Goal: Task Accomplishment & Management: Complete application form

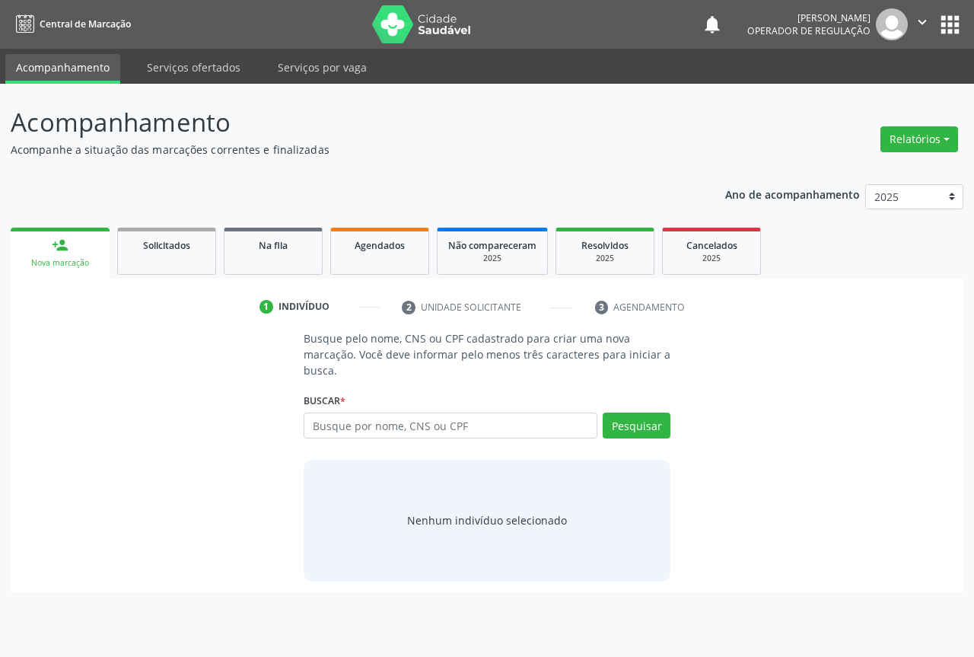
click at [468, 436] on input "text" at bounding box center [451, 425] width 294 height 26
type input "702803171176460"
click at [616, 418] on button "Pesquisar" at bounding box center [637, 425] width 68 height 26
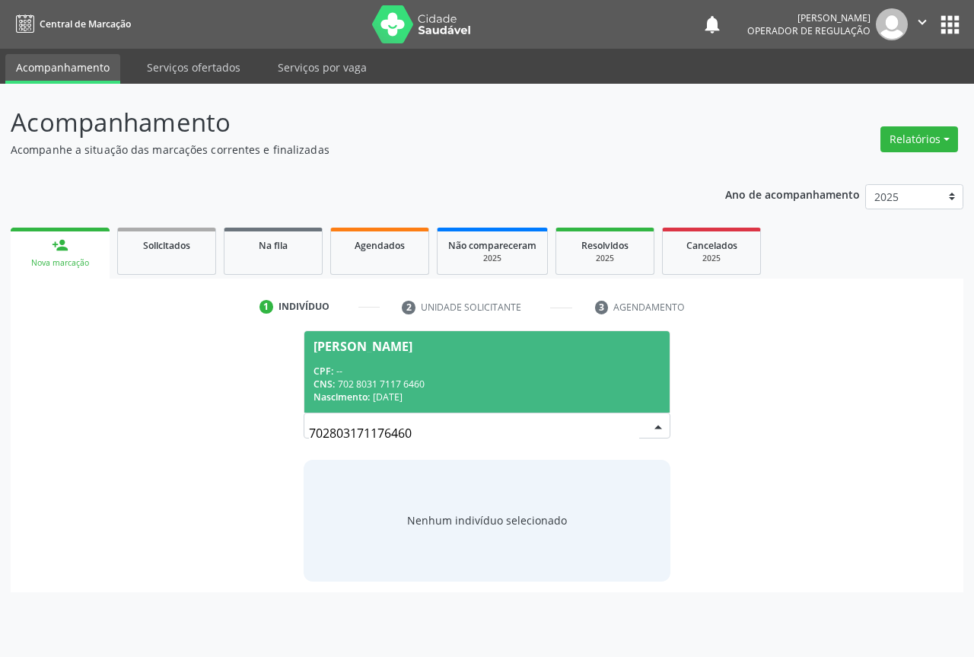
click at [463, 386] on div "CNS: 702 8031 7117 6460" at bounding box center [487, 383] width 347 height 13
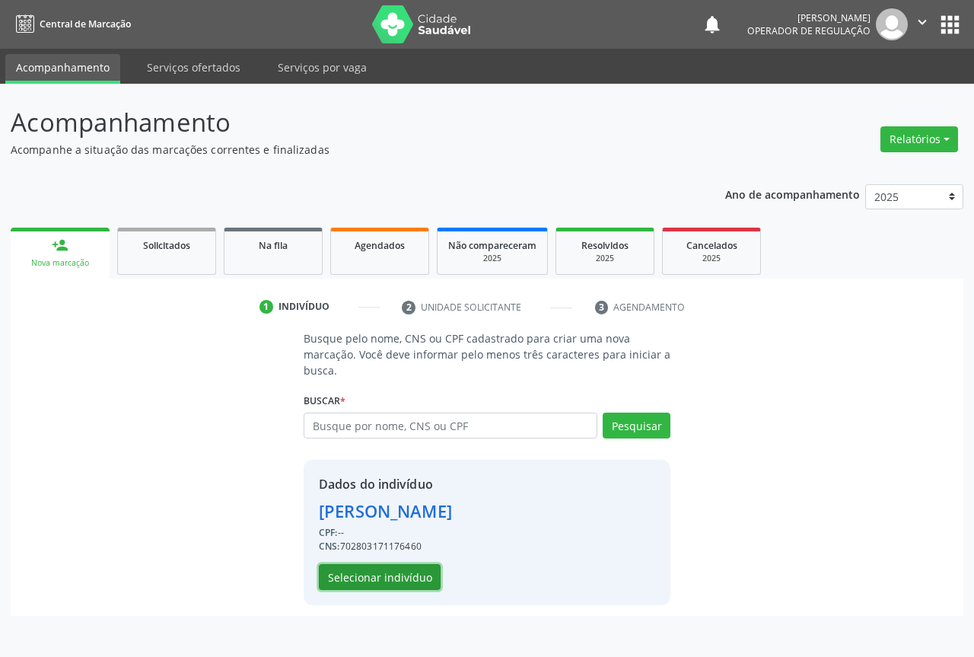
click at [387, 573] on button "Selecionar indivíduo" at bounding box center [380, 577] width 122 height 26
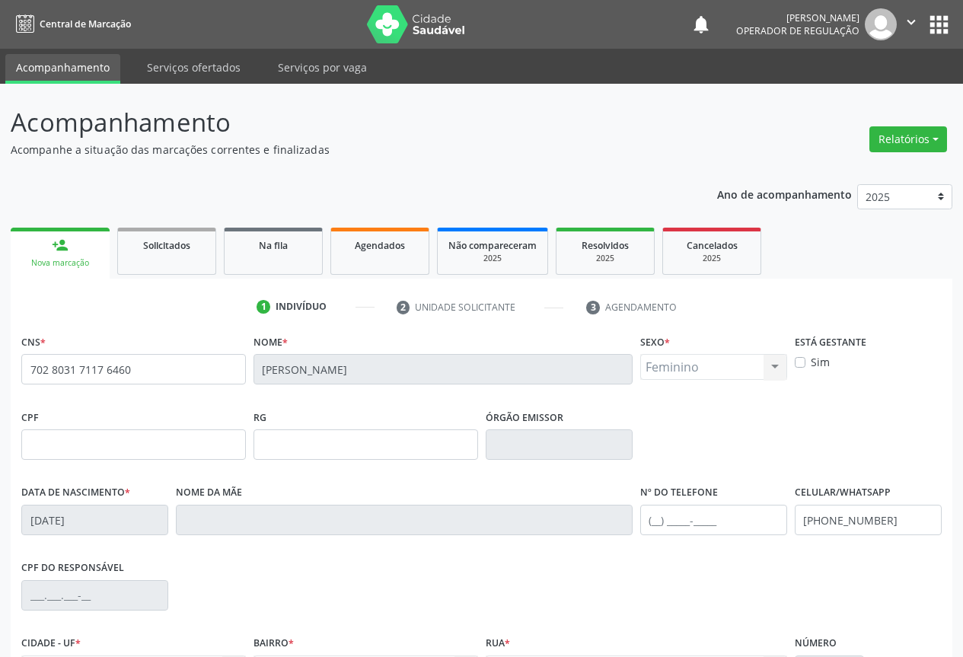
scroll to position [168, 0]
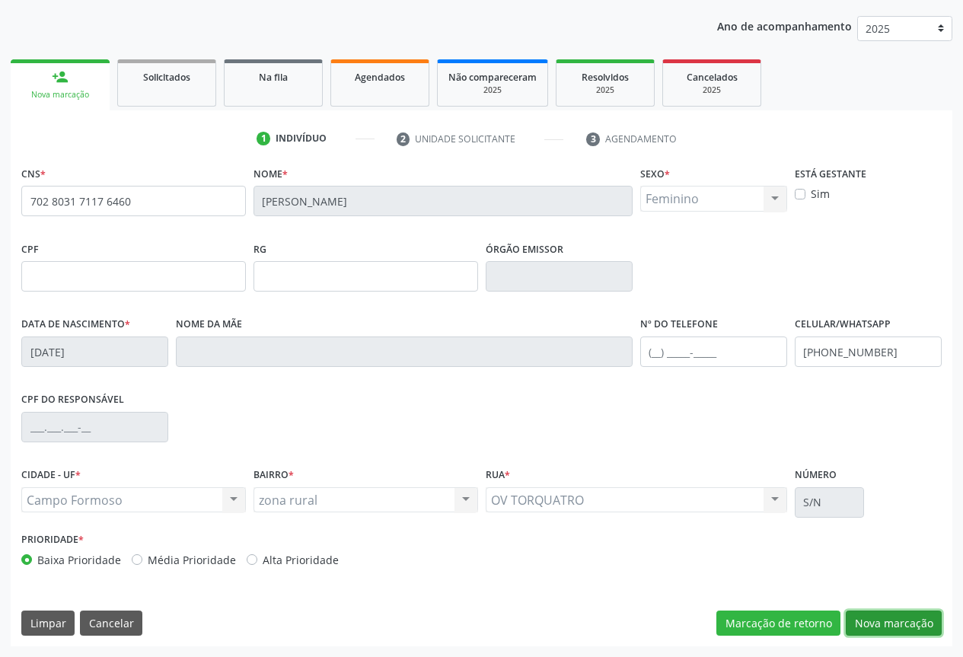
click at [880, 617] on button "Nova marcação" at bounding box center [893, 623] width 96 height 26
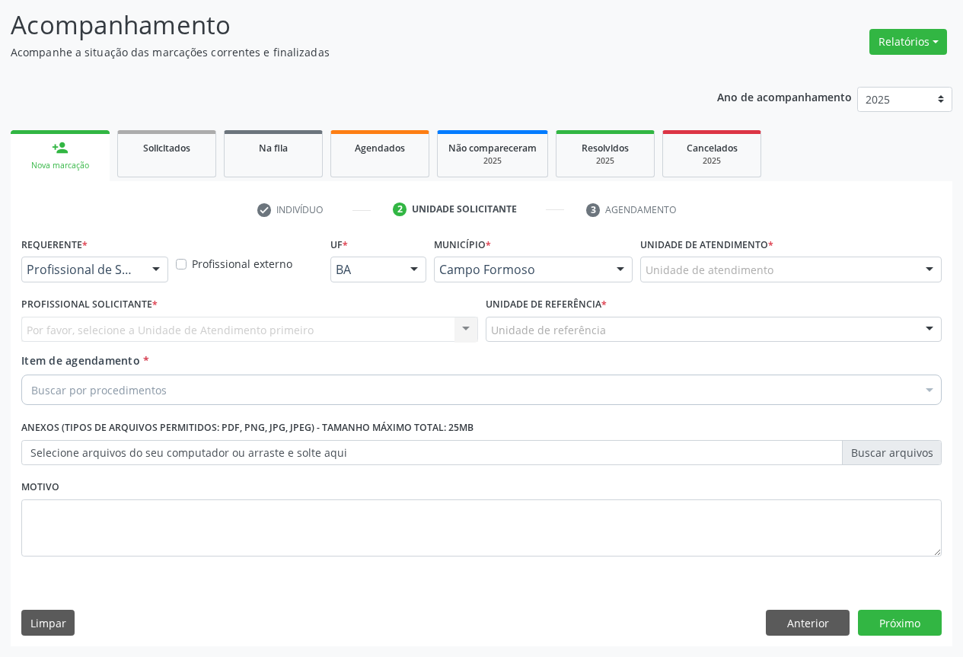
scroll to position [97, 0]
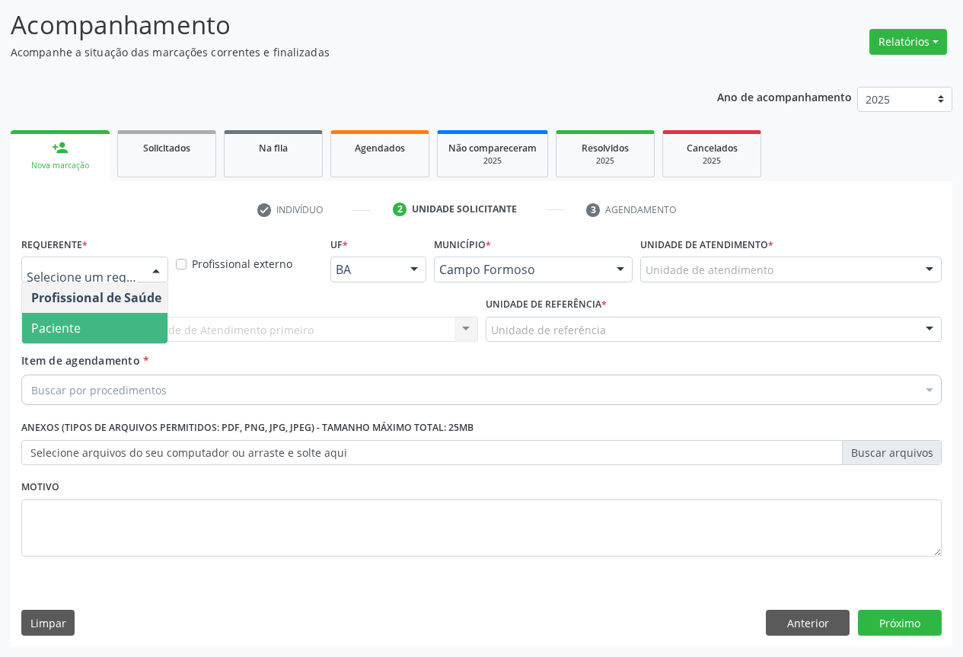
click at [96, 330] on span "Paciente" at bounding box center [96, 328] width 148 height 30
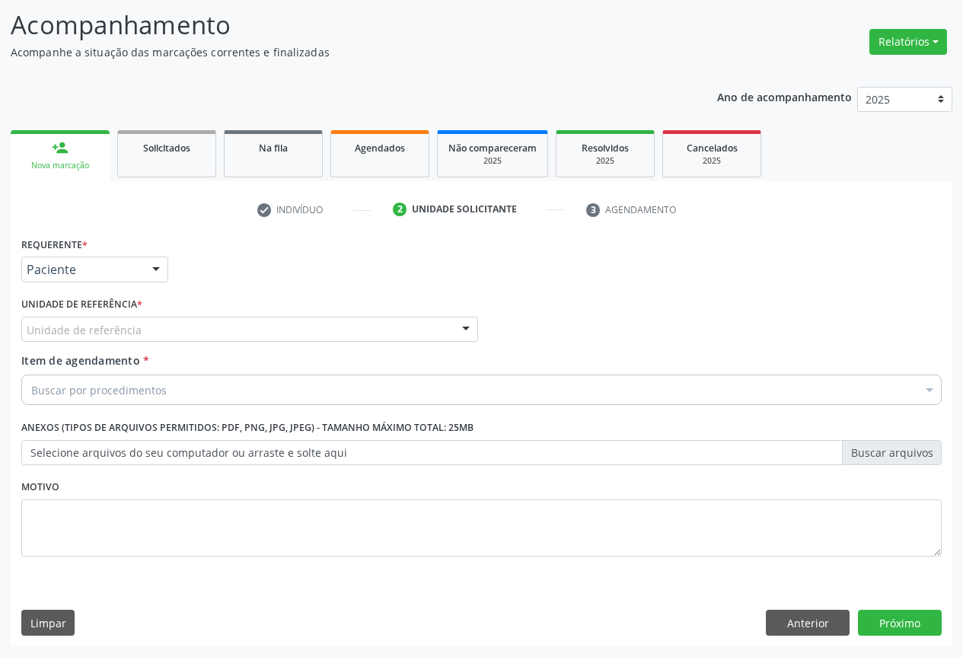
click at [243, 336] on div "Unidade de referência" at bounding box center [249, 330] width 457 height 26
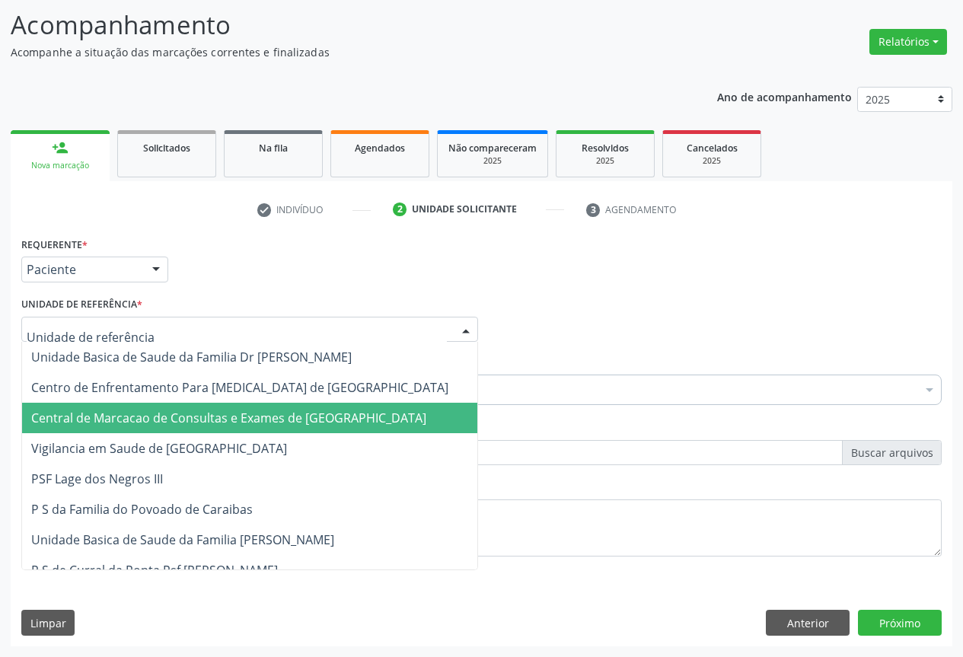
click at [282, 413] on span "Central de Marcacao de Consultas e Exames de [GEOGRAPHIC_DATA]" at bounding box center [228, 417] width 395 height 17
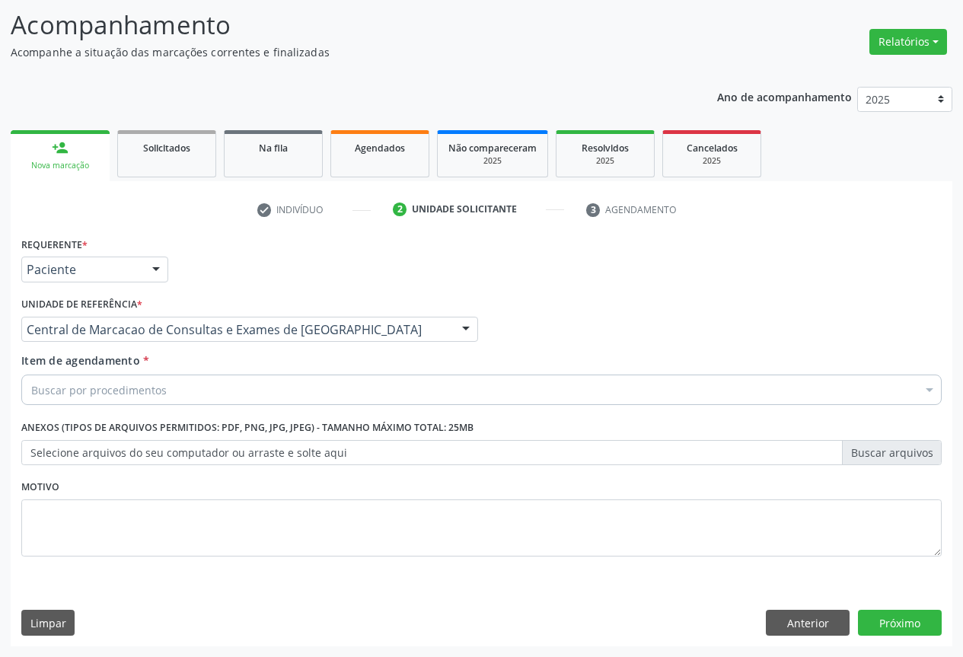
click at [277, 371] on div "Item de agendamento * Buscar por procedimentos Selecionar todos 0202040089 - 3X…" at bounding box center [481, 376] width 920 height 48
click at [239, 393] on div "Buscar por procedimentos" at bounding box center [481, 389] width 920 height 30
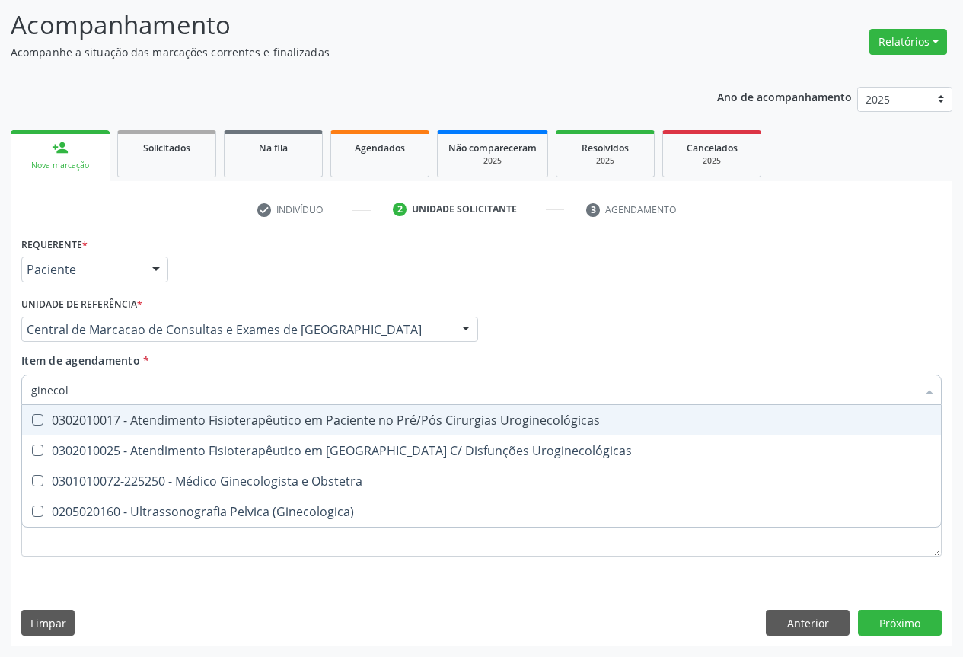
type input "ginecolo"
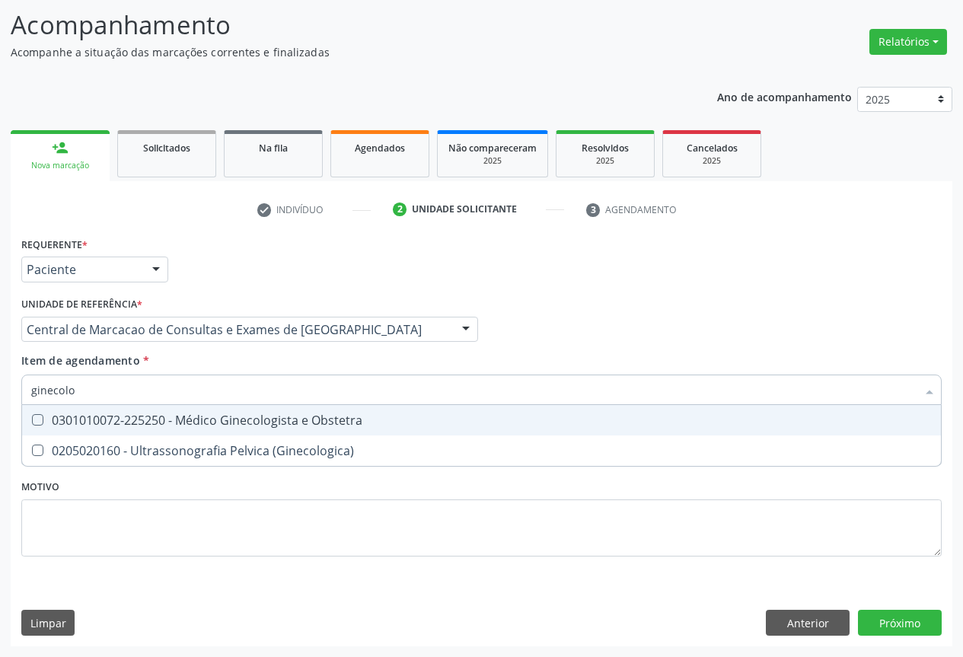
click at [231, 422] on div "0301010072-225250 - Médico Ginecologista e Obstetra" at bounding box center [481, 420] width 900 height 12
checkbox Obstetra "true"
click at [227, 396] on input "ginecolo" at bounding box center [473, 389] width 885 height 30
click at [226, 396] on input "ginecolo" at bounding box center [473, 389] width 885 height 30
type input "ap"
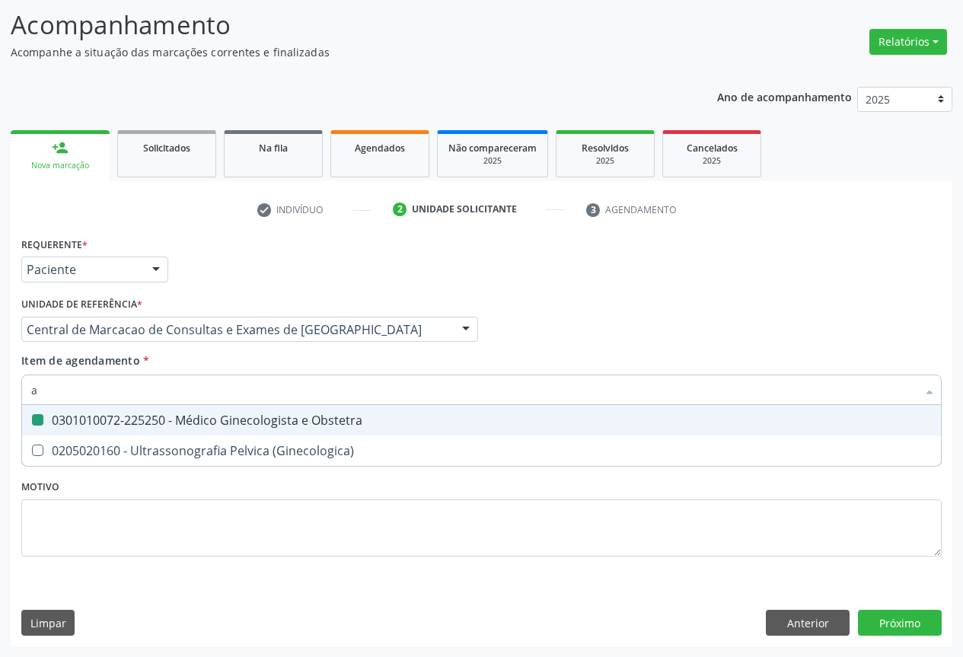
checkbox Obstetra "false"
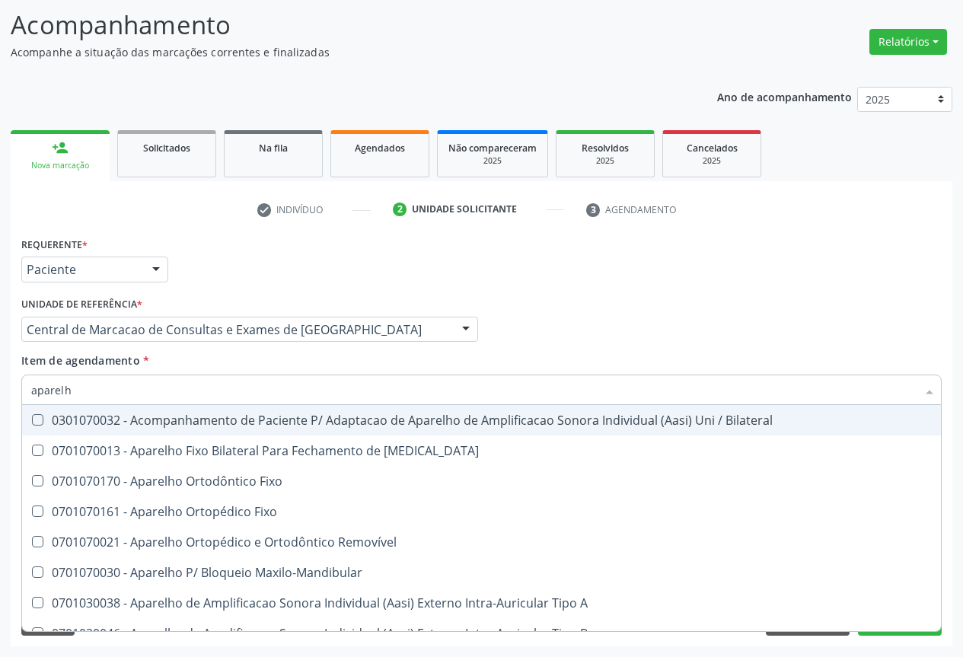
type input "aparelho"
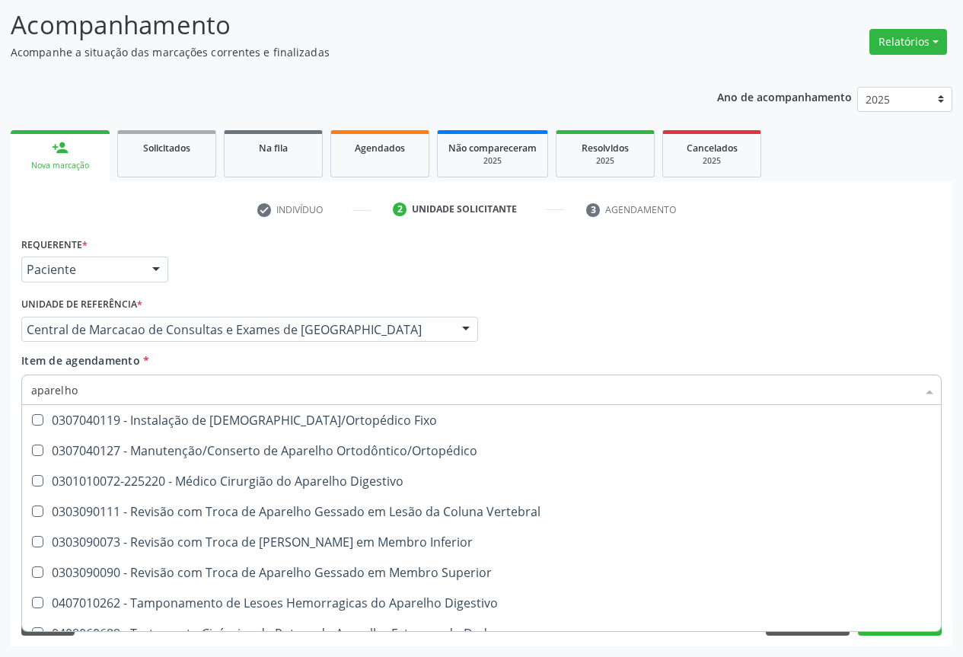
scroll to position [931, 0]
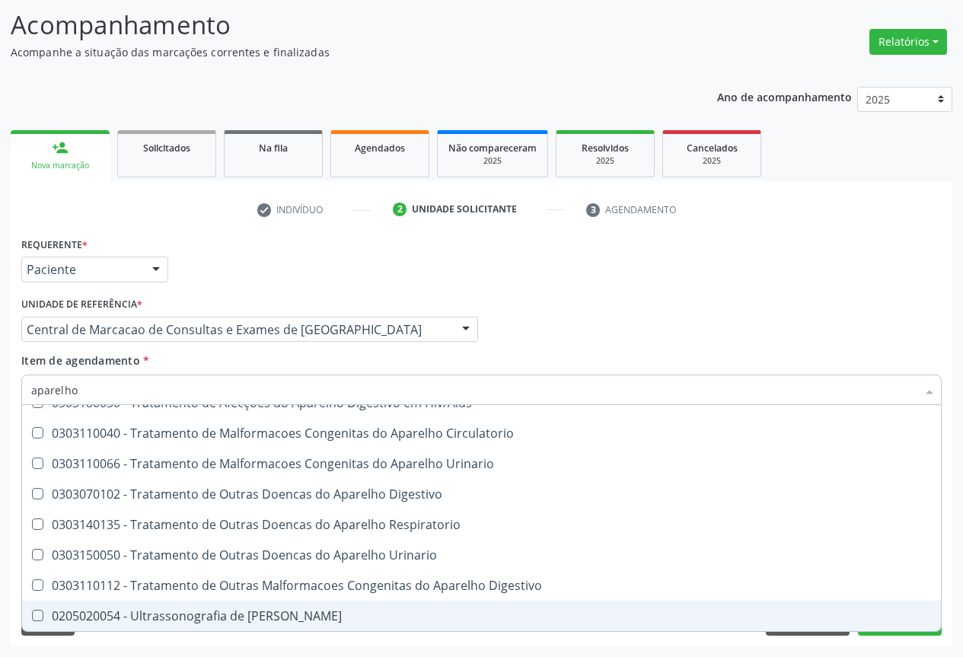
click at [175, 612] on div "0205020054 - Ultrassonografia de [PERSON_NAME]" at bounding box center [481, 616] width 900 height 12
checkbox Urinario "true"
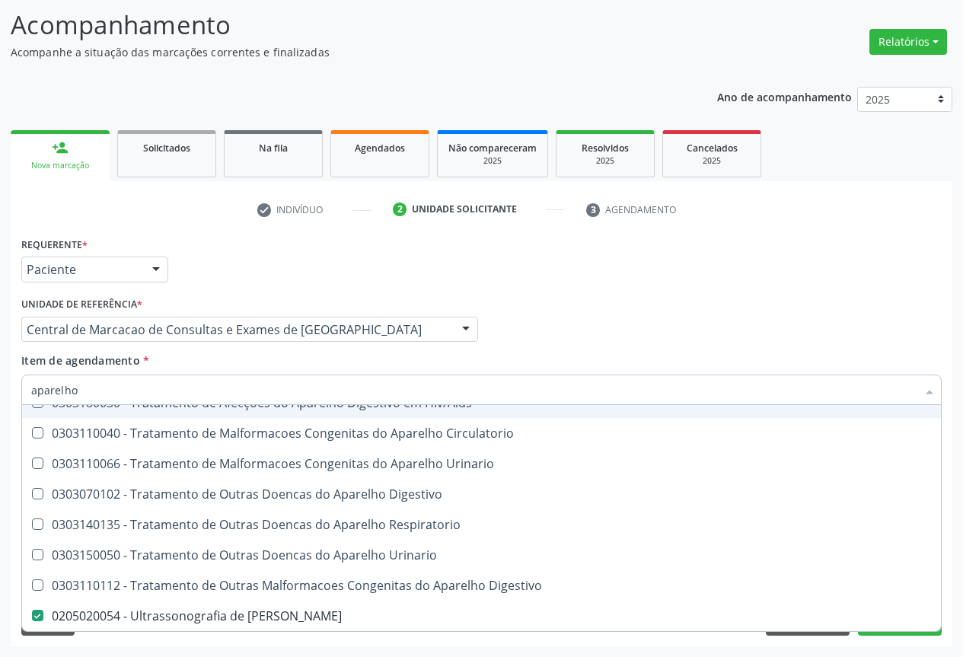
click at [121, 402] on input "aparelho" at bounding box center [473, 389] width 885 height 30
type input "o"
checkbox Urinario "false"
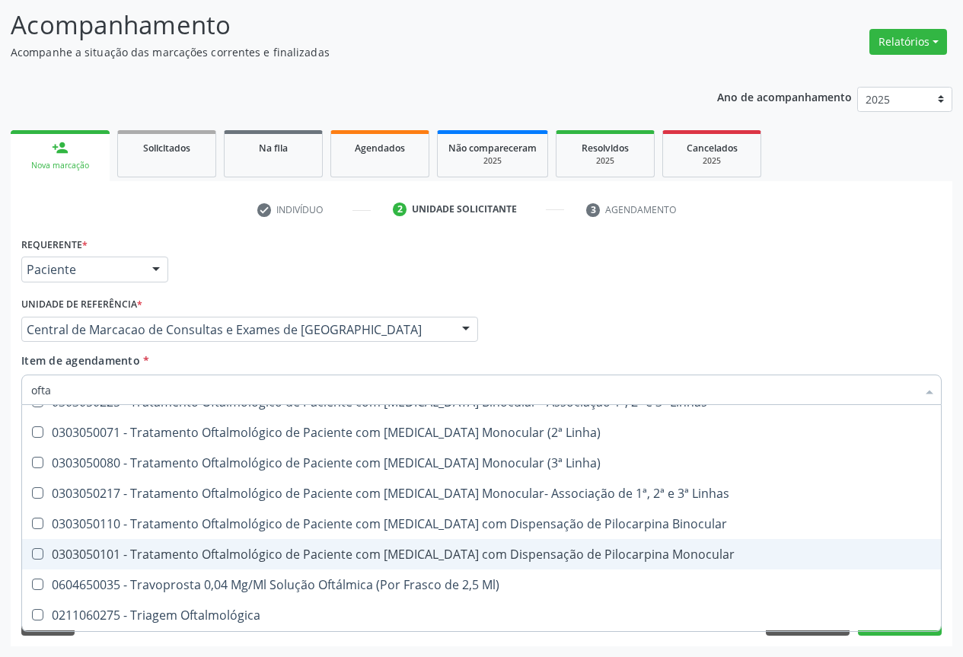
scroll to position [505, 0]
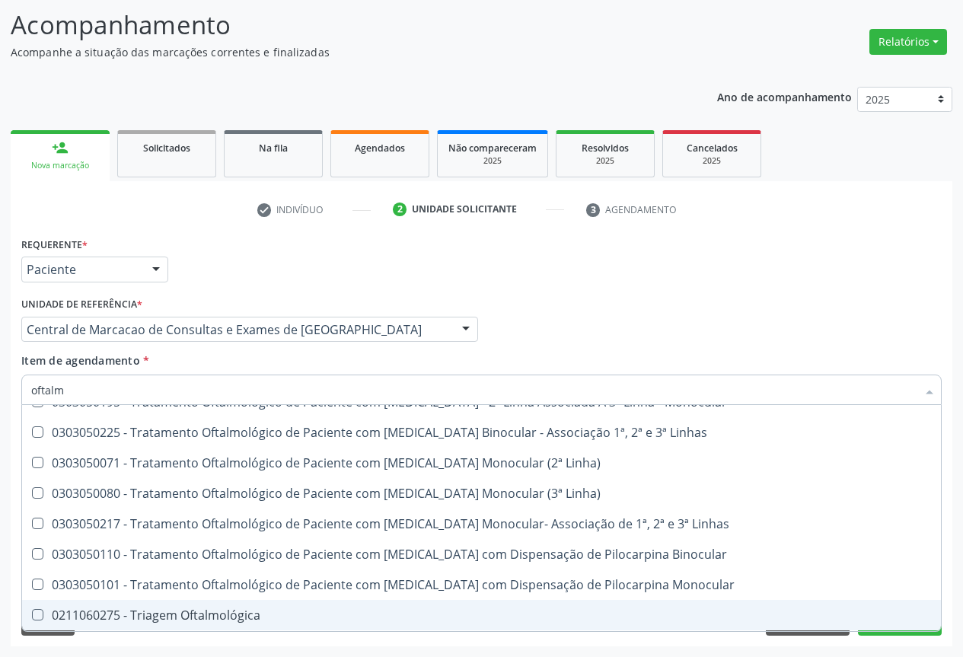
type input "oftalmo"
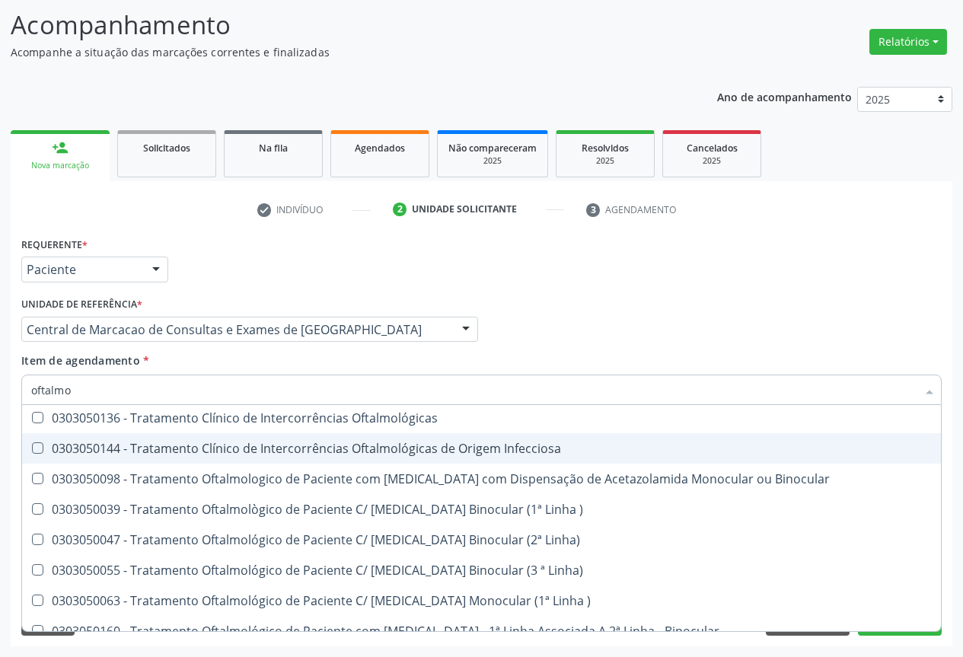
scroll to position [0, 0]
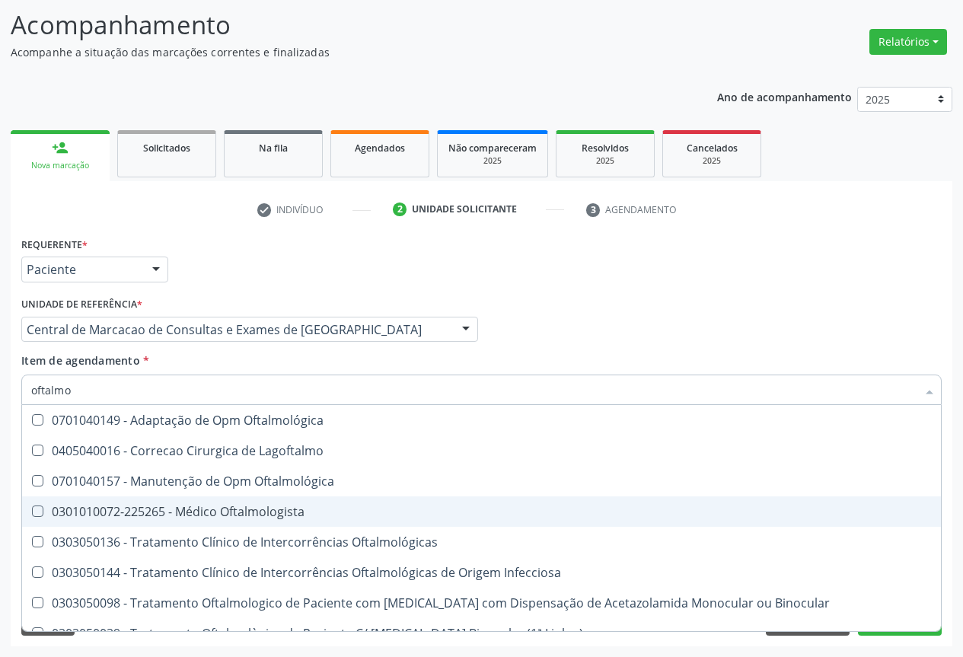
click at [238, 517] on div "0301010072-225265 - Médico Oftalmologista" at bounding box center [481, 511] width 900 height 12
checkbox Oftalmologista "true"
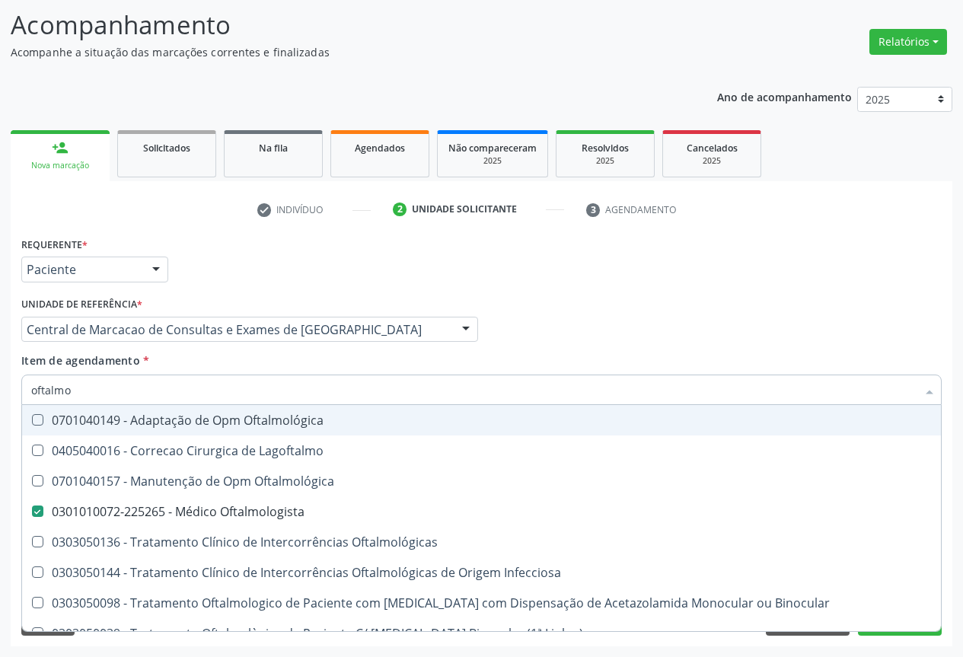
click at [135, 390] on input "oftalmo" at bounding box center [473, 389] width 885 height 30
type input "e"
checkbox Oftalmologista "false"
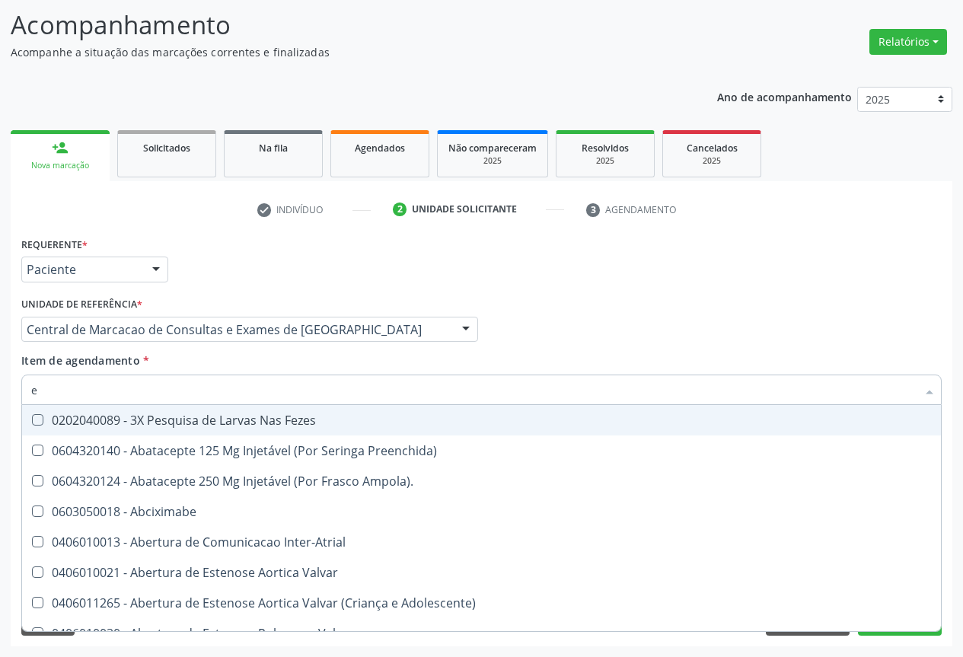
type input "el"
checkbox 67 "true"
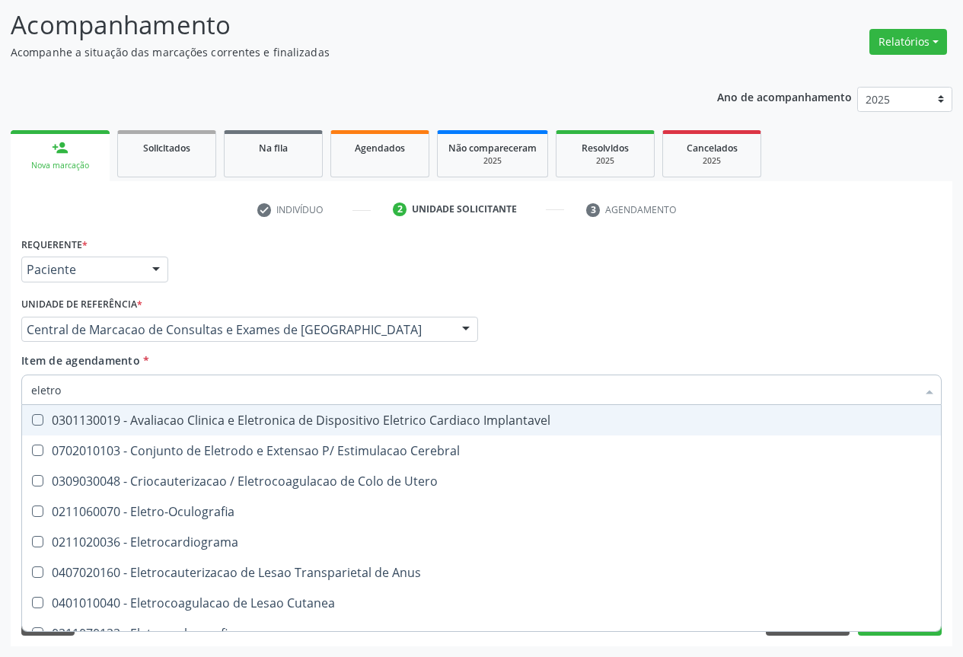
type input "eletroc"
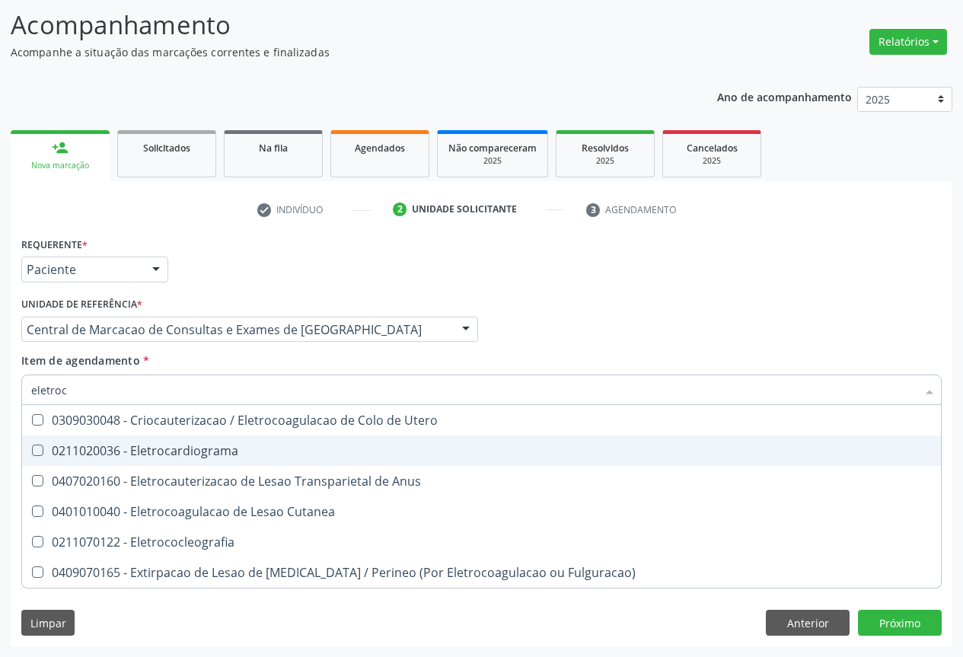
click at [132, 457] on div "0211020036 - Eletrocardiograma" at bounding box center [481, 450] width 900 height 12
checkbox Eletrocardiograma "true"
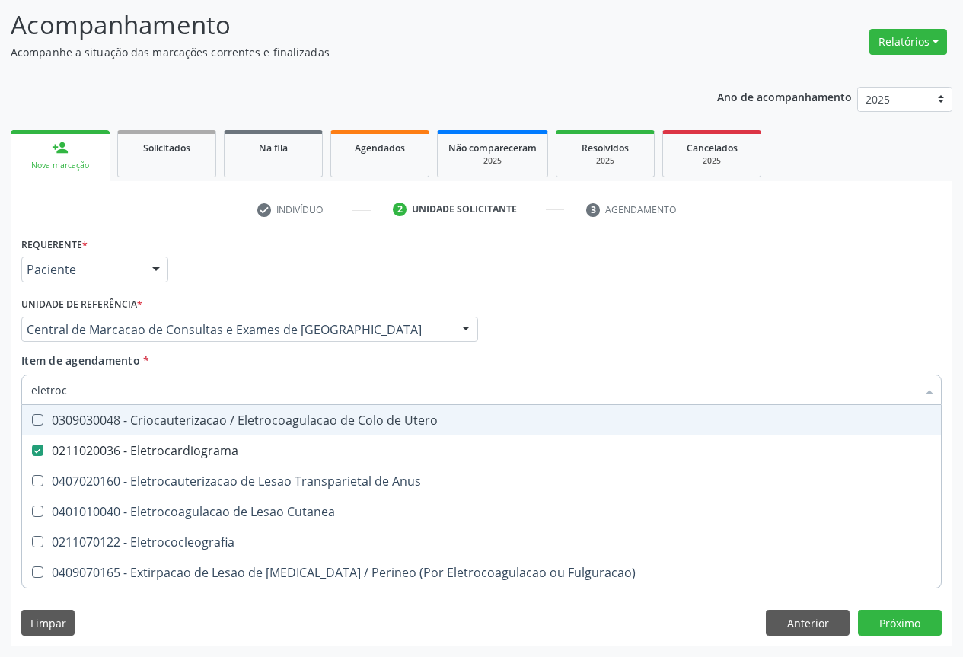
click at [174, 393] on input "eletroc" at bounding box center [473, 389] width 885 height 30
type input "m"
checkbox Eletrocardiograma "false"
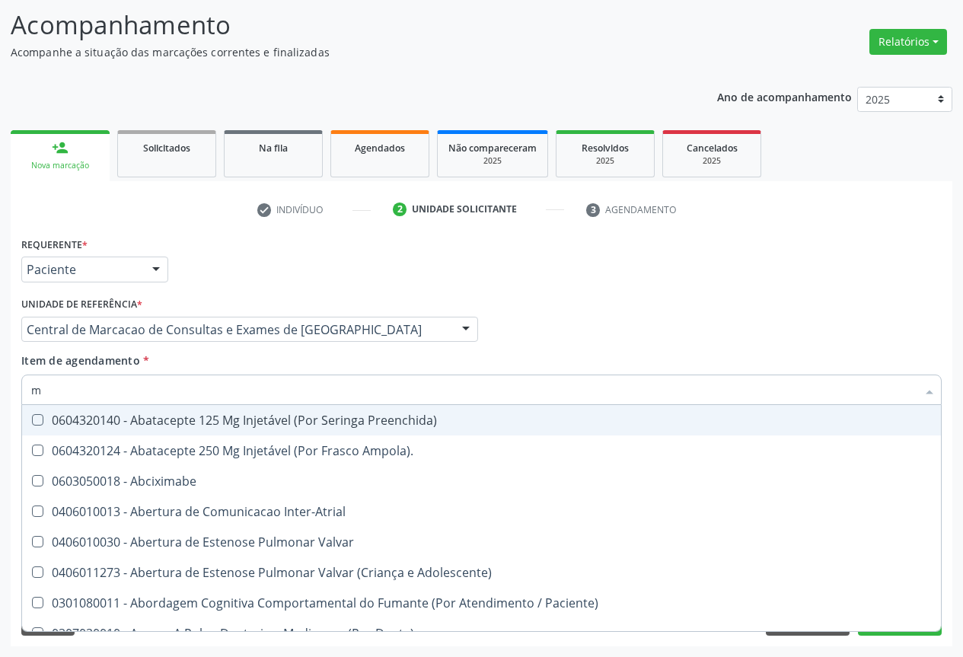
type input "ma"
checkbox Stent\) "true"
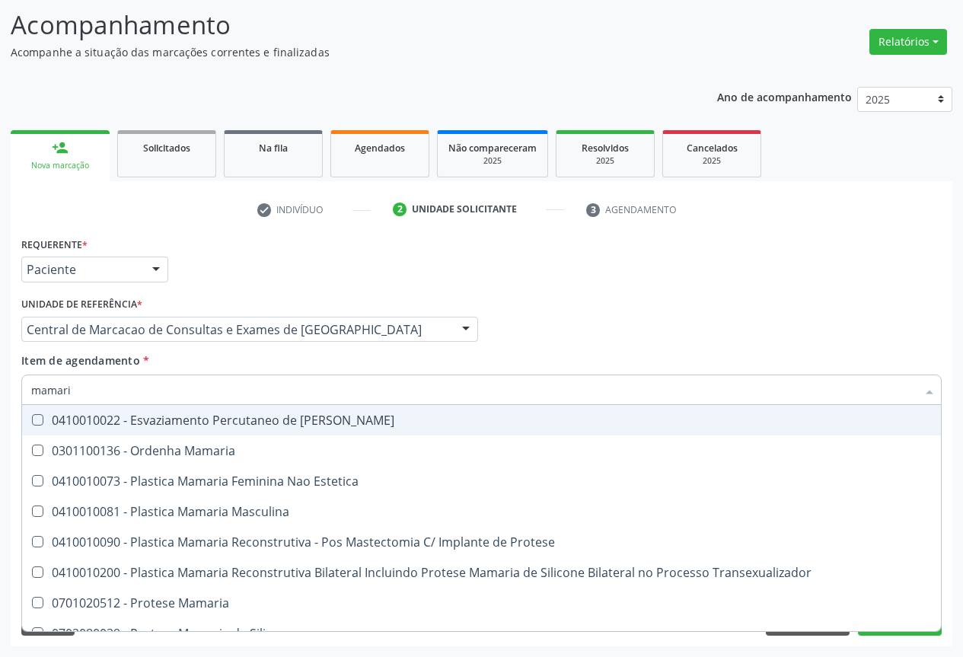
type input "mamaria"
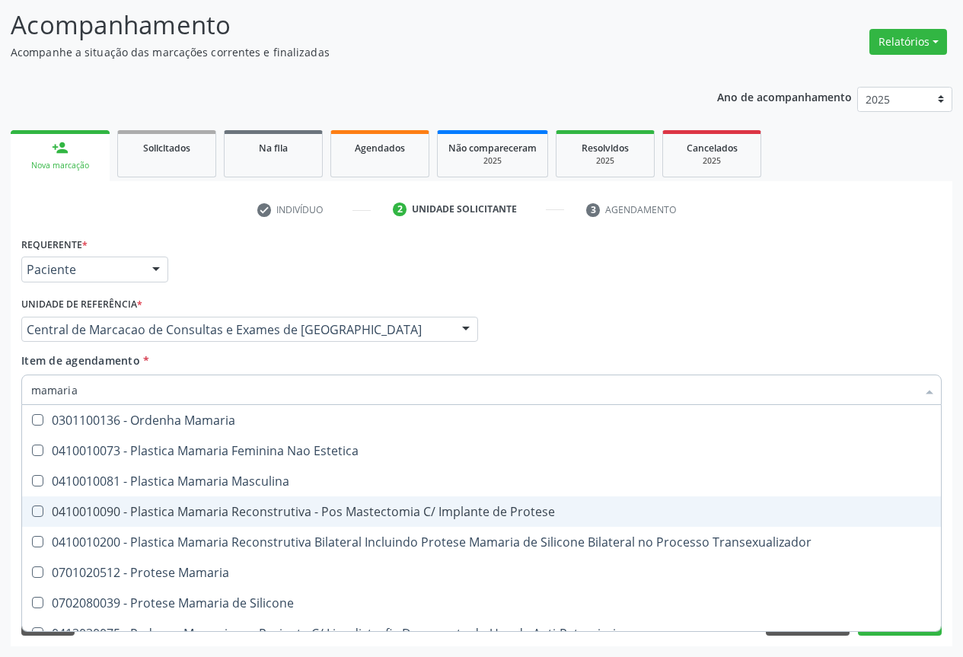
scroll to position [48, 0]
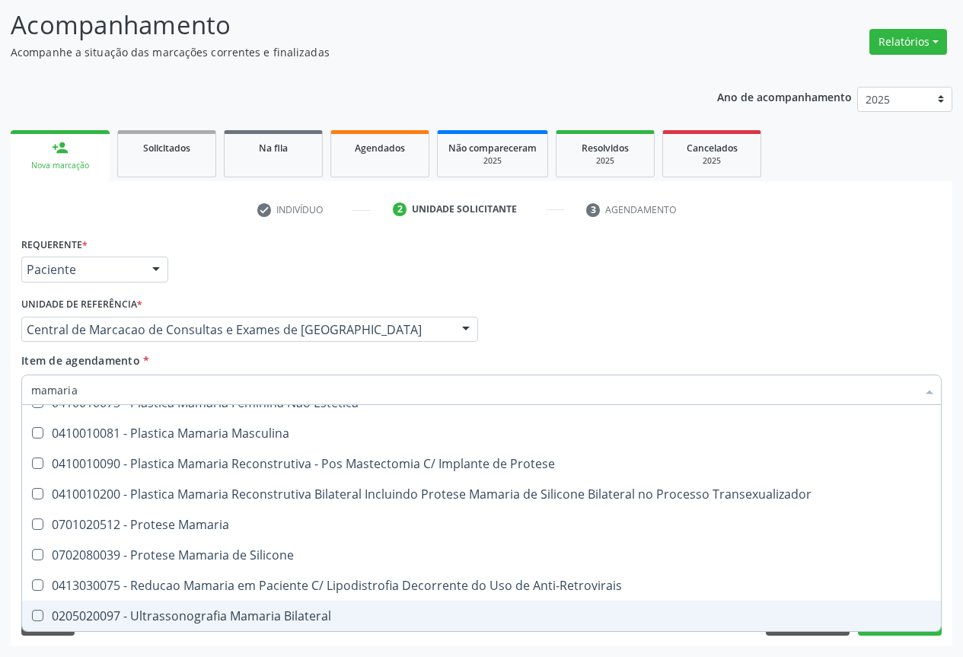
click at [208, 610] on div "0205020097 - Ultrassonografia Mamaria Bilateral" at bounding box center [481, 616] width 900 height 12
checkbox Bilateral "true"
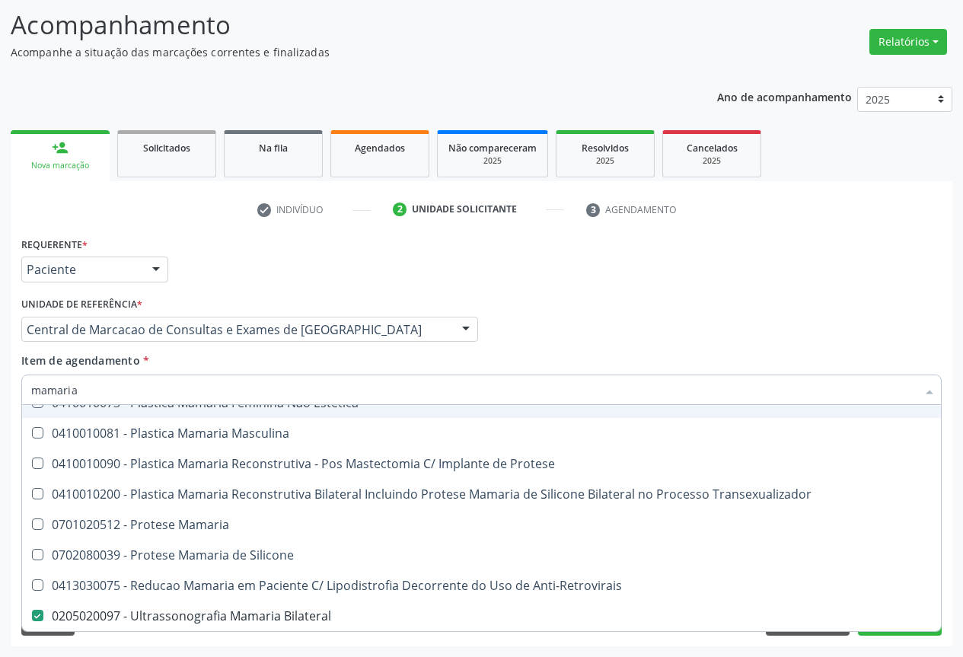
click at [575, 345] on div "Profissional Solicitante Por favor, selecione a Unidade de Atendimento primeiro…" at bounding box center [482, 322] width 928 height 59
checkbox Estetica "true"
checkbox Masculina "true"
checkbox Protese "true"
checkbox Transexualizador "true"
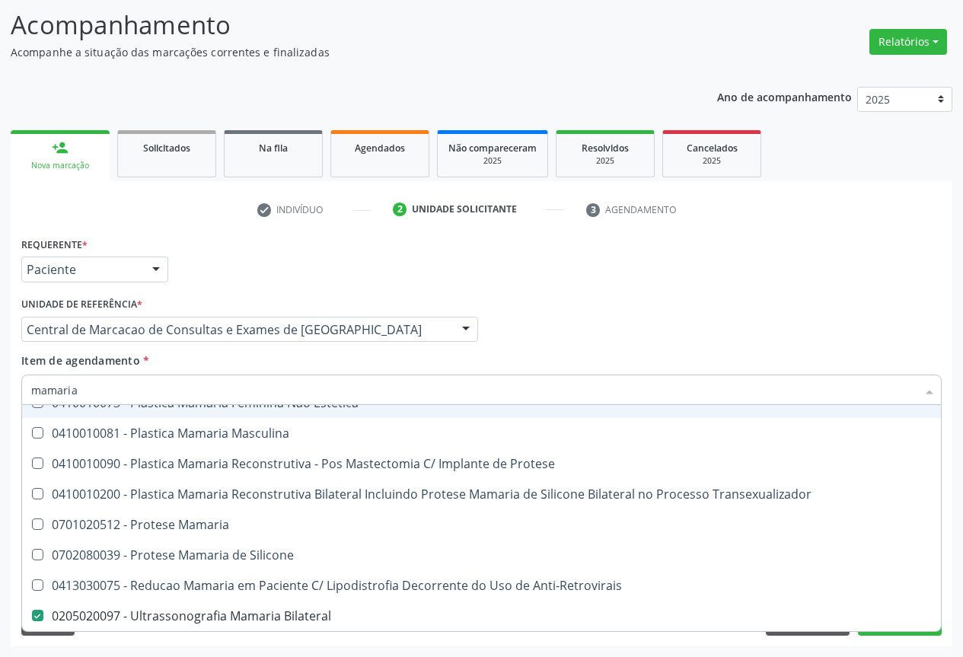
checkbox Mamaria "true"
checkbox Bilateral "false"
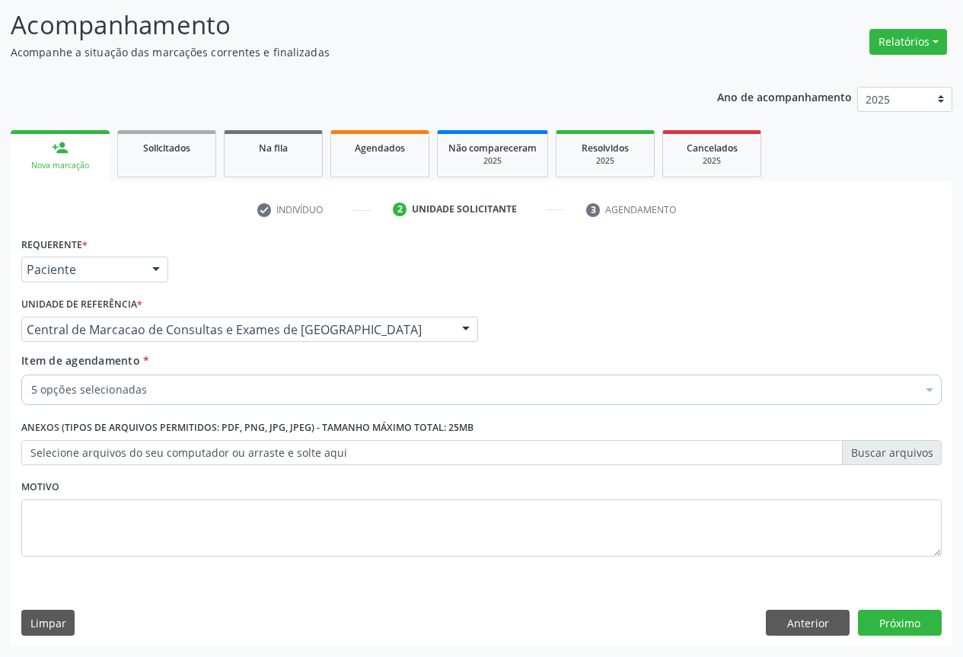
scroll to position [0, 0]
click at [906, 632] on button "Próximo" at bounding box center [900, 623] width 84 height 26
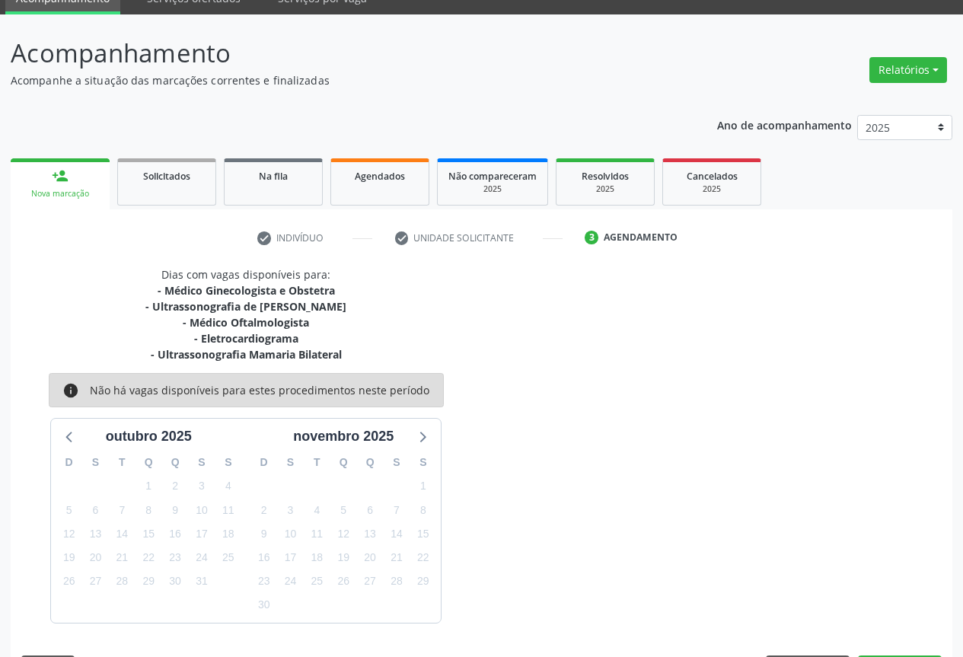
scroll to position [97, 0]
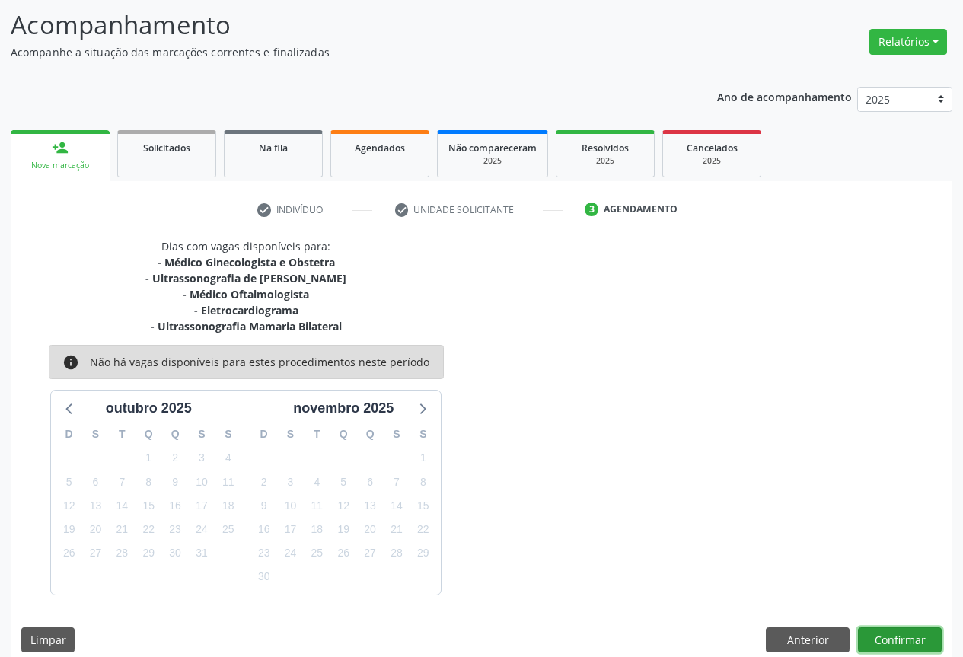
click at [909, 637] on button "Confirmar" at bounding box center [900, 640] width 84 height 26
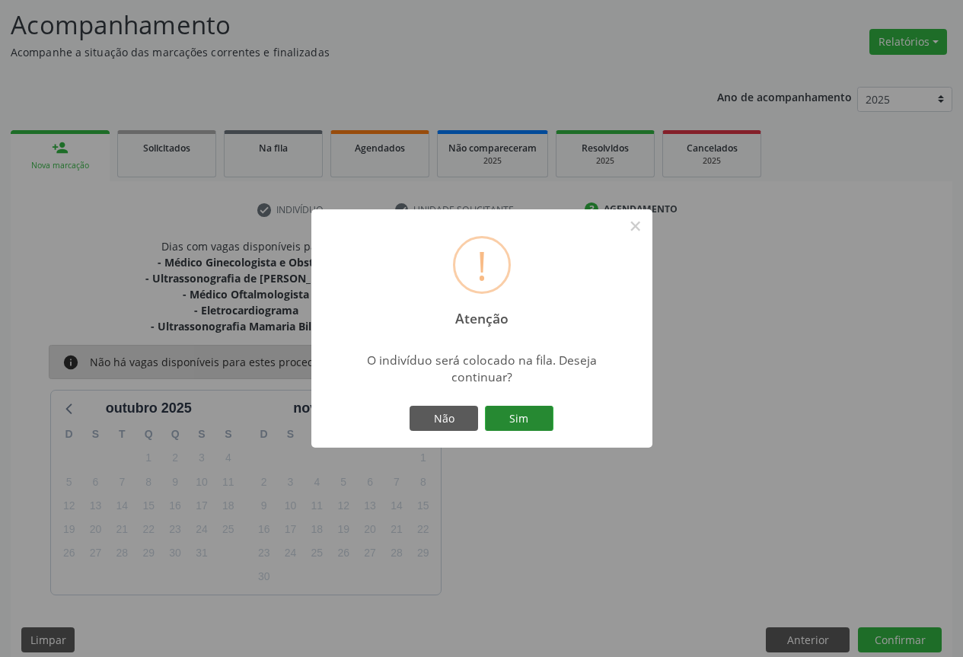
click at [540, 416] on button "Sim" at bounding box center [519, 419] width 68 height 26
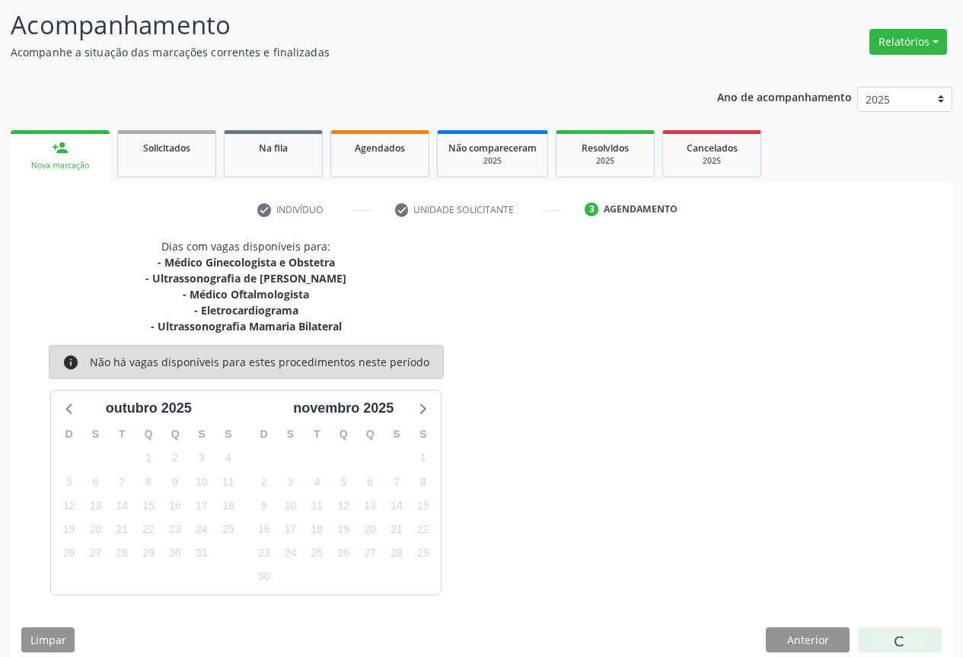
scroll to position [0, 0]
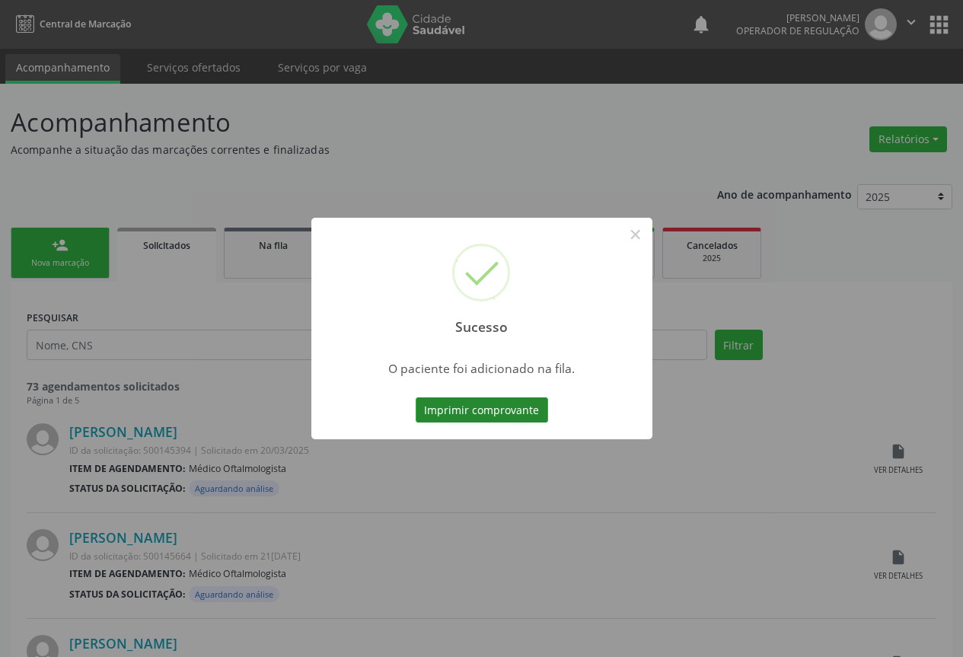
click at [457, 409] on button "Imprimir comprovante" at bounding box center [481, 410] width 132 height 26
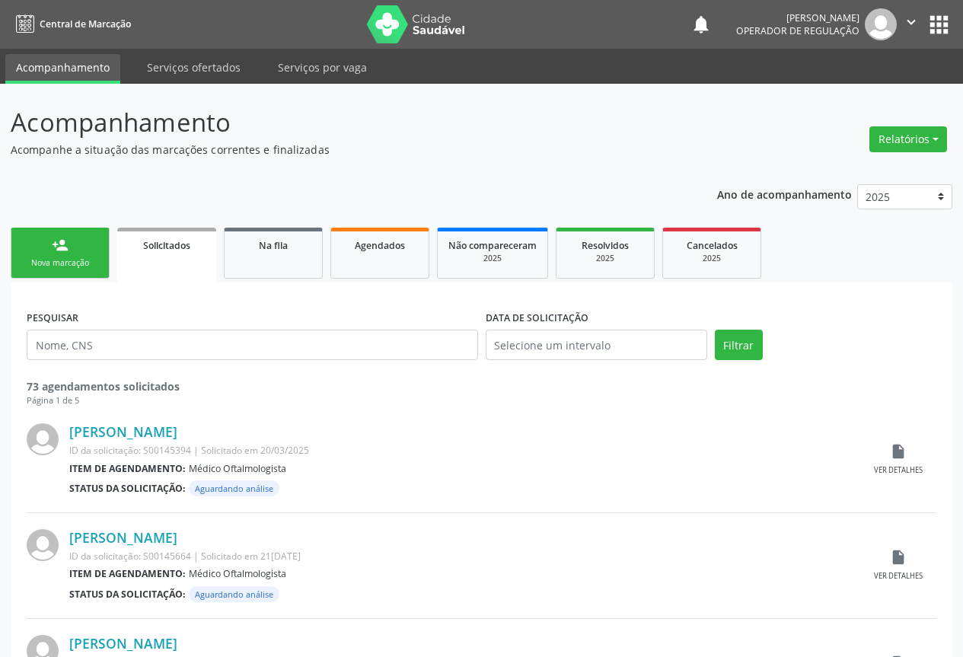
click at [87, 269] on link "person_add Nova marcação" at bounding box center [60, 253] width 99 height 51
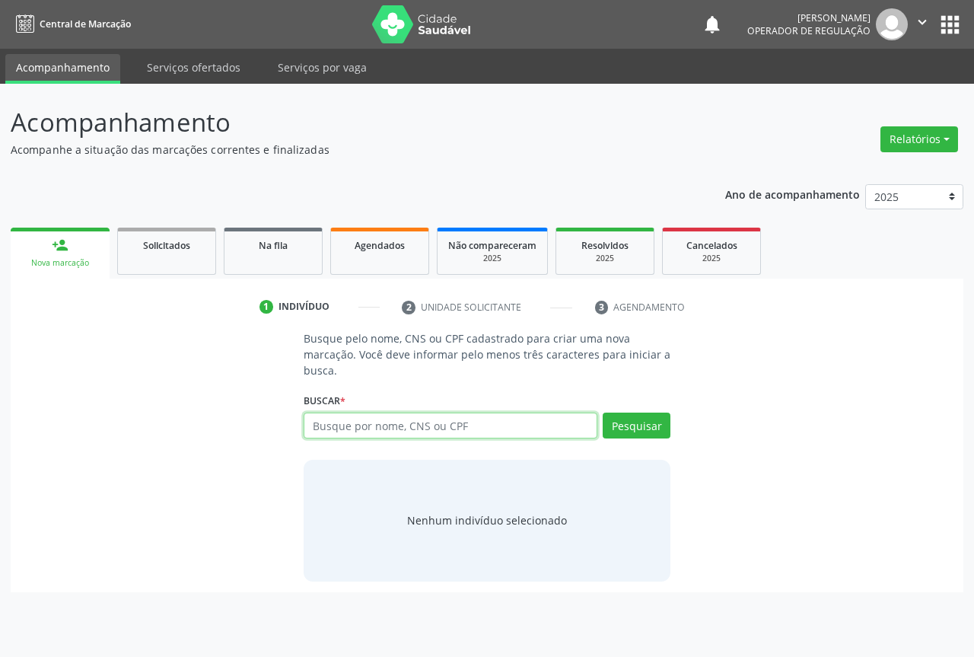
click at [323, 421] on input "text" at bounding box center [451, 425] width 294 height 26
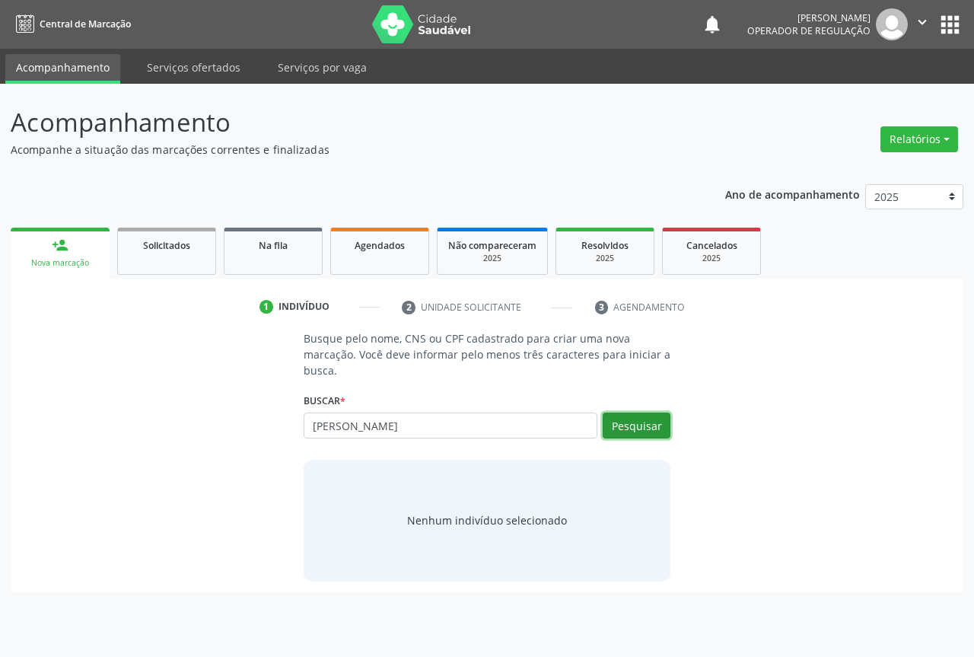
click at [668, 417] on button "Pesquisar" at bounding box center [637, 425] width 68 height 26
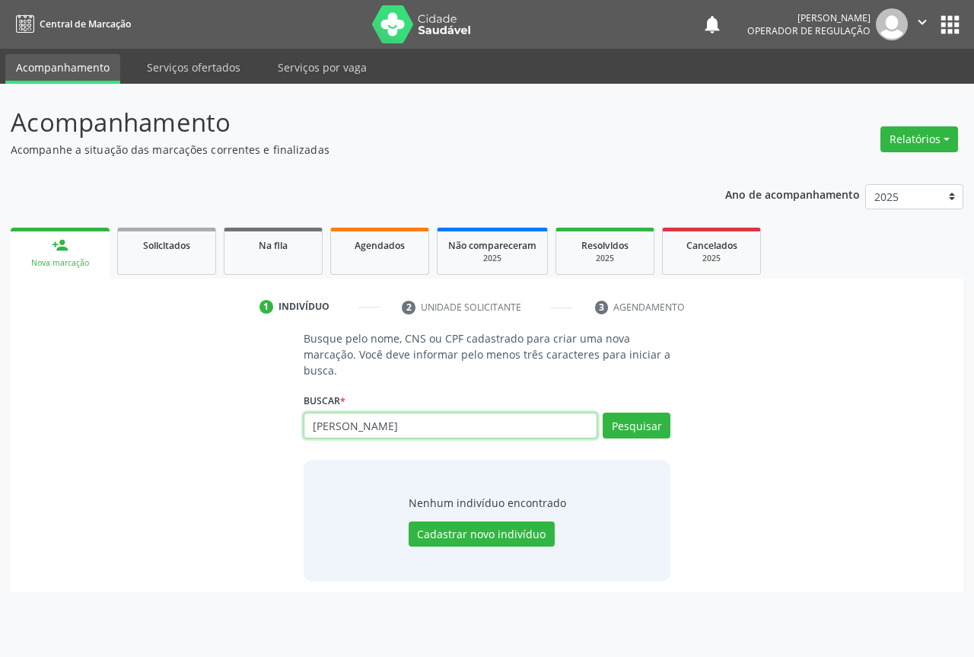
click at [404, 428] on input "lara emanuela" at bounding box center [451, 425] width 294 height 26
click at [614, 412] on button "Pesquisar" at bounding box center [637, 425] width 68 height 26
click at [439, 431] on input "lara emanuela" at bounding box center [451, 425] width 294 height 26
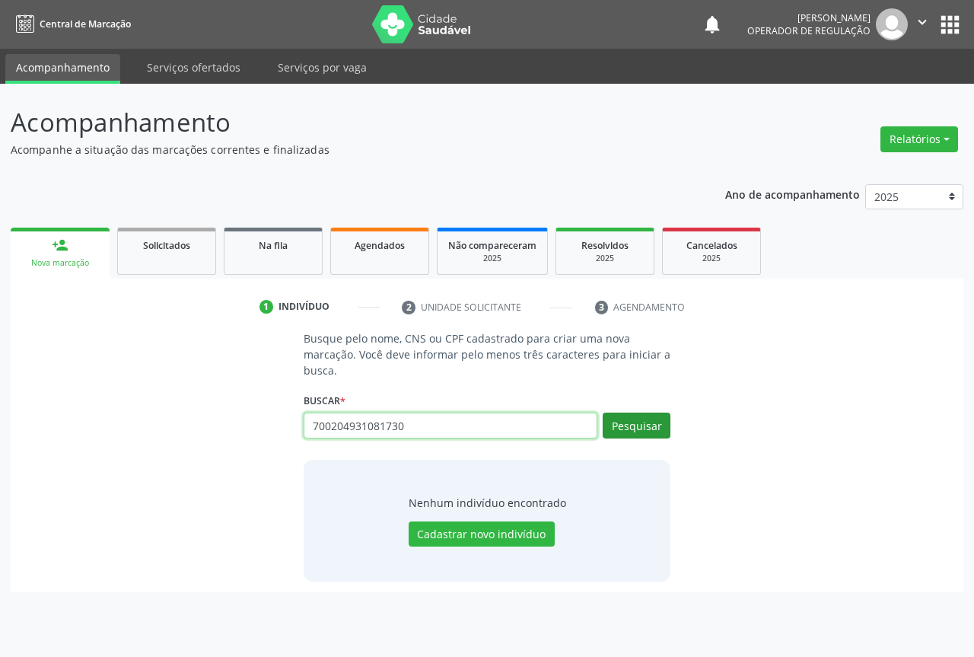
type input "700204931081730"
click at [625, 424] on button "Pesquisar" at bounding box center [637, 425] width 68 height 26
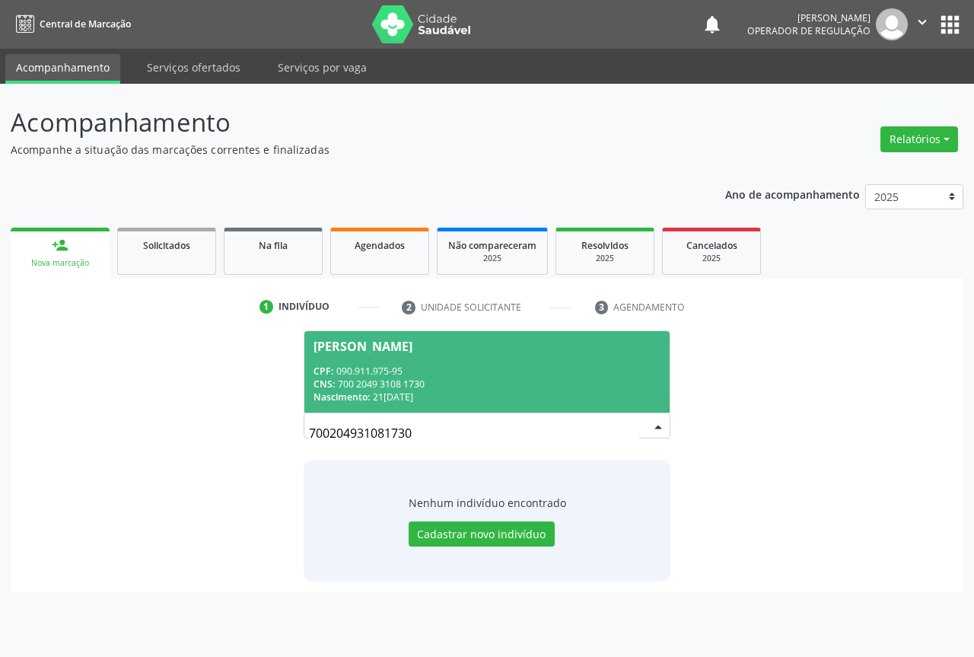
click at [440, 400] on div "Nascimento: 21/12/2000" at bounding box center [487, 396] width 347 height 13
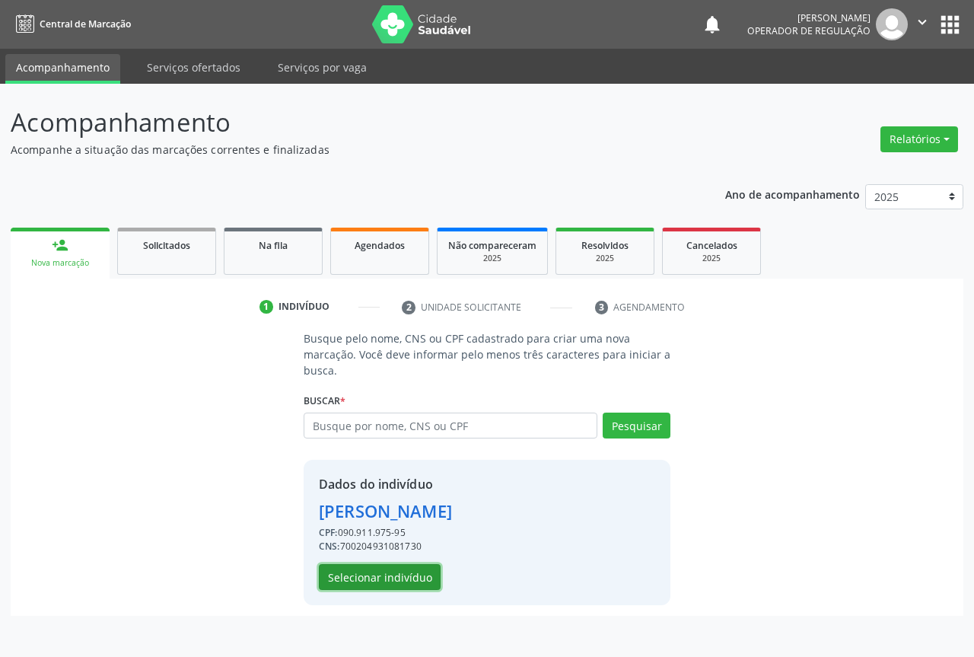
click at [378, 587] on button "Selecionar indivíduo" at bounding box center [380, 577] width 122 height 26
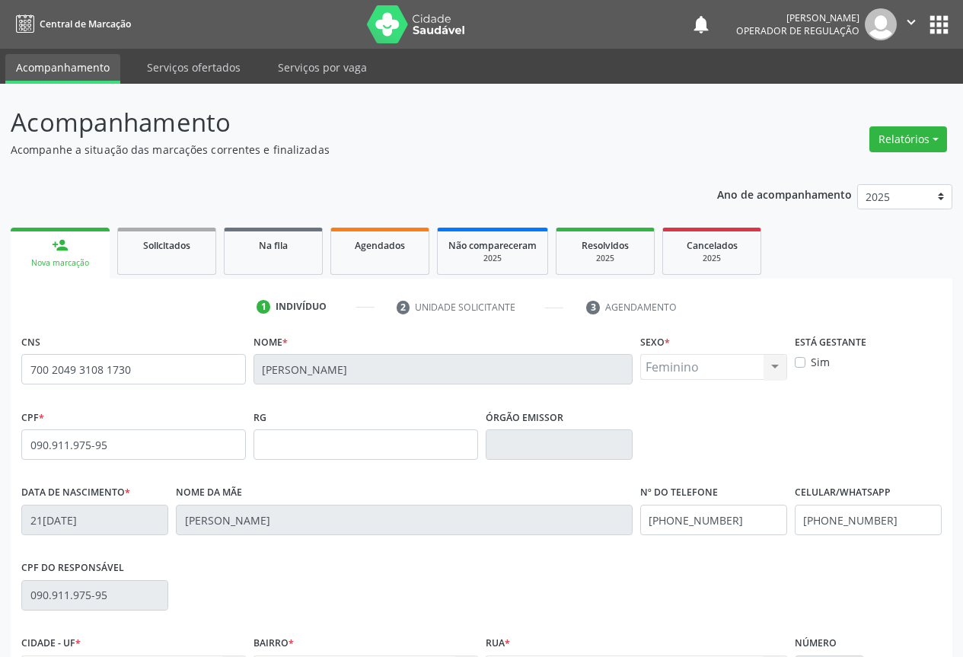
scroll to position [168, 0]
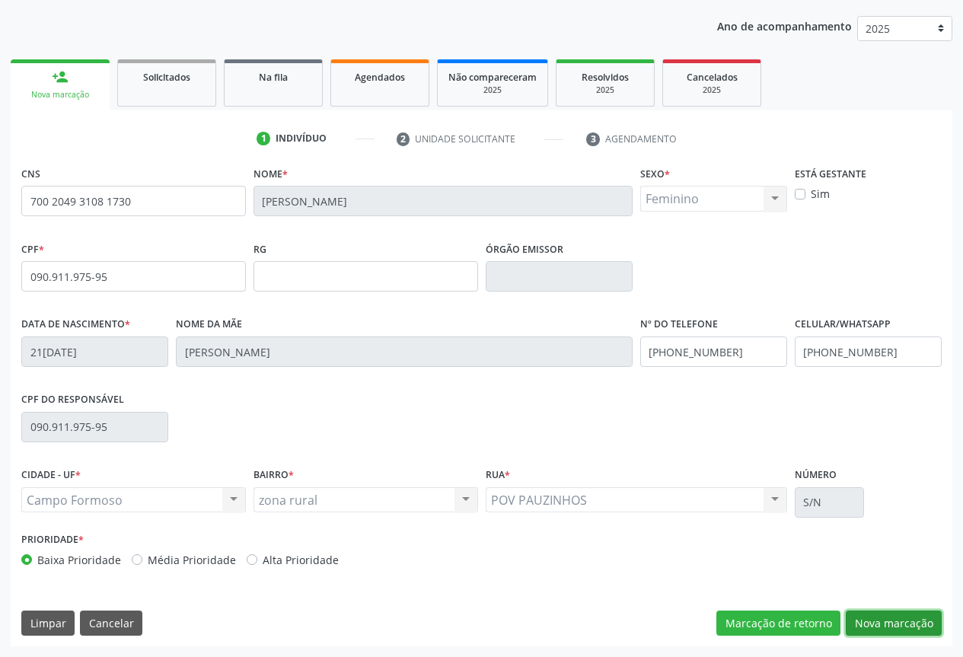
click at [877, 628] on button "Nova marcação" at bounding box center [893, 623] width 96 height 26
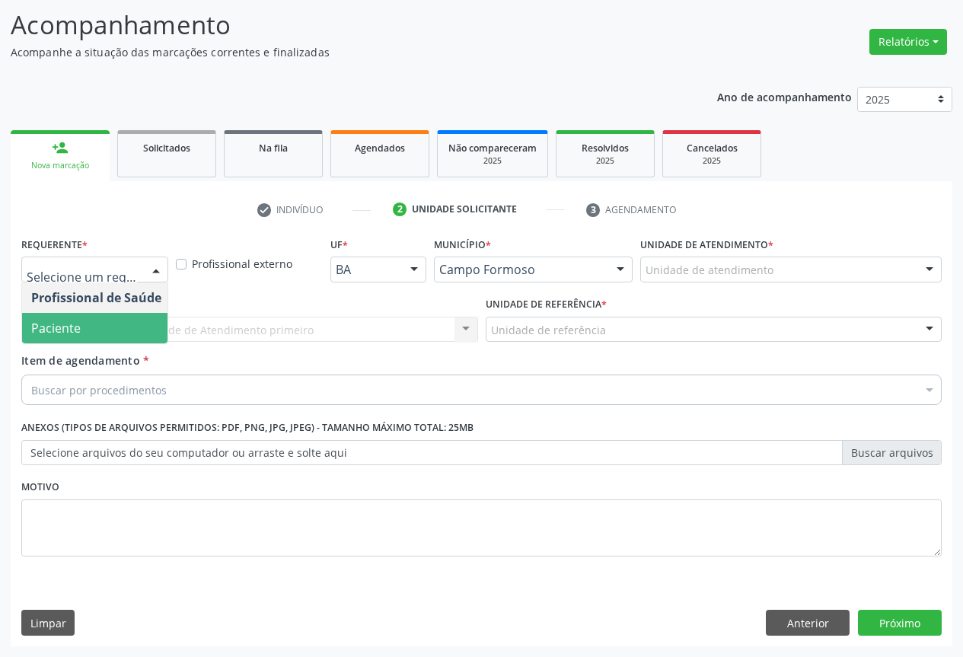
click at [103, 316] on span "Paciente" at bounding box center [96, 328] width 148 height 30
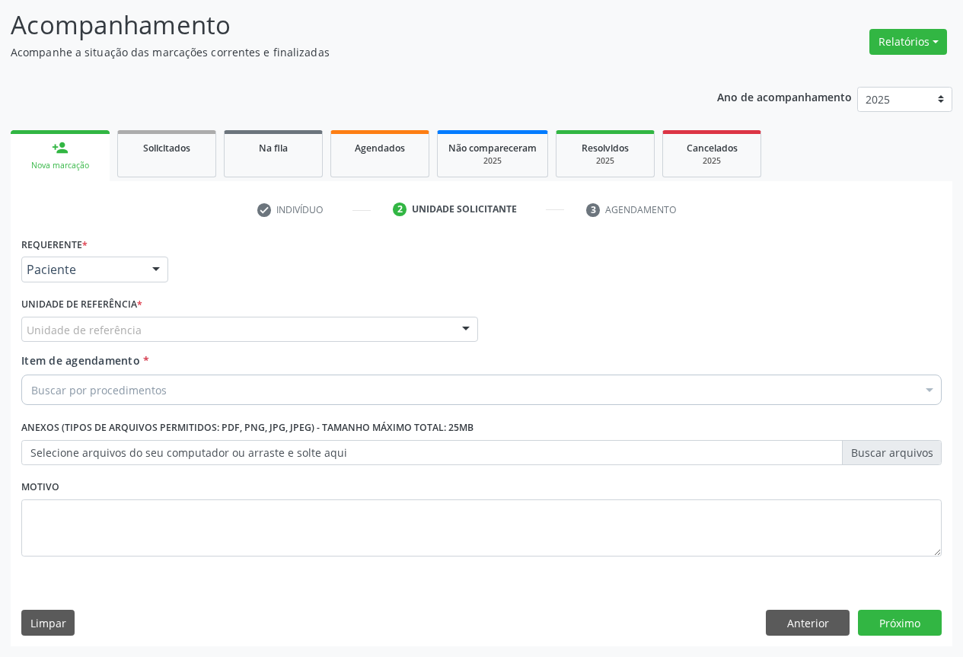
click at [229, 343] on div "Unidade de referência * Unidade de referência Unidade Basica de Saude da Famili…" at bounding box center [250, 322] width 464 height 59
click at [263, 339] on div "Unidade de referência" at bounding box center [249, 330] width 457 height 26
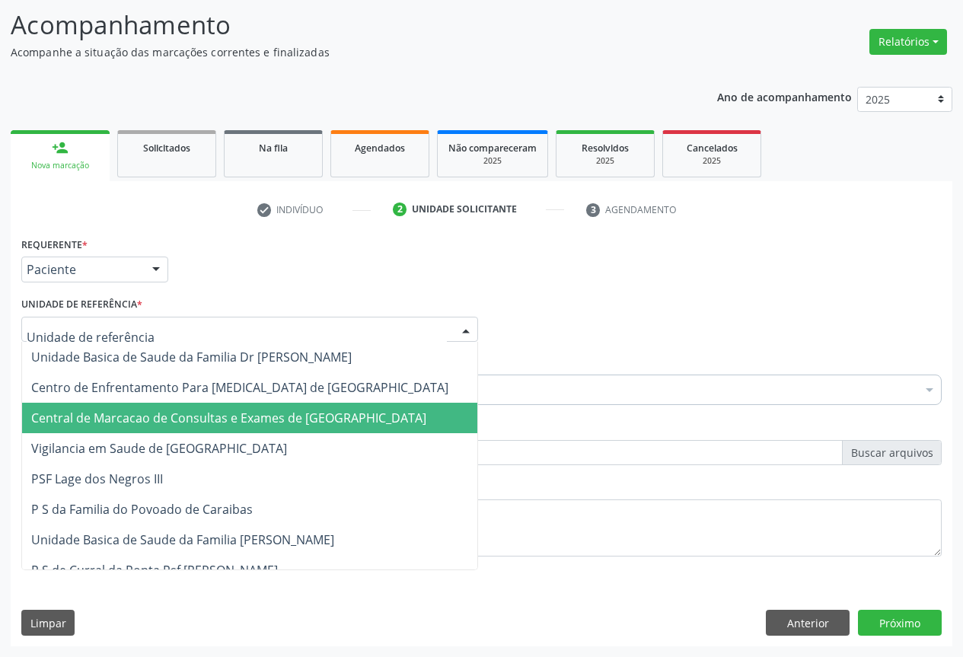
click at [266, 417] on span "Central de Marcacao de Consultas e Exames de [GEOGRAPHIC_DATA]" at bounding box center [228, 417] width 395 height 17
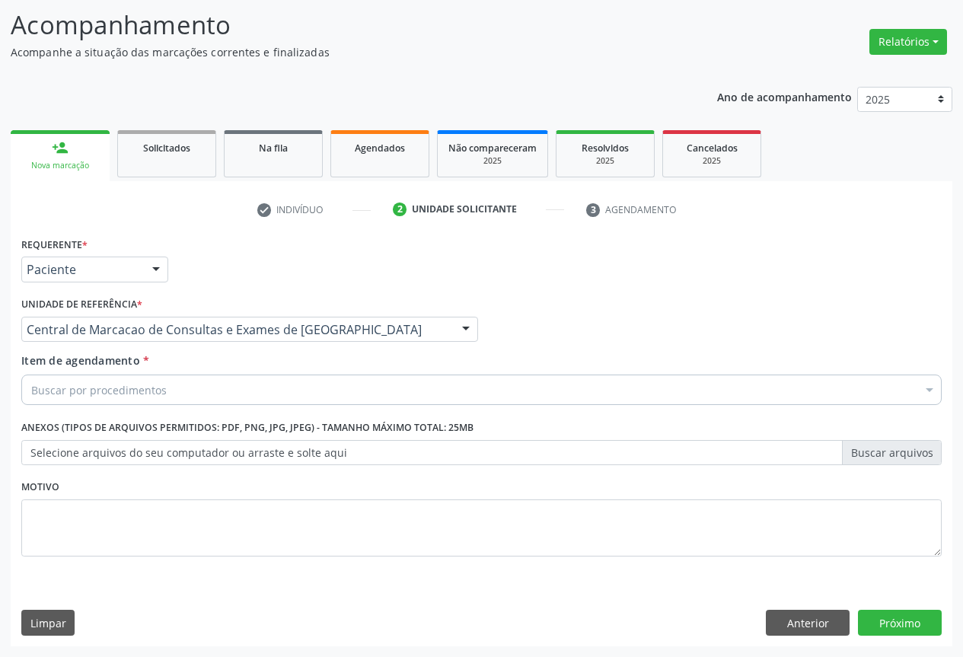
click at [274, 397] on div "Buscar por procedimentos" at bounding box center [481, 389] width 920 height 30
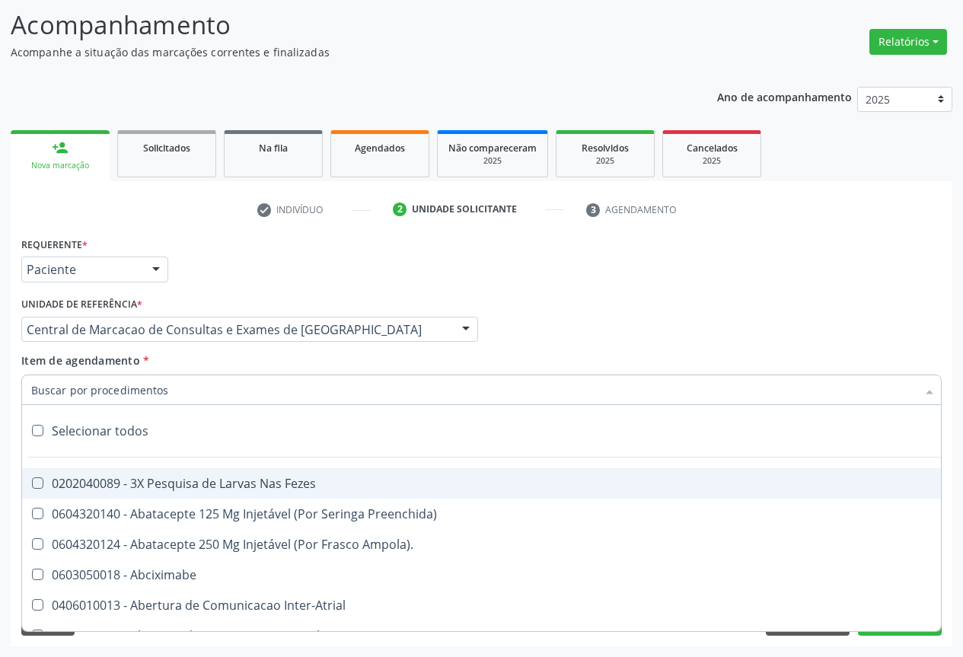
click at [243, 380] on input "Item de agendamento *" at bounding box center [473, 389] width 885 height 30
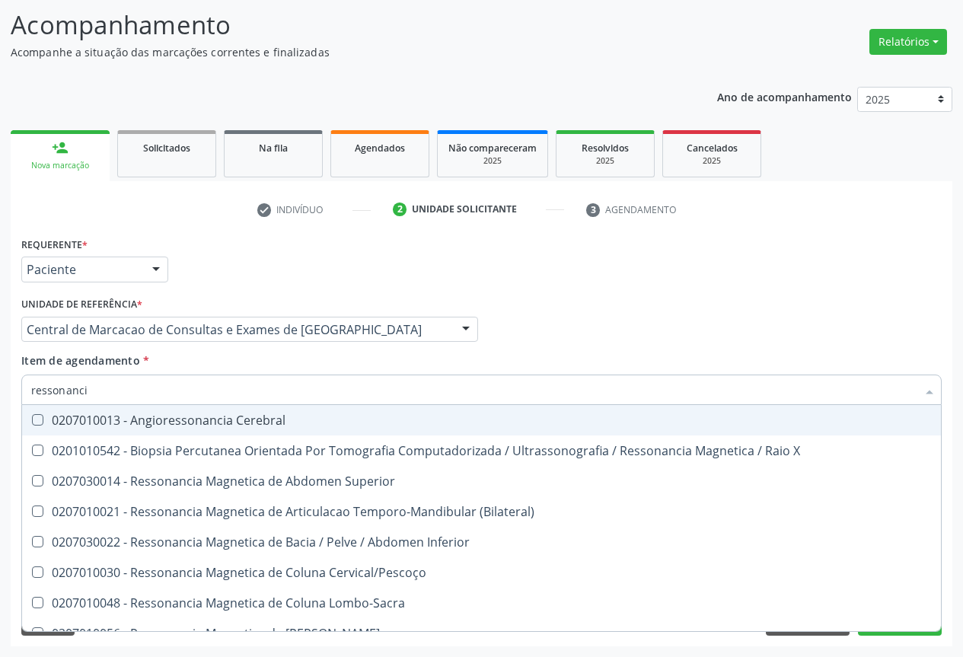
type input "ressonancia"
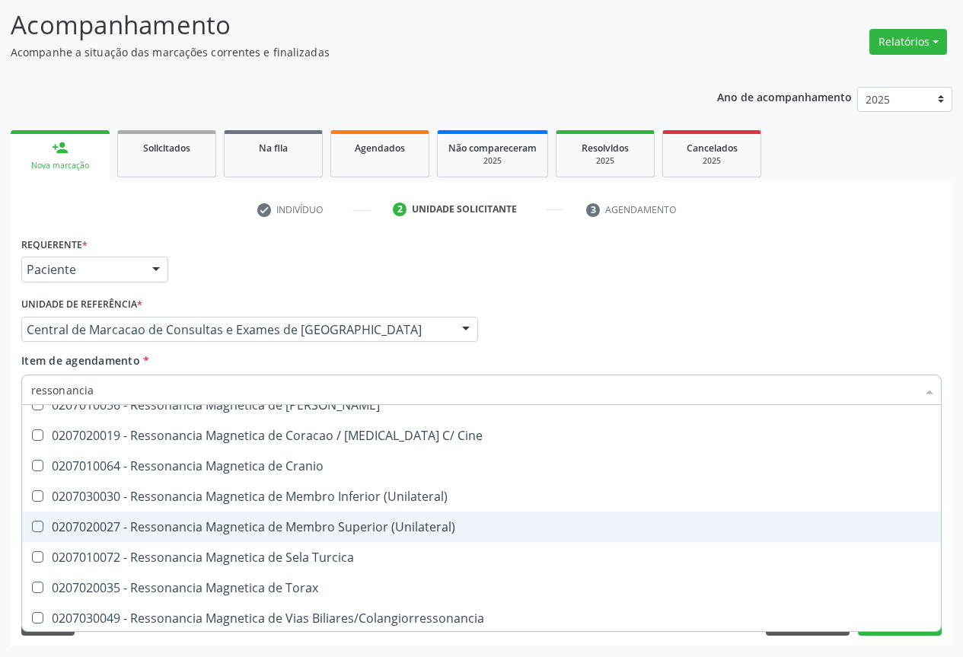
scroll to position [231, 0]
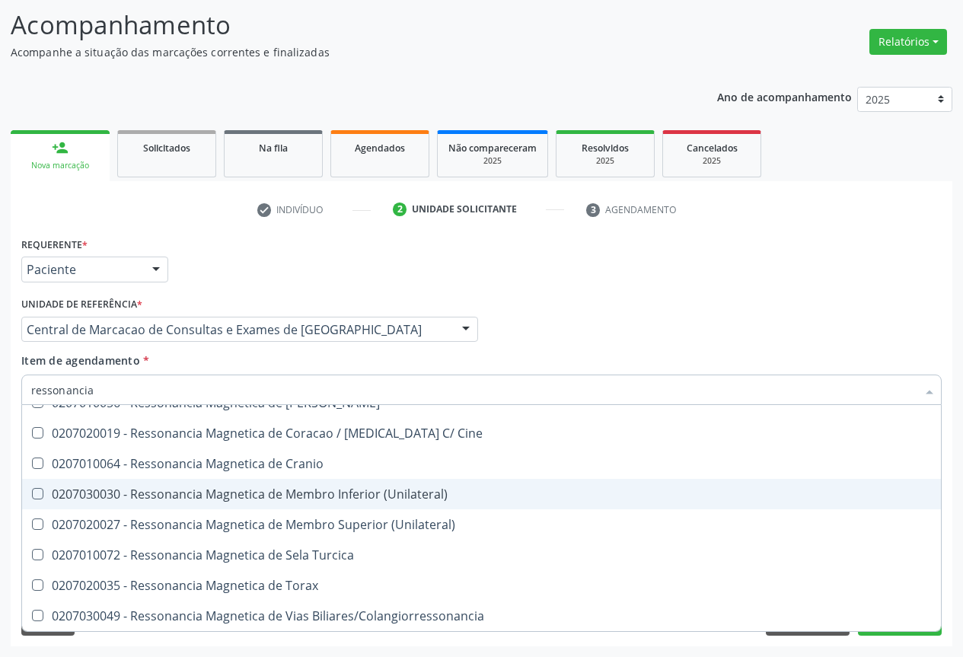
click at [395, 495] on div "0207030030 - Ressonancia Magnetica de Membro Inferior (Unilateral)" at bounding box center [481, 494] width 900 height 12
checkbox \(Unilateral\) "true"
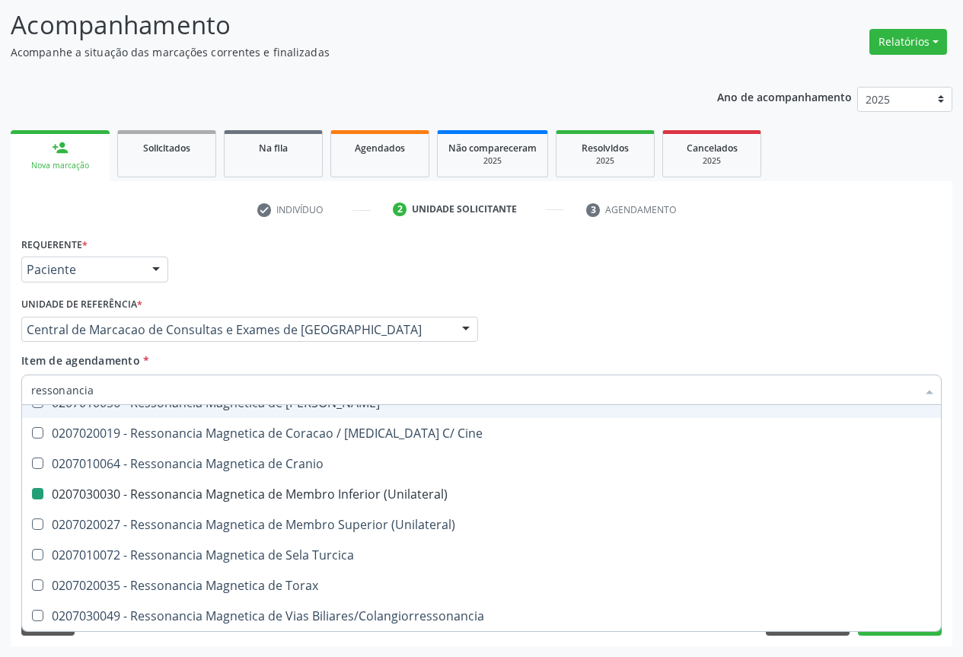
drag, startPoint x: 594, startPoint y: 359, endPoint x: 626, endPoint y: 368, distance: 33.2
click at [593, 357] on div "Item de agendamento * ressonancia Desfazer seleção 0207010013 - Angioressonanci…" at bounding box center [481, 376] width 920 height 48
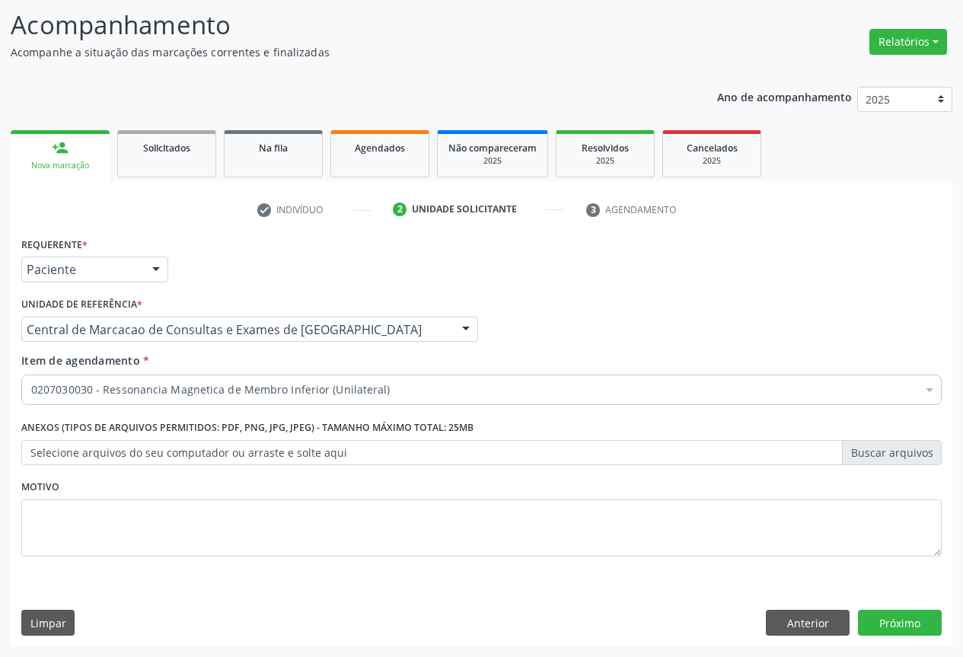
scroll to position [0, 0]
click at [882, 626] on button "Próximo" at bounding box center [900, 623] width 84 height 26
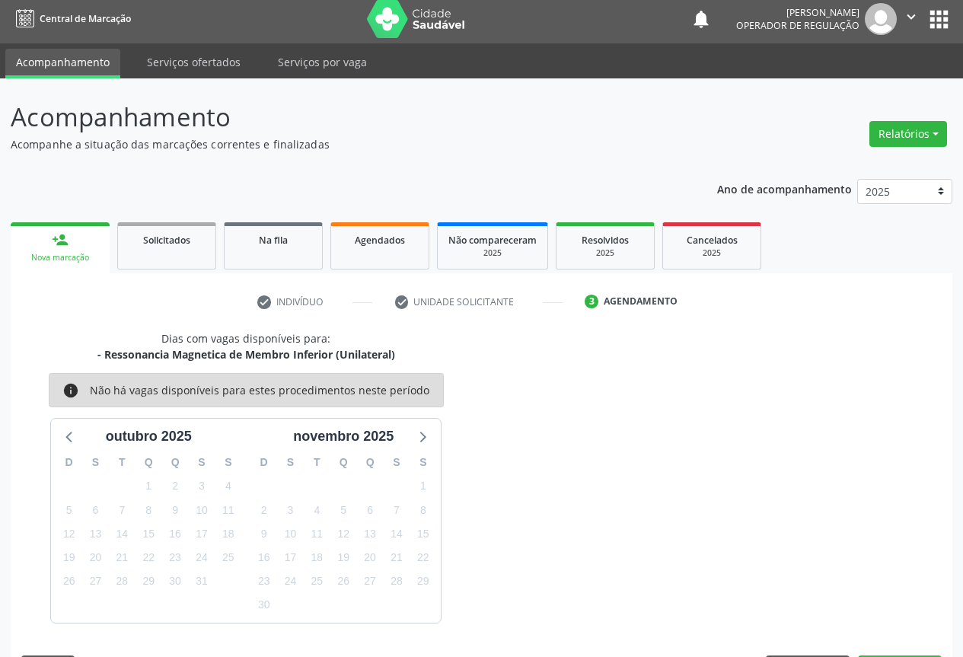
scroll to position [50, 0]
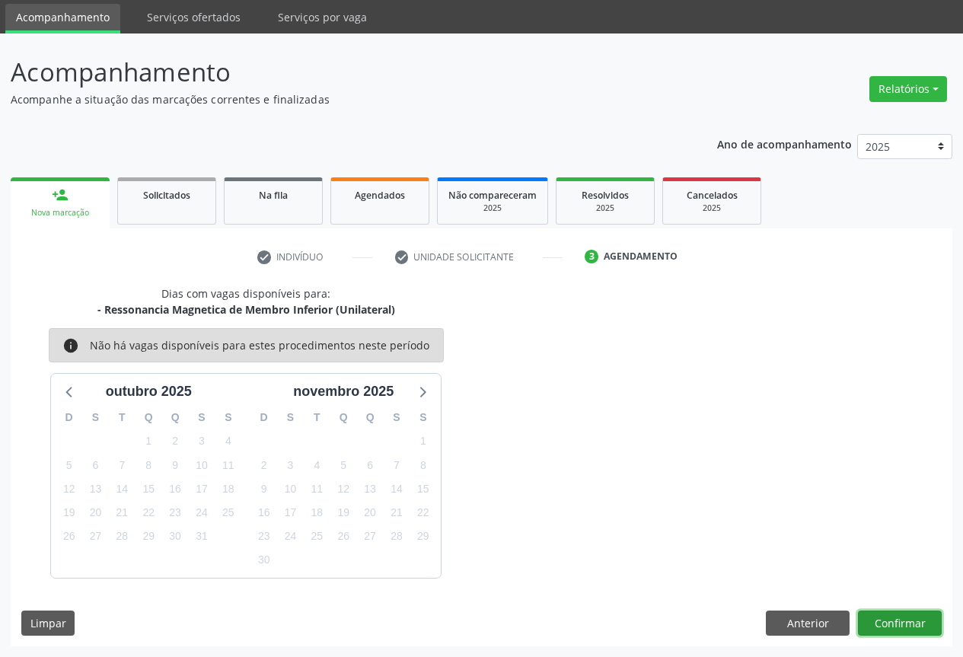
click at [905, 616] on button "Confirmar" at bounding box center [900, 623] width 84 height 26
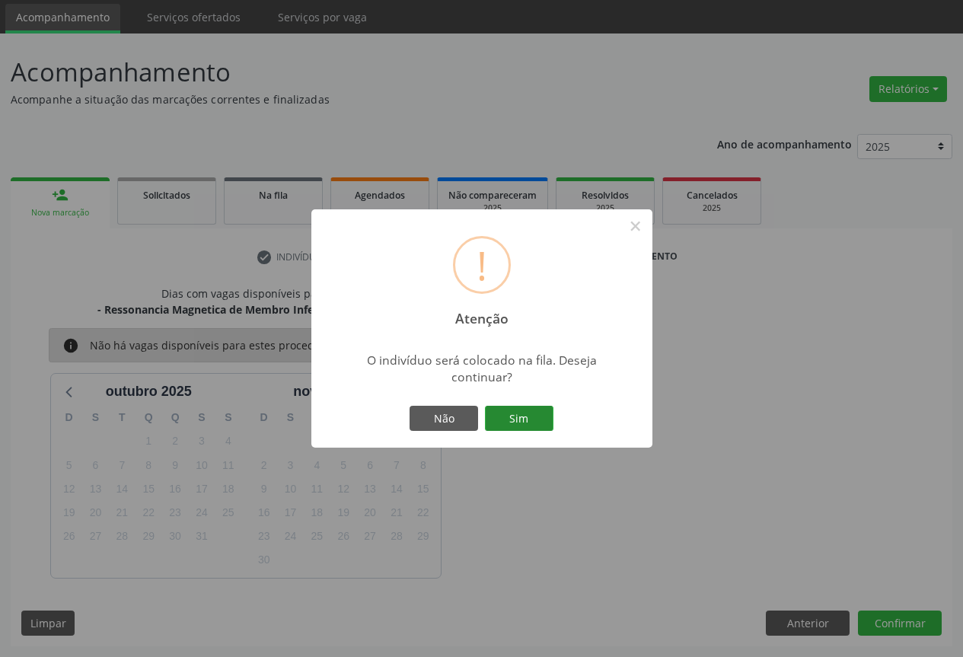
click at [511, 422] on button "Sim" at bounding box center [519, 419] width 68 height 26
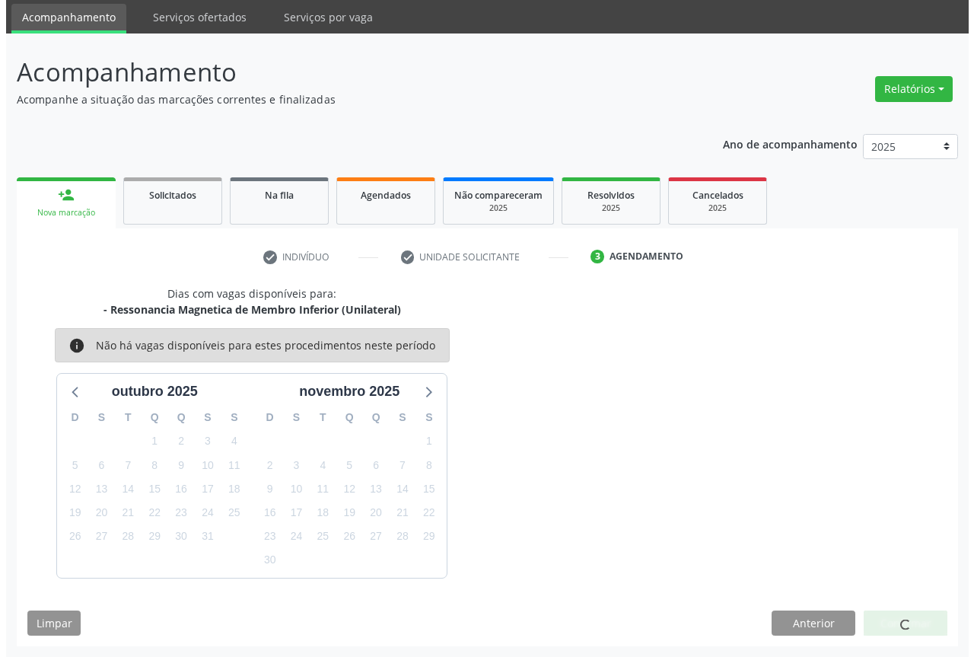
scroll to position [0, 0]
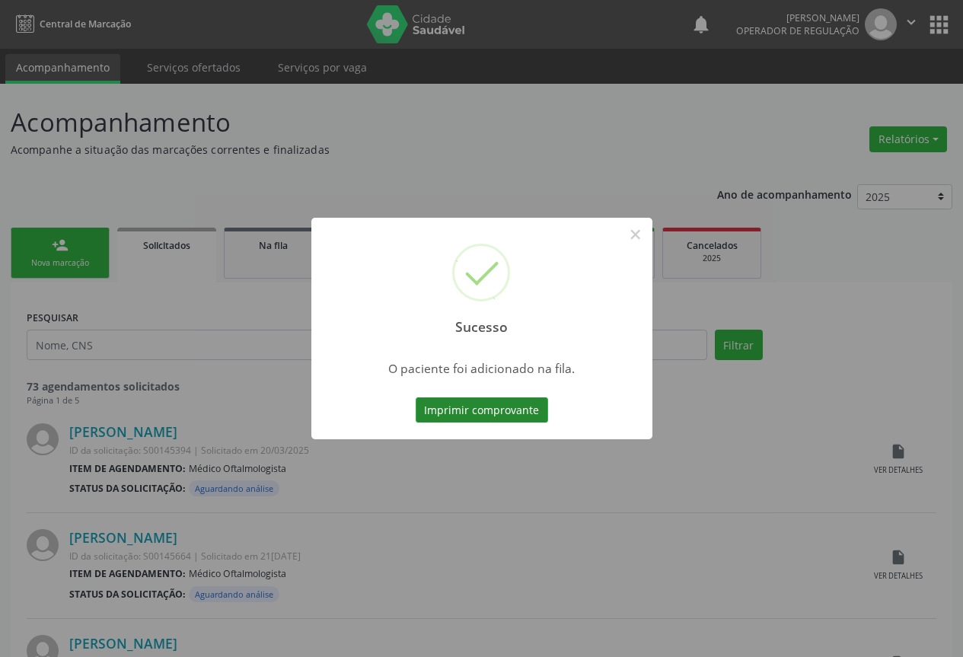
click at [508, 403] on button "Imprimir comprovante" at bounding box center [481, 410] width 132 height 26
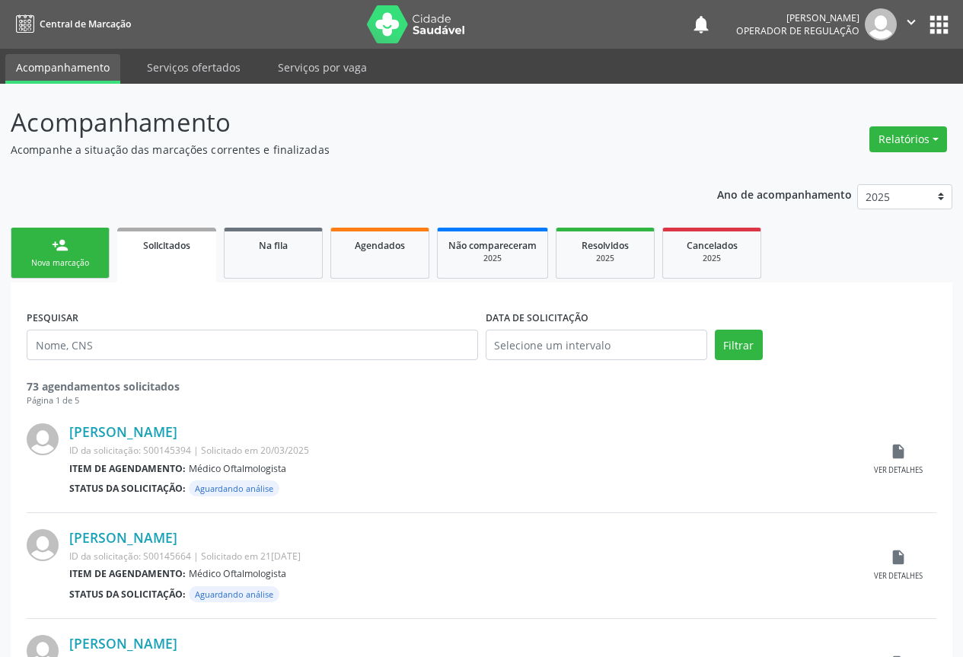
click at [50, 240] on link "person_add Nova marcação" at bounding box center [60, 253] width 99 height 51
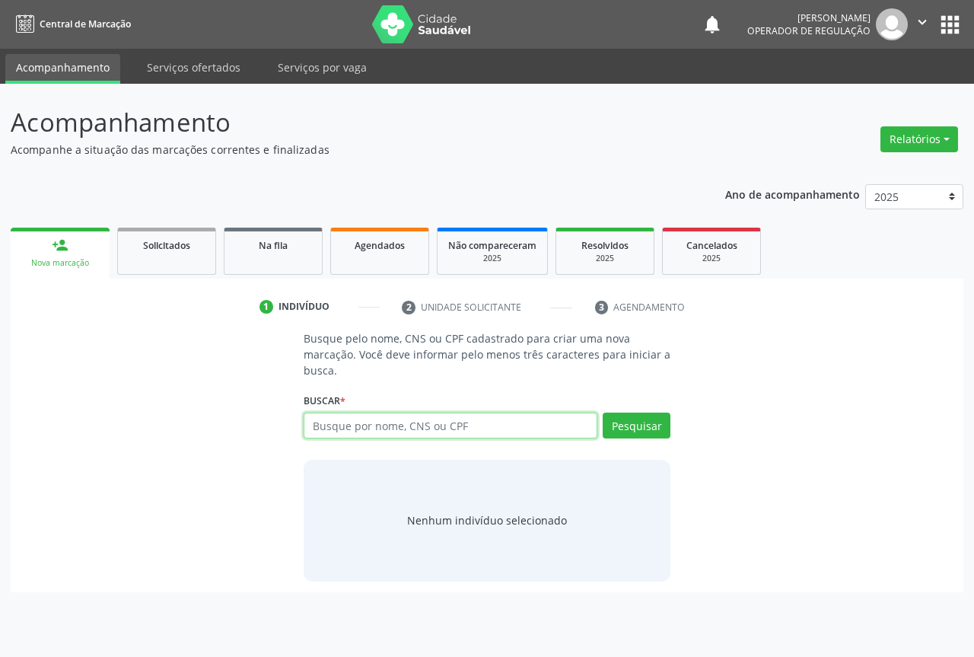
click at [342, 431] on input "text" at bounding box center [451, 425] width 294 height 26
click at [324, 428] on input "text" at bounding box center [451, 425] width 294 height 26
click at [326, 431] on input "text" at bounding box center [451, 425] width 294 height 26
type input "704802011751241"
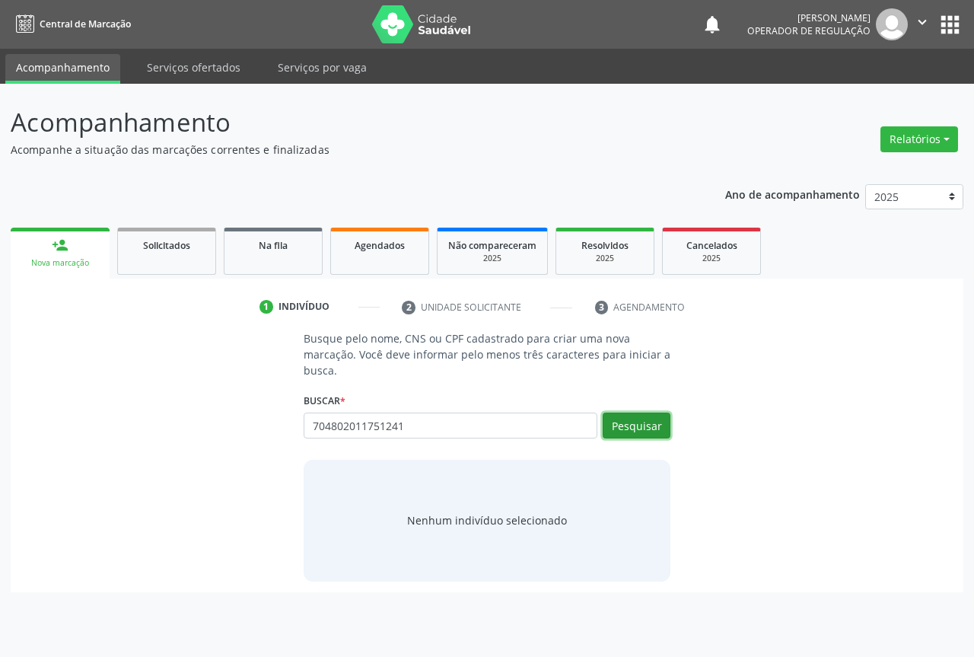
click at [644, 426] on button "Pesquisar" at bounding box center [637, 425] width 68 height 26
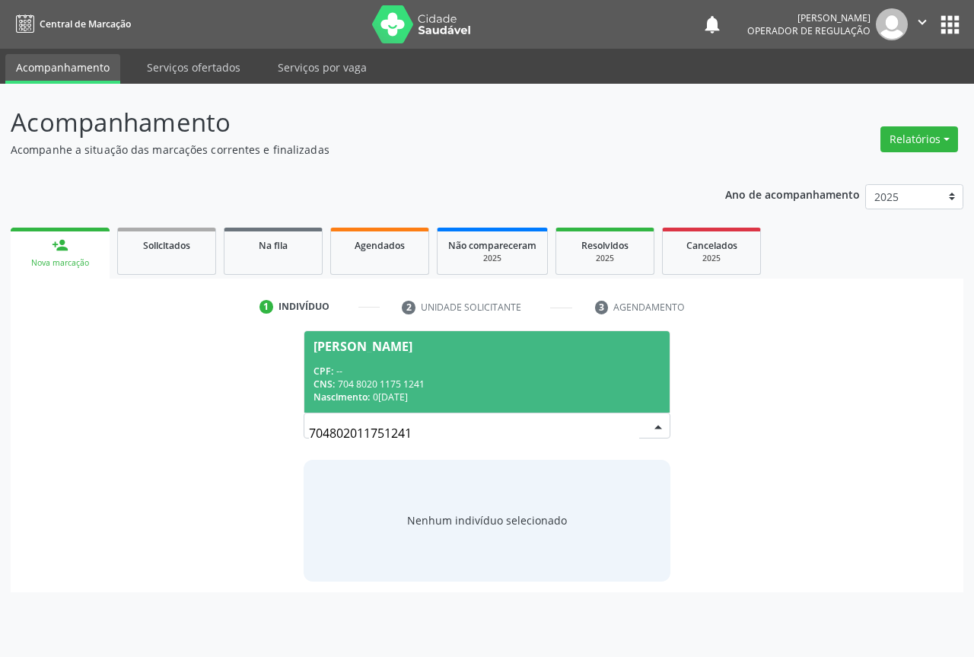
click at [355, 348] on div "Jose Domingos Neves Araujo" at bounding box center [363, 346] width 99 height 12
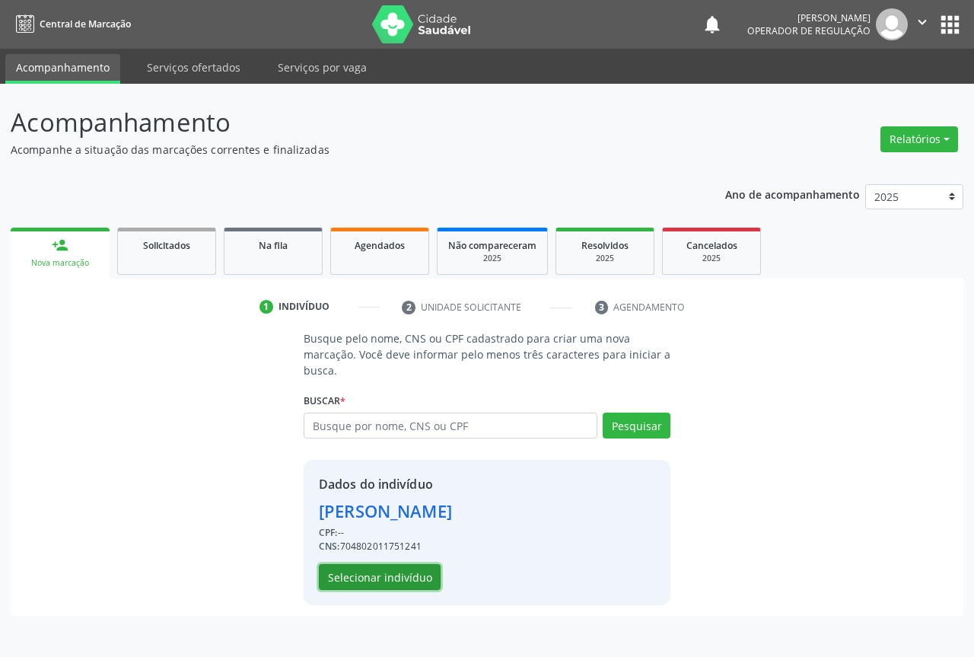
click at [387, 578] on button "Selecionar indivíduo" at bounding box center [380, 577] width 122 height 26
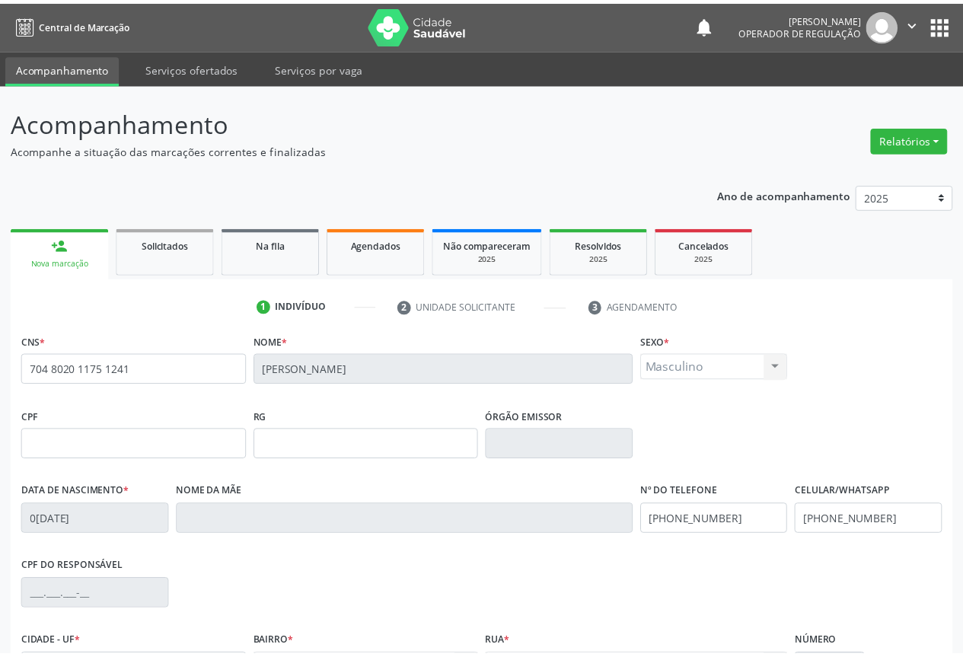
scroll to position [168, 0]
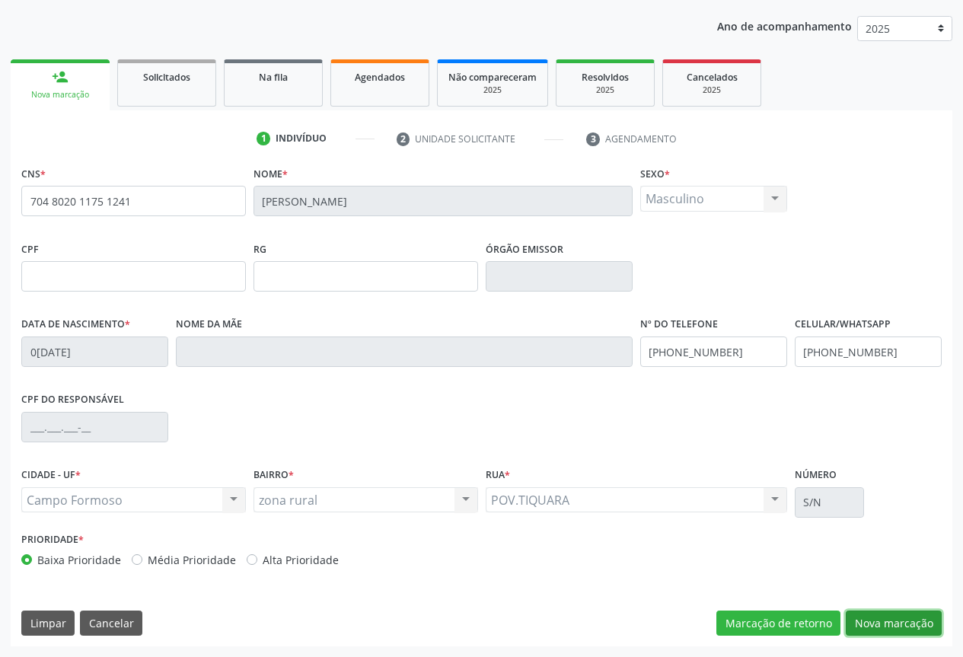
click at [896, 632] on button "Nova marcação" at bounding box center [893, 623] width 96 height 26
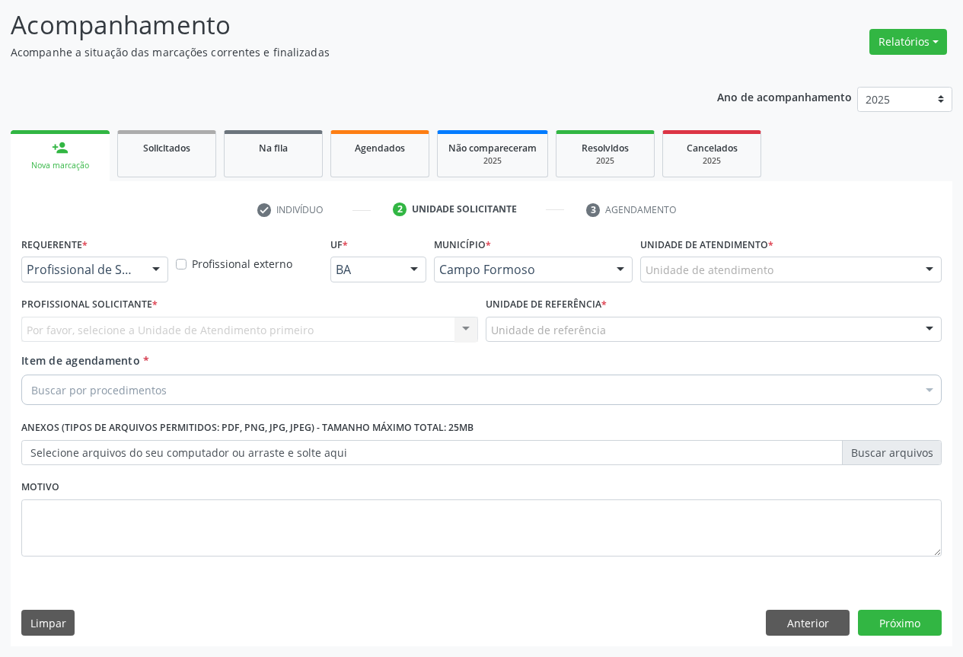
click at [140, 270] on div "Profissional de Saúde Profissional de Saúde Paciente Nenhum resultado encontrad…" at bounding box center [94, 269] width 147 height 26
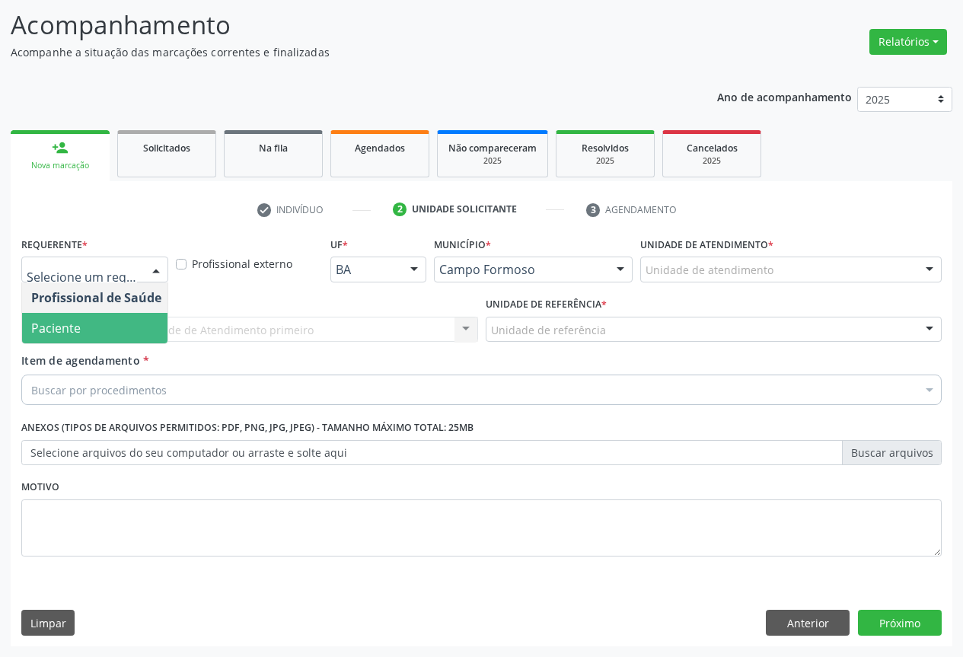
drag, startPoint x: 93, startPoint y: 325, endPoint x: 181, endPoint y: 333, distance: 88.6
click at [94, 324] on span "Paciente" at bounding box center [96, 328] width 148 height 30
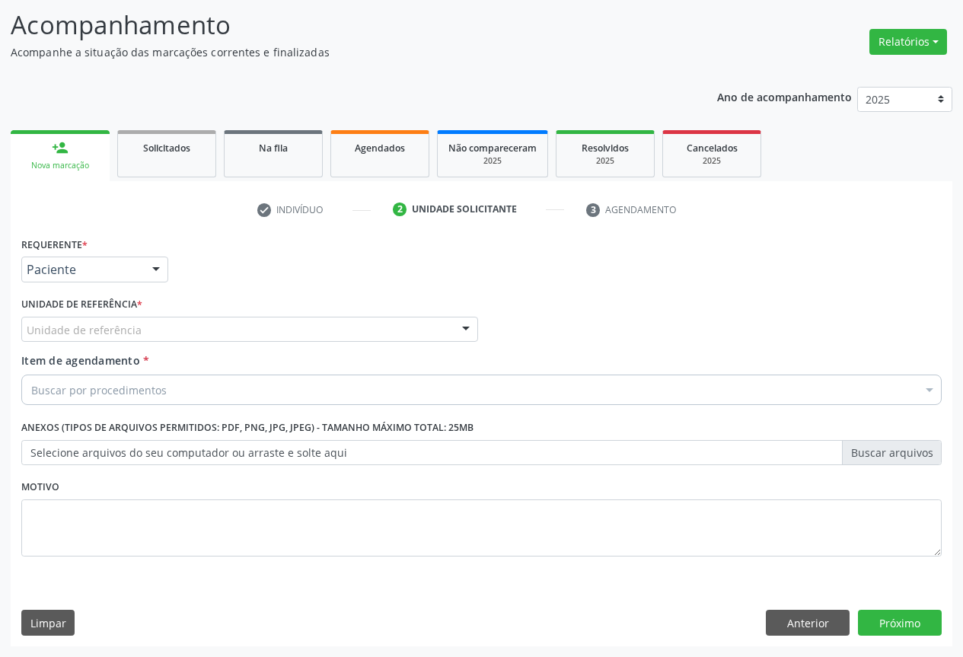
click at [208, 327] on div "Unidade de referência" at bounding box center [249, 330] width 457 height 26
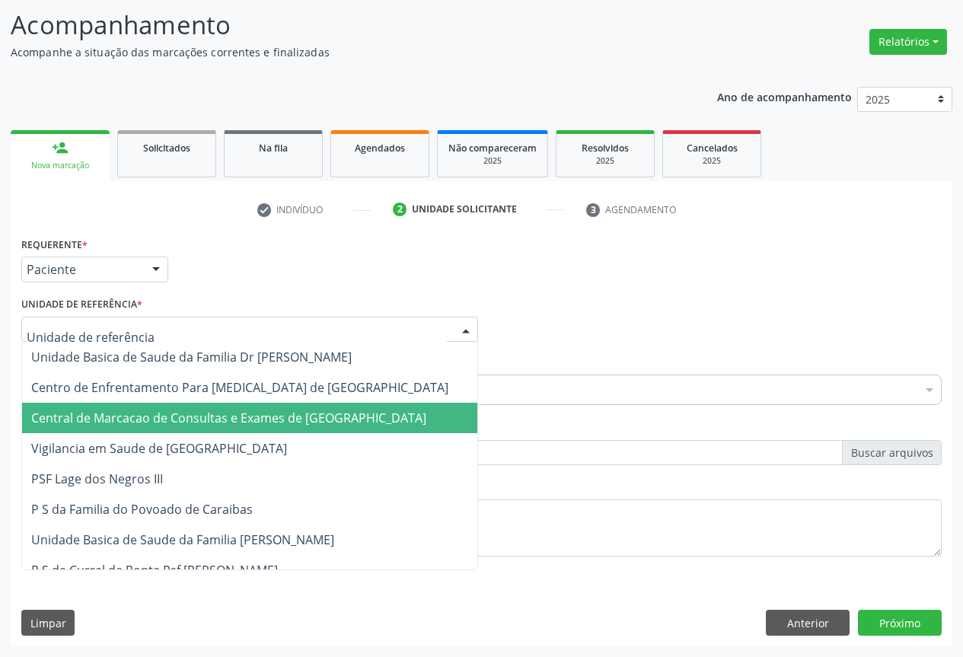
click at [209, 429] on span "Central de Marcacao de Consultas e Exames de [GEOGRAPHIC_DATA]" at bounding box center [249, 418] width 455 height 30
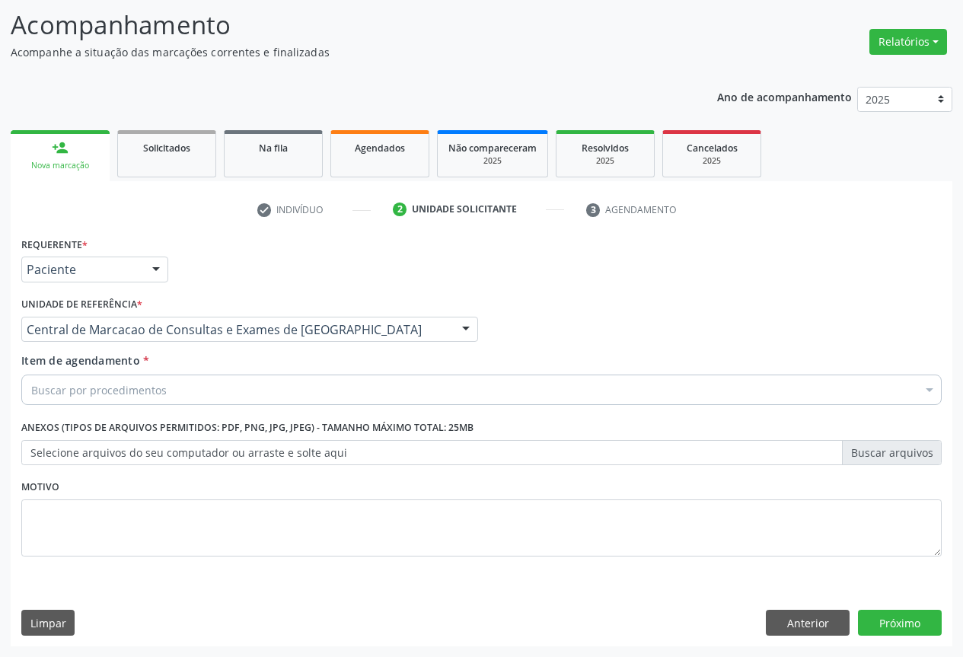
click at [256, 398] on div "Buscar por procedimentos" at bounding box center [481, 389] width 920 height 30
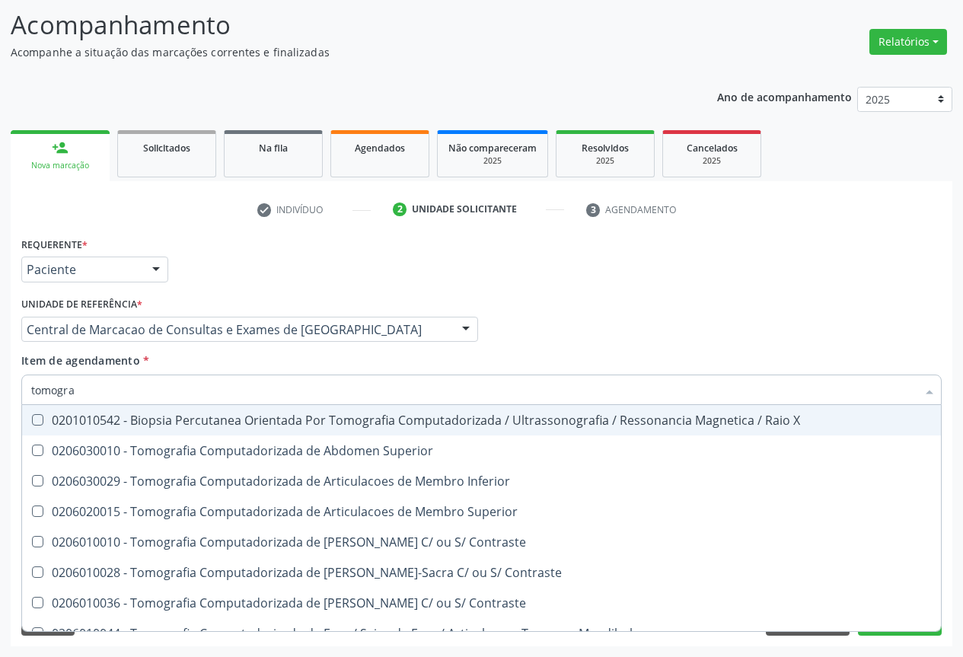
type input "tomograf"
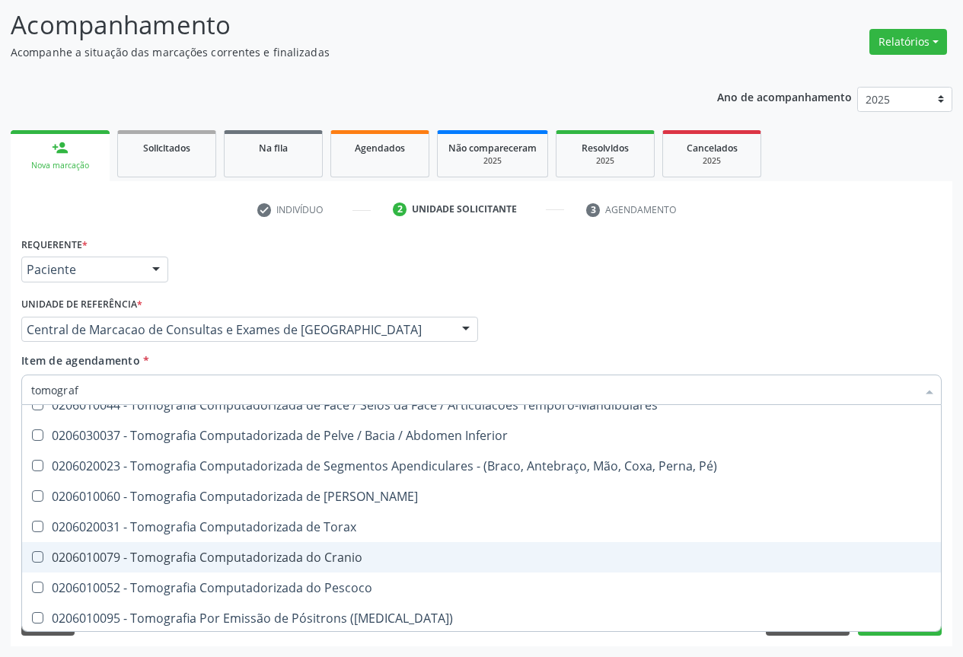
scroll to position [261, 0]
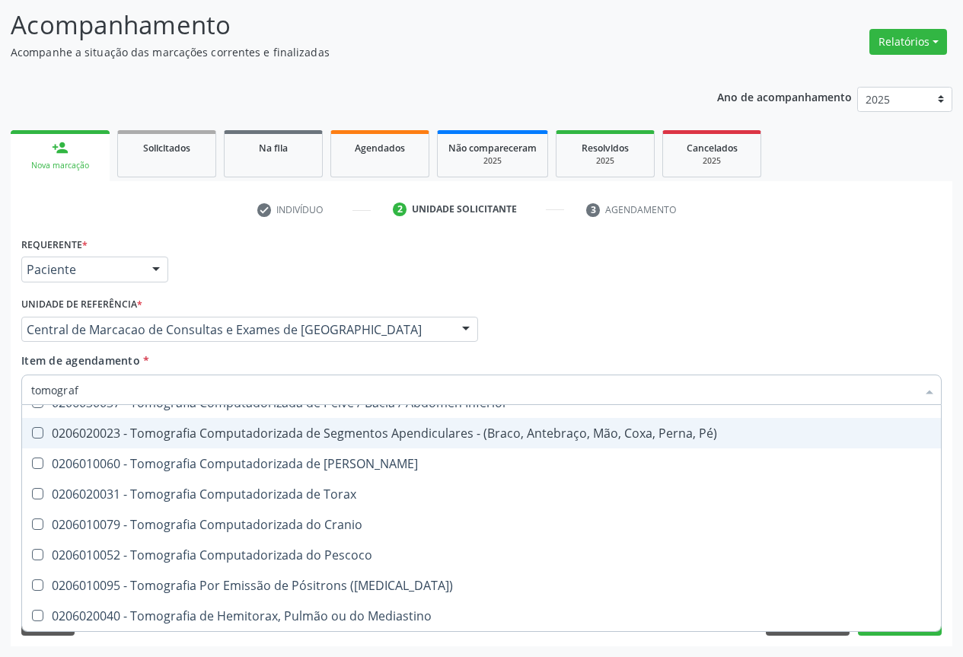
click at [366, 427] on div "0206020023 - Tomografia Computadorizada de Segmentos Apendiculares - (Braco, An…" at bounding box center [481, 433] width 900 height 12
checkbox Pé\) "true"
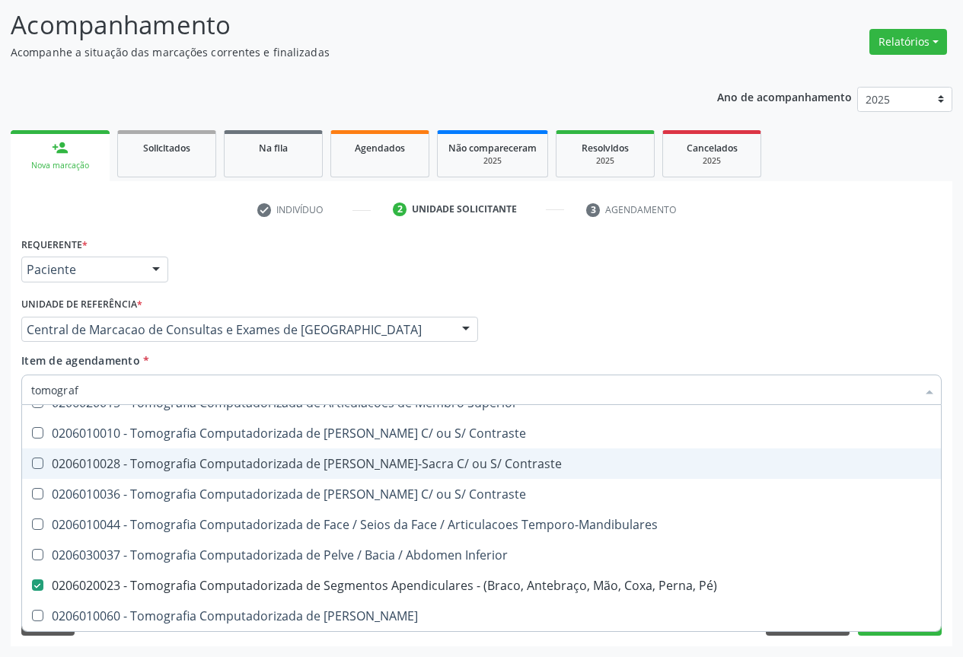
scroll to position [0, 0]
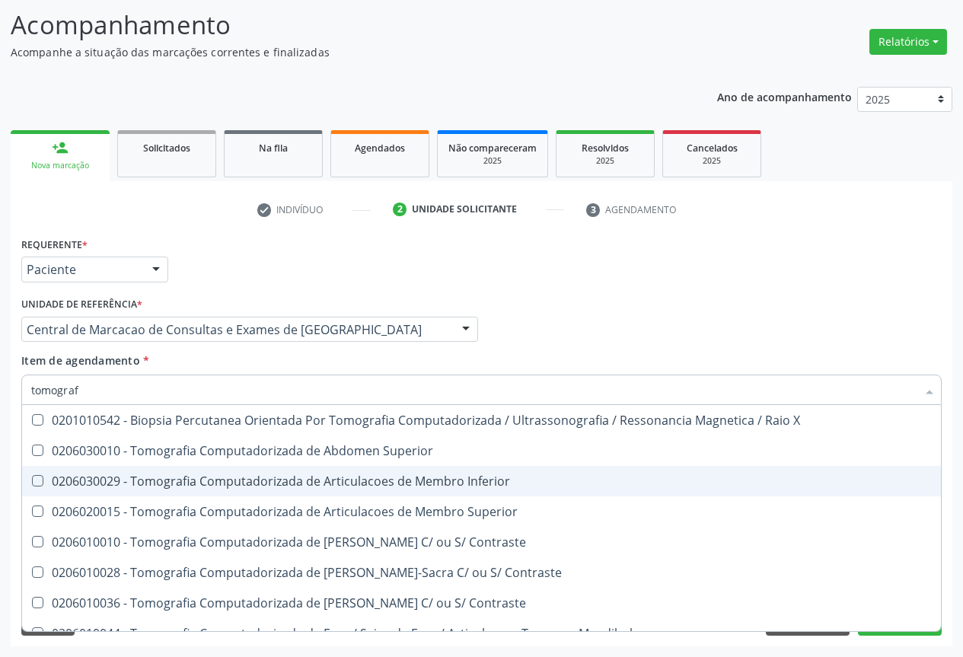
click at [465, 482] on div "0206030029 - Tomografia Computadorizada de Articulacoes de Membro Inferior" at bounding box center [481, 481] width 900 height 12
checkbox Inferior "true"
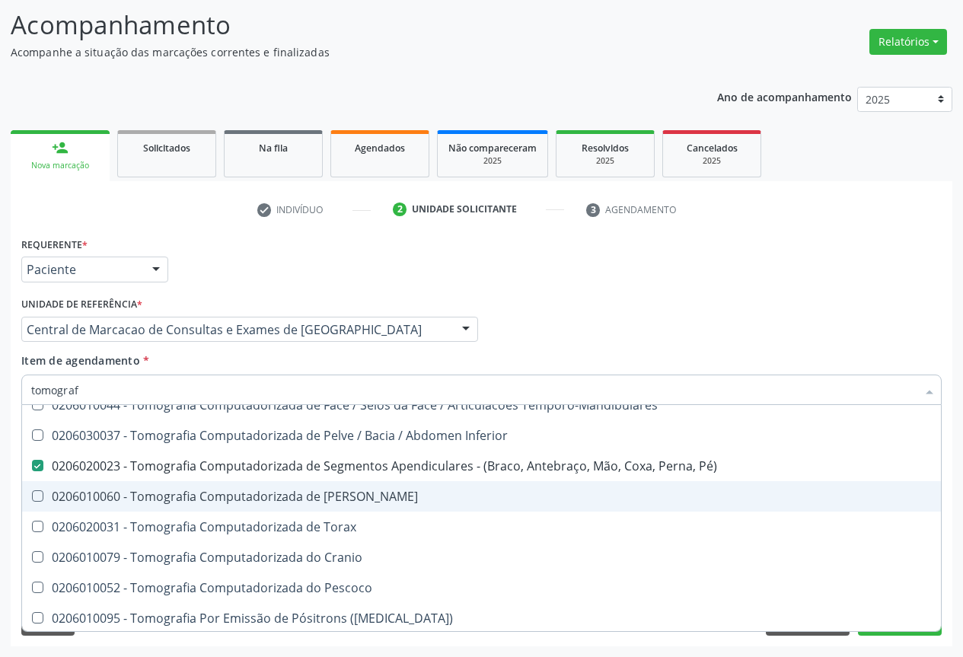
scroll to position [261, 0]
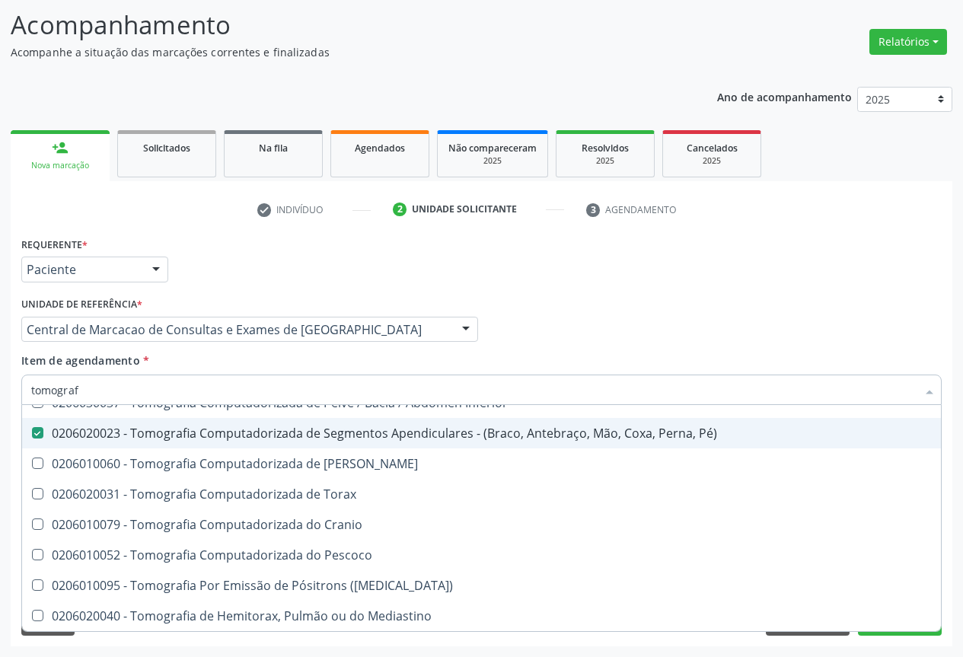
click at [447, 443] on span "0206020023 - Tomografia Computadorizada de Segmentos Apendiculares - (Braco, An…" at bounding box center [481, 433] width 918 height 30
checkbox Pé\) "false"
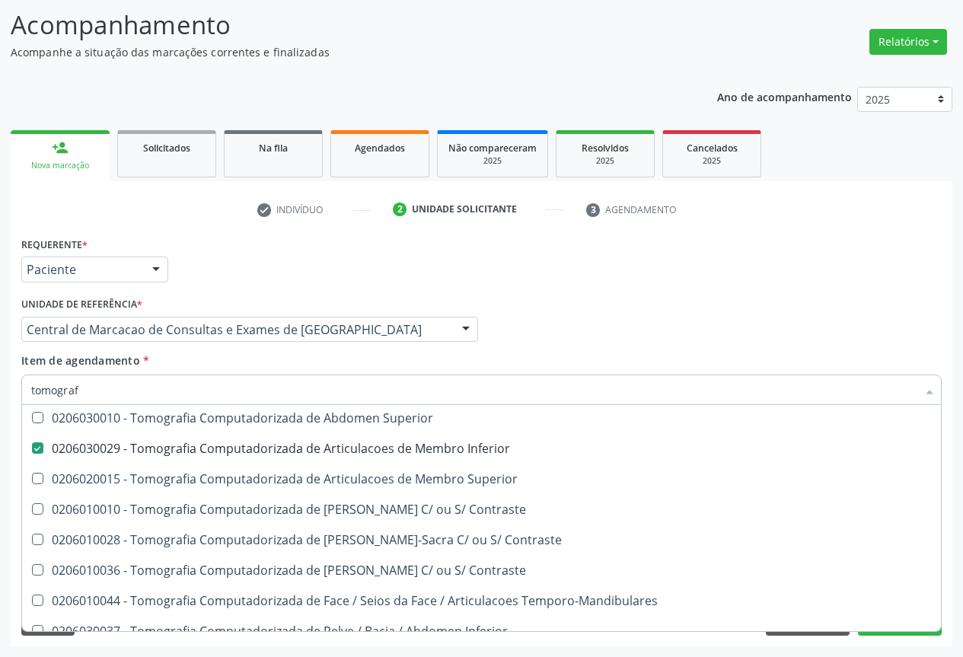
scroll to position [0, 0]
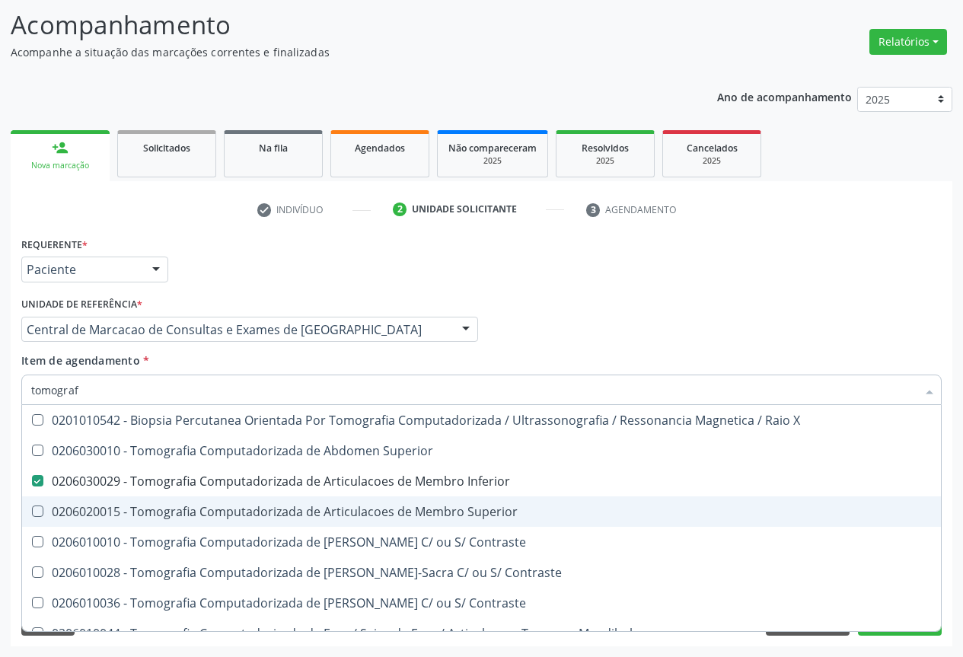
click at [407, 508] on div "0206020015 - Tomografia Computadorizada de Articulacoes de Membro Superior" at bounding box center [481, 511] width 900 height 12
checkbox Superior "true"
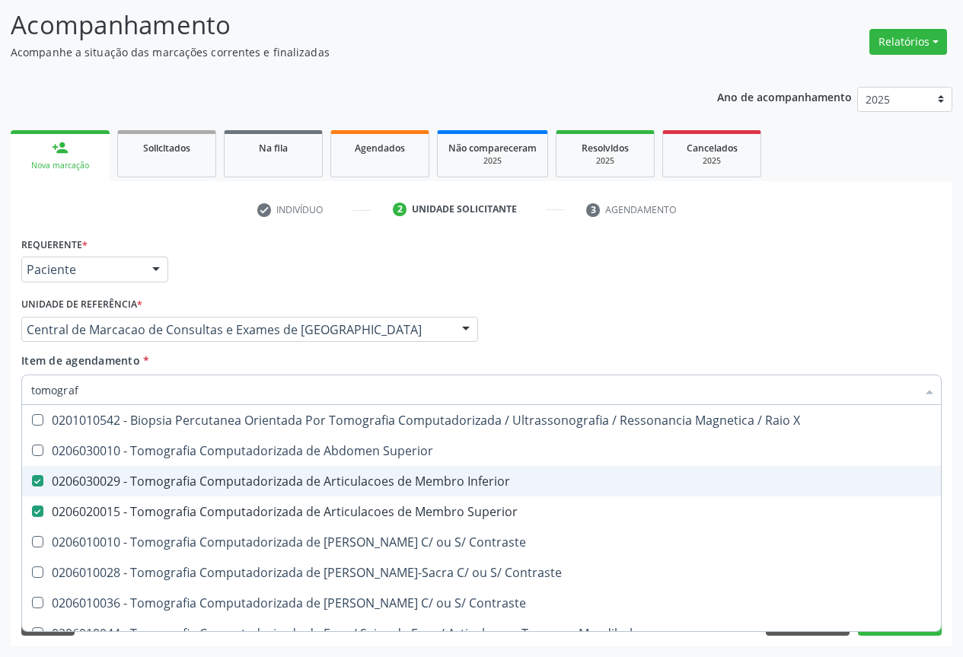
click at [358, 482] on div "0206030029 - Tomografia Computadorizada de Articulacoes de Membro Inferior" at bounding box center [481, 481] width 900 height 12
checkbox Inferior "false"
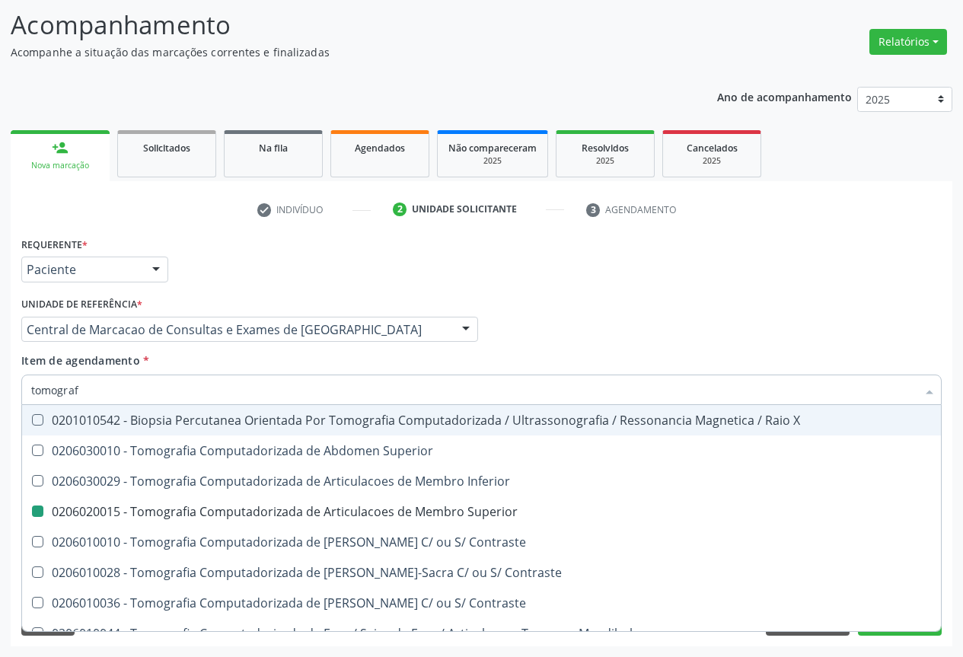
drag, startPoint x: 548, startPoint y: 306, endPoint x: 804, endPoint y: 650, distance: 429.0
click at [549, 304] on div "Profissional Solicitante Por favor, selecione a Unidade de Atendimento primeiro…" at bounding box center [482, 322] width 928 height 59
checkbox Superior "true"
checkbox Superior "false"
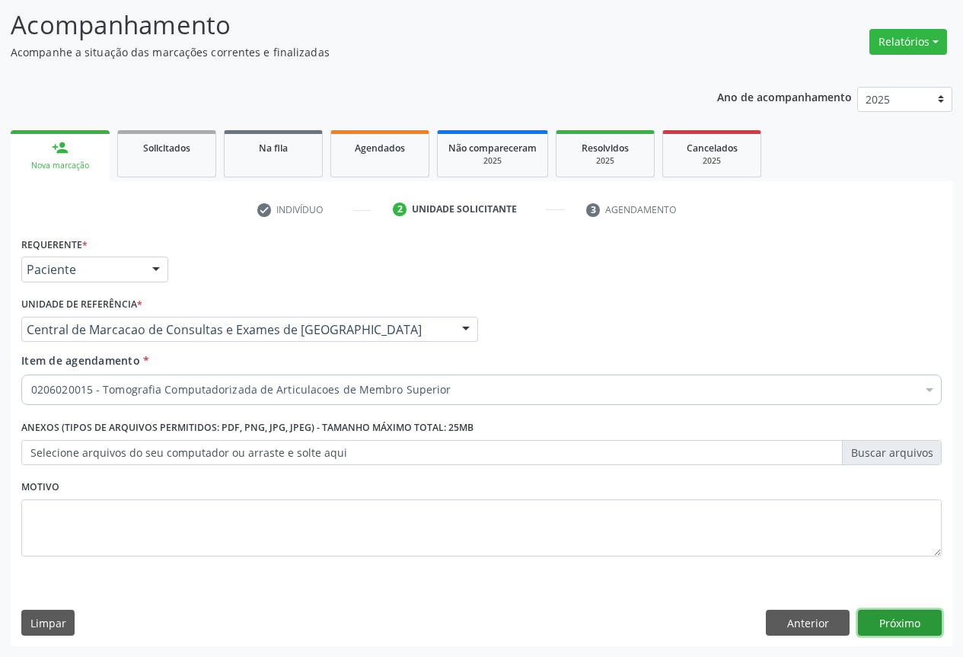
click at [868, 621] on button "Próximo" at bounding box center [900, 623] width 84 height 26
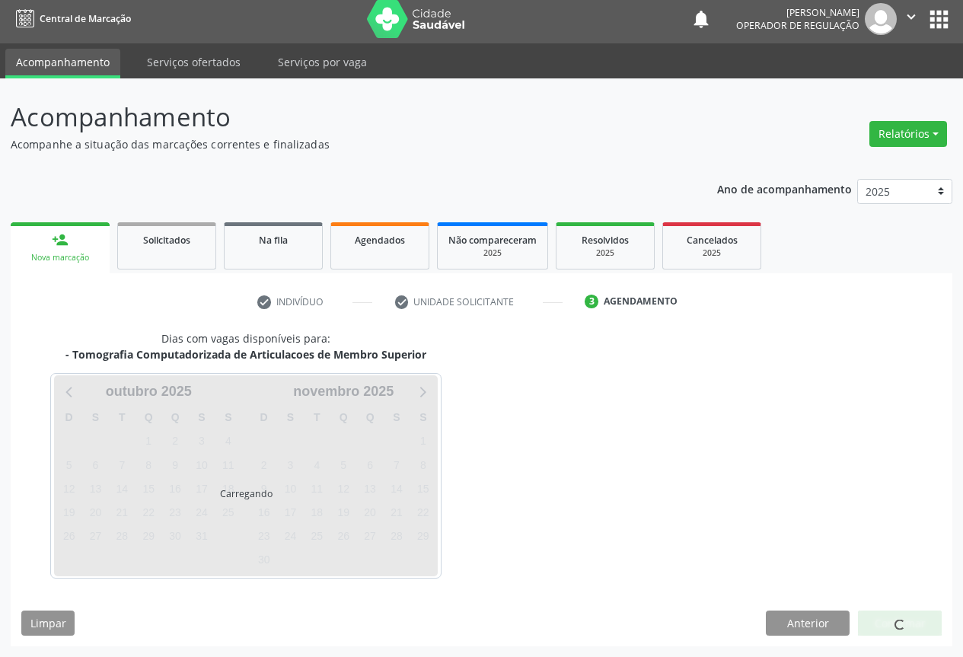
scroll to position [50, 0]
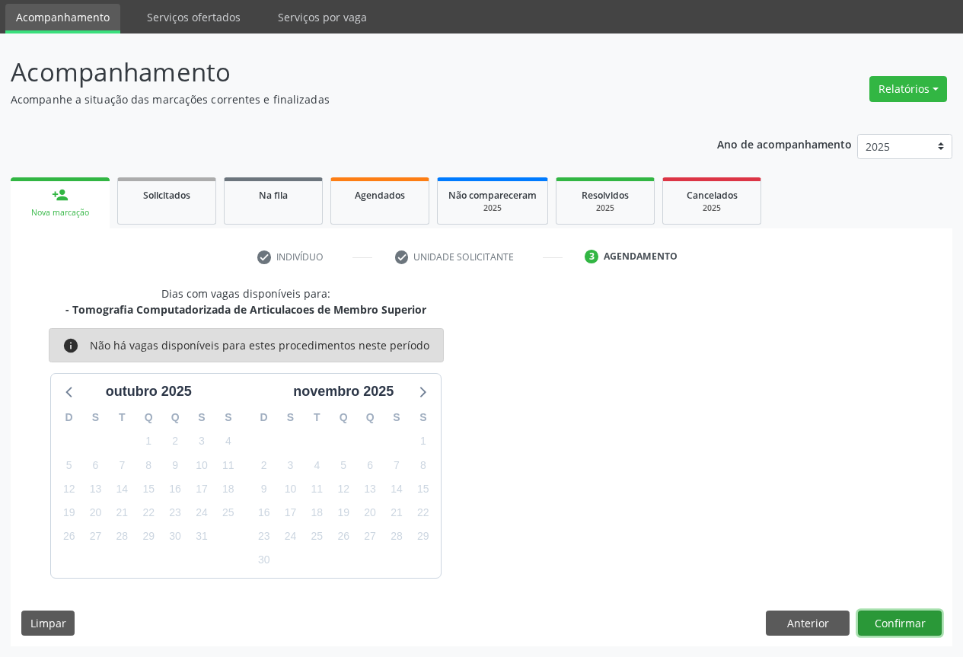
click at [883, 622] on button "Confirmar" at bounding box center [900, 623] width 84 height 26
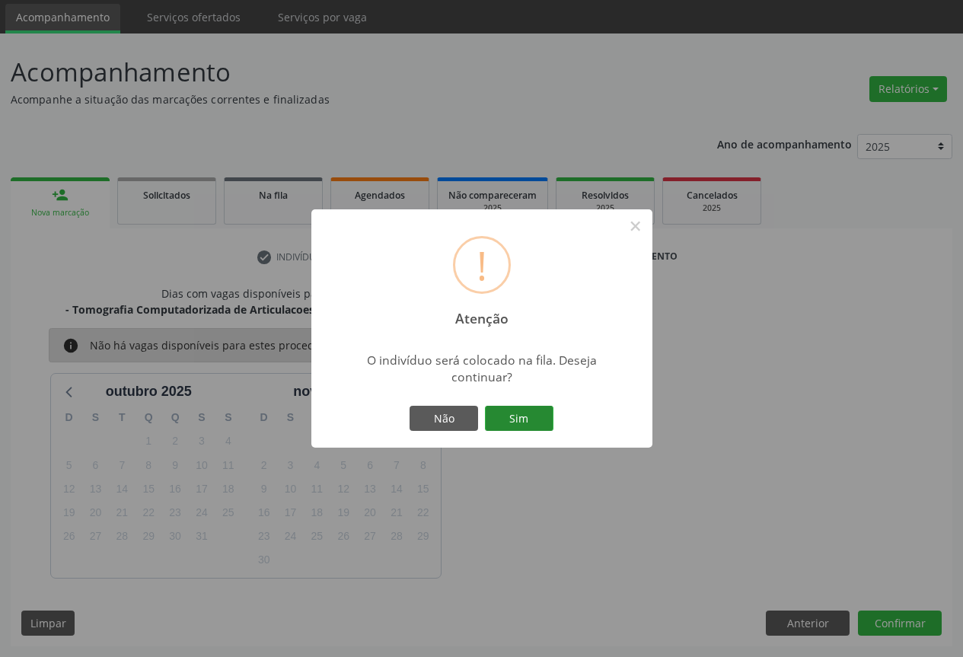
click at [533, 430] on button "Sim" at bounding box center [519, 419] width 68 height 26
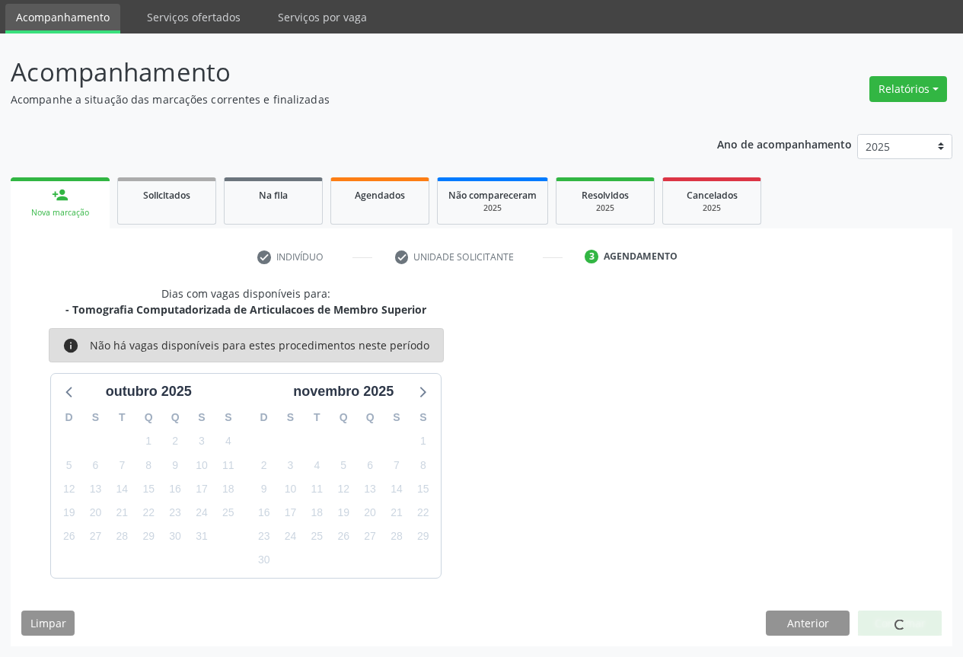
scroll to position [0, 0]
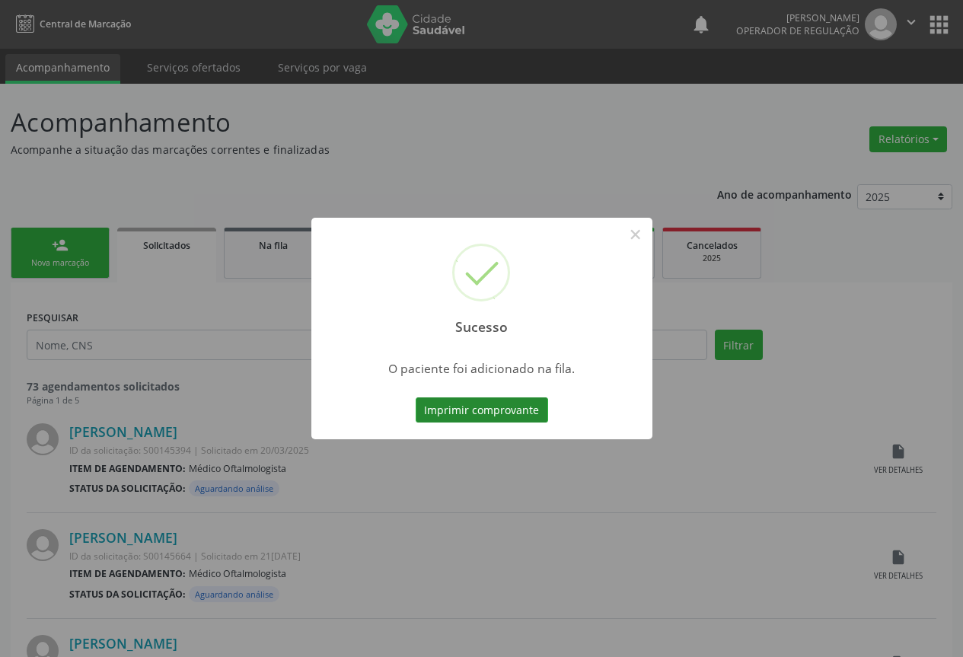
click at [541, 412] on button "Imprimir comprovante" at bounding box center [481, 410] width 132 height 26
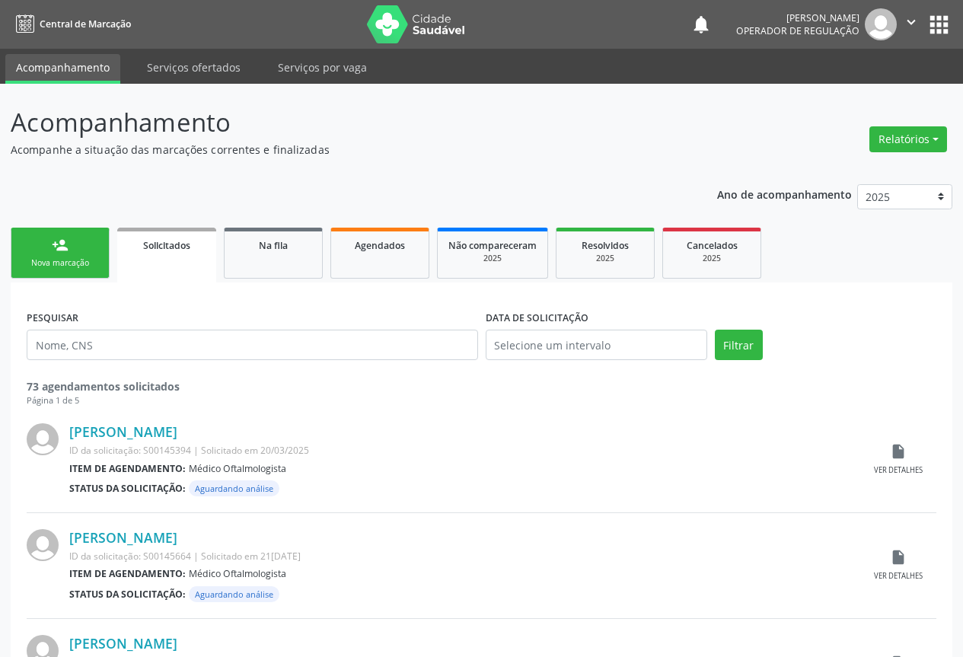
click at [61, 233] on link "person_add Nova marcação" at bounding box center [60, 253] width 99 height 51
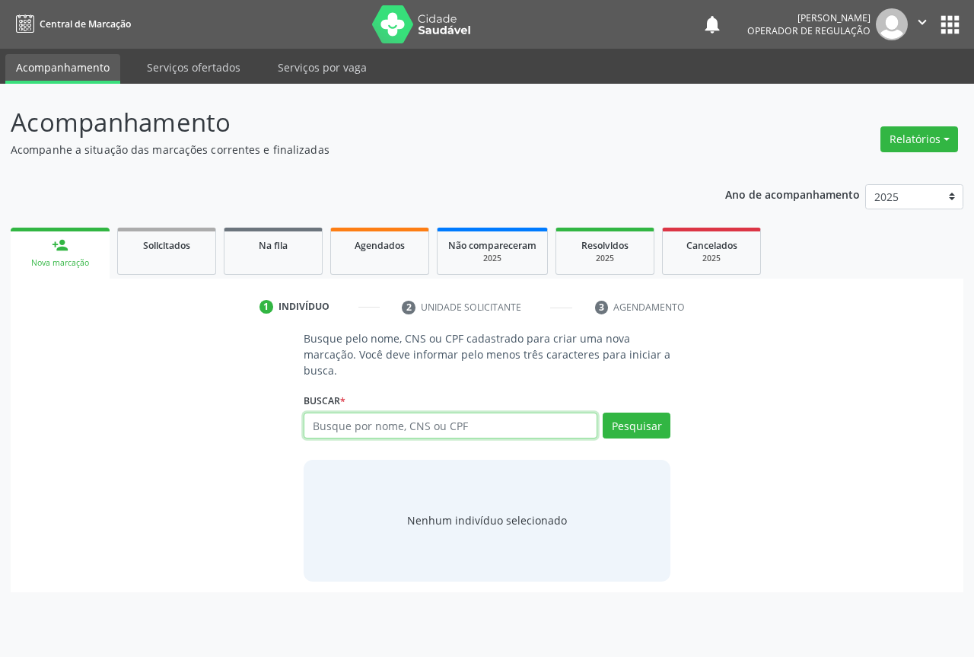
click at [349, 432] on input "text" at bounding box center [451, 425] width 294 height 26
click at [550, 439] on div "Busque por nome, CNS ou CPF Nenhum resultado encontrado para: " " Digite nome, …" at bounding box center [487, 430] width 367 height 37
click at [552, 432] on input "text" at bounding box center [451, 425] width 294 height 26
type input "706201587113769"
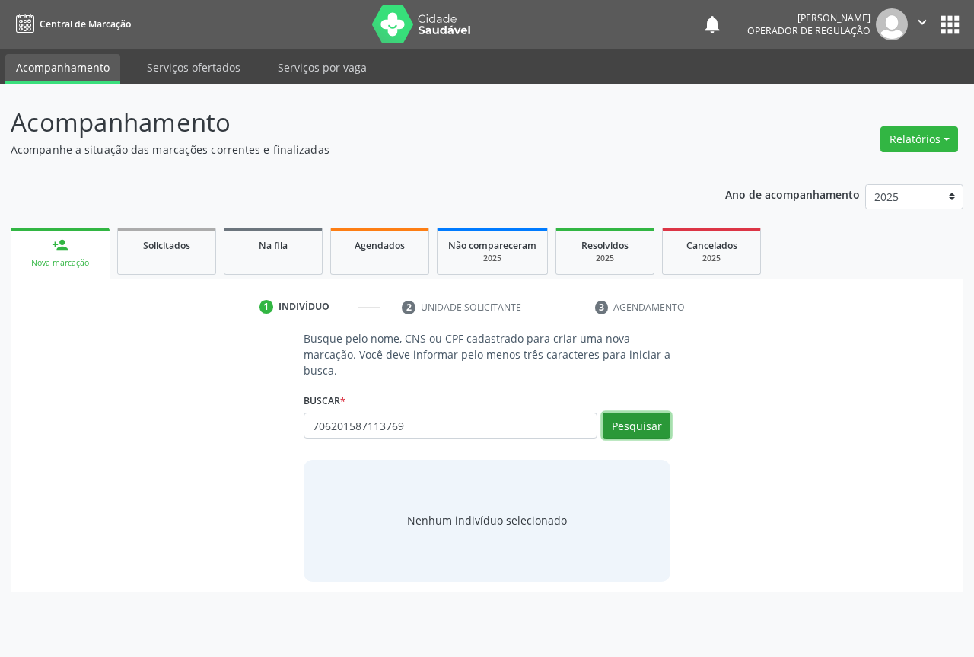
click at [639, 423] on button "Pesquisar" at bounding box center [637, 425] width 68 height 26
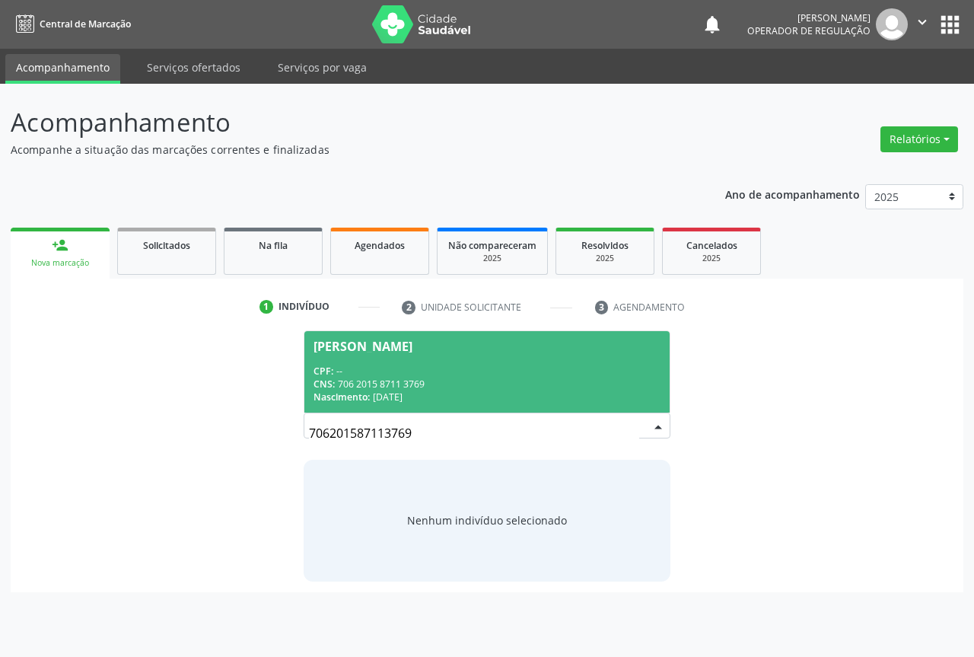
click at [436, 369] on div "CPF: --" at bounding box center [487, 370] width 347 height 13
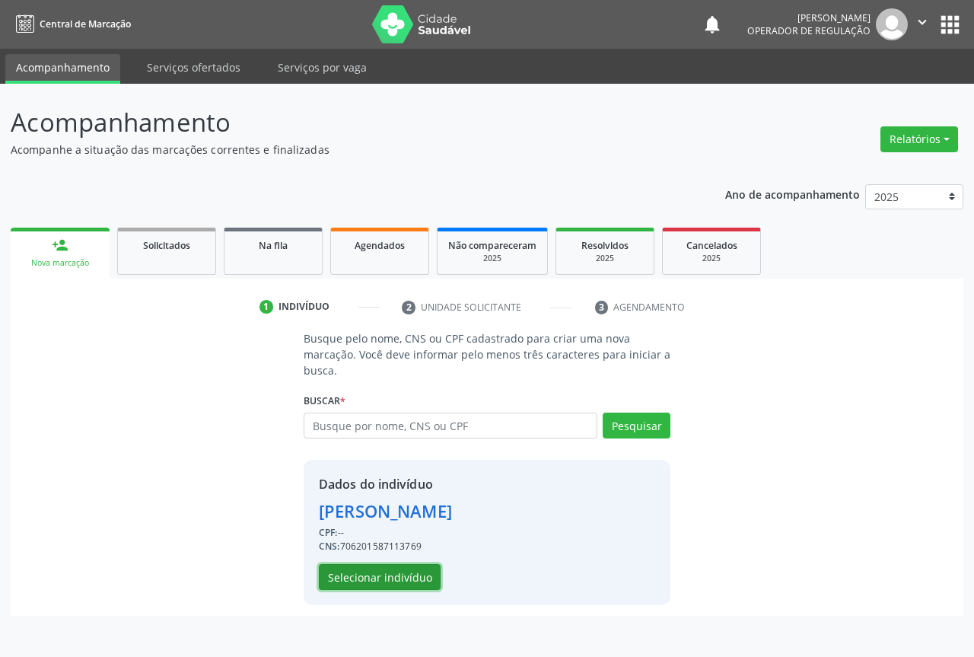
click at [400, 569] on button "Selecionar indivíduo" at bounding box center [380, 577] width 122 height 26
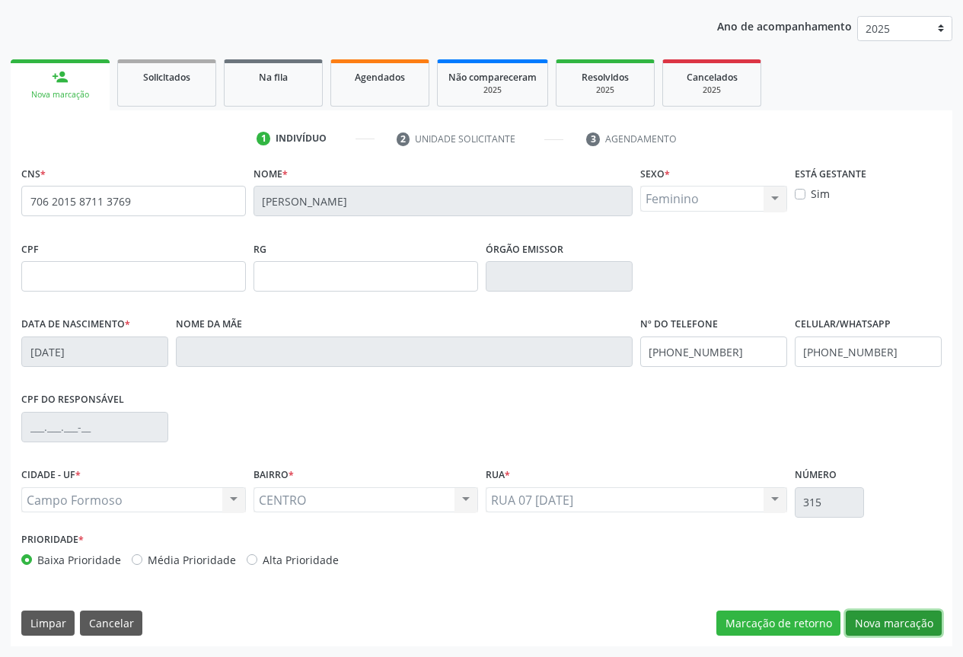
click at [900, 625] on button "Nova marcação" at bounding box center [893, 623] width 96 height 26
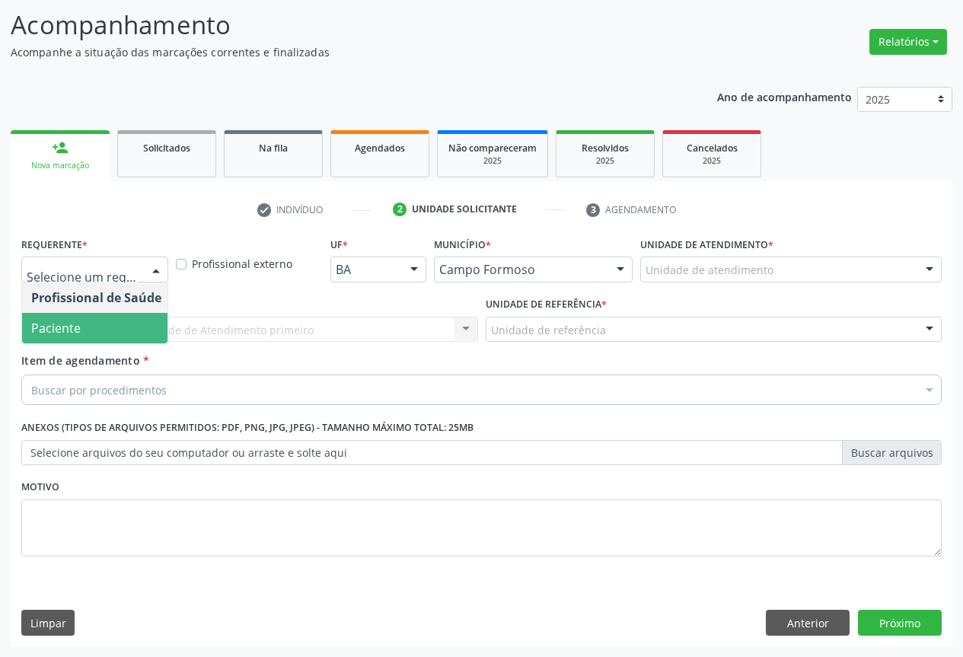
drag, startPoint x: 75, startPoint y: 333, endPoint x: 137, endPoint y: 326, distance: 62.8
click at [75, 333] on span "Paciente" at bounding box center [55, 328] width 49 height 17
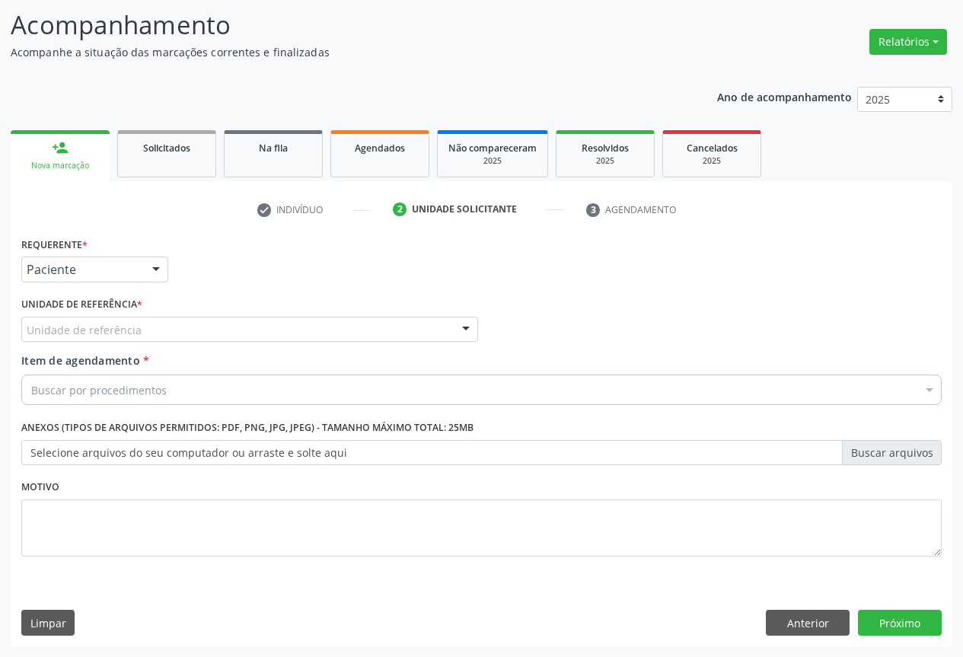
click at [145, 323] on div "Unidade de referência" at bounding box center [249, 330] width 457 height 26
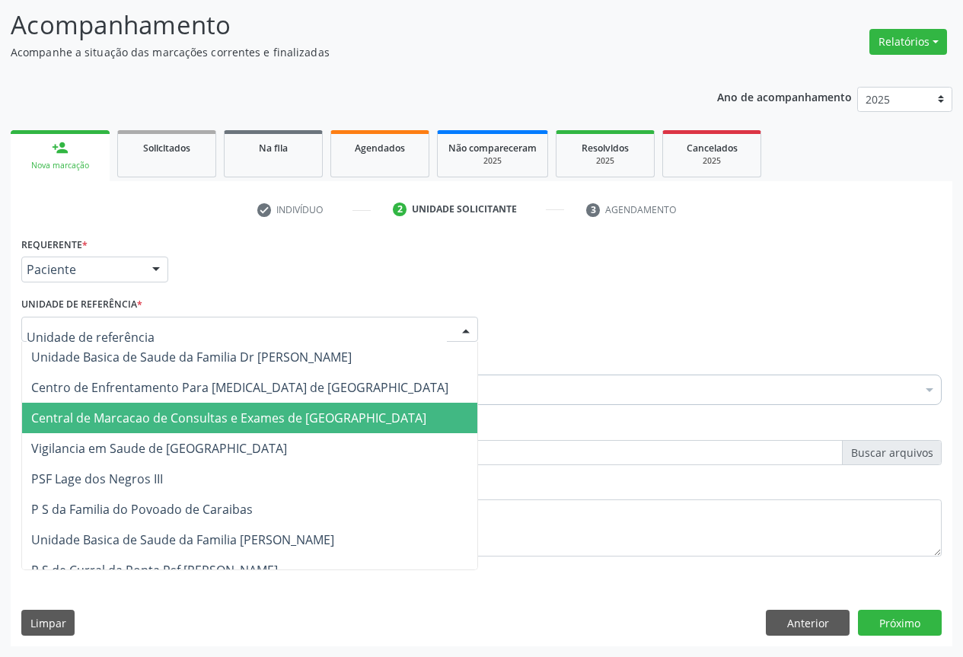
click at [180, 413] on span "Central de Marcacao de Consultas e Exames de [GEOGRAPHIC_DATA]" at bounding box center [228, 417] width 395 height 17
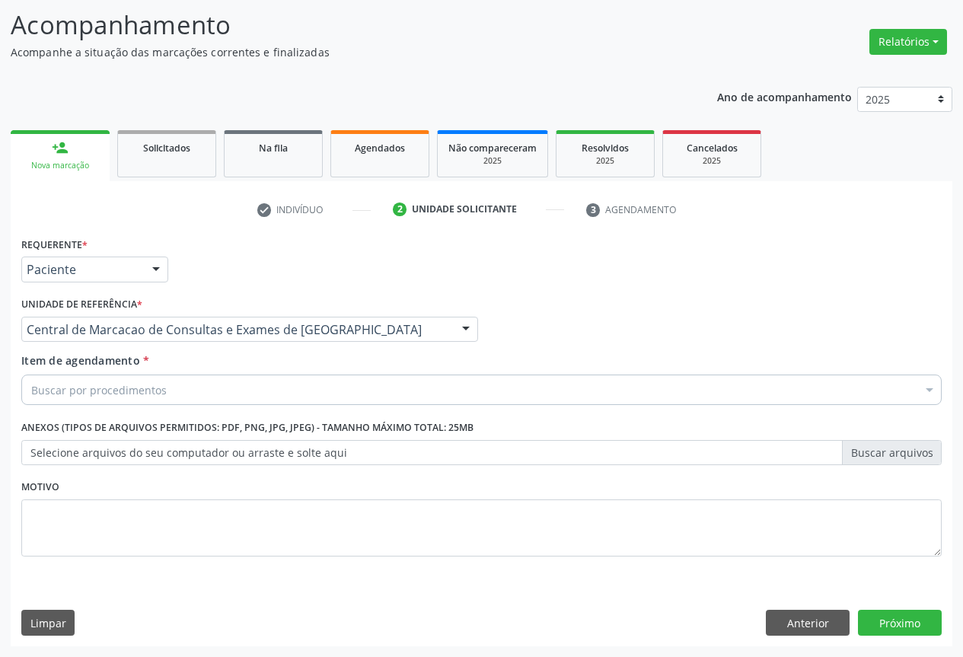
click at [205, 384] on div "Buscar por procedimentos" at bounding box center [481, 389] width 920 height 30
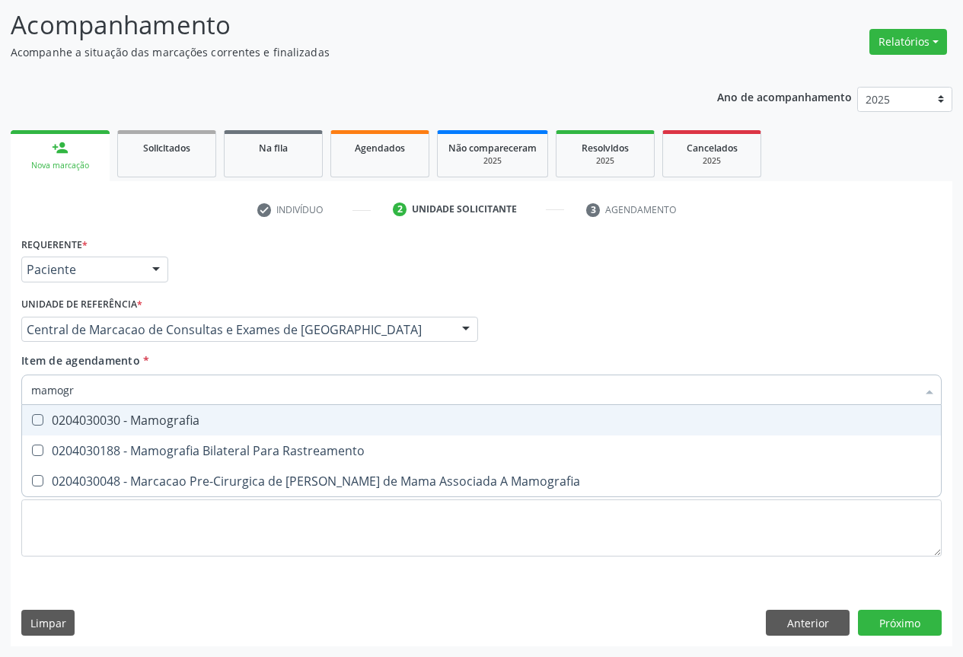
type input "mamogra"
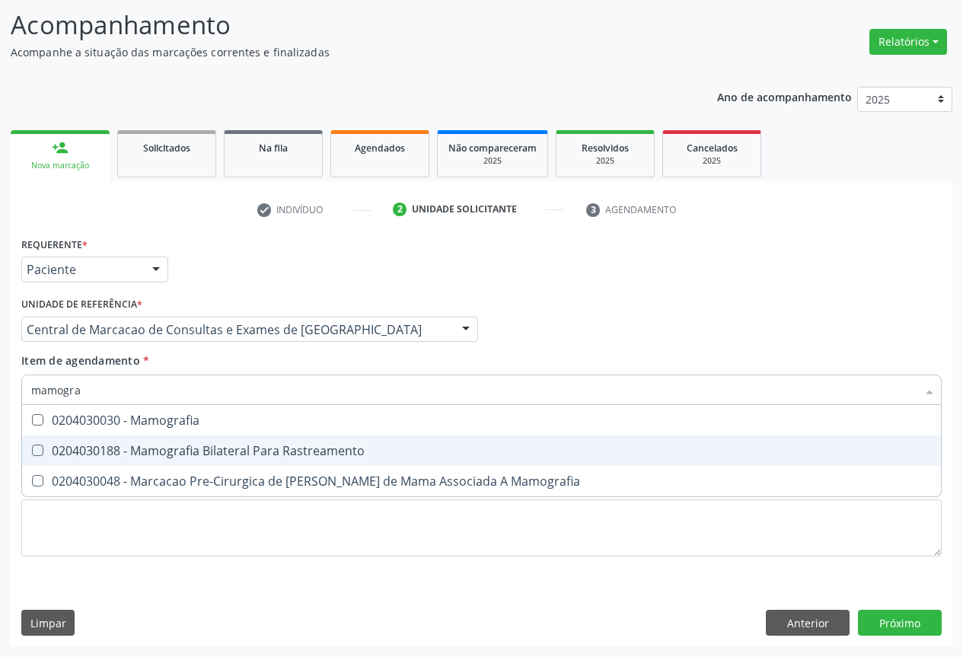
click at [222, 453] on div "0204030188 - Mamografia Bilateral Para Rastreamento" at bounding box center [481, 450] width 900 height 12
checkbox Rastreamento "true"
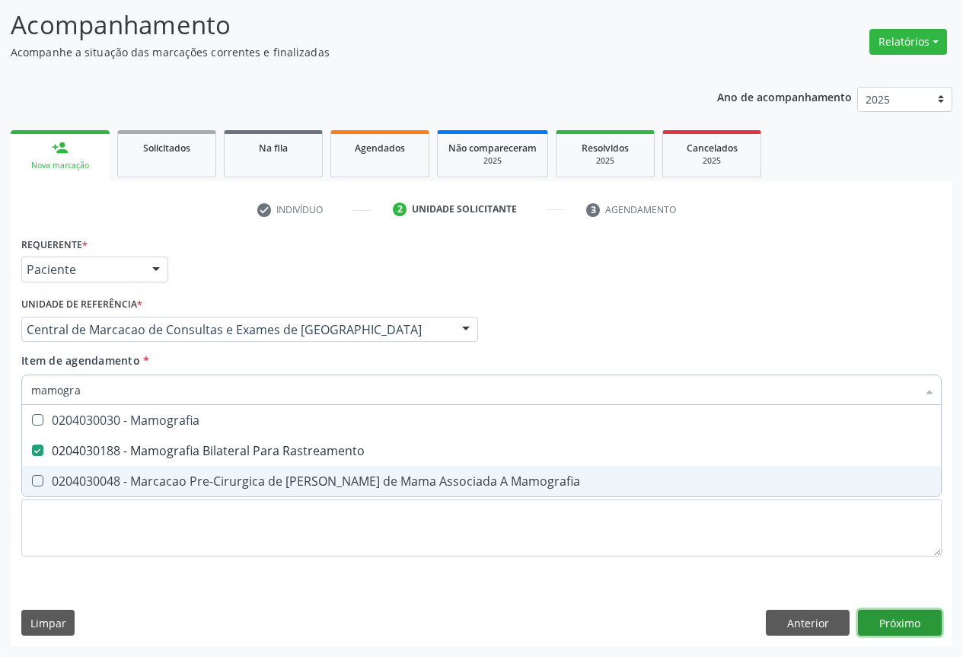
click at [912, 616] on div "Requerente * Paciente Profissional de Saúde Paciente Nenhum resultado encontrad…" at bounding box center [481, 439] width 941 height 413
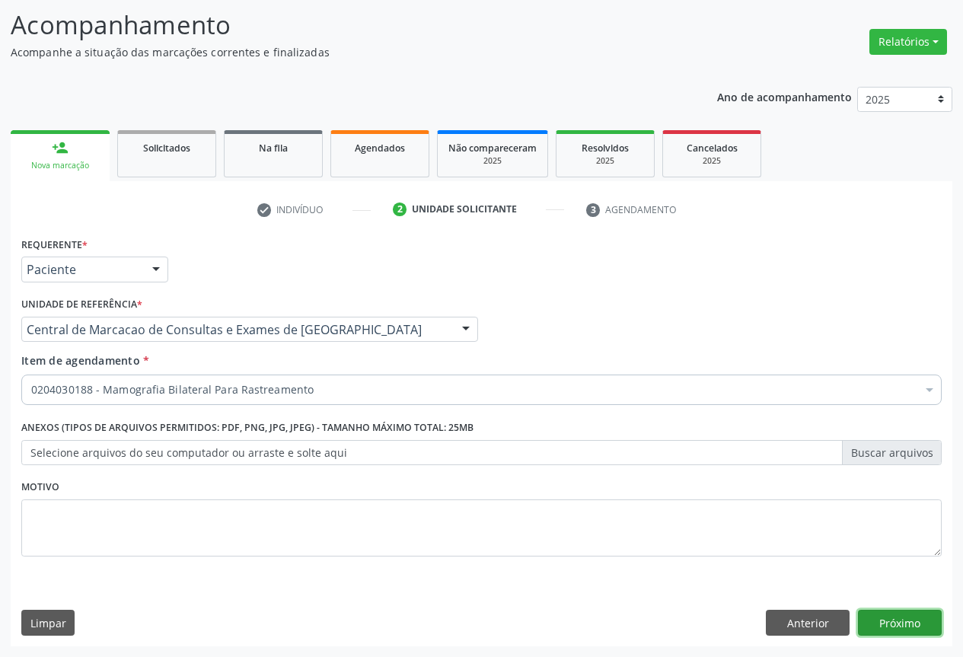
click at [912, 622] on button "Próximo" at bounding box center [900, 623] width 84 height 26
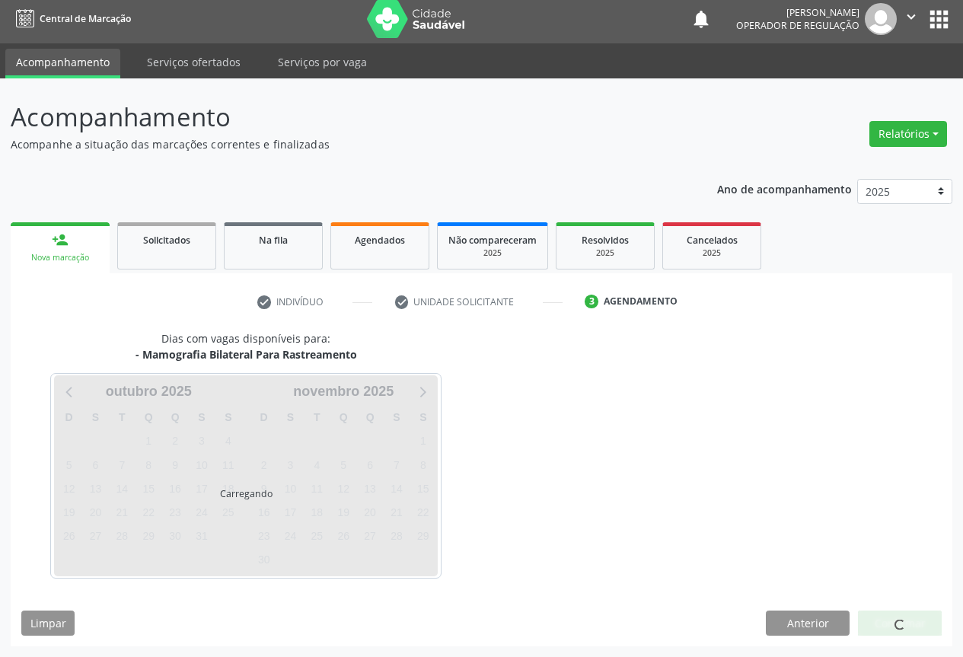
scroll to position [5, 0]
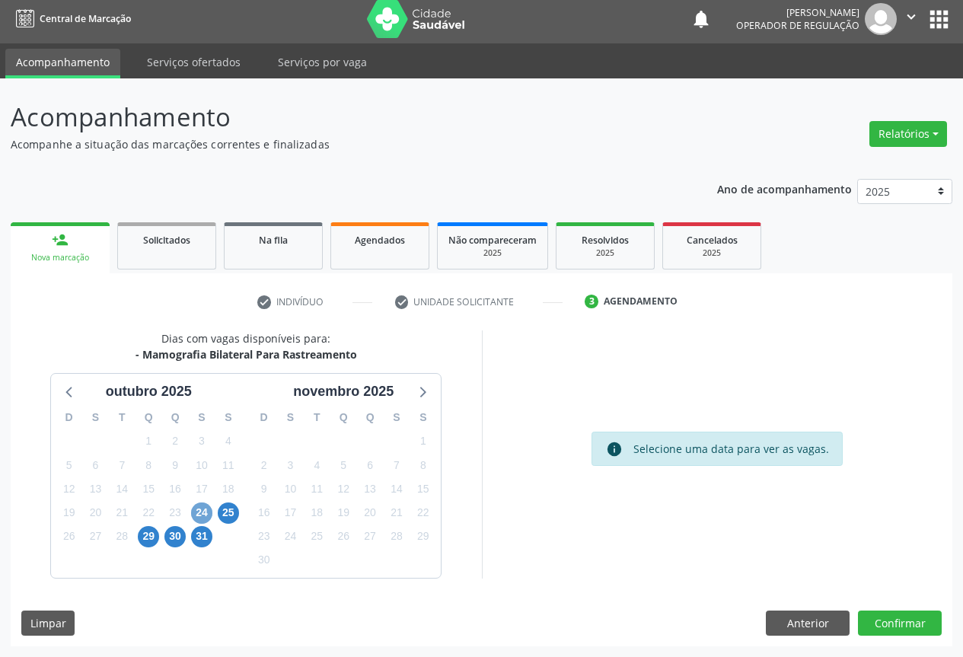
click at [205, 513] on span "24" at bounding box center [201, 512] width 21 height 21
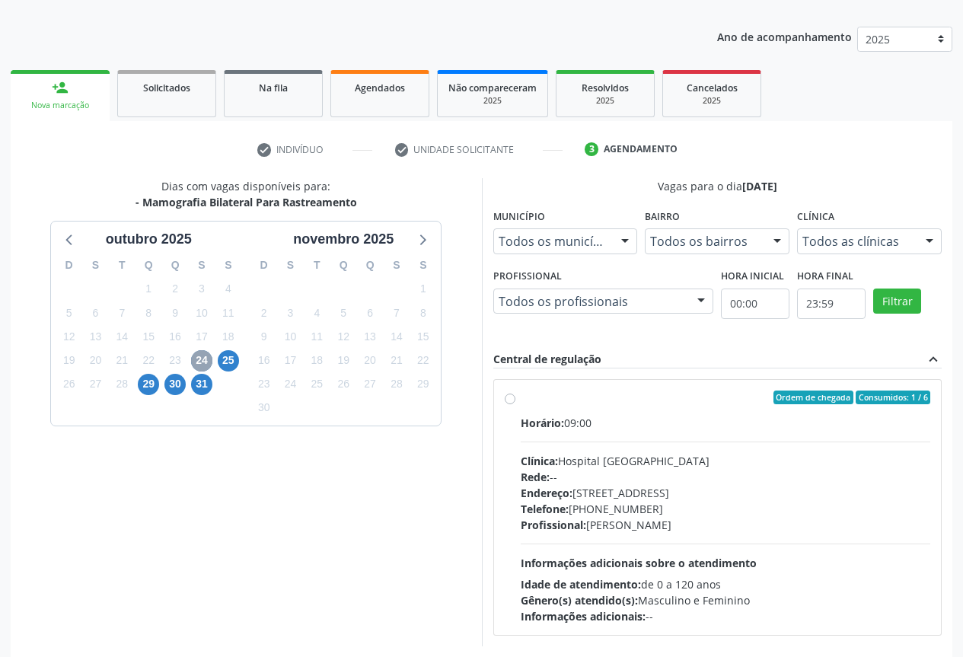
scroll to position [225, 0]
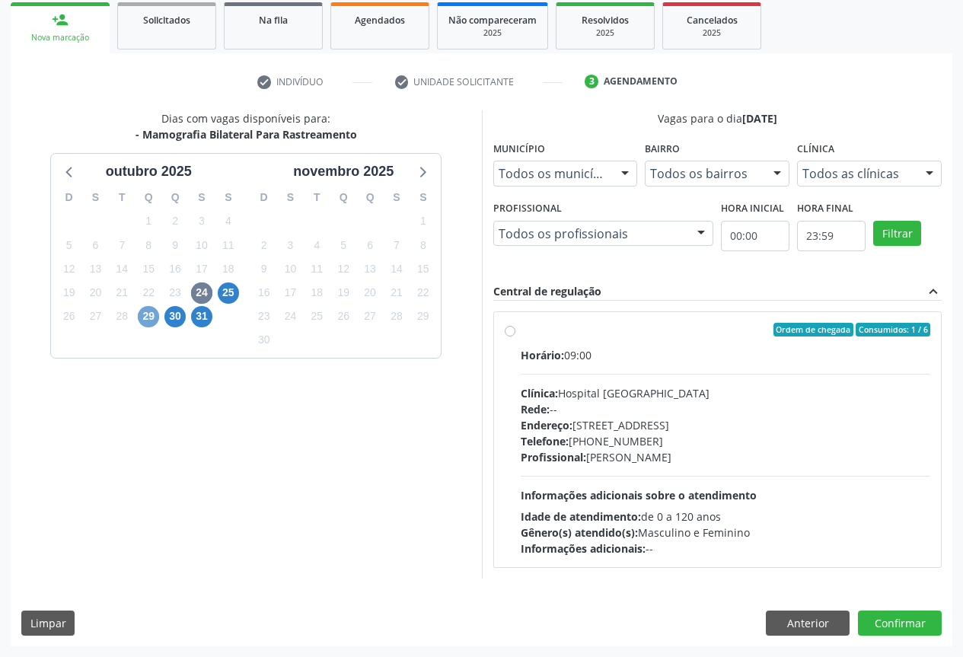
click at [150, 319] on span "29" at bounding box center [148, 316] width 21 height 21
click at [194, 293] on span "24" at bounding box center [201, 292] width 21 height 21
click at [654, 394] on div "Clínica: Hospital Sao Francisco" at bounding box center [725, 393] width 410 height 16
click at [515, 336] on input "Ordem de chegada Consumidos: 1 / 6 Horário: 09:00 Clínica: Hospital [GEOGRAPHIC…" at bounding box center [510, 330] width 11 height 14
radio input "true"
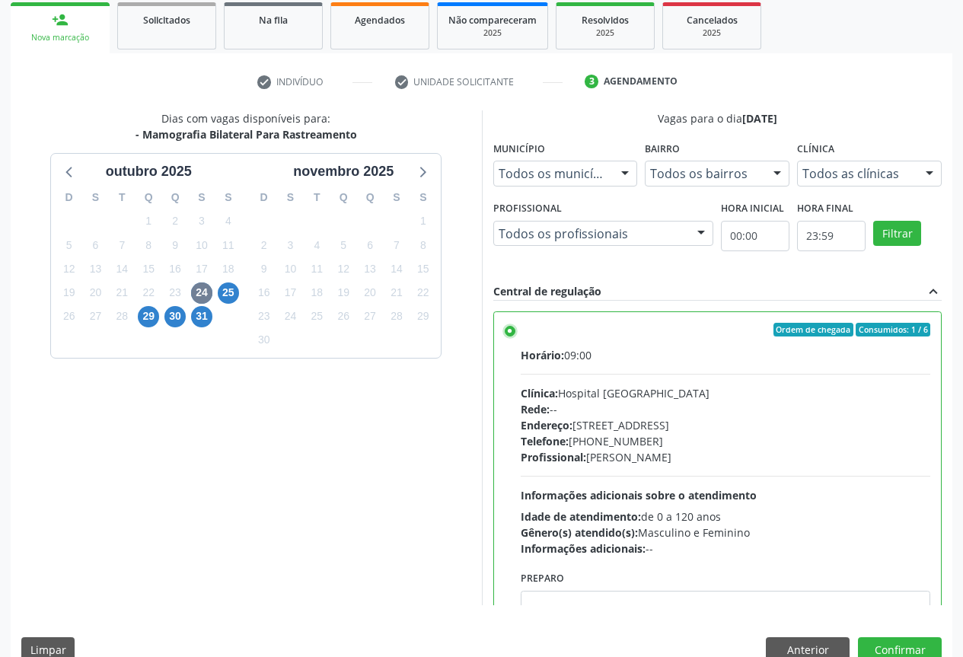
scroll to position [75, 0]
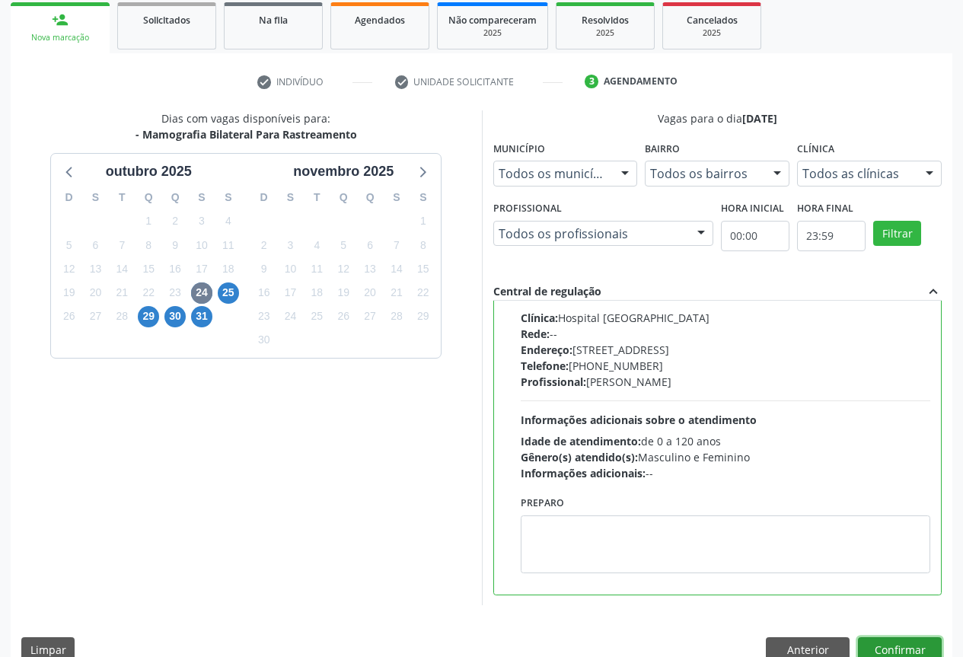
click at [866, 638] on button "Confirmar" at bounding box center [900, 650] width 84 height 26
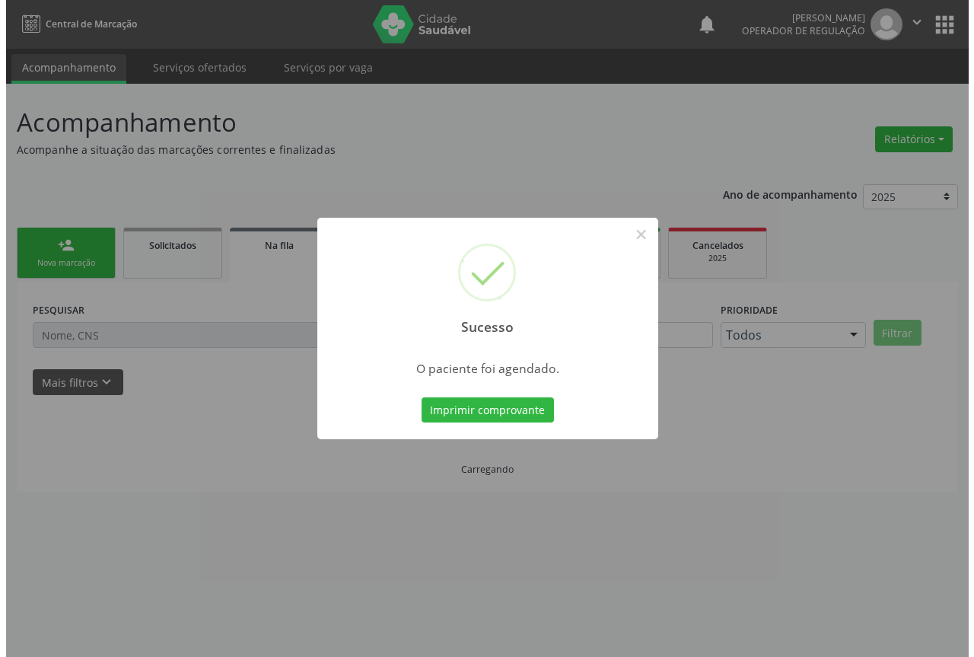
scroll to position [0, 0]
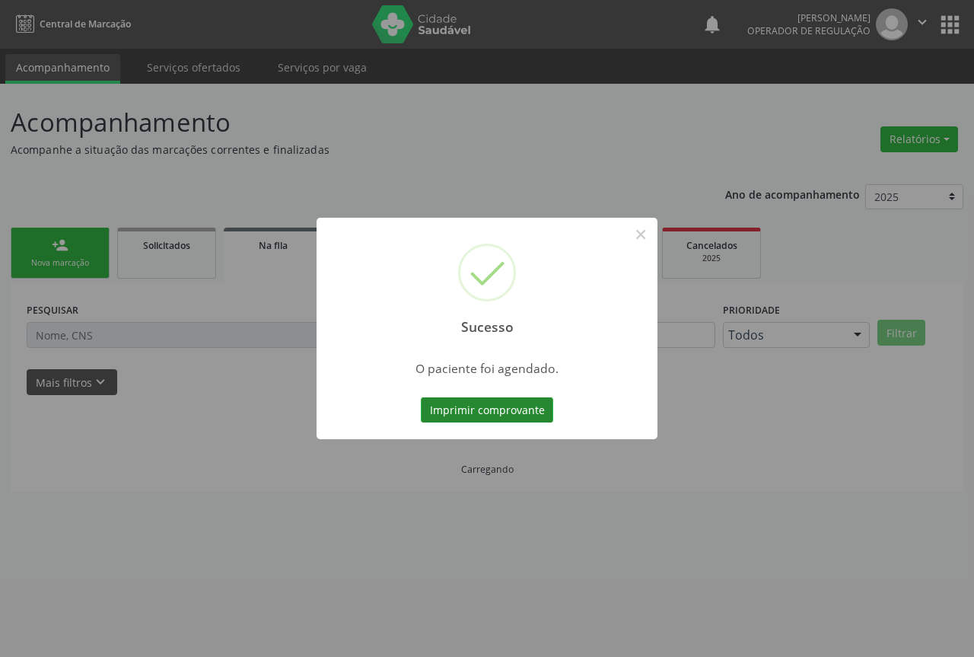
click at [494, 410] on button "Imprimir comprovante" at bounding box center [487, 410] width 132 height 26
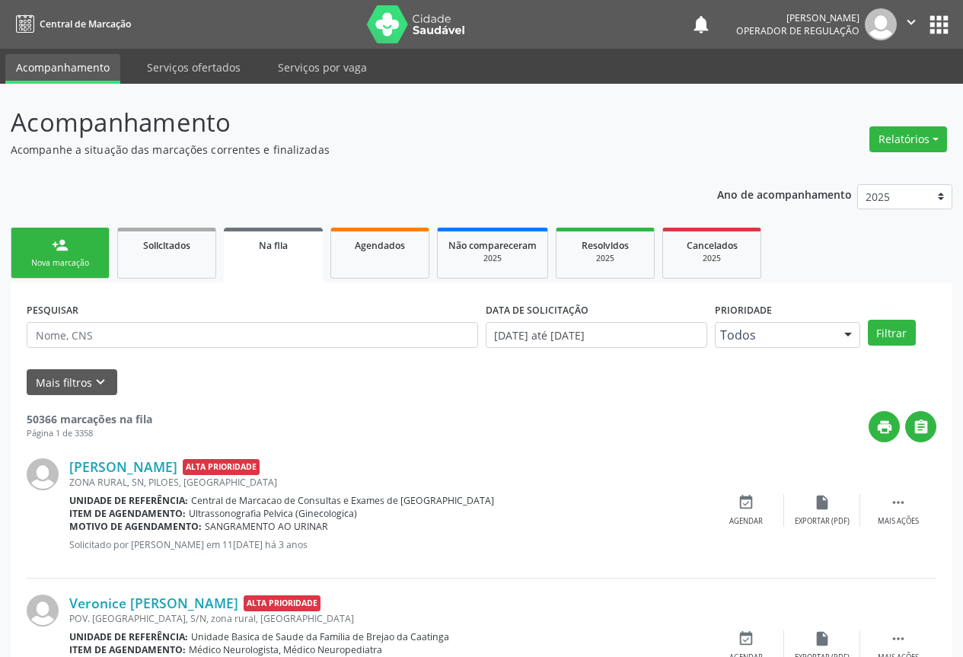
click at [93, 249] on link "person_add Nova marcação" at bounding box center [60, 253] width 99 height 51
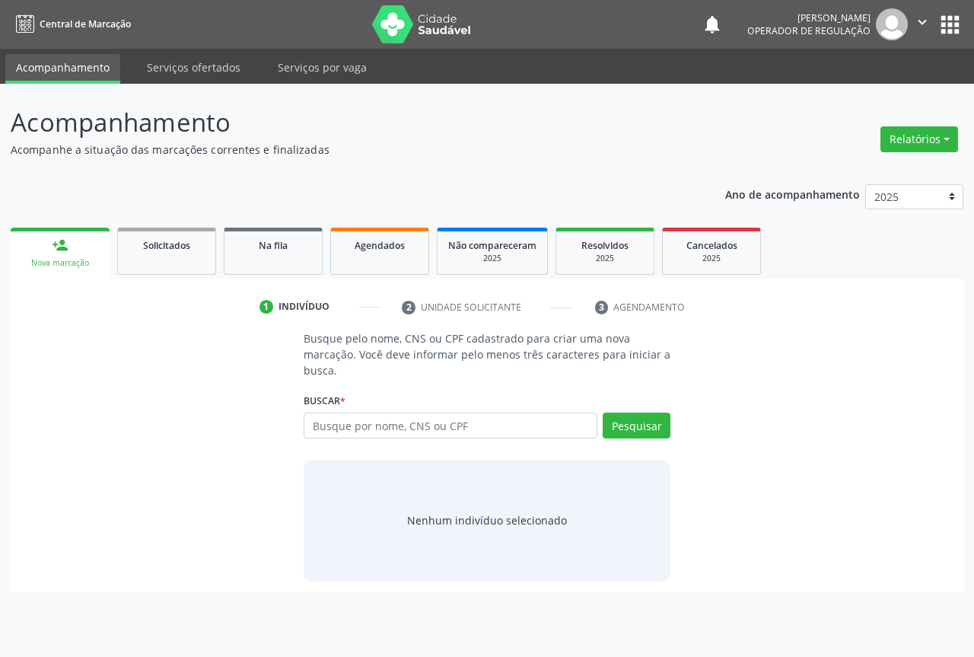
click at [353, 428] on input "text" at bounding box center [451, 425] width 294 height 26
type input "706 2015 8711 3769"
click at [670, 432] on div "Busque pelo nome, CNS ou CPF cadastrado para criar uma nova marcação. Você deve…" at bounding box center [487, 455] width 388 height 250
click at [662, 426] on button "Pesquisar" at bounding box center [637, 425] width 68 height 26
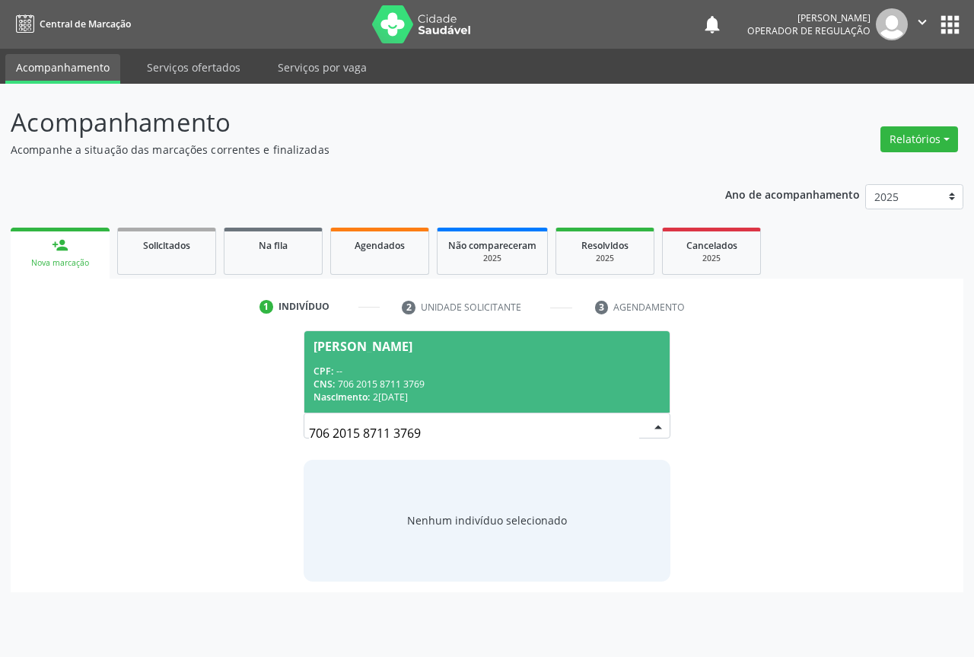
click at [357, 373] on div "CPF: --" at bounding box center [487, 370] width 347 height 13
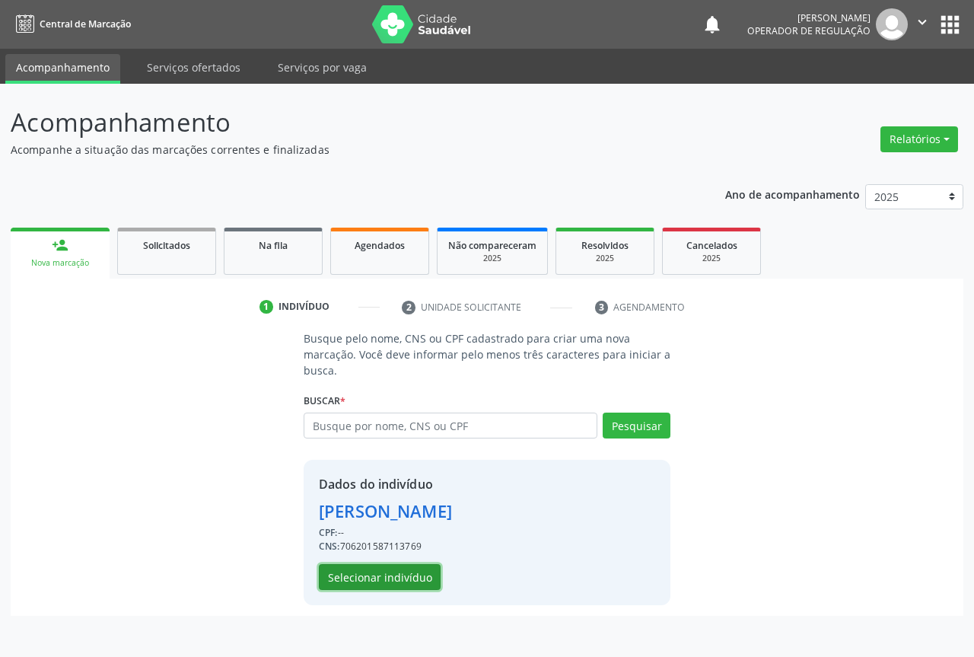
click at [351, 564] on button "Selecionar indivíduo" at bounding box center [380, 577] width 122 height 26
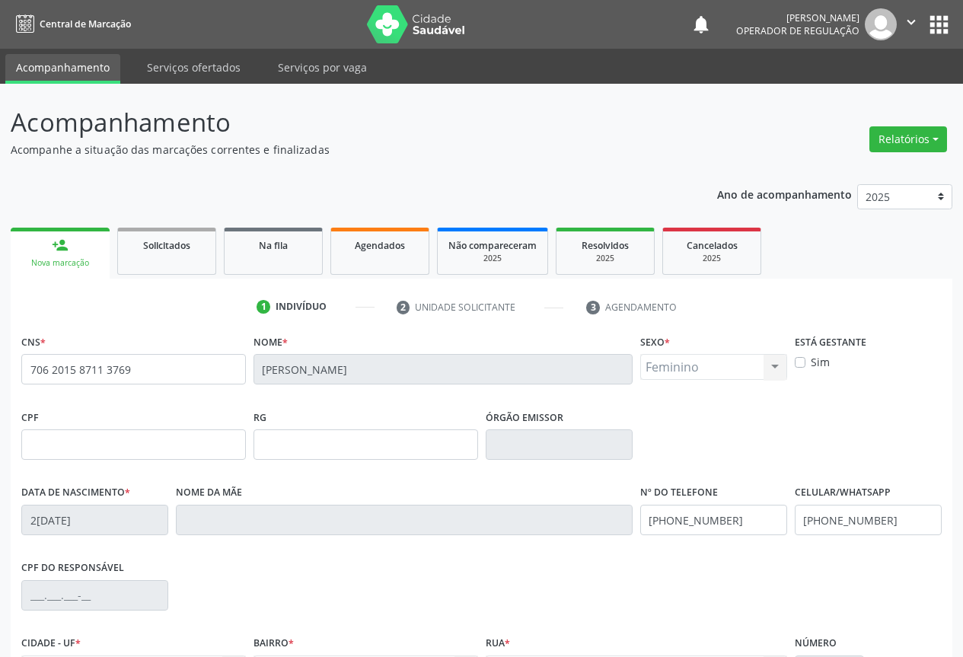
scroll to position [168, 0]
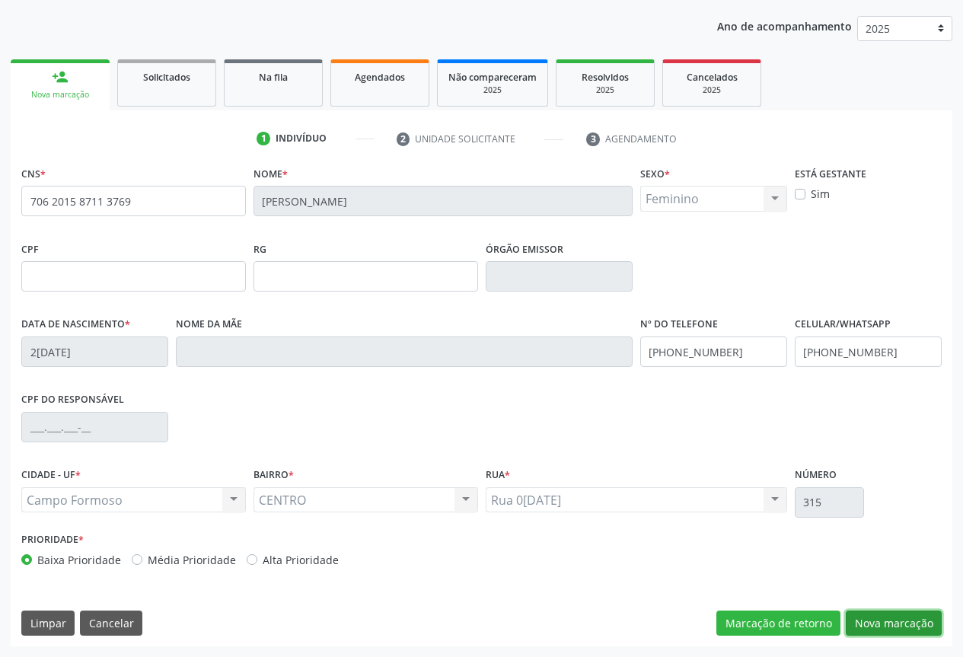
click at [866, 611] on button "Nova marcação" at bounding box center [893, 623] width 96 height 26
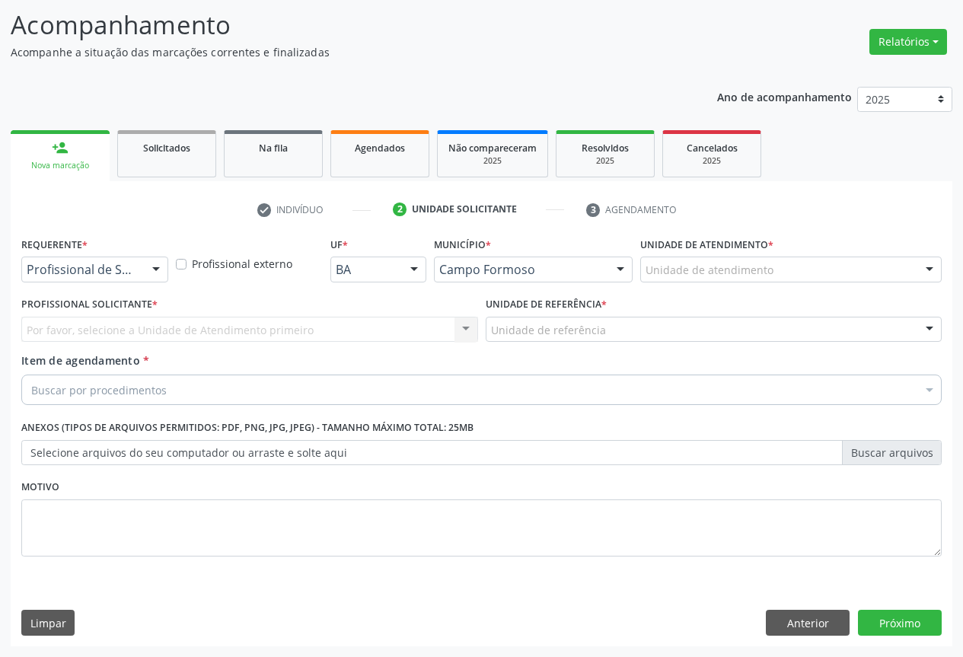
scroll to position [97, 0]
drag, startPoint x: 130, startPoint y: 267, endPoint x: 122, endPoint y: 290, distance: 24.3
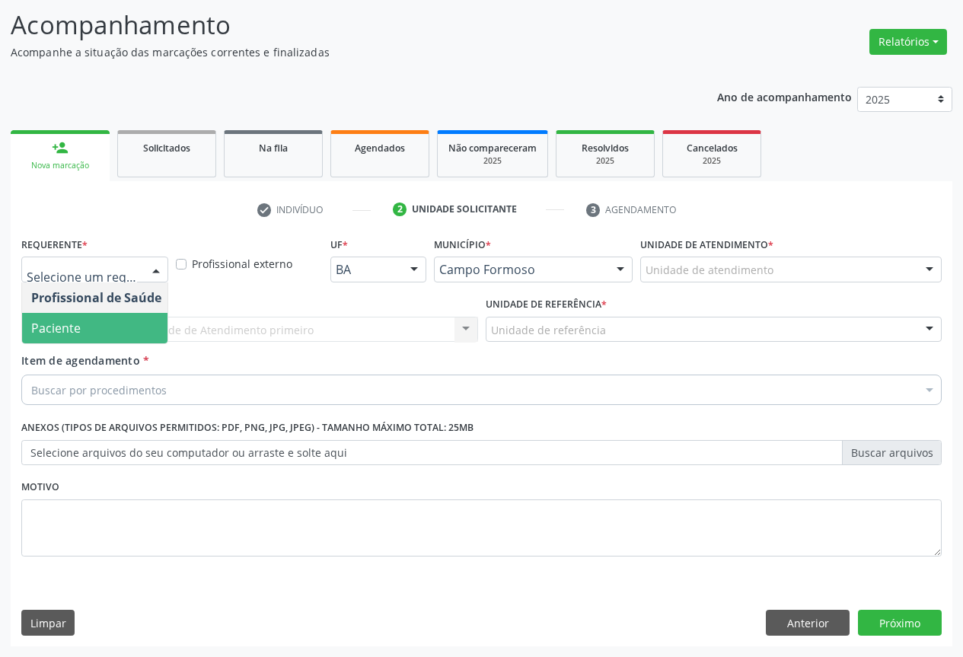
click at [83, 313] on span "Paciente" at bounding box center [96, 328] width 148 height 30
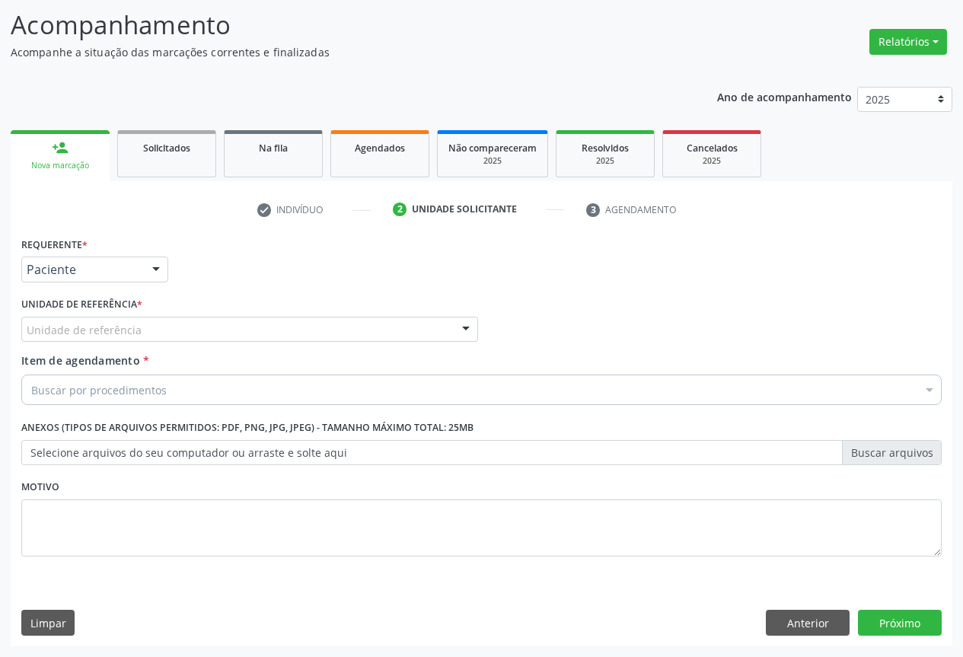
click at [207, 338] on div "Unidade de referência" at bounding box center [249, 330] width 457 height 26
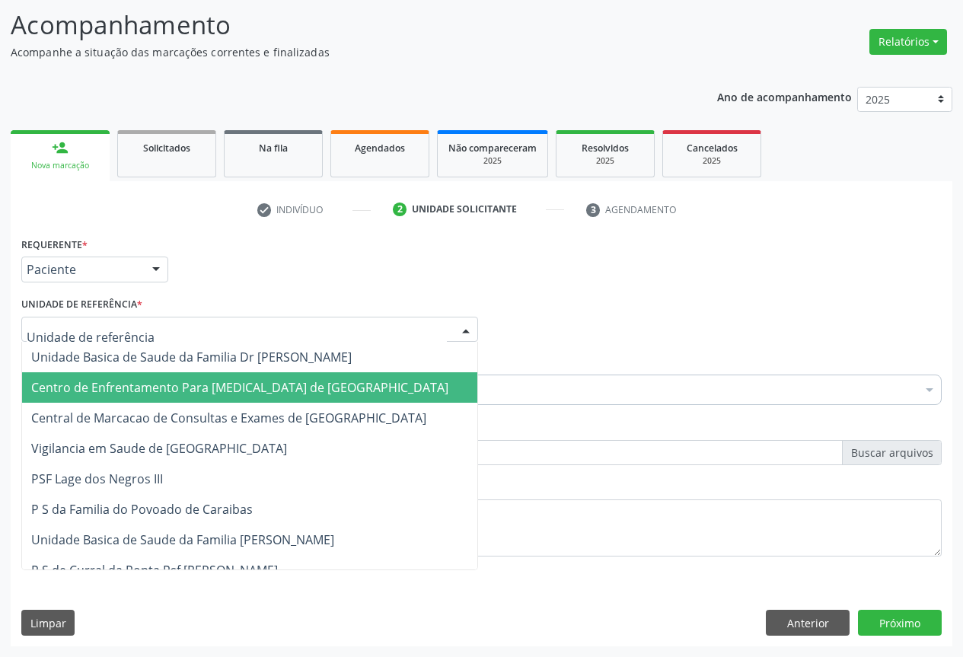
click at [193, 414] on span "Central de Marcacao de Consultas e Exames de [GEOGRAPHIC_DATA]" at bounding box center [228, 417] width 395 height 17
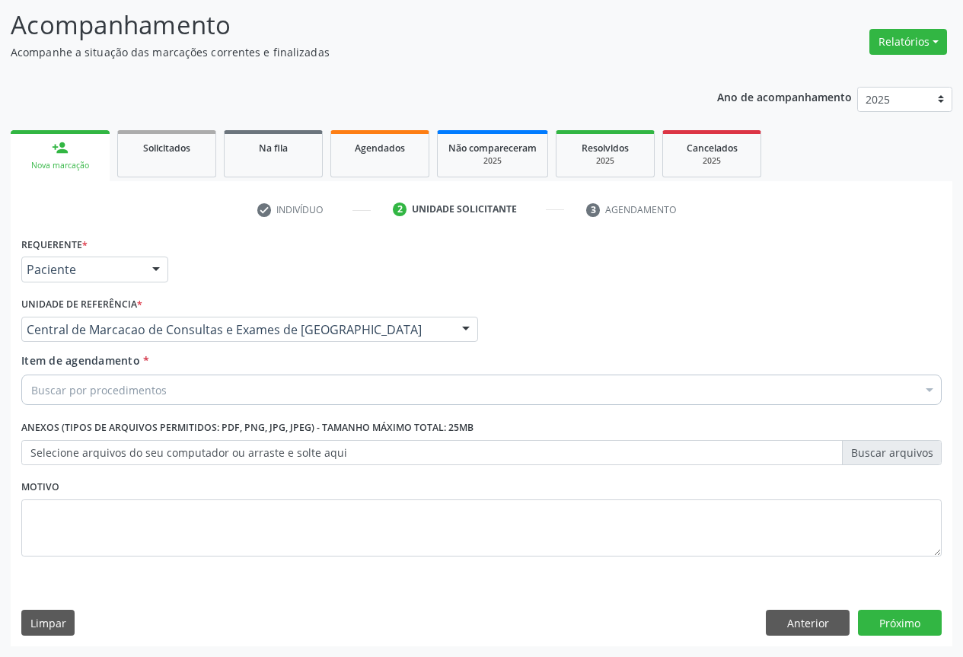
click at [212, 391] on div "Buscar por procedimentos" at bounding box center [481, 389] width 920 height 30
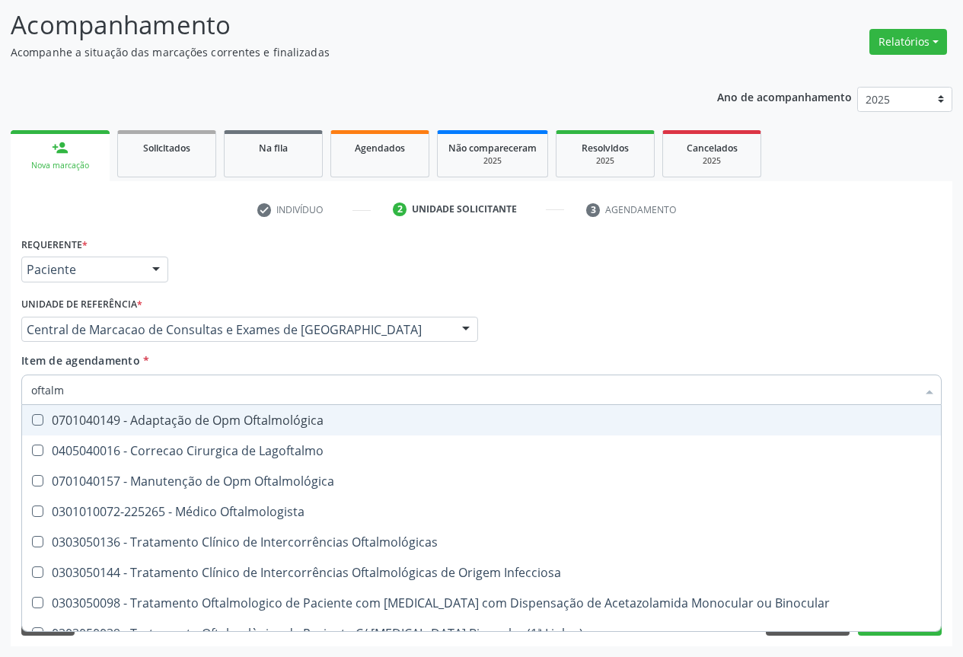
type input "oftalmo"
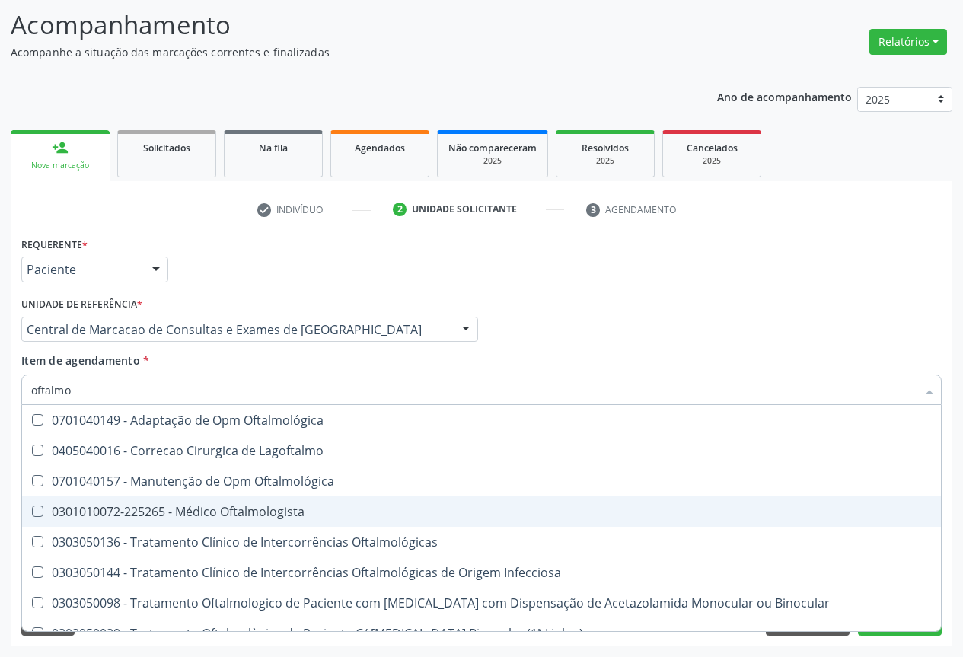
click at [227, 510] on div "0301010072-225265 - Médico Oftalmologista" at bounding box center [481, 511] width 900 height 12
checkbox Oftalmologista "true"
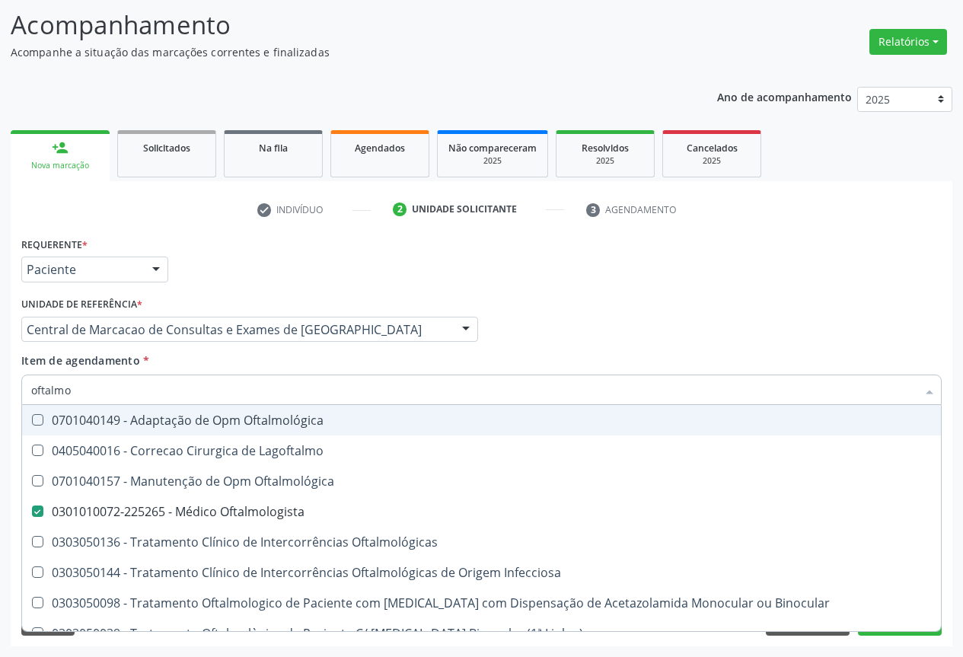
click at [159, 395] on input "oftalmo" at bounding box center [473, 389] width 885 height 30
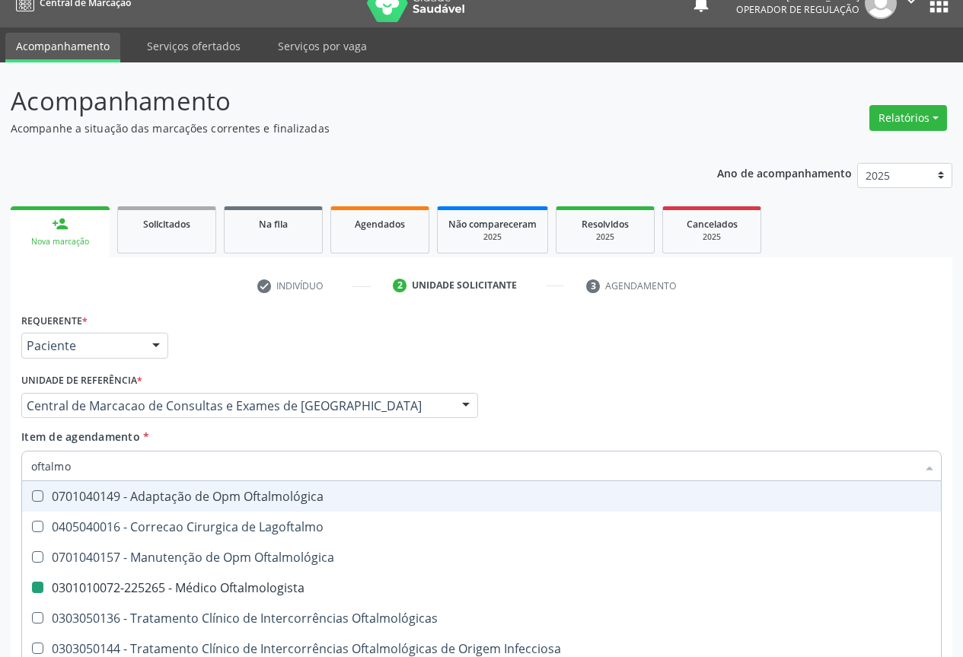
click at [667, 373] on div "Profissional Solicitante Por favor, selecione a Unidade de Atendimento primeiro…" at bounding box center [482, 398] width 928 height 59
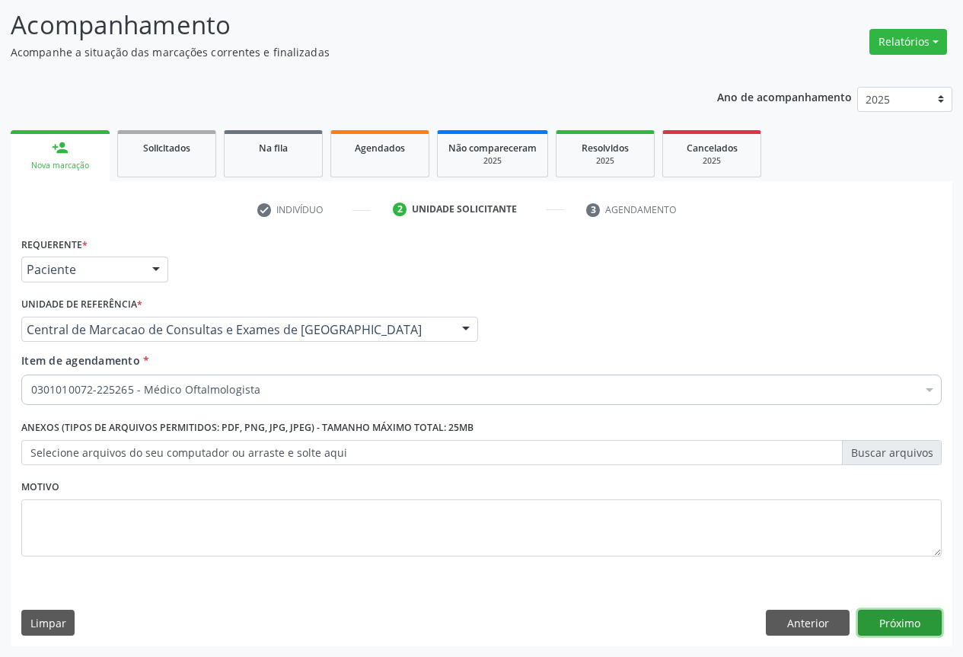
click at [891, 616] on button "Próximo" at bounding box center [900, 623] width 84 height 26
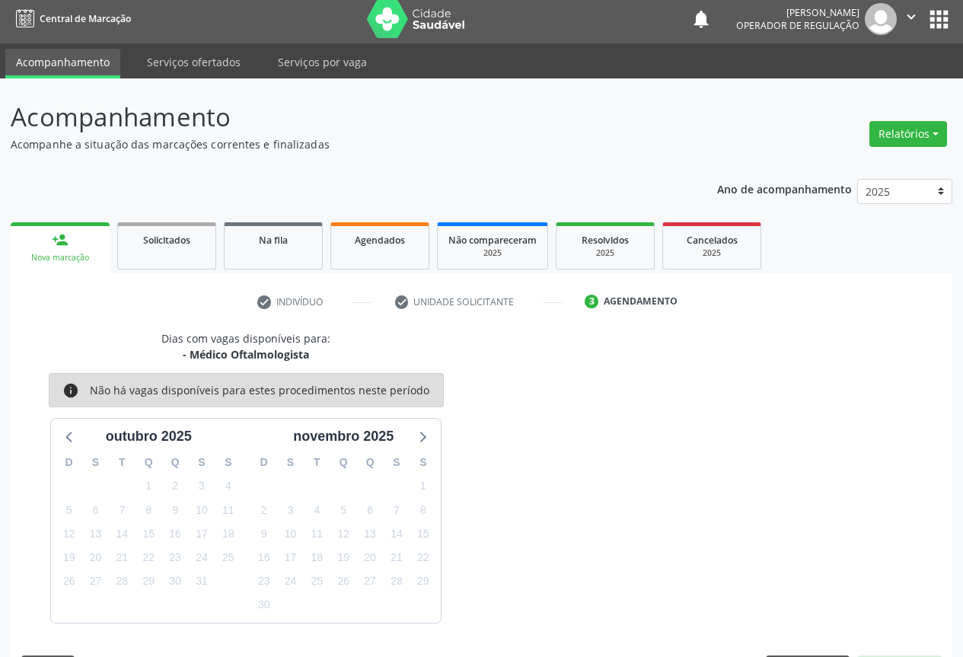
scroll to position [50, 0]
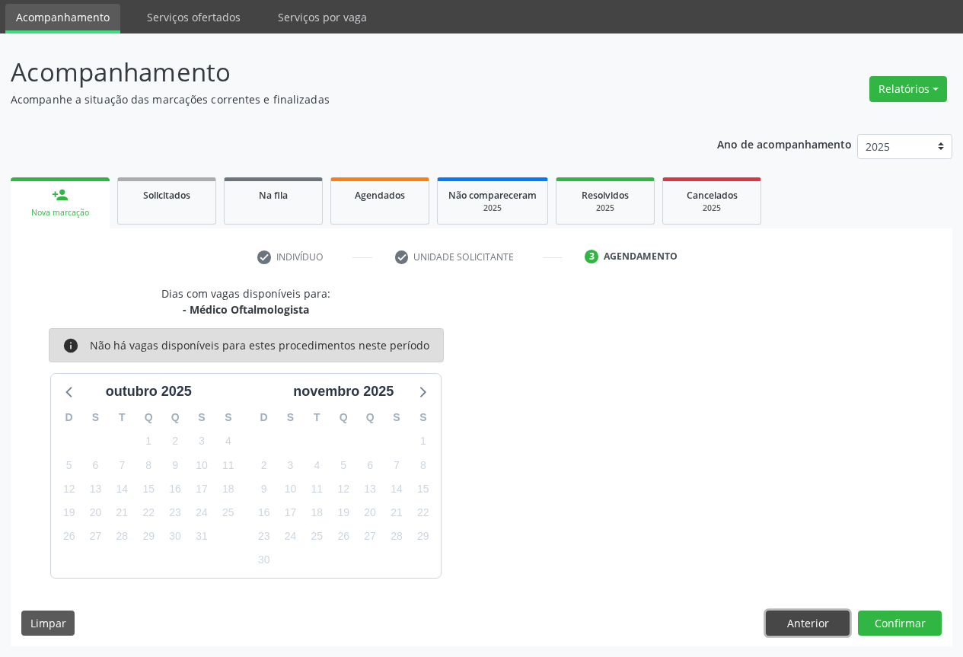
click at [799, 629] on button "Anterior" at bounding box center [808, 623] width 84 height 26
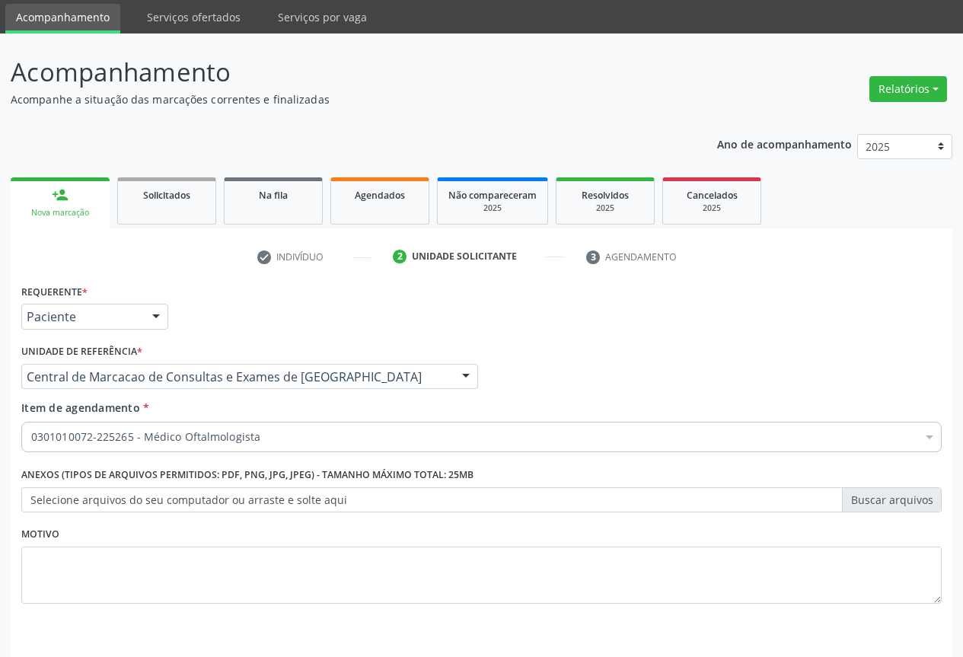
scroll to position [97, 0]
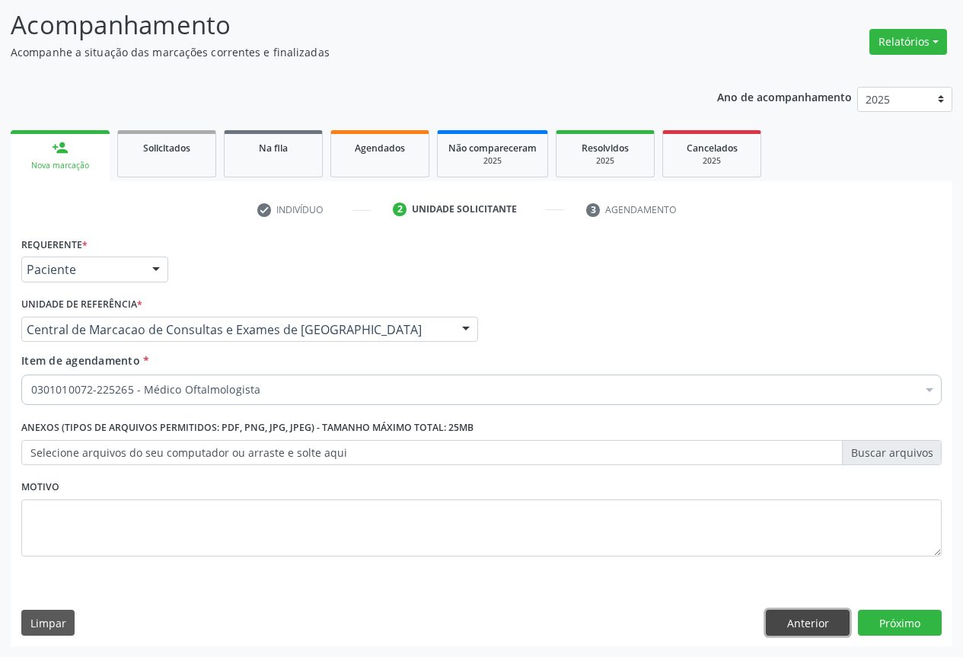
click at [798, 619] on button "Anterior" at bounding box center [808, 623] width 84 height 26
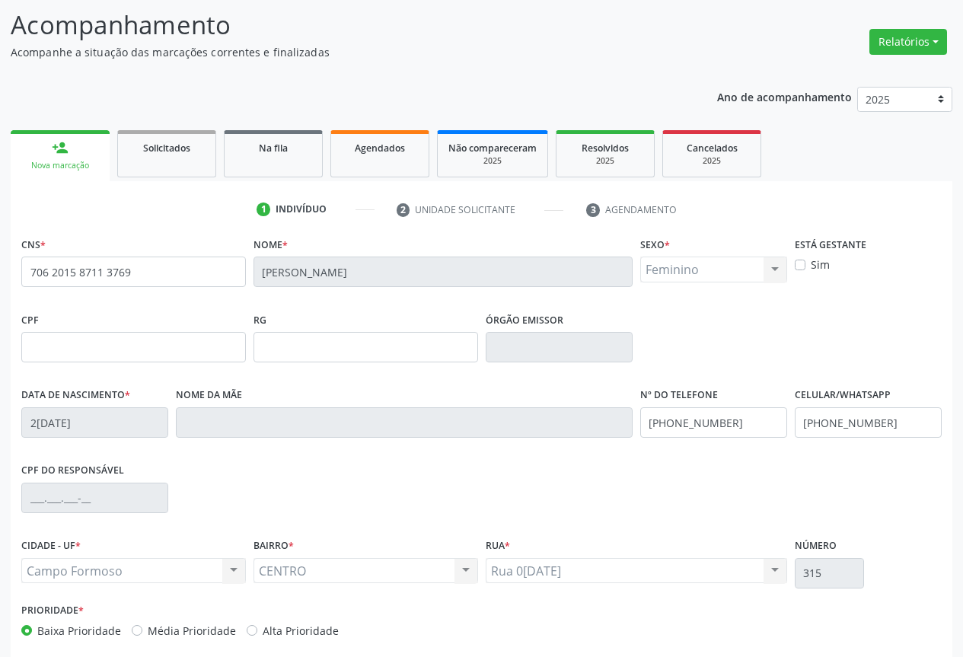
scroll to position [168, 0]
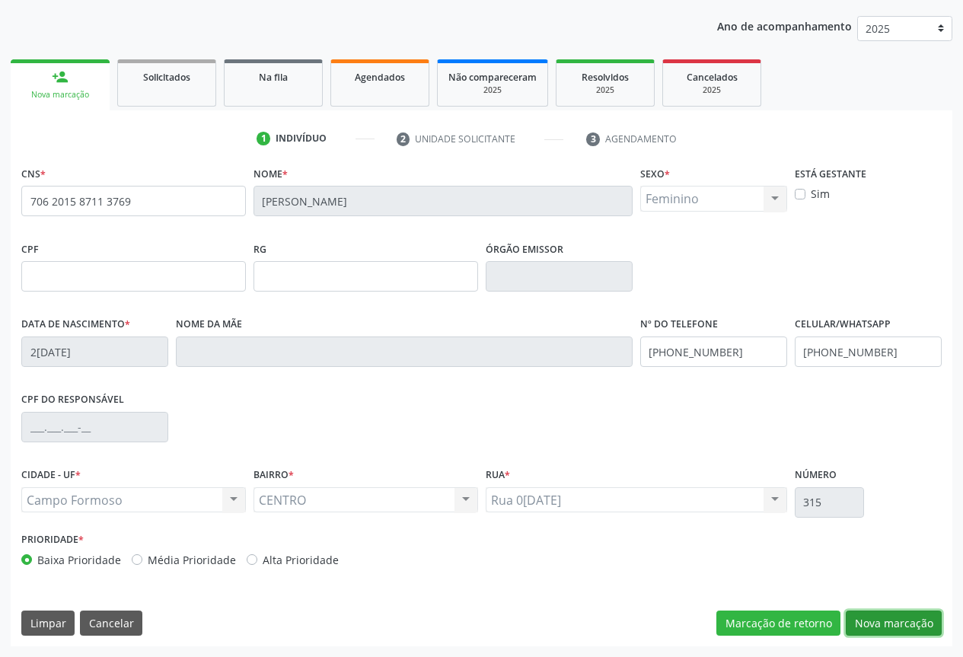
click at [891, 618] on button "Nova marcação" at bounding box center [893, 623] width 96 height 26
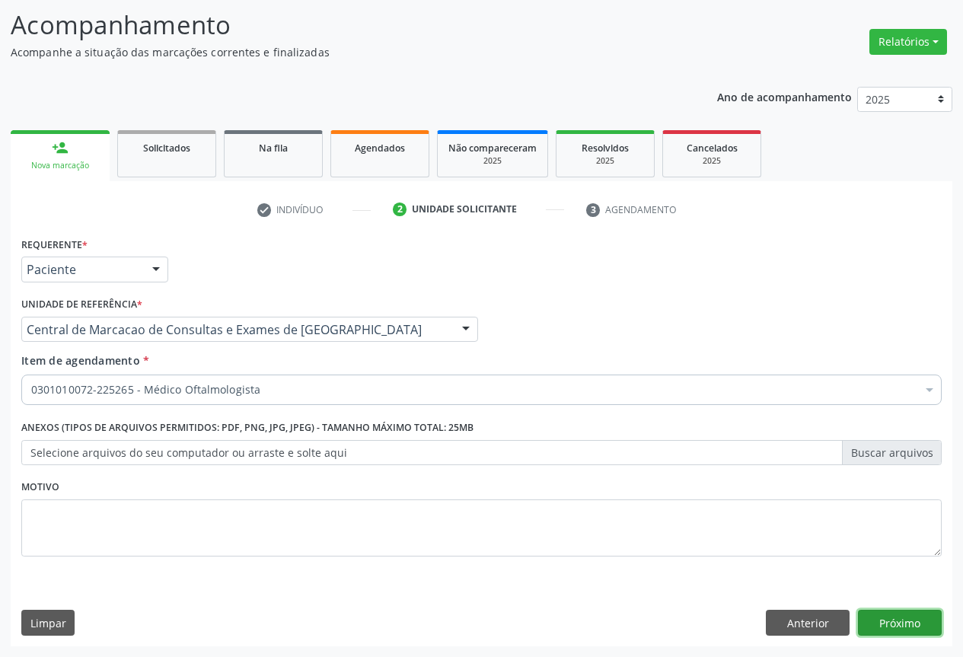
click at [888, 619] on button "Próximo" at bounding box center [900, 623] width 84 height 26
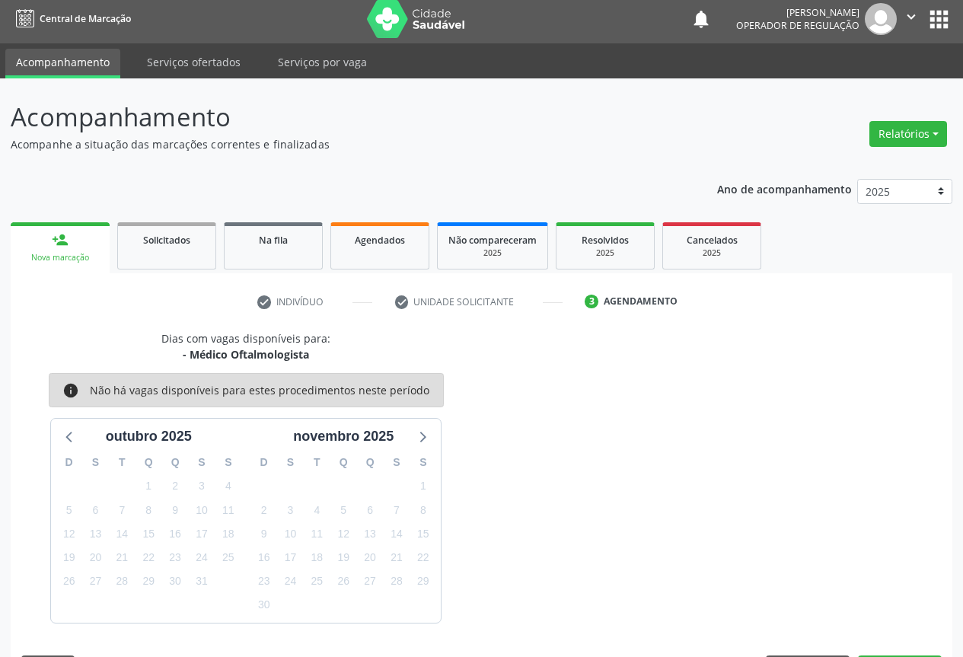
scroll to position [50, 0]
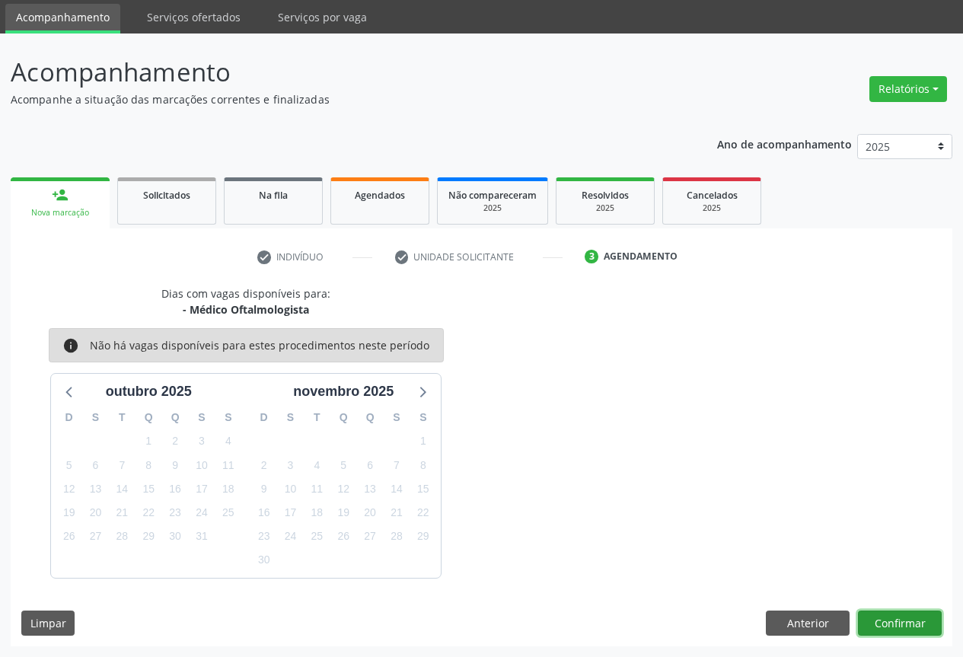
click at [888, 619] on button "Confirmar" at bounding box center [900, 623] width 84 height 26
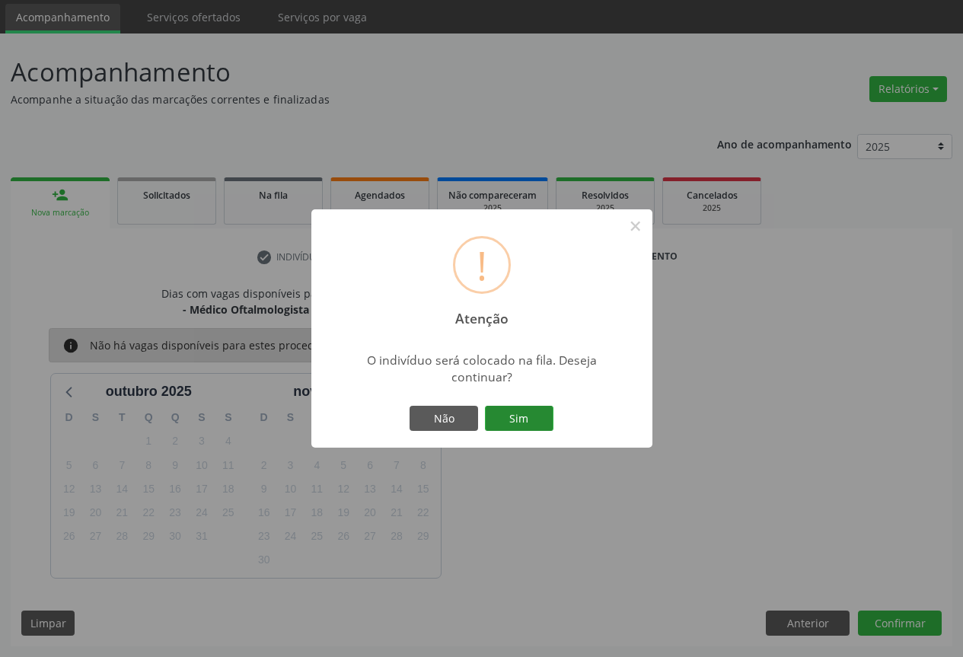
click at [515, 413] on button "Sim" at bounding box center [519, 419] width 68 height 26
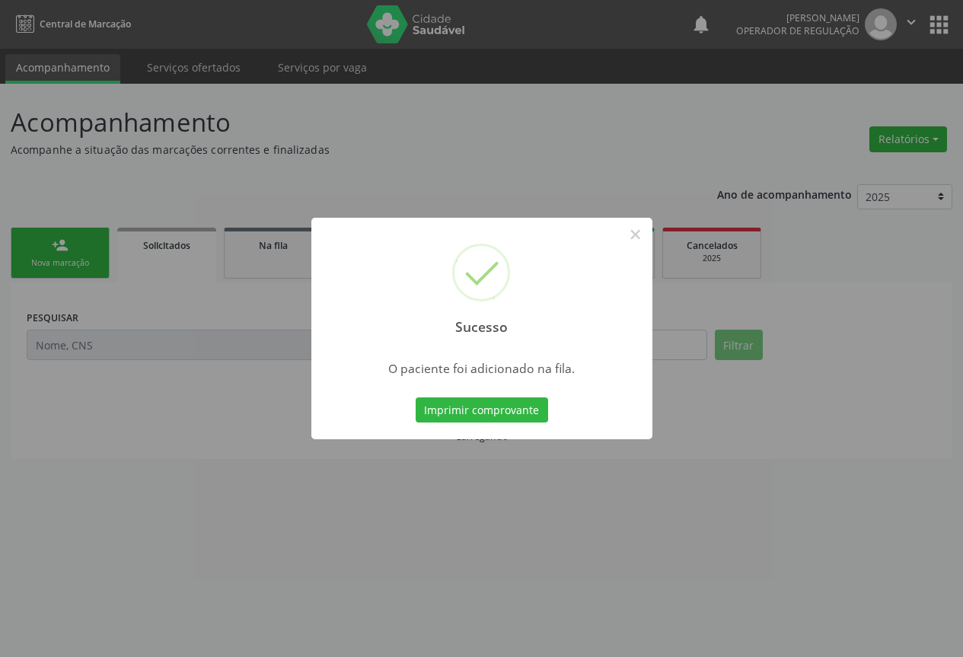
scroll to position [0, 0]
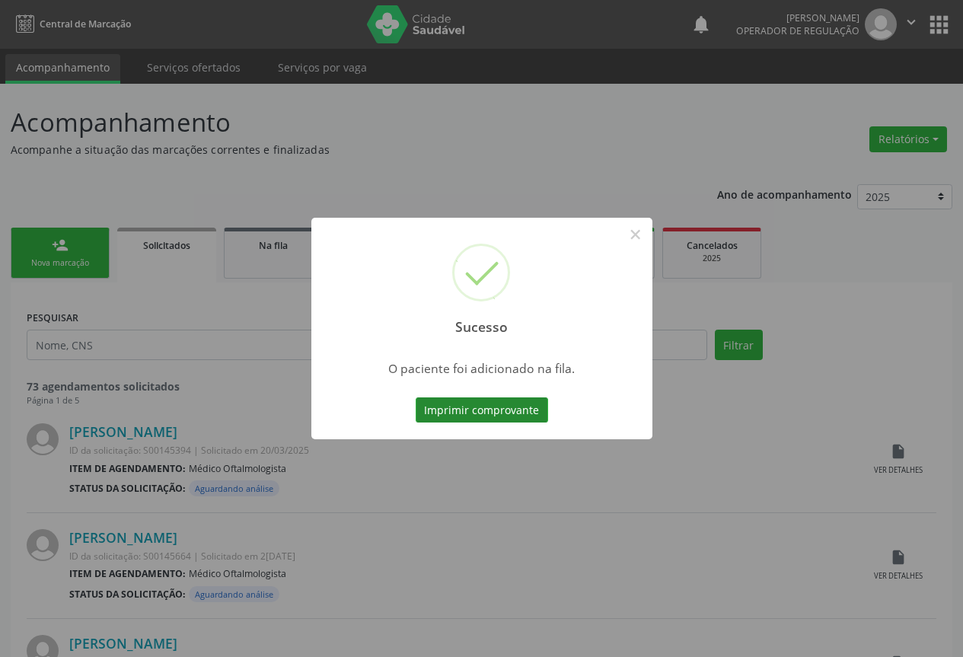
click at [502, 402] on button "Imprimir comprovante" at bounding box center [481, 410] width 132 height 26
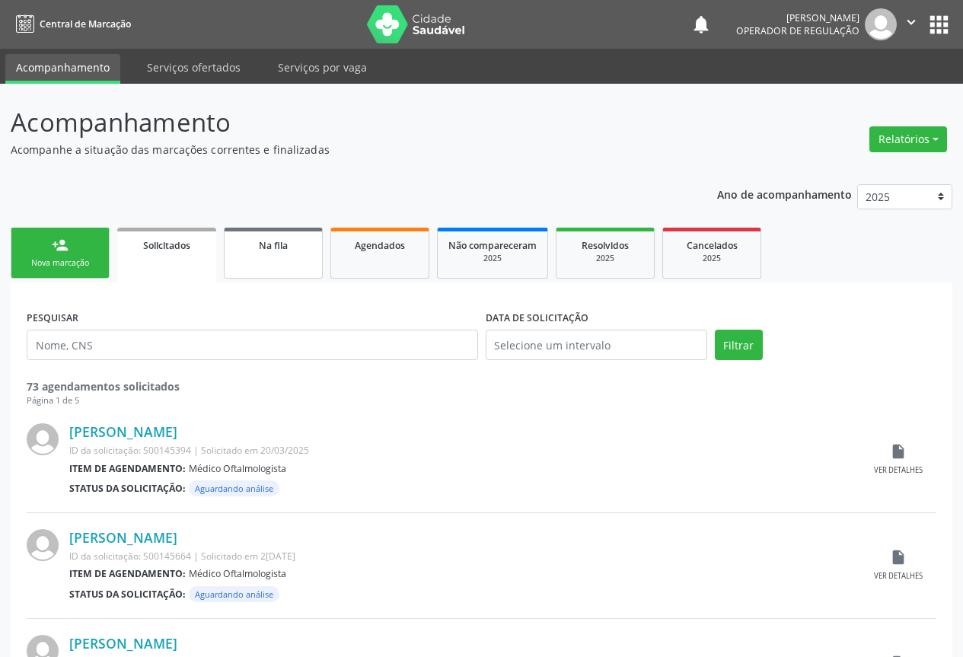
click at [294, 247] on div "Na fila" at bounding box center [273, 245] width 76 height 16
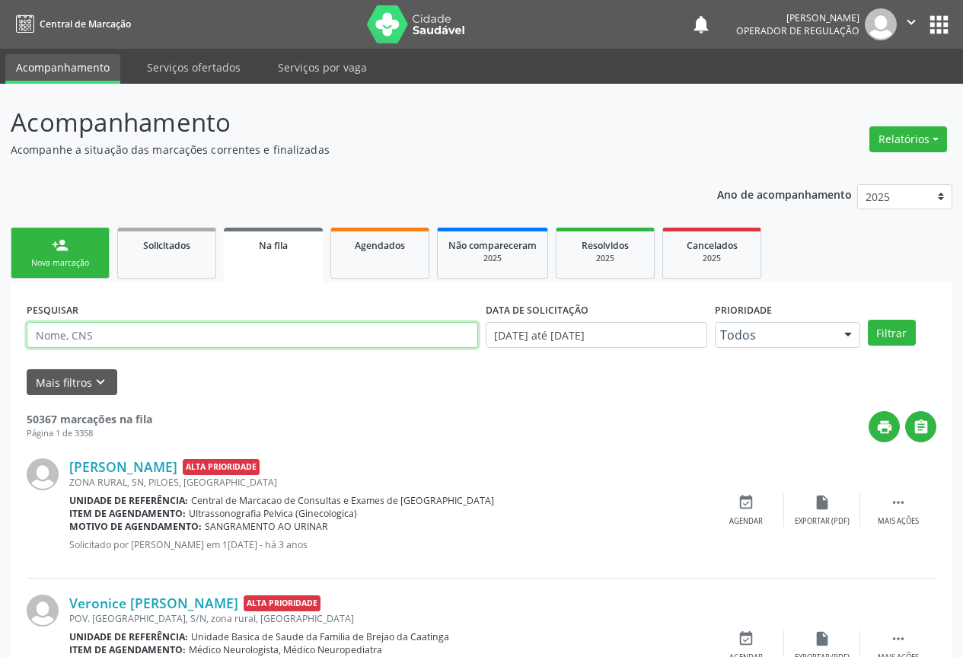
click at [101, 341] on input "text" at bounding box center [252, 335] width 451 height 26
paste input "706 2015 8711 3769"
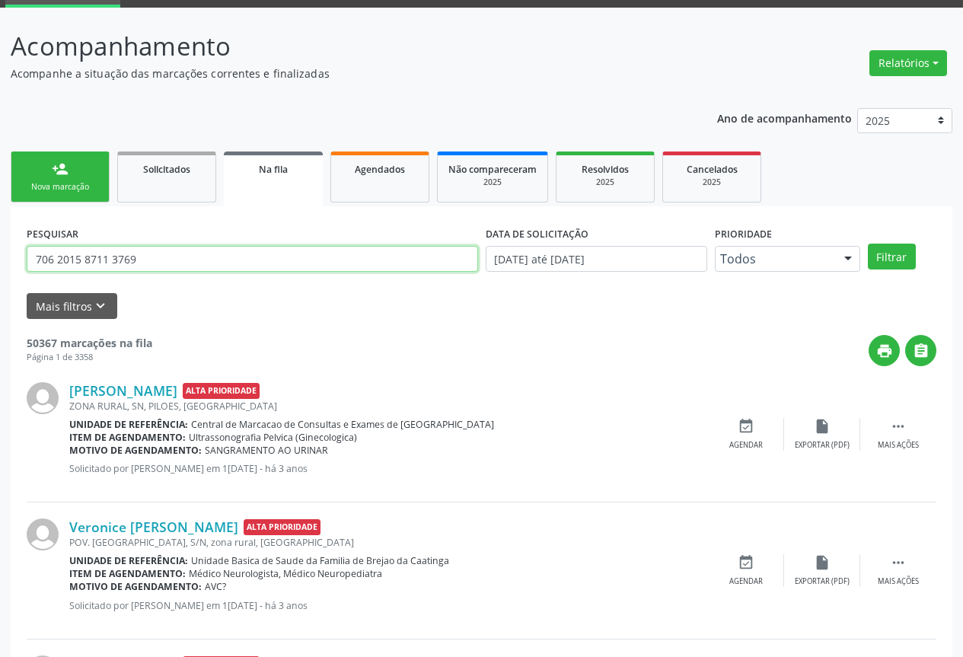
scroll to position [152, 0]
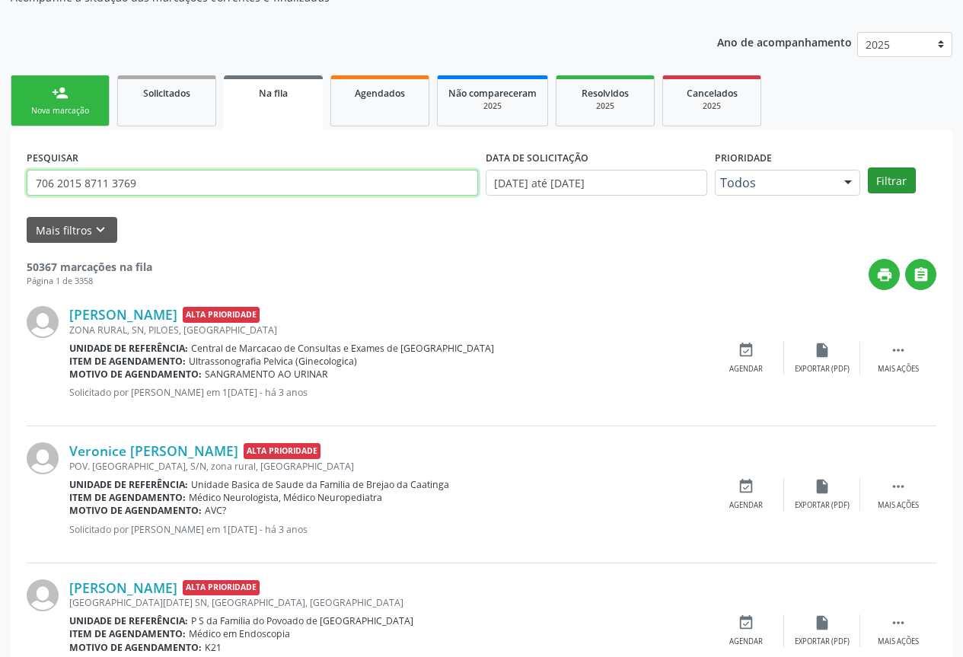
type input "706 2015 8711 3769"
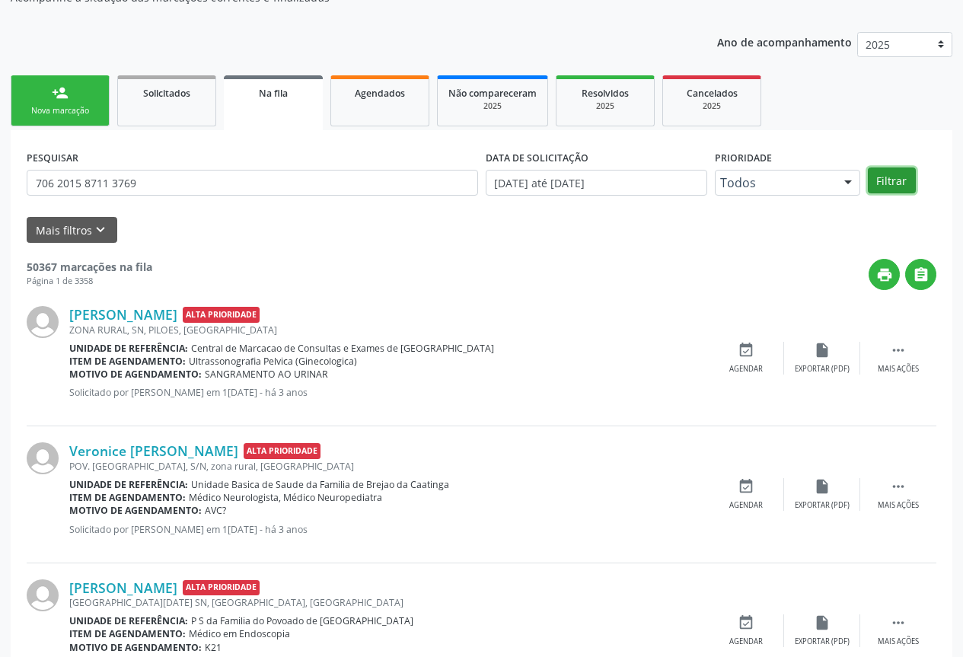
click at [880, 190] on button "Filtrar" at bounding box center [891, 180] width 48 height 26
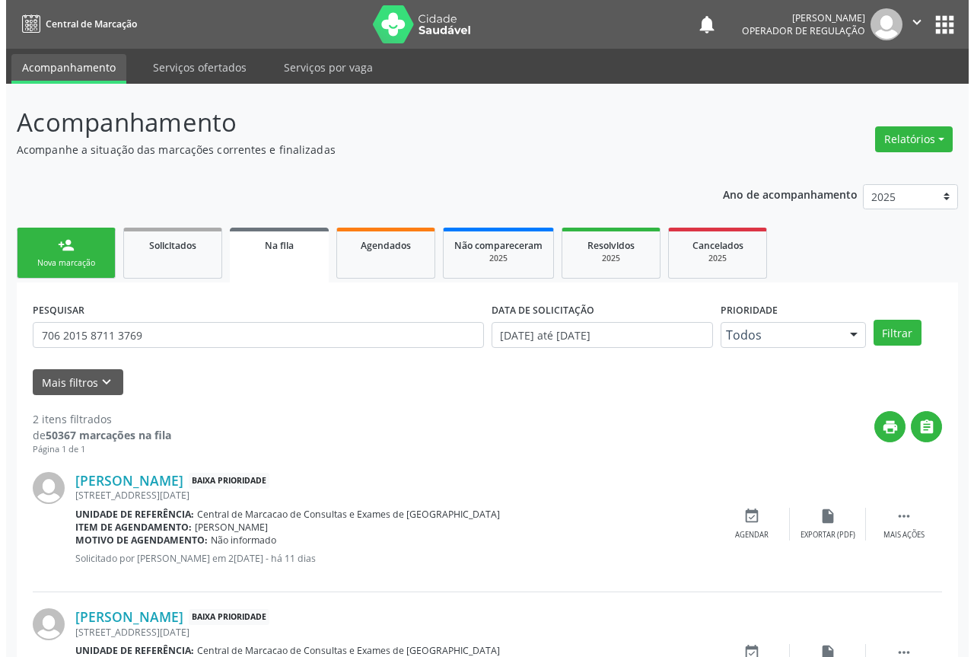
scroll to position [97, 0]
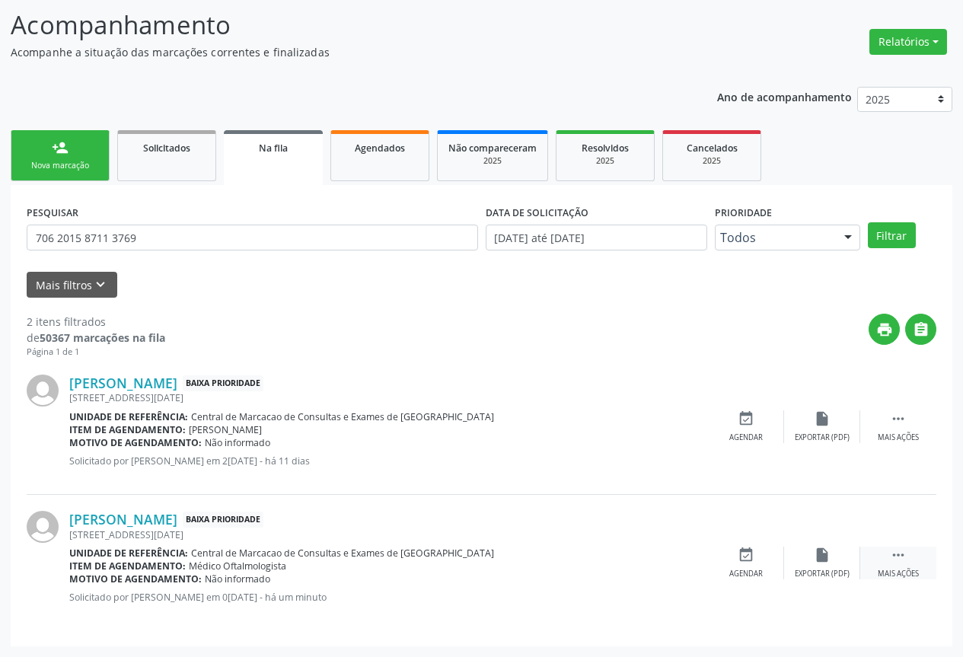
click at [900, 552] on icon "" at bounding box center [898, 554] width 17 height 17
click at [731, 559] on div "cancel Cancelar" at bounding box center [746, 562] width 76 height 33
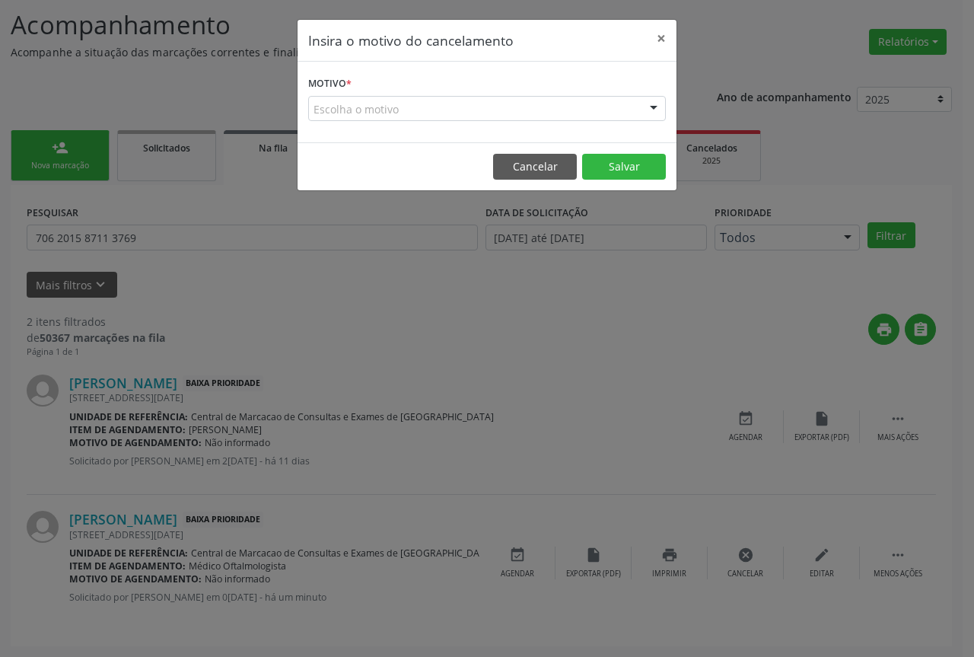
click at [550, 114] on div "Escolha o motivo" at bounding box center [487, 109] width 358 height 26
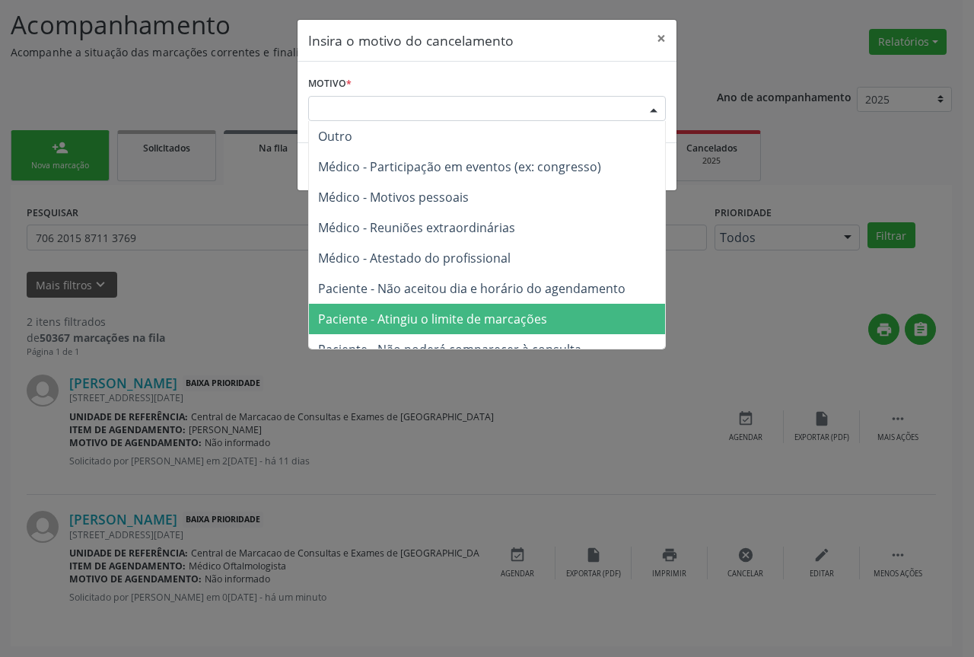
scroll to position [76, 0]
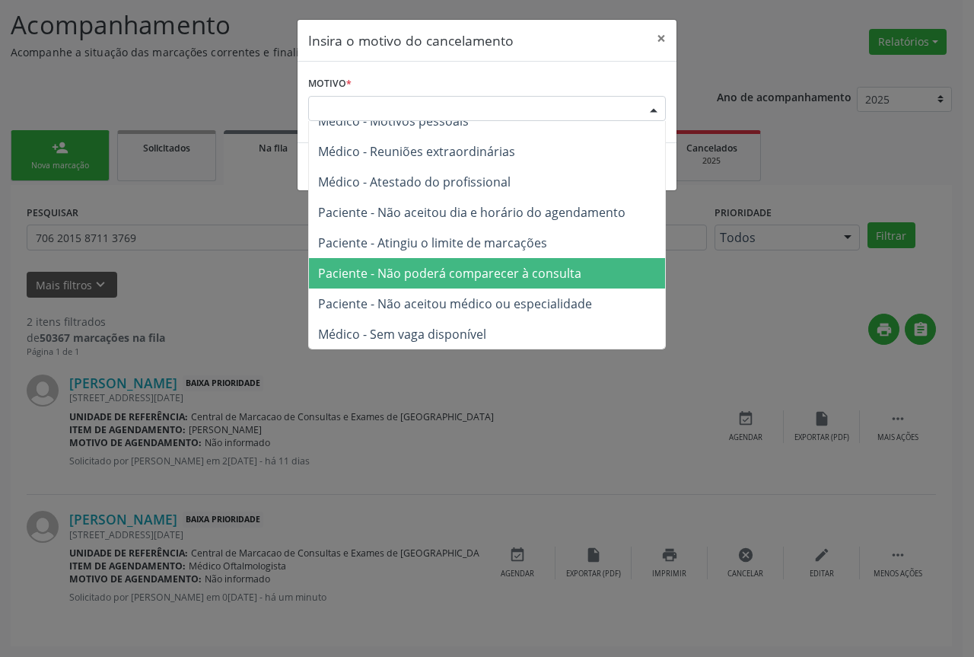
click at [463, 275] on span "Paciente - Não poderá comparecer à consulta" at bounding box center [449, 273] width 263 height 17
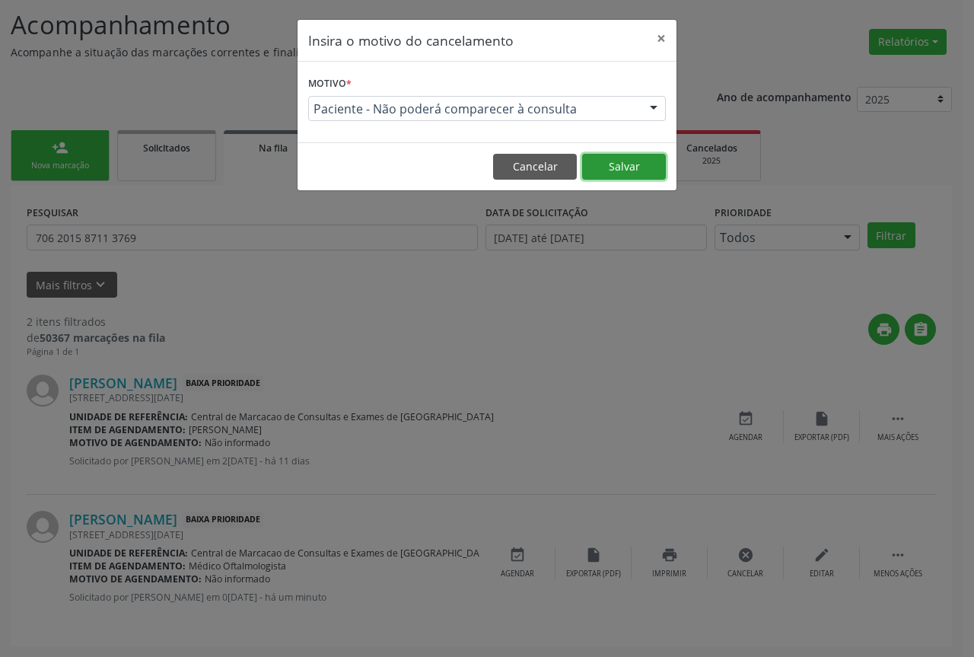
click at [616, 162] on button "Salvar" at bounding box center [624, 167] width 84 height 26
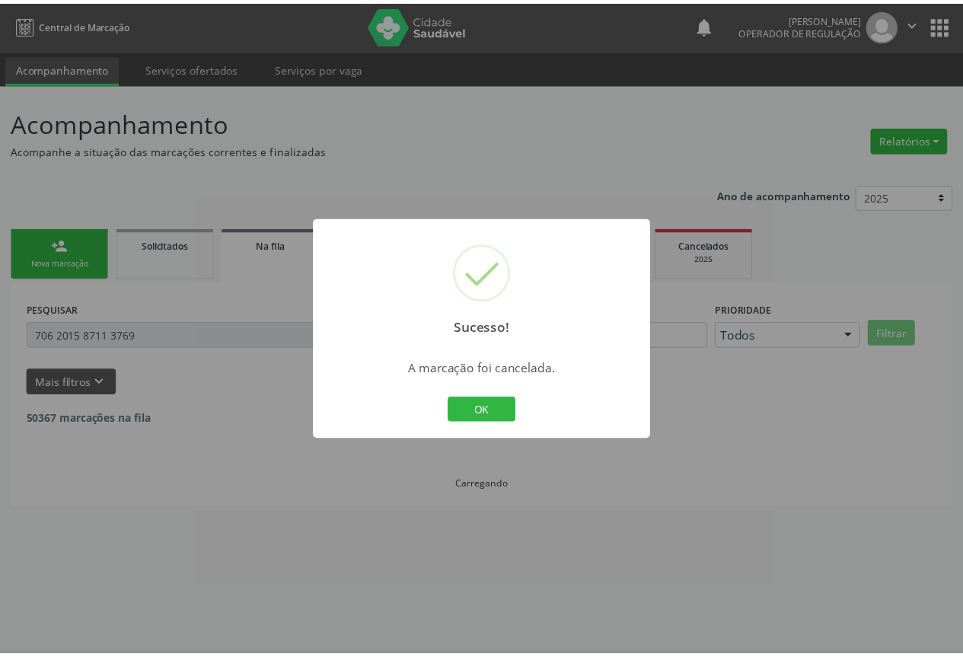
scroll to position [0, 0]
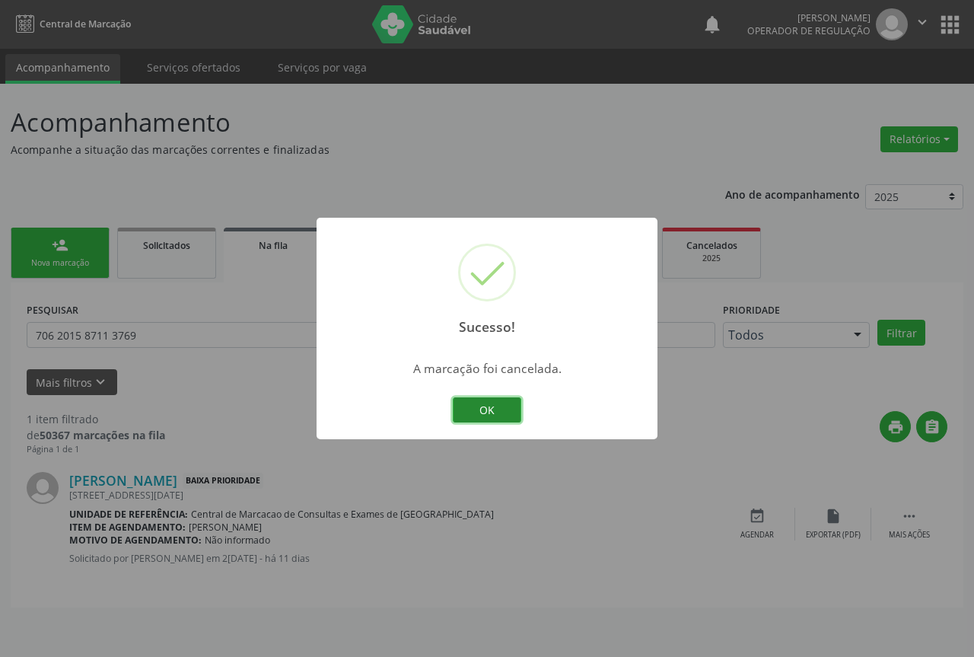
click at [506, 407] on button "OK" at bounding box center [487, 410] width 68 height 26
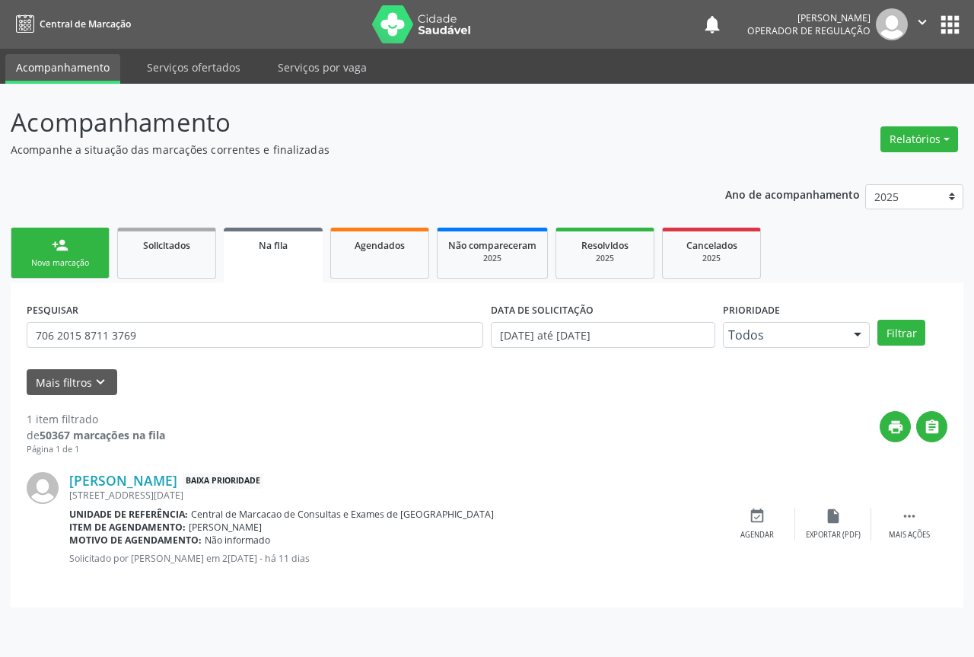
click at [100, 250] on link "person_add Nova marcação" at bounding box center [60, 253] width 99 height 51
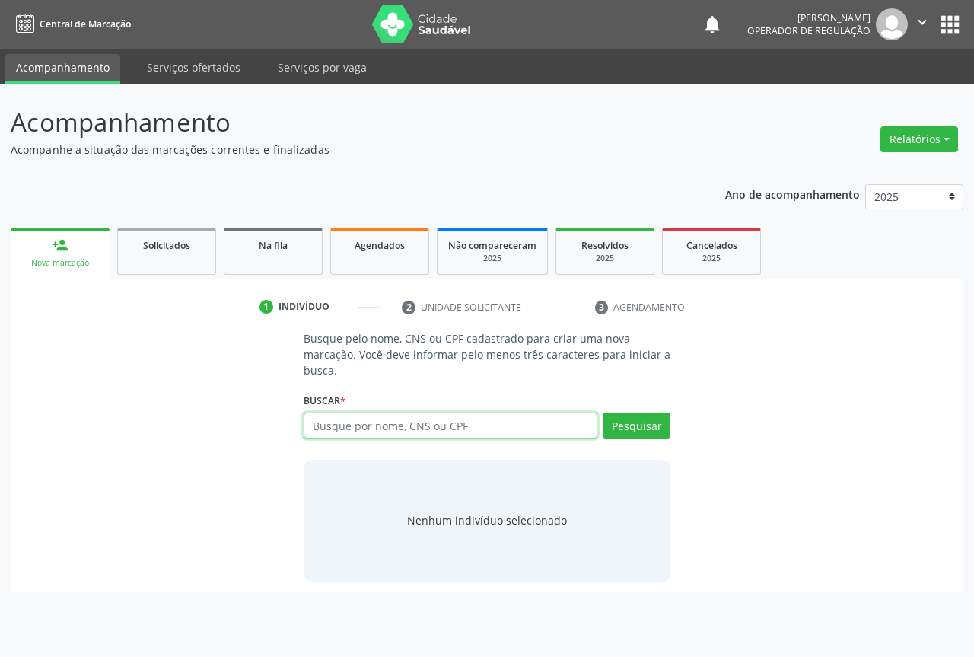
click at [388, 429] on input "text" at bounding box center [451, 425] width 294 height 26
type input "700003607708406"
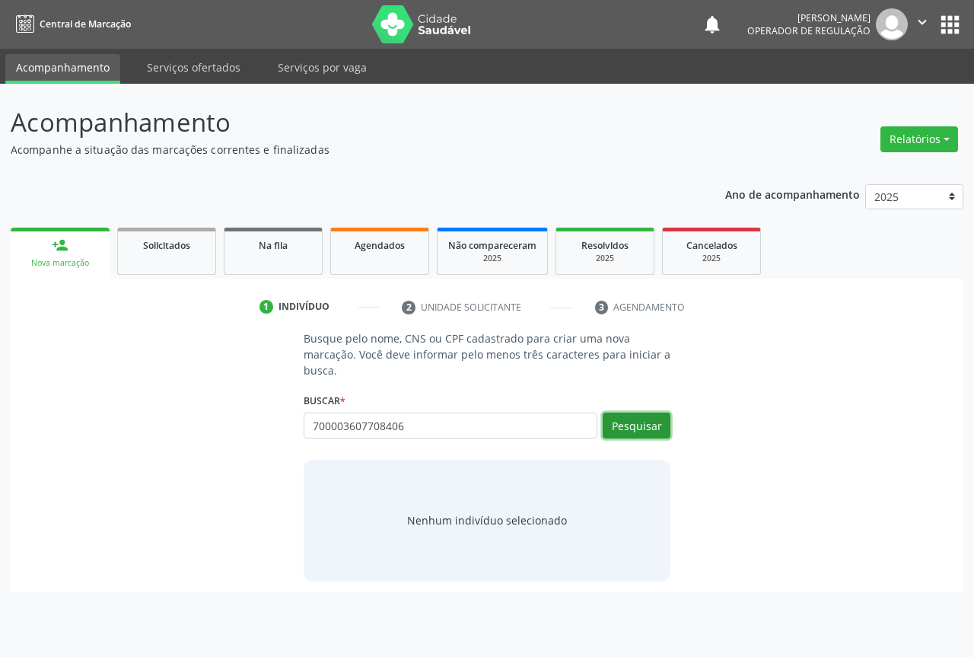
click at [650, 426] on button "Pesquisar" at bounding box center [637, 425] width 68 height 26
type input "700003607708406"
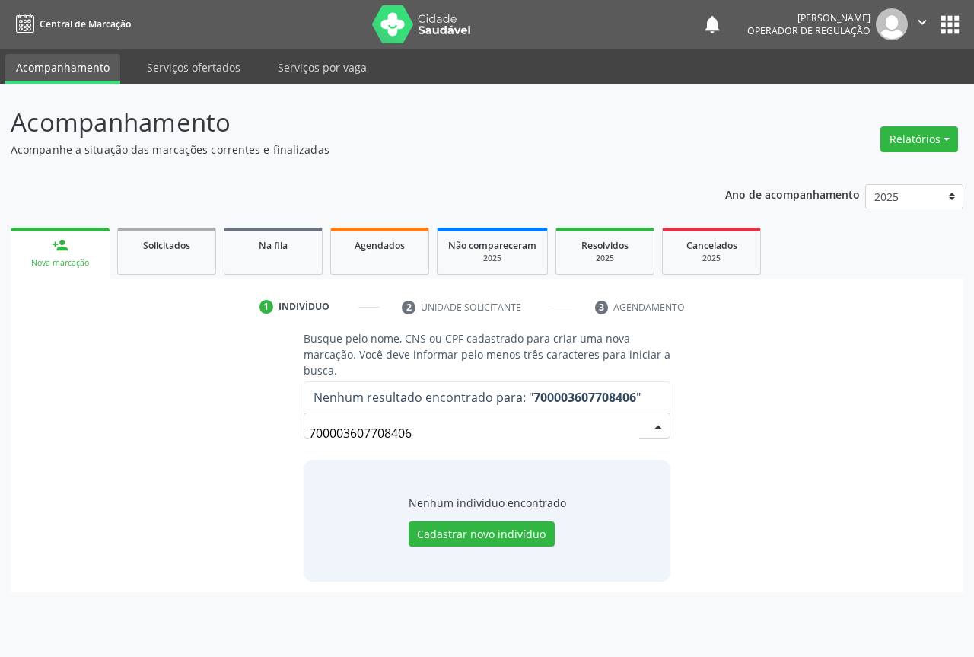
click at [422, 427] on input "700003607708406" at bounding box center [474, 433] width 330 height 30
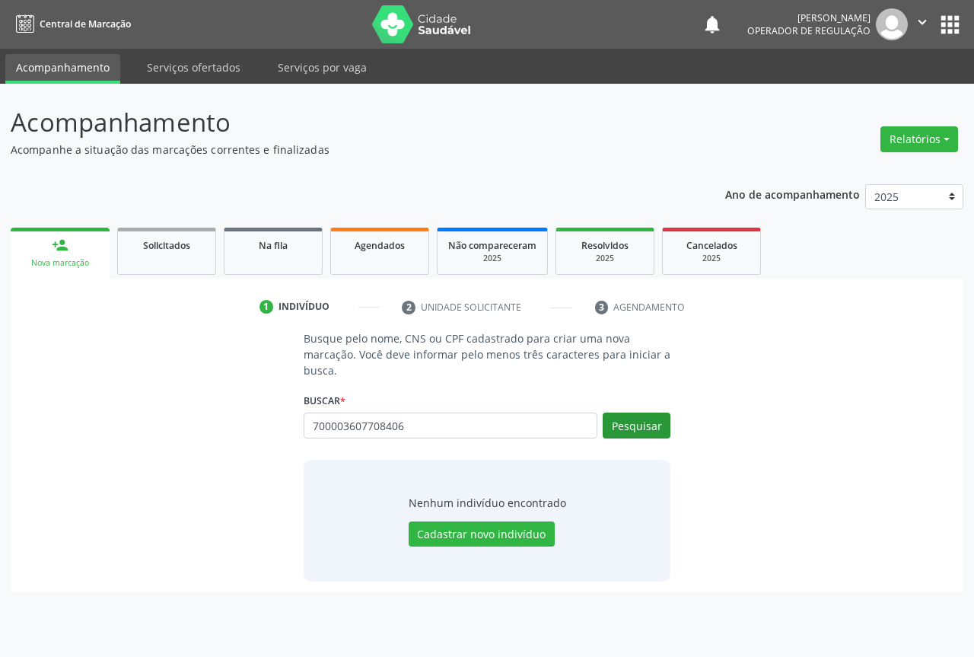
type input "700003607708406"
click at [652, 427] on button "Pesquisar" at bounding box center [637, 425] width 68 height 26
click at [441, 539] on button "Cadastrar novo indivíduo" at bounding box center [482, 534] width 146 height 26
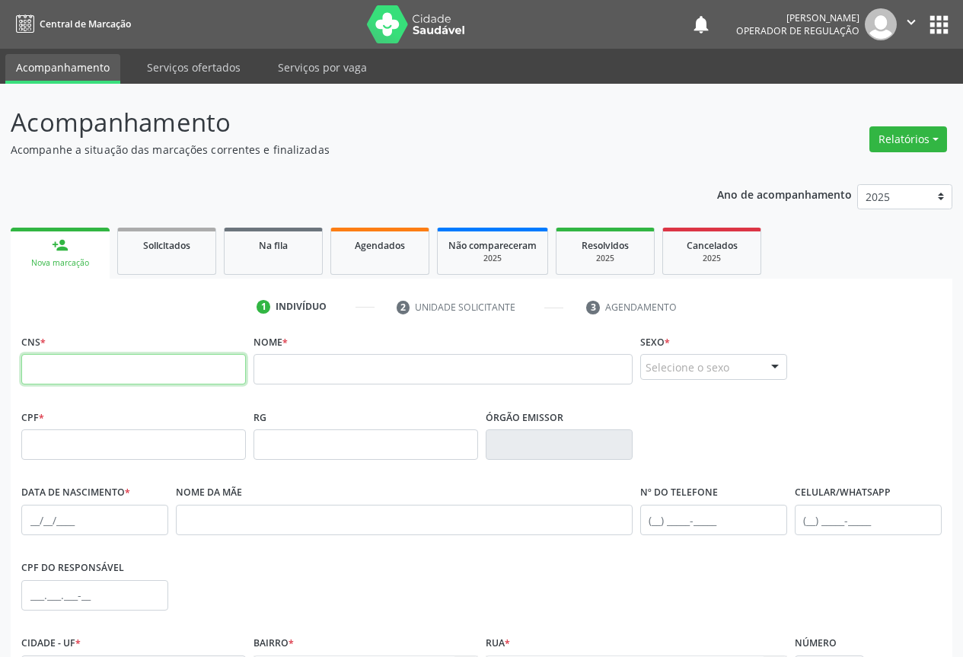
click at [142, 371] on input "text" at bounding box center [133, 369] width 224 height 30
type input "700 0036 0770 8406"
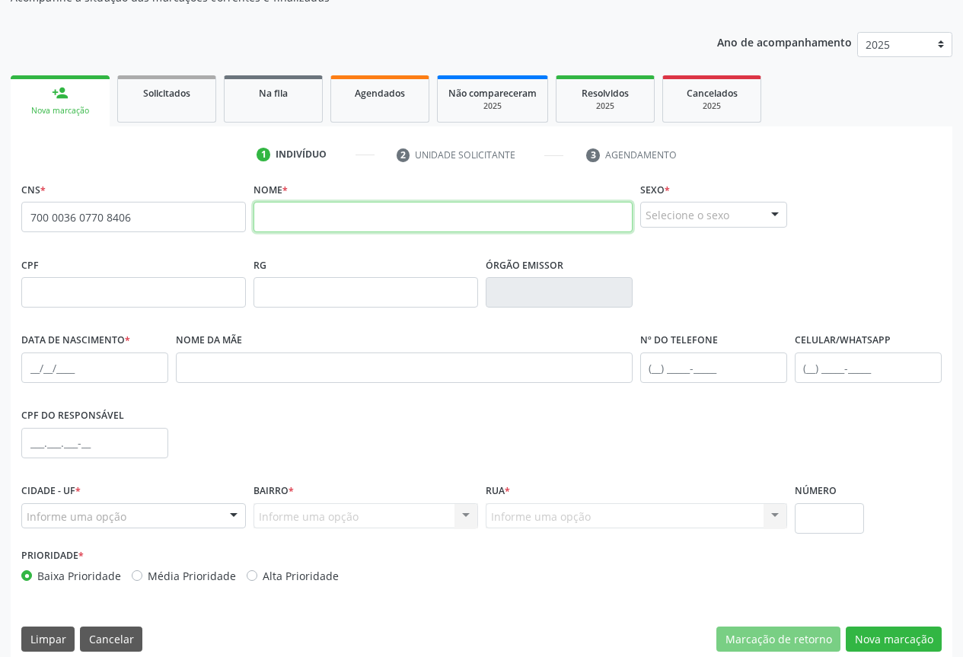
click at [347, 227] on input "text" at bounding box center [442, 217] width 379 height 30
type input "o"
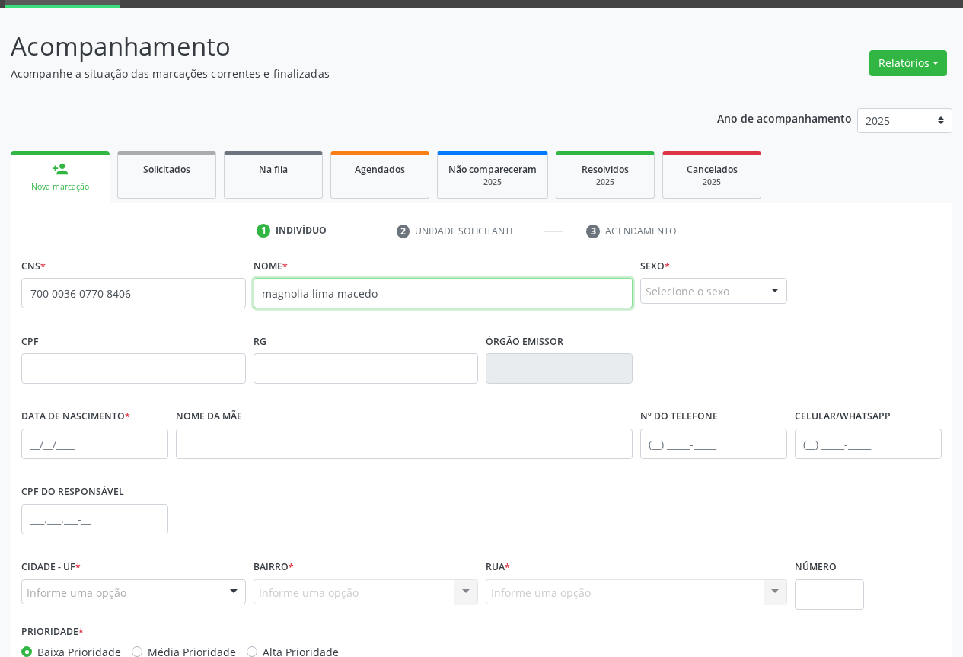
type input "magnolia lima macedo"
click at [735, 291] on div "Selecione o sexo" at bounding box center [713, 291] width 147 height 26
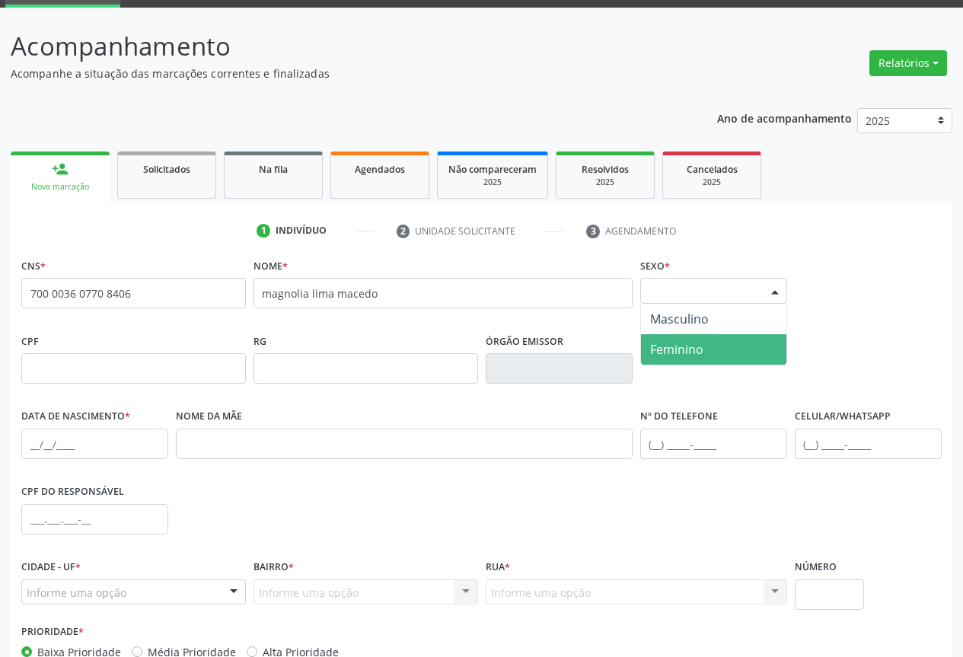
click at [690, 339] on span "Feminino" at bounding box center [713, 349] width 145 height 30
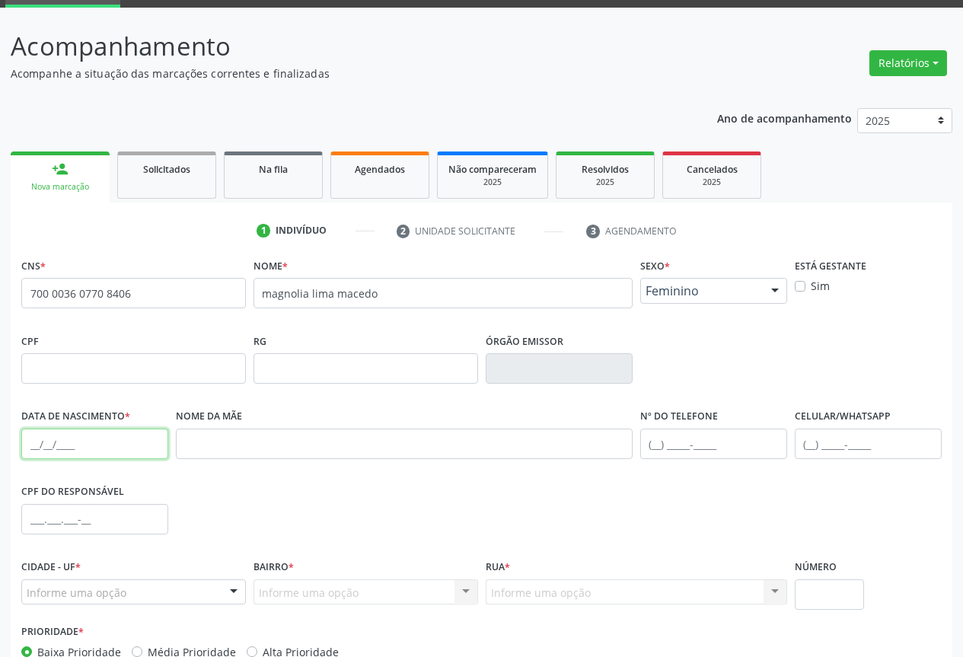
click at [36, 453] on input "text" at bounding box center [94, 443] width 147 height 30
type input "[DATE]"
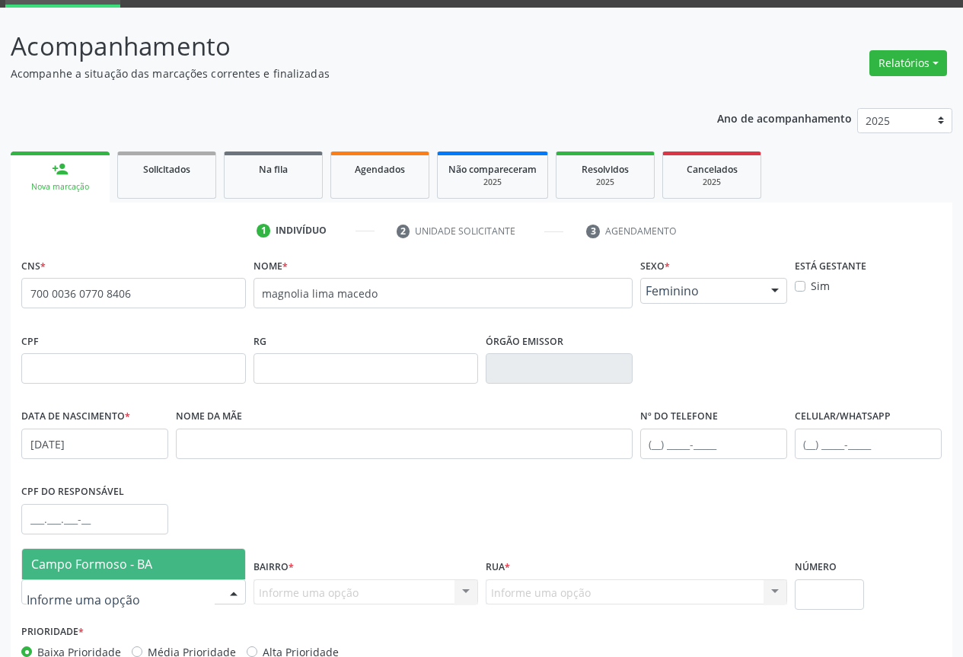
click at [240, 590] on div at bounding box center [233, 593] width 23 height 26
click at [237, 575] on span "Campo Formoso - BA" at bounding box center [133, 564] width 223 height 30
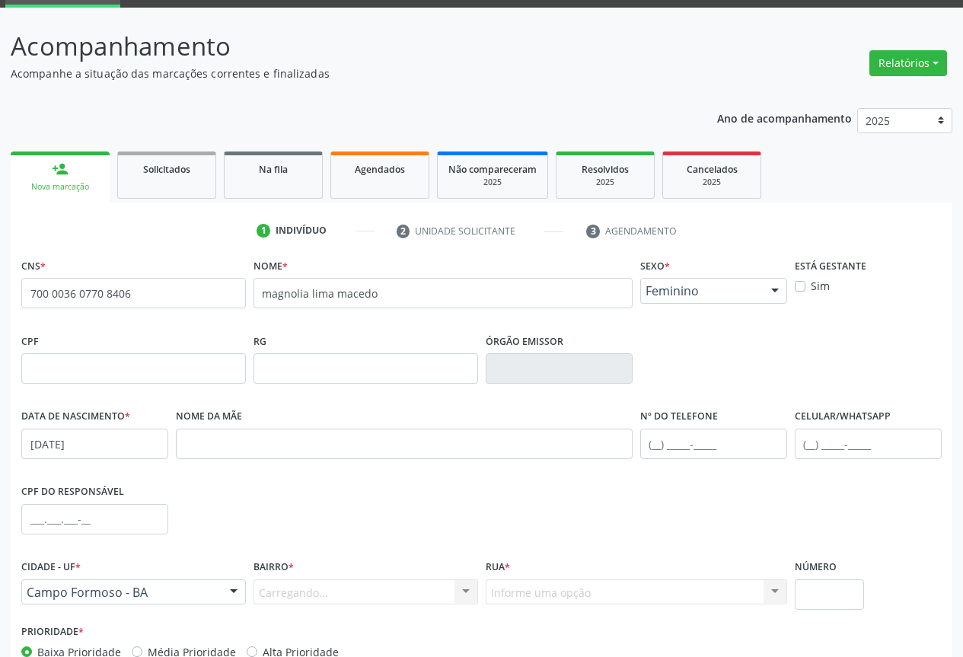
click at [383, 593] on div "Carregando... Nenhum resultado encontrado para: " " Nenhuma opção encontrada. D…" at bounding box center [365, 592] width 224 height 26
click at [437, 593] on div "Informe uma opção" at bounding box center [365, 592] width 224 height 26
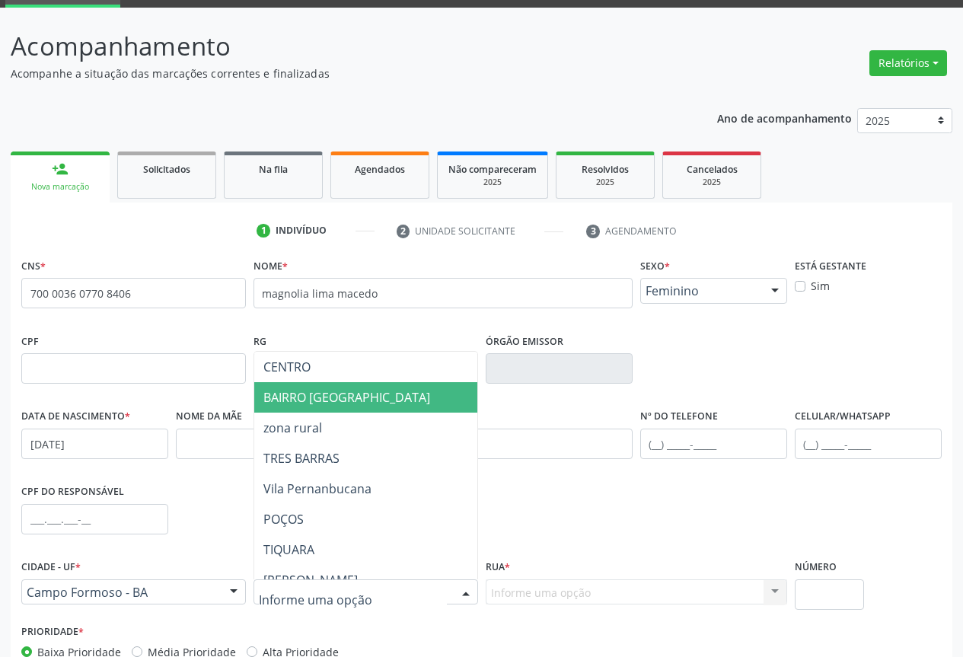
click at [349, 380] on span "CENTRO" at bounding box center [418, 367] width 329 height 30
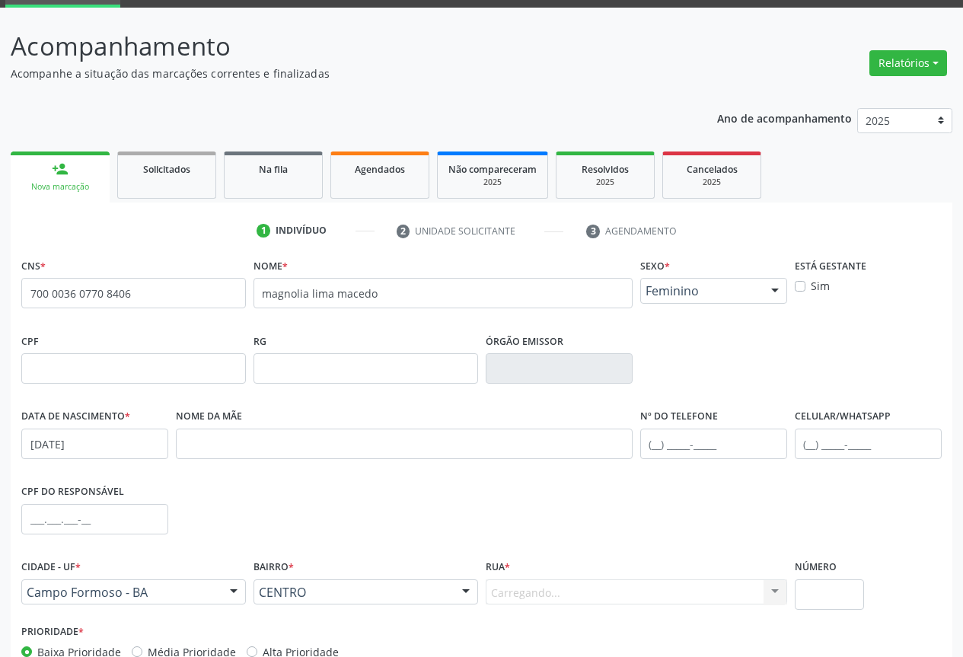
scroll to position [168, 0]
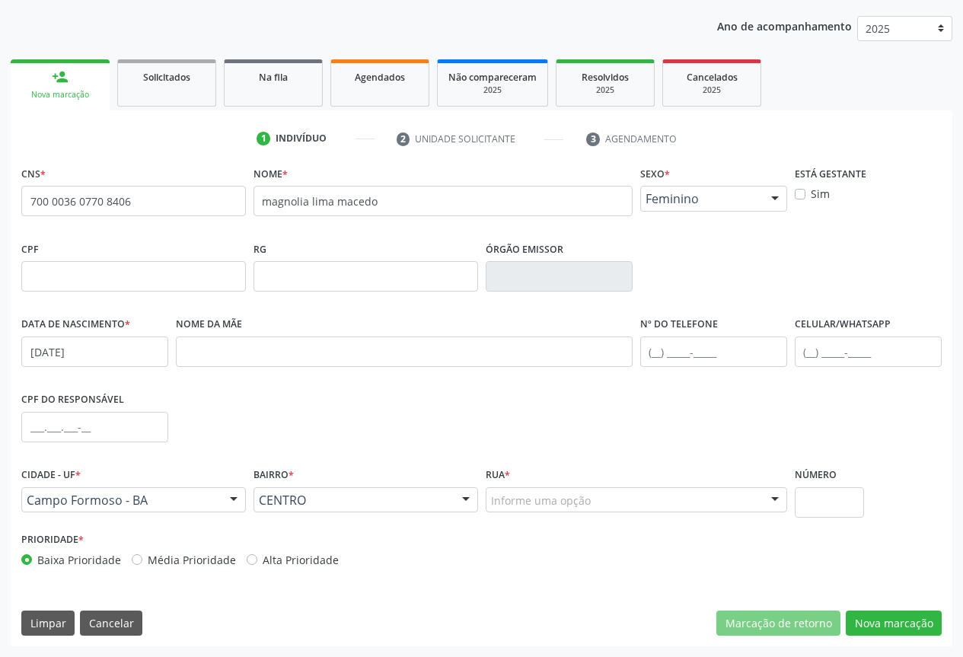
click at [632, 502] on div "Informe uma opção" at bounding box center [635, 500] width 301 height 26
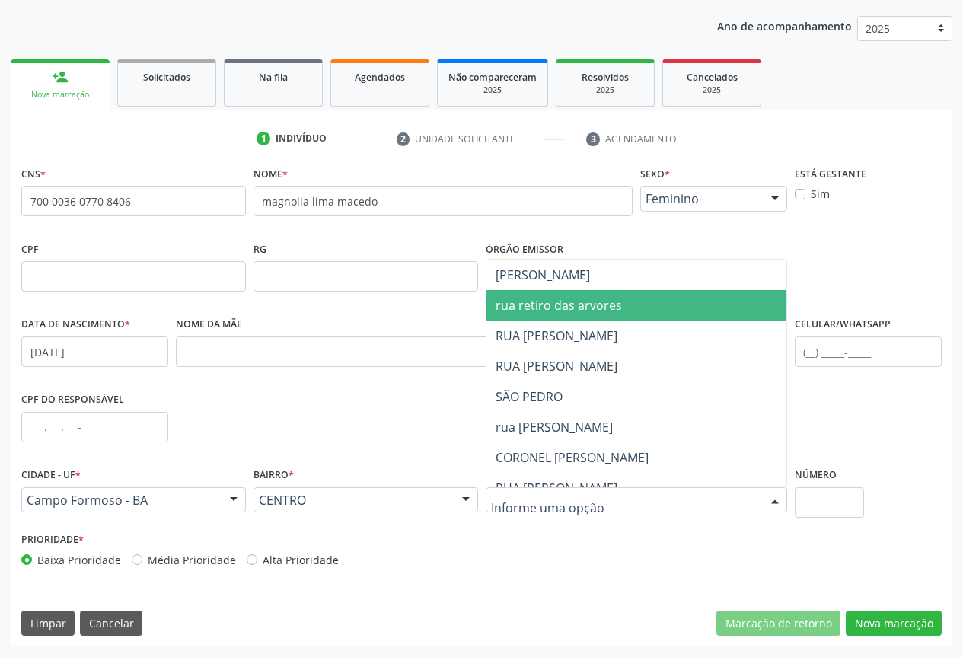
click at [511, 280] on span "[PERSON_NAME]" at bounding box center [542, 274] width 94 height 17
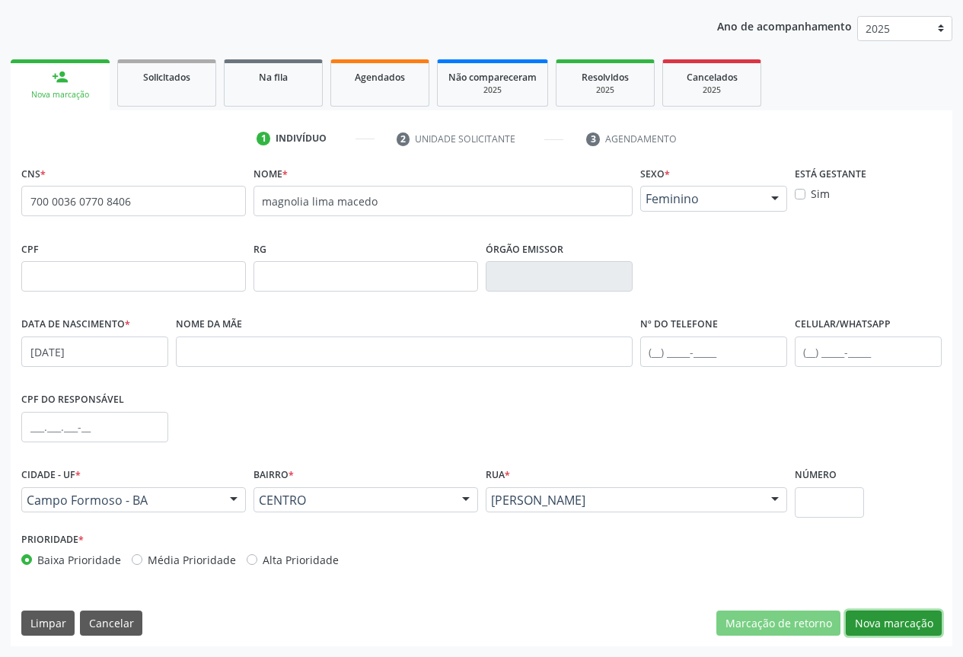
click at [874, 628] on button "Nova marcação" at bounding box center [893, 623] width 96 height 26
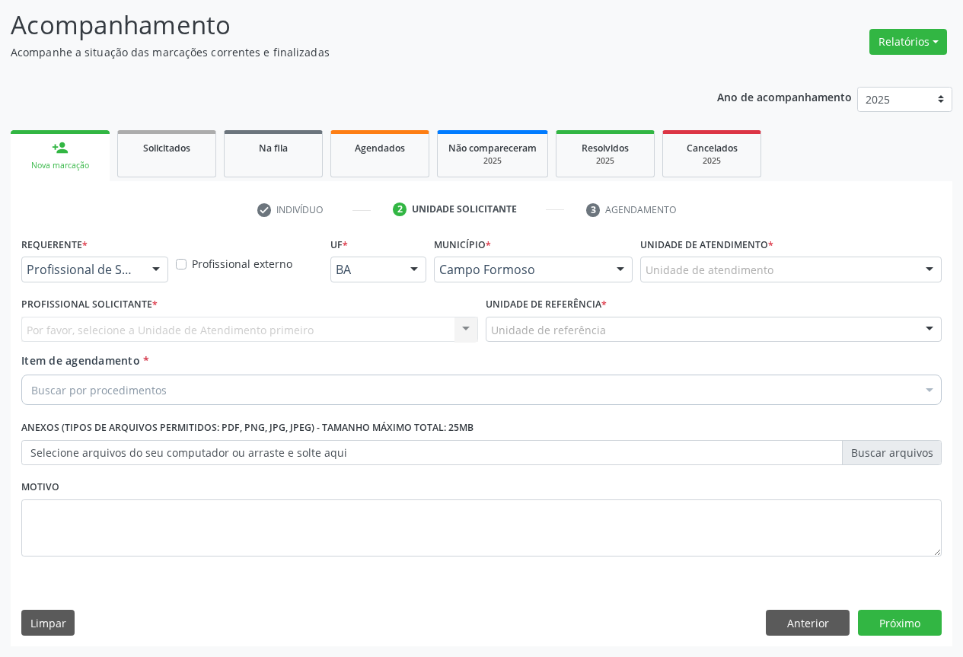
click at [141, 283] on div "Requerente * Profissional de Saúde Profissional de Saúde Paciente Nenhum result…" at bounding box center [95, 262] width 154 height 59
drag, startPoint x: 146, startPoint y: 266, endPoint x: 126, endPoint y: 298, distance: 38.0
click at [146, 267] on div at bounding box center [156, 270] width 23 height 26
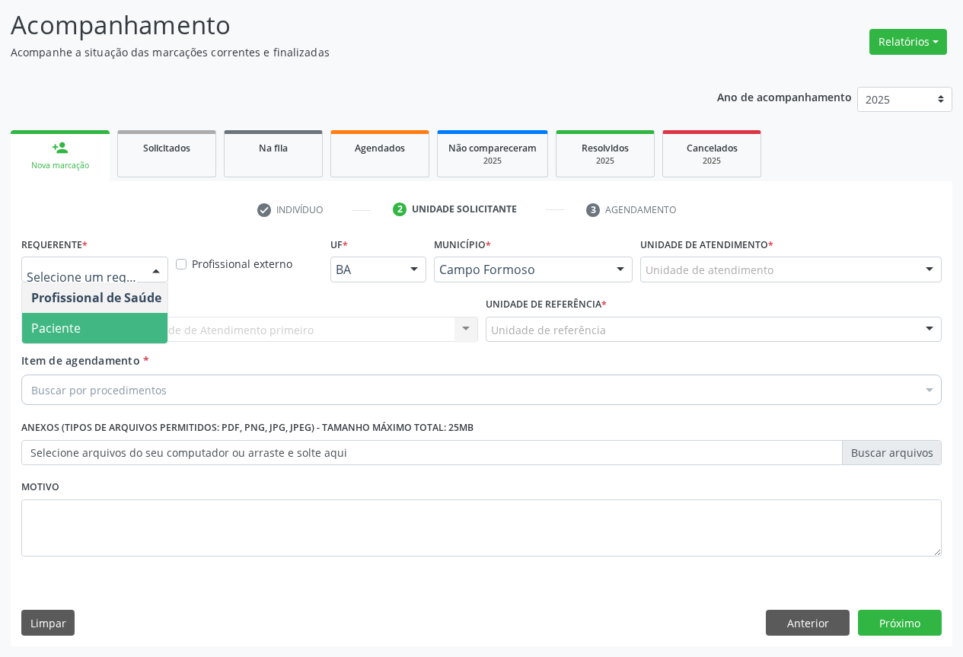
click at [106, 325] on span "Paciente" at bounding box center [96, 328] width 148 height 30
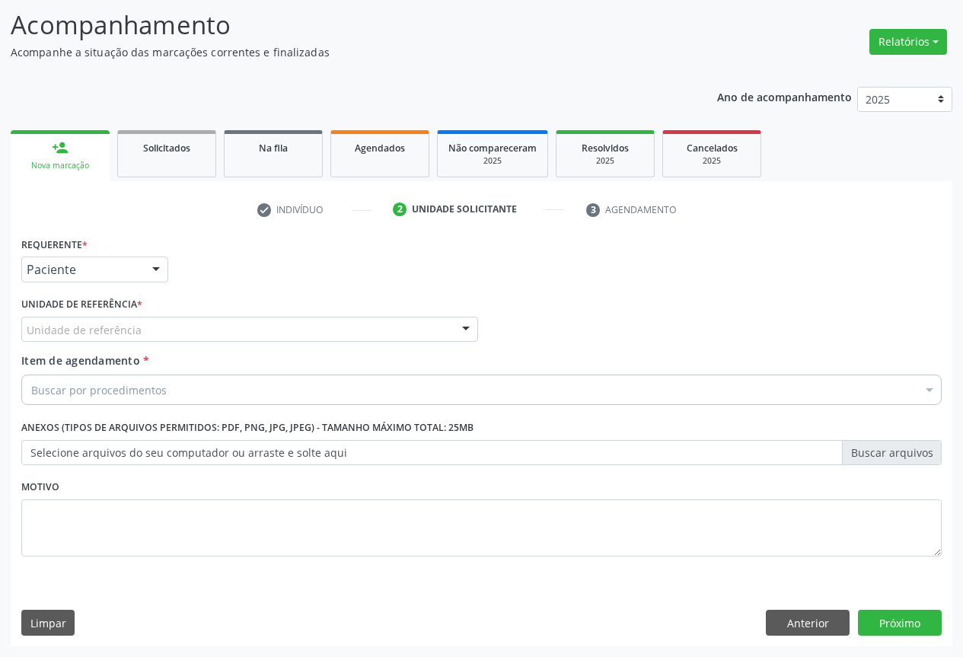
click at [222, 317] on div "Unidade de referência" at bounding box center [249, 330] width 457 height 26
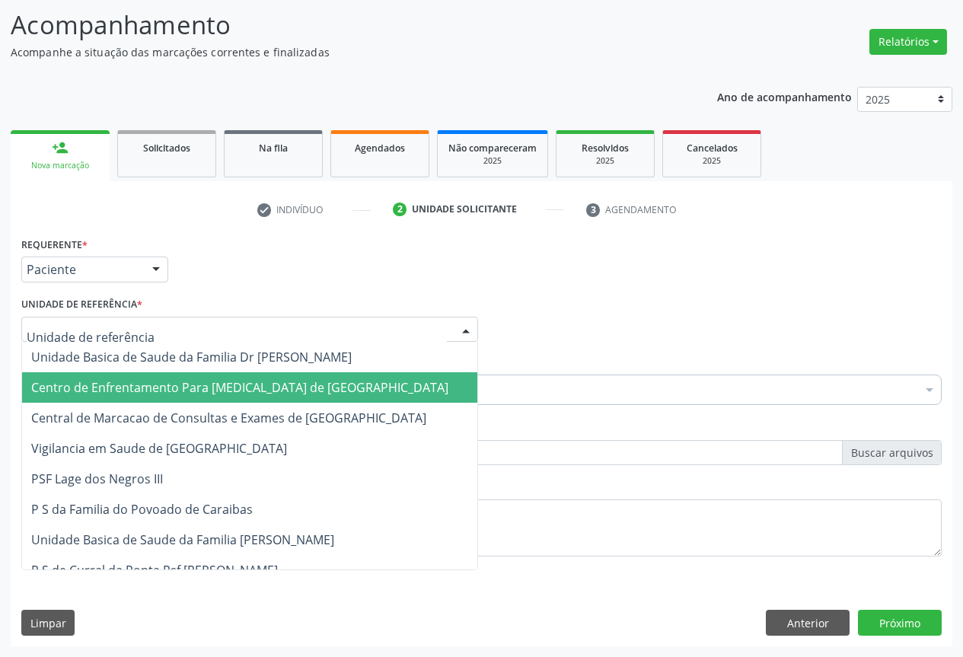
click at [224, 402] on span "Centro de Enfrentamento Para [MEDICAL_DATA] de [GEOGRAPHIC_DATA]" at bounding box center [249, 387] width 455 height 30
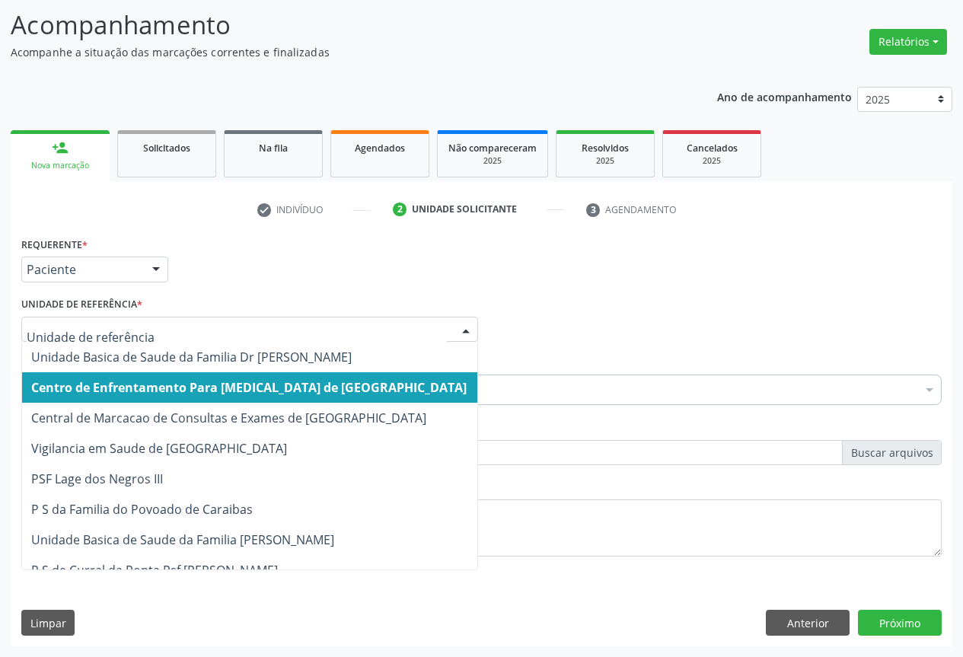
drag, startPoint x: 244, startPoint y: 335, endPoint x: 235, endPoint y: 395, distance: 60.8
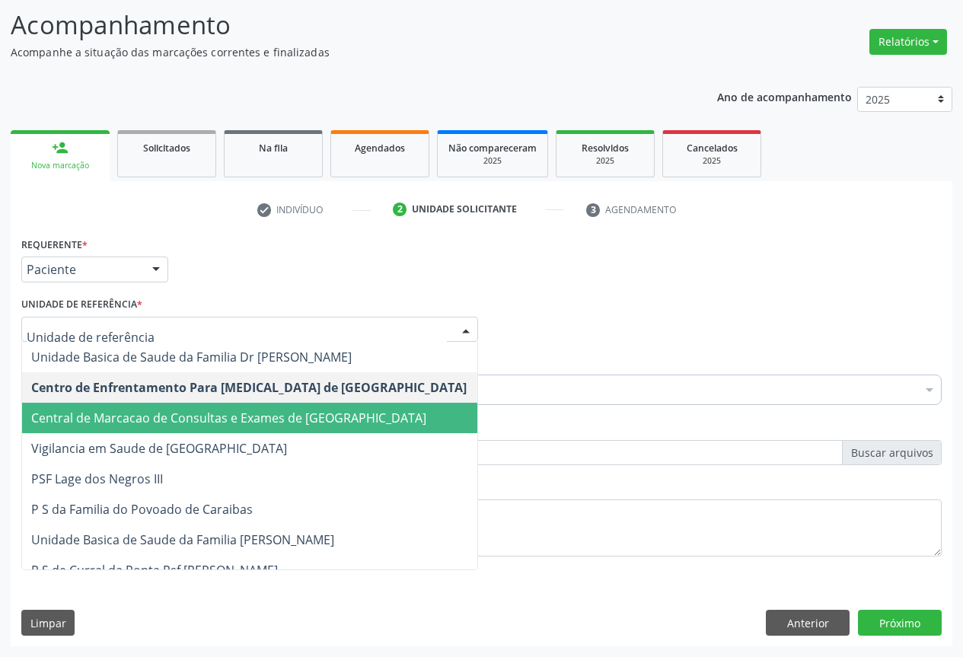
click at [232, 419] on span "Central de Marcacao de Consultas e Exames de [GEOGRAPHIC_DATA]" at bounding box center [228, 417] width 395 height 17
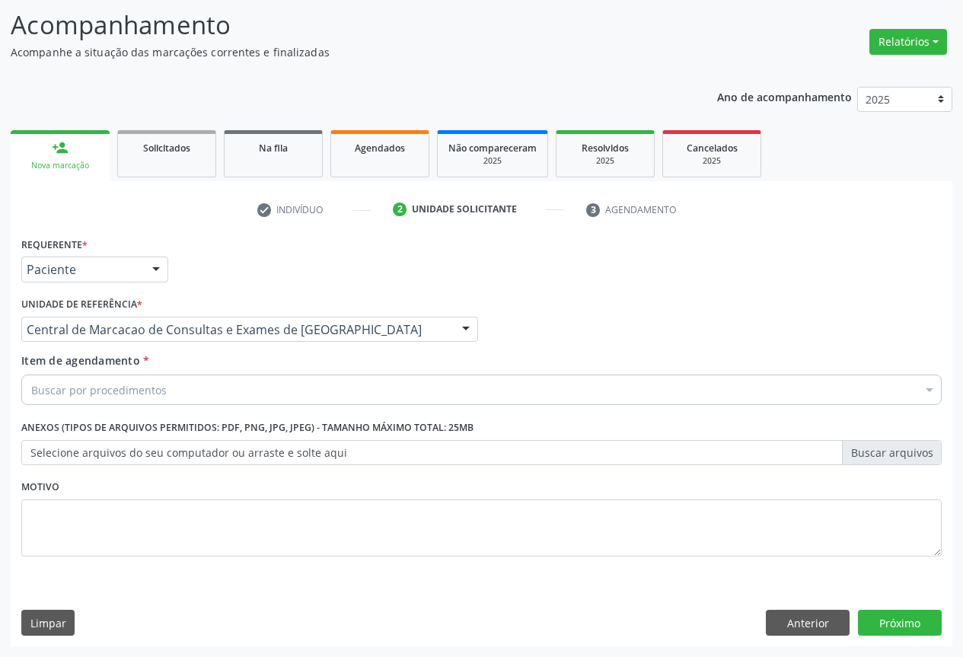
click at [231, 389] on div "Buscar por procedimentos" at bounding box center [481, 389] width 920 height 30
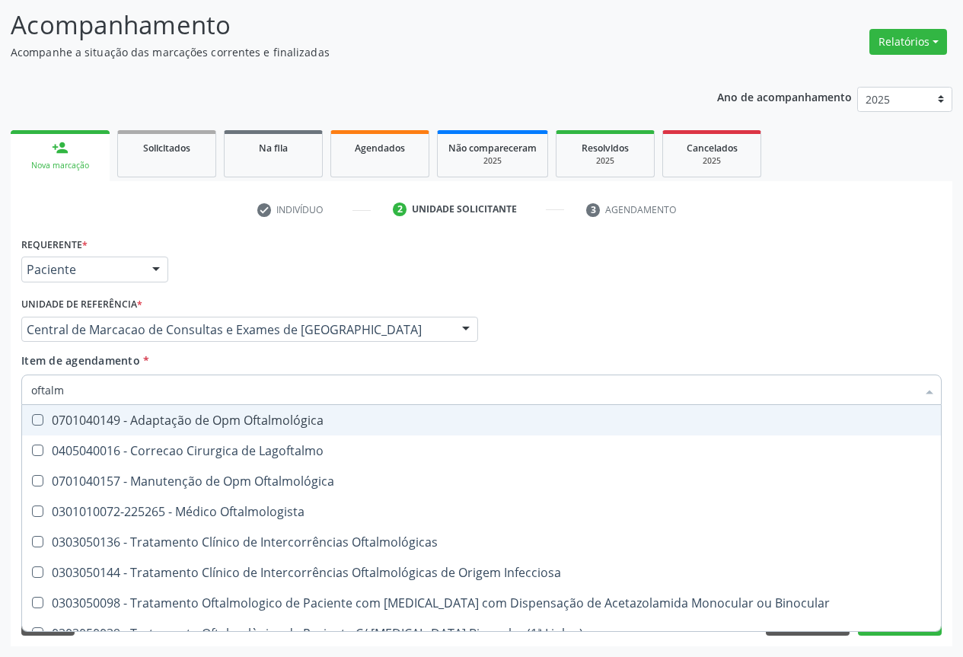
type input "oftalmo"
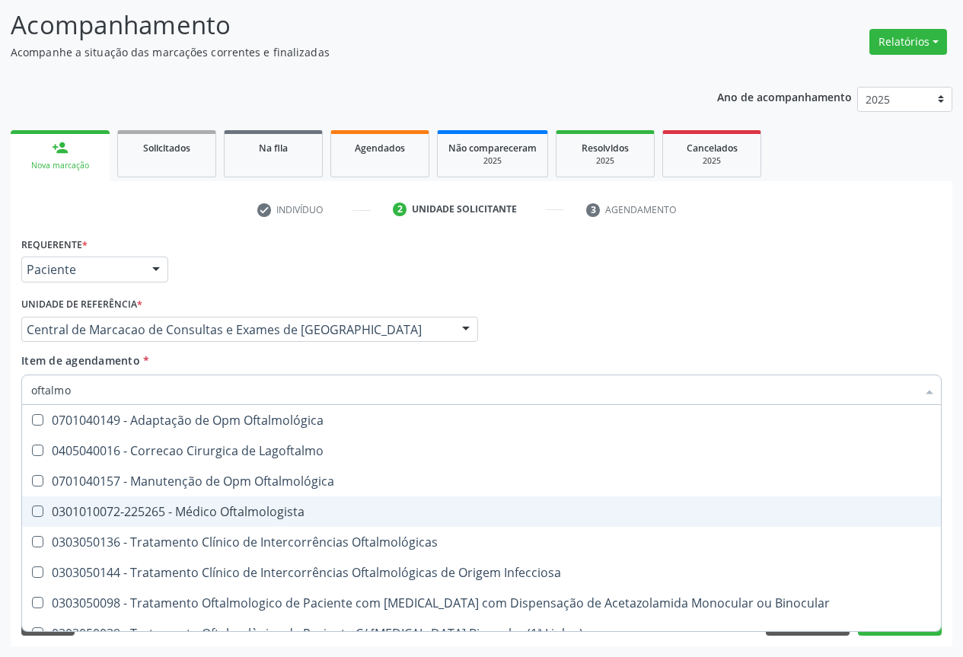
click at [205, 512] on div "0301010072-225265 - Médico Oftalmologista" at bounding box center [481, 511] width 900 height 12
checkbox Oftalmologista "true"
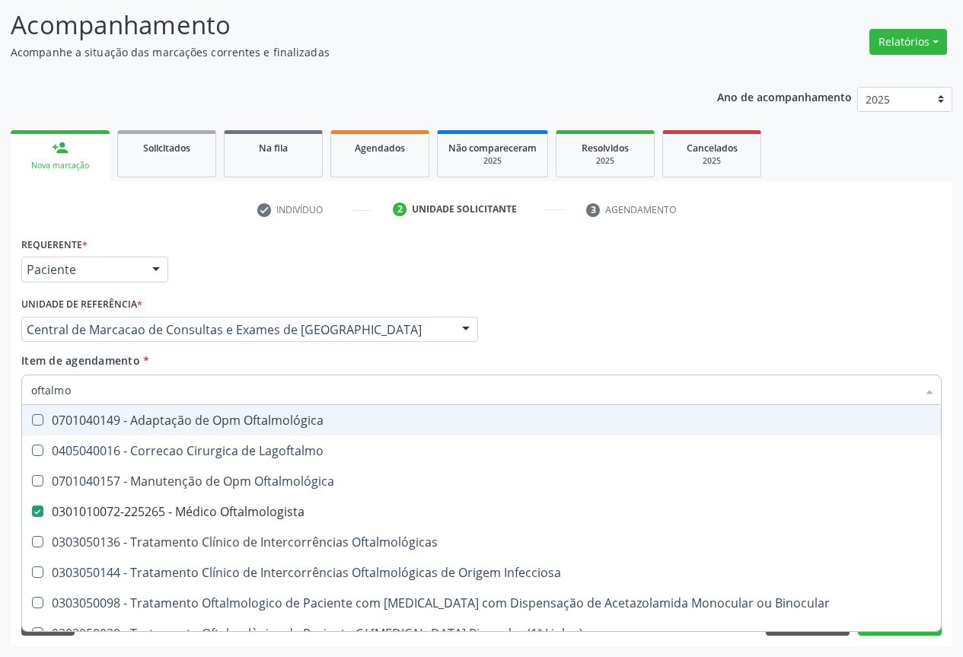
click at [173, 386] on input "oftalmo" at bounding box center [473, 389] width 885 height 30
type input "t"
checkbox Oftalmologista "false"
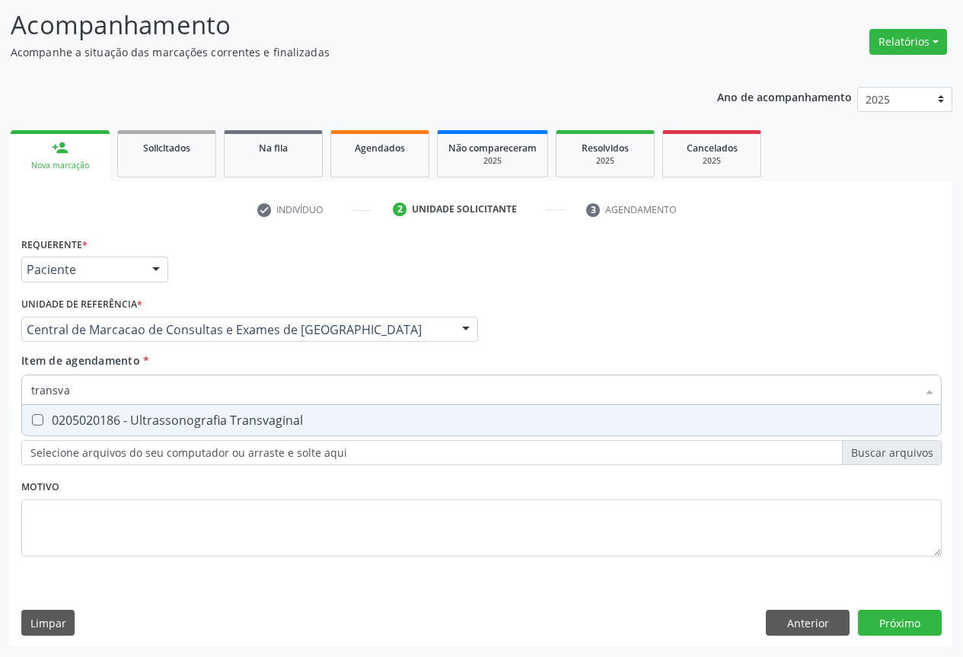
type input "transvag"
drag, startPoint x: 167, startPoint y: 418, endPoint x: 0, endPoint y: 314, distance: 196.6
click at [166, 419] on div "0205020186 - Ultrassonografia Transvaginal" at bounding box center [481, 420] width 900 height 12
checkbox Transvaginal "true"
click at [890, 631] on div "Requerente * Paciente Profissional de Saúde Paciente Nenhum resultado encontrad…" at bounding box center [481, 439] width 941 height 413
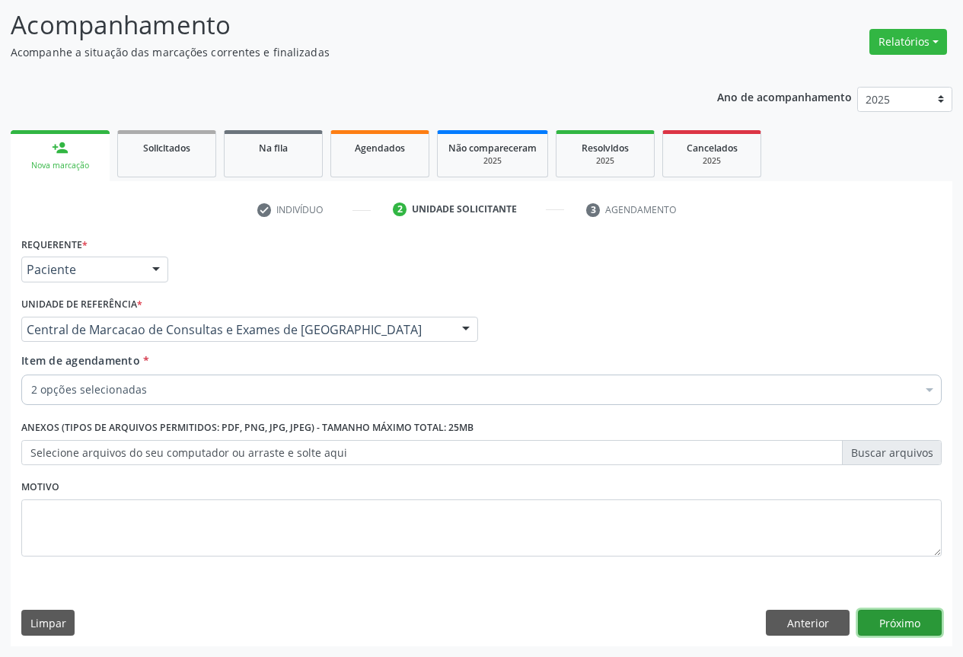
click at [891, 622] on button "Próximo" at bounding box center [900, 623] width 84 height 26
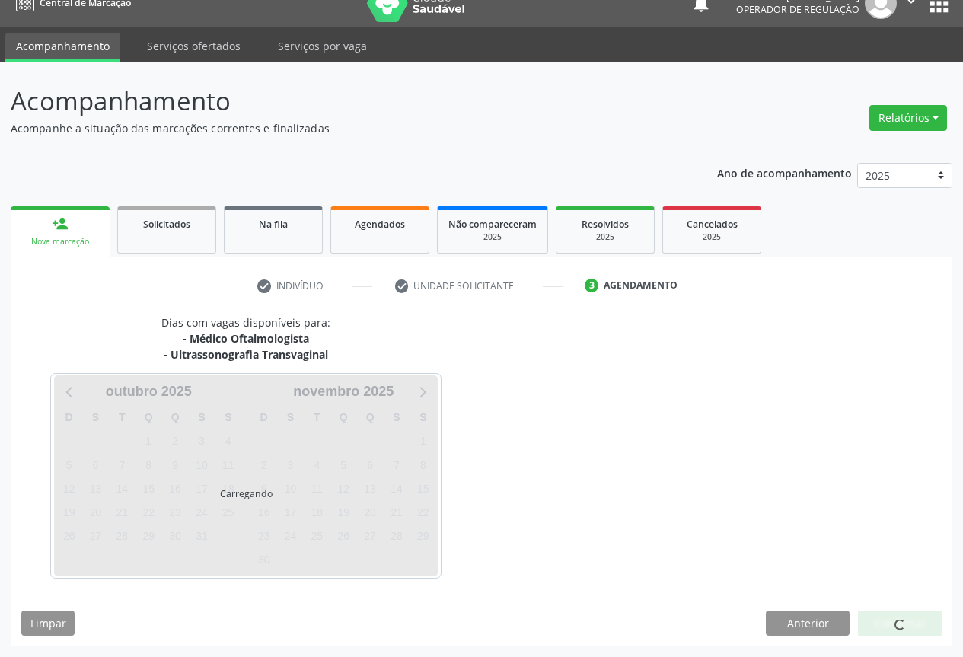
scroll to position [66, 0]
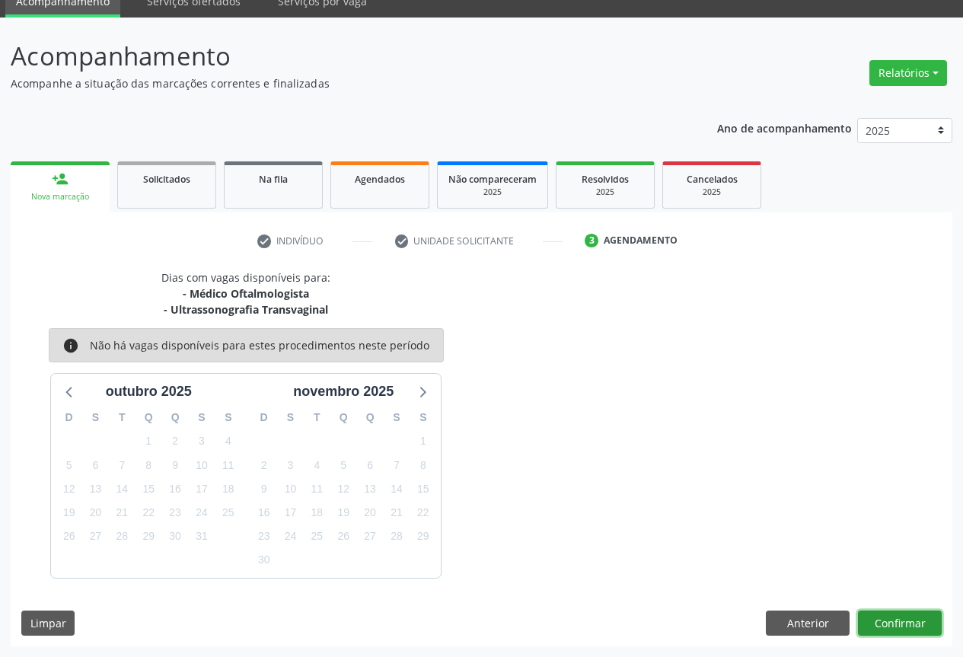
click at [900, 632] on button "Confirmar" at bounding box center [900, 623] width 84 height 26
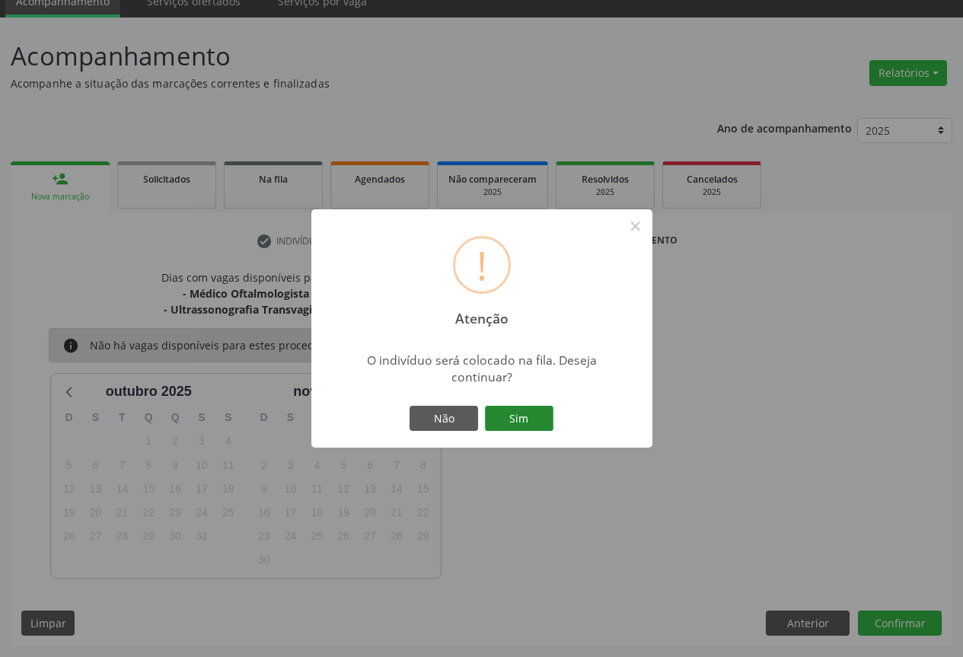
click at [508, 416] on button "Sim" at bounding box center [519, 419] width 68 height 26
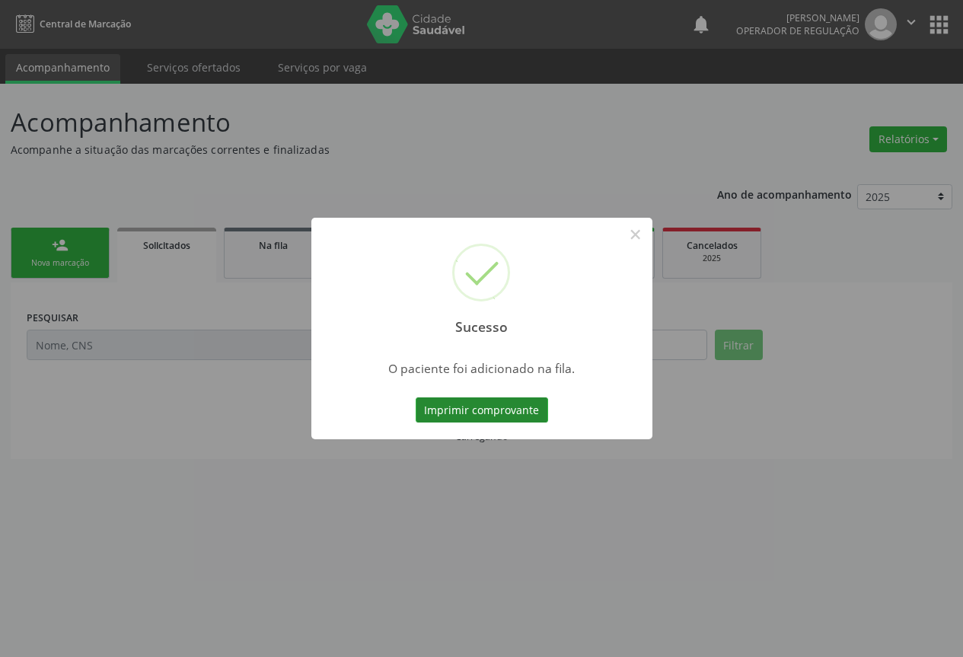
scroll to position [0, 0]
click at [506, 406] on button "Imprimir comprovante" at bounding box center [487, 410] width 132 height 26
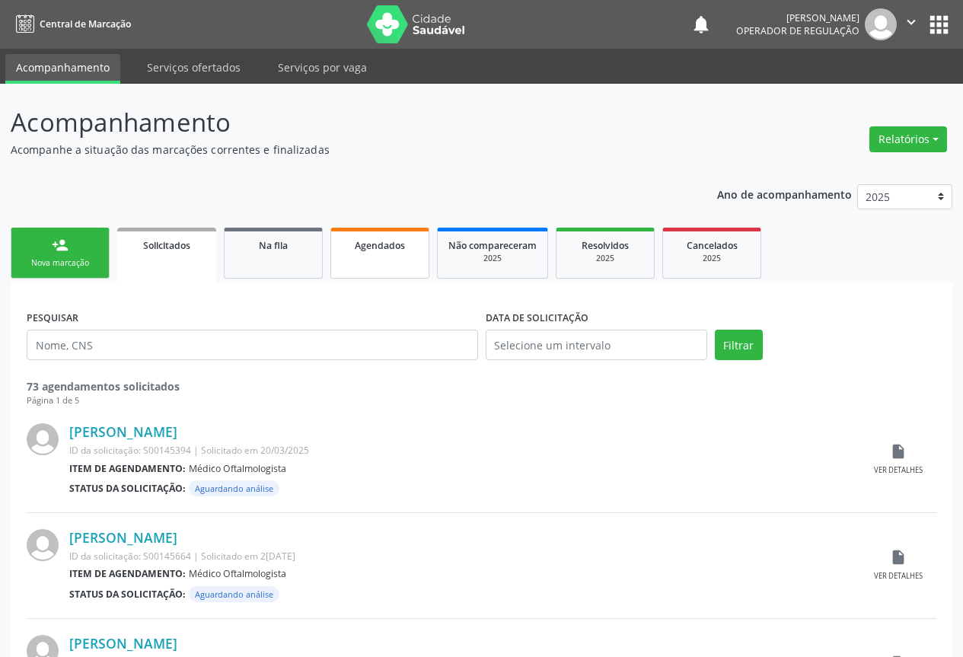
click at [393, 242] on span "Agendados" at bounding box center [380, 245] width 50 height 13
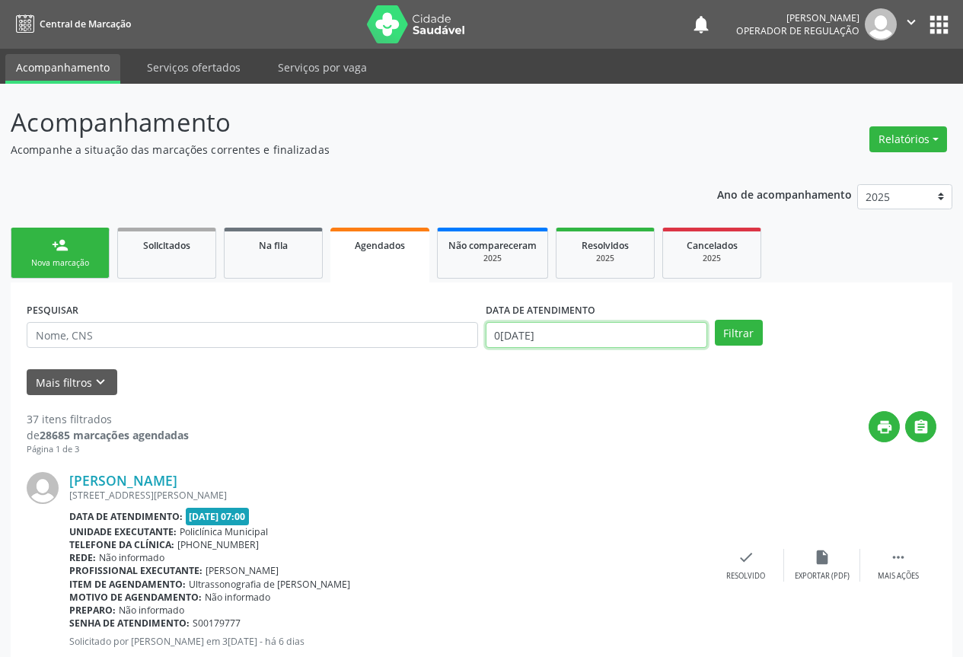
click at [614, 344] on input "0[DATE]" at bounding box center [595, 335] width 221 height 26
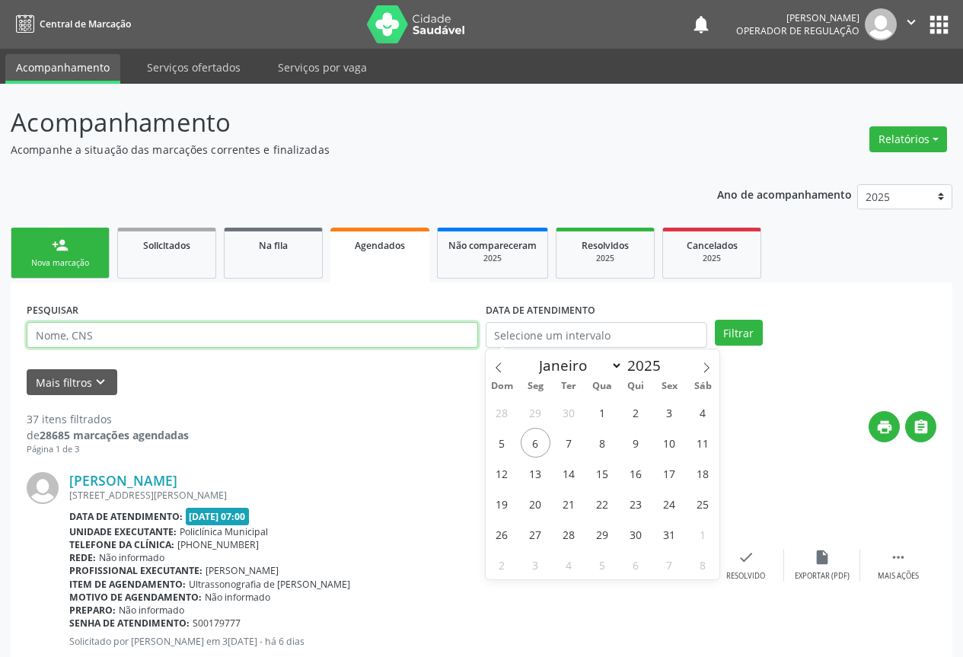
click at [393, 330] on input "text" at bounding box center [252, 335] width 451 height 26
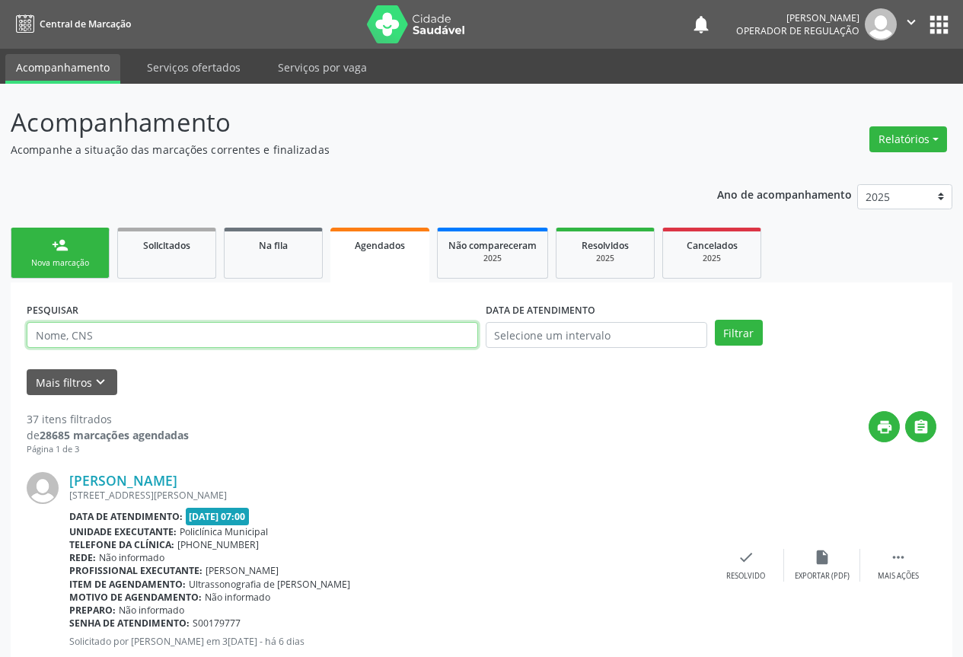
paste input "706 2015 8711 3769"
type input "706 2015 8711 3769"
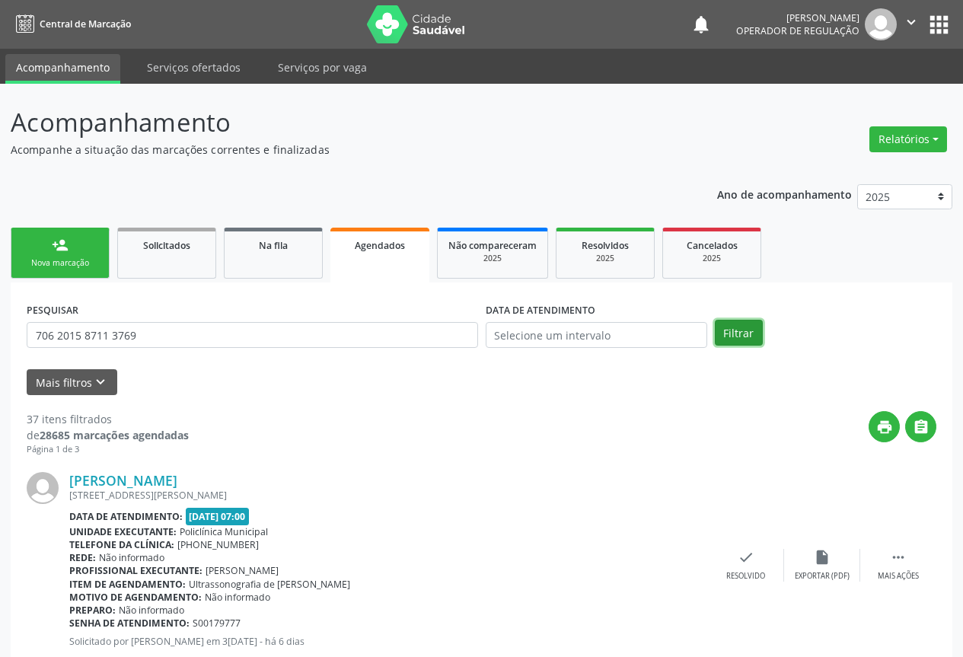
click at [738, 335] on button "Filtrar" at bounding box center [739, 333] width 48 height 26
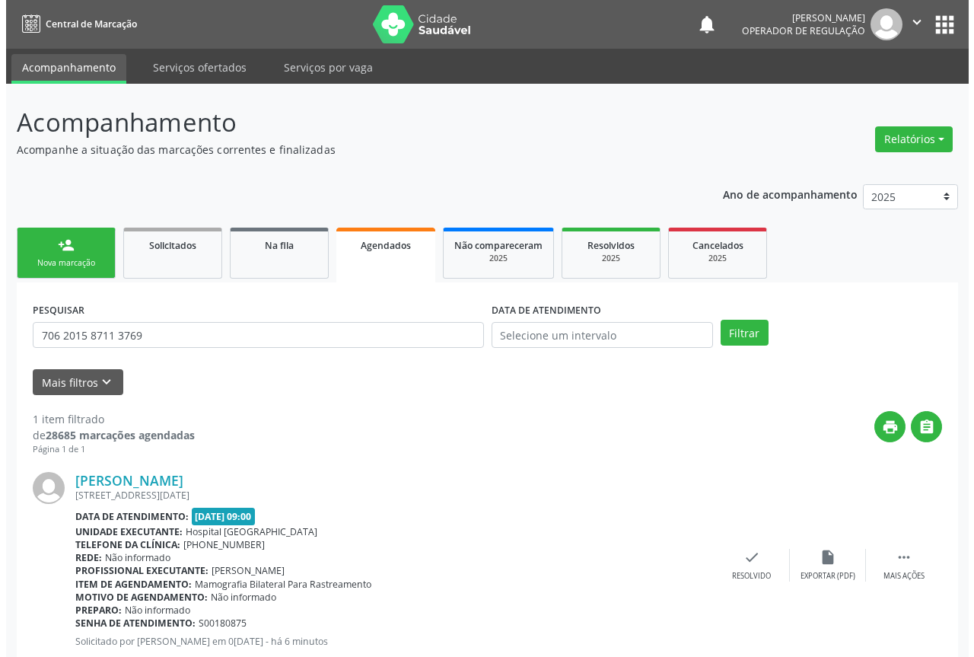
scroll to position [44, 0]
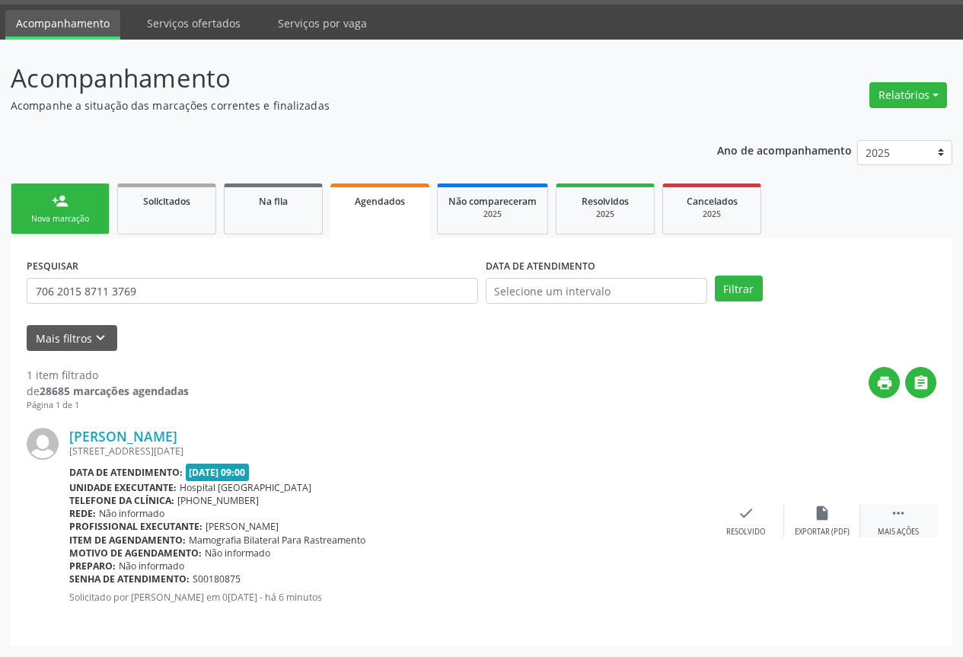
click at [902, 517] on icon "" at bounding box center [898, 513] width 17 height 17
click at [671, 516] on icon "cancel" at bounding box center [669, 513] width 17 height 17
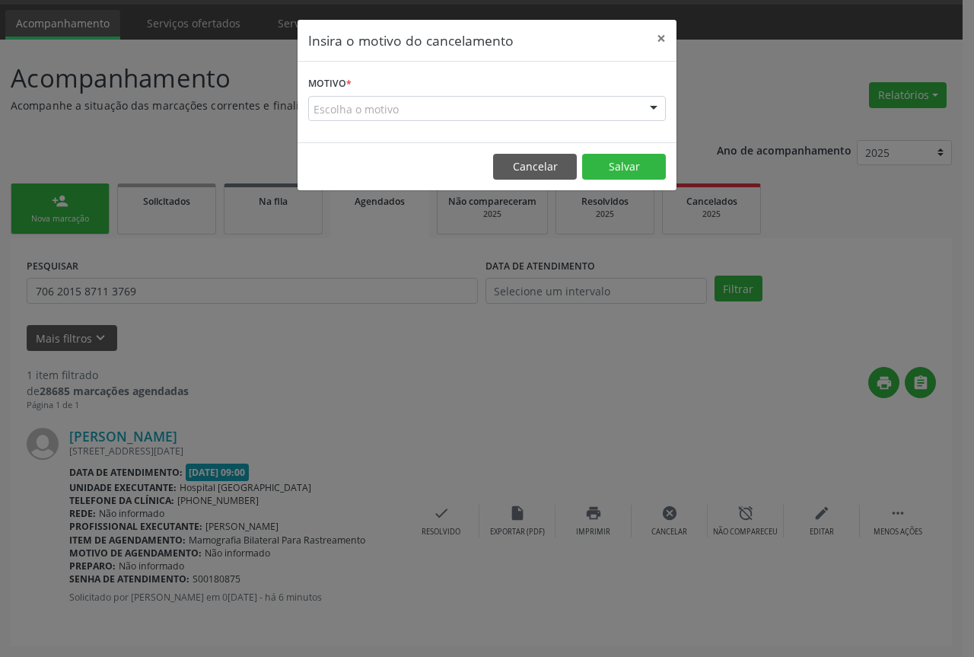
click at [626, 114] on div "Escolha o motivo" at bounding box center [487, 109] width 358 height 26
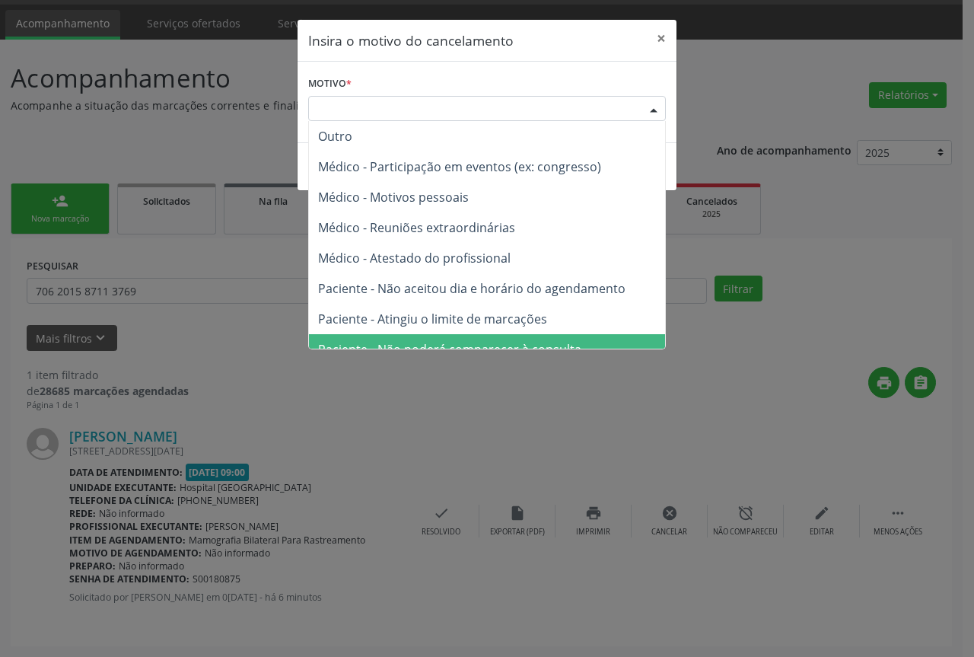
scroll to position [76, 0]
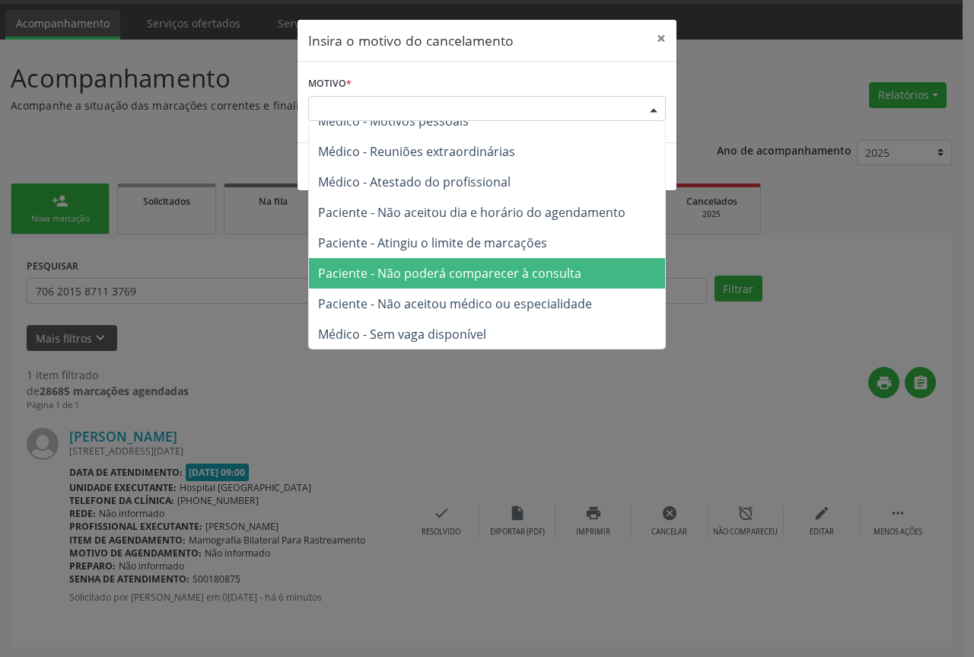
click at [549, 272] on span "Paciente - Não poderá comparecer à consulta" at bounding box center [449, 273] width 263 height 17
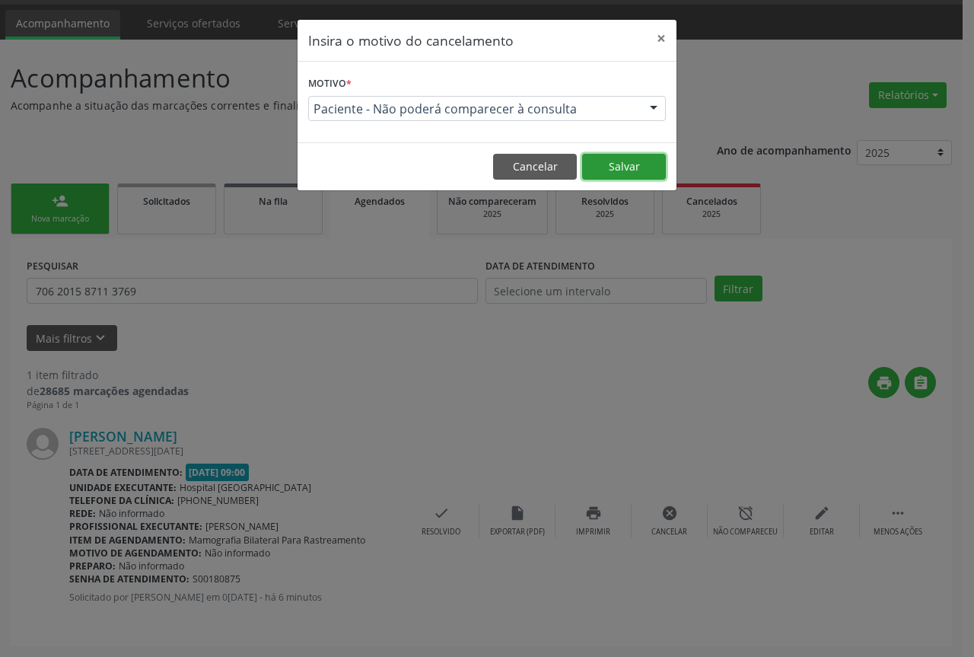
click at [651, 178] on button "Salvar" at bounding box center [624, 167] width 84 height 26
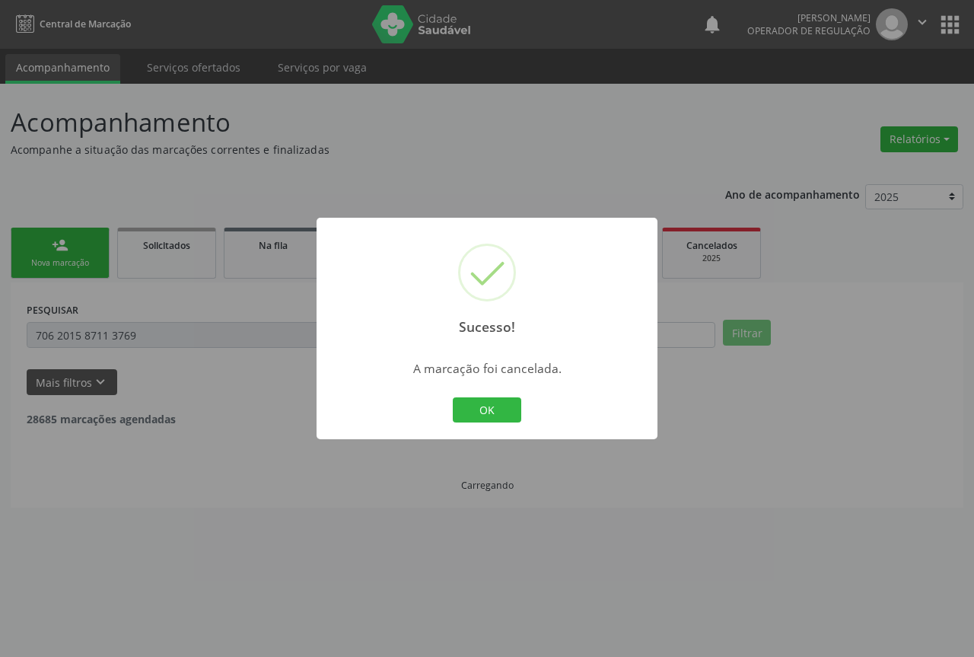
scroll to position [0, 0]
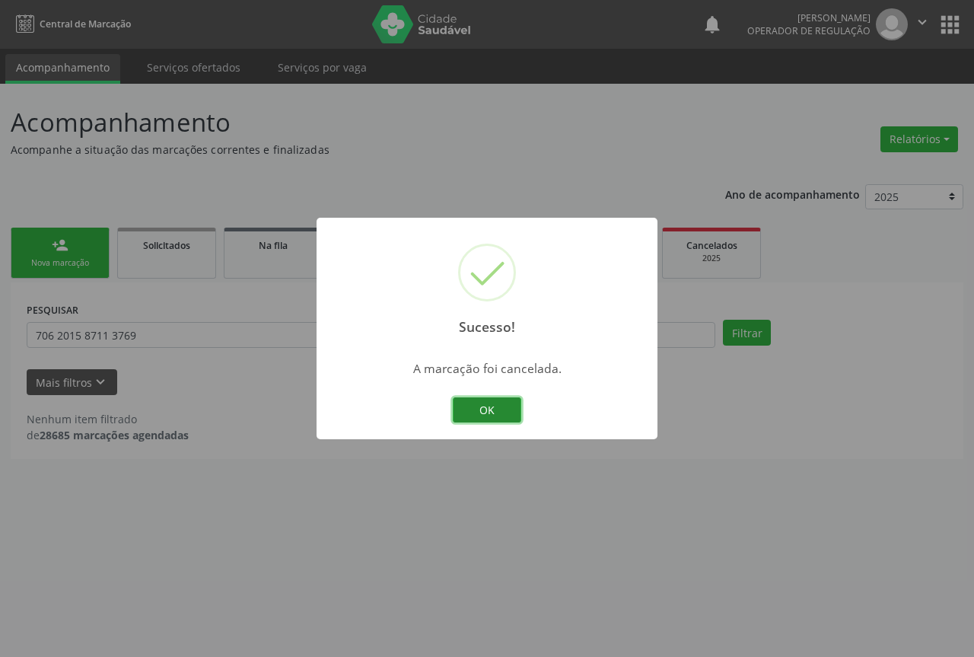
click at [471, 409] on button "OK" at bounding box center [487, 410] width 68 height 26
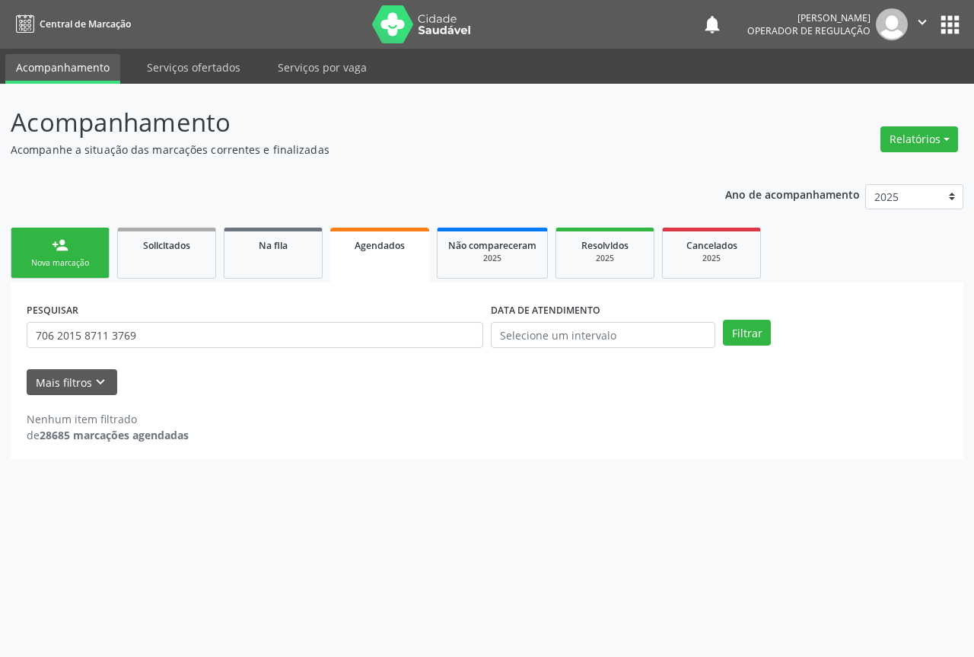
click at [78, 257] on div "Nova marcação" at bounding box center [60, 262] width 76 height 11
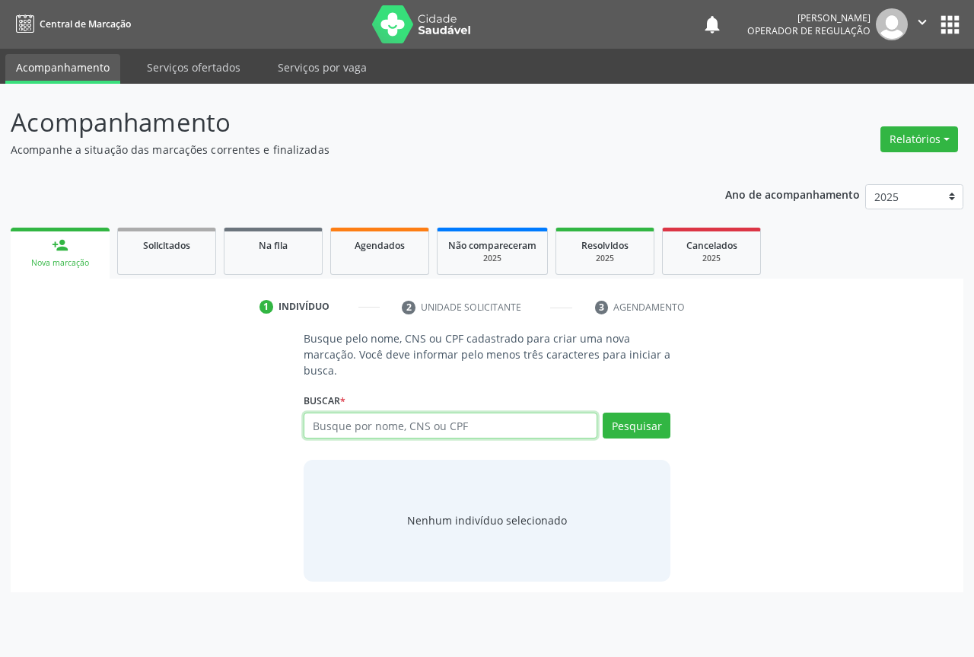
click at [342, 426] on input "text" at bounding box center [451, 425] width 294 height 26
paste input "700 0036 0770 8406"
type input "700 0036 0770 8406"
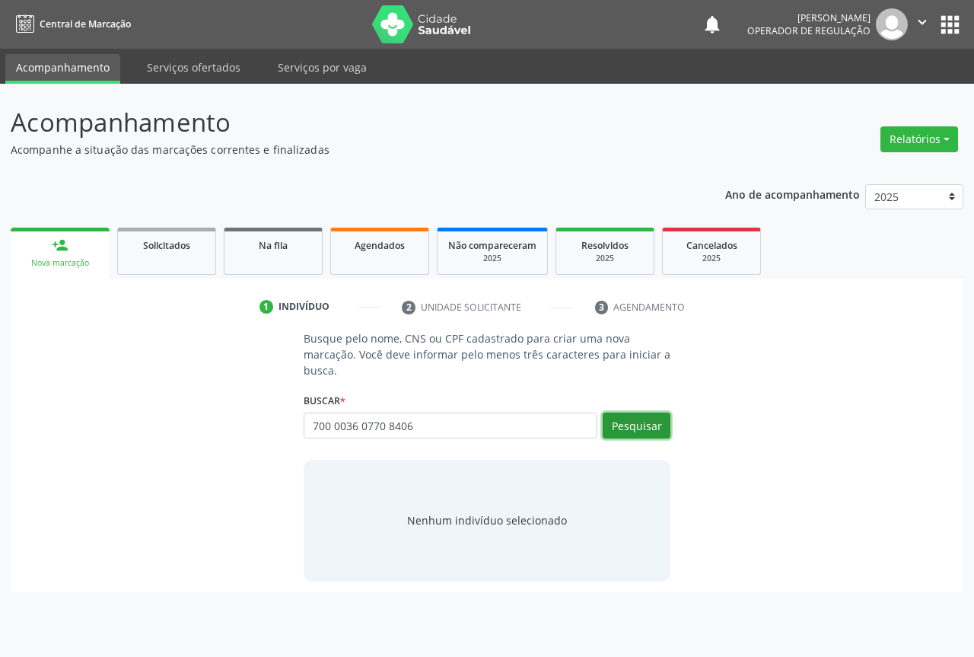
click at [630, 419] on button "Pesquisar" at bounding box center [637, 425] width 68 height 26
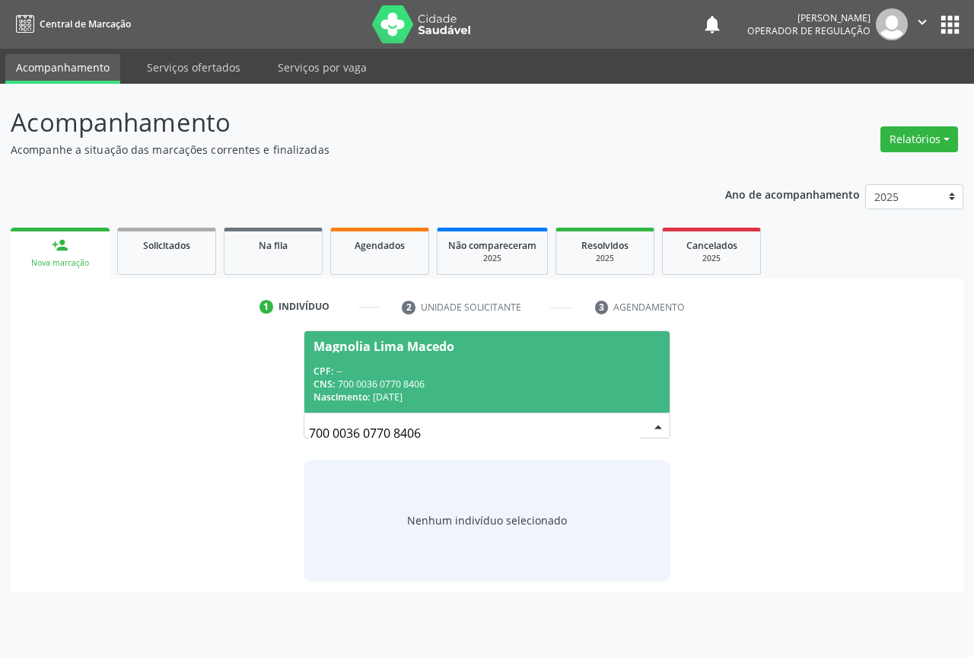
click at [349, 366] on div "CPF: --" at bounding box center [487, 370] width 347 height 13
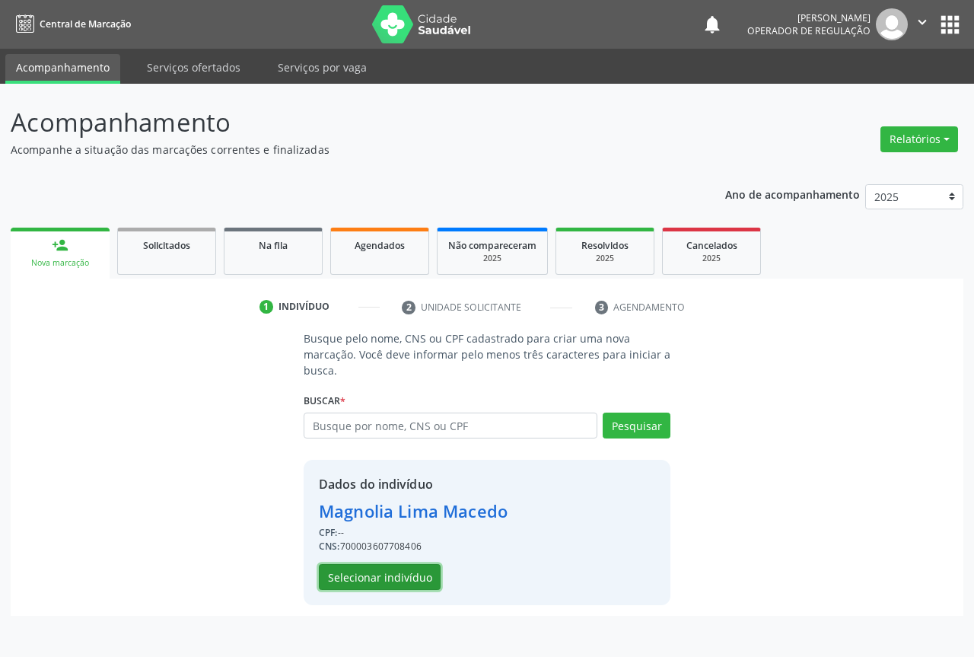
click at [362, 584] on button "Selecionar indivíduo" at bounding box center [380, 577] width 122 height 26
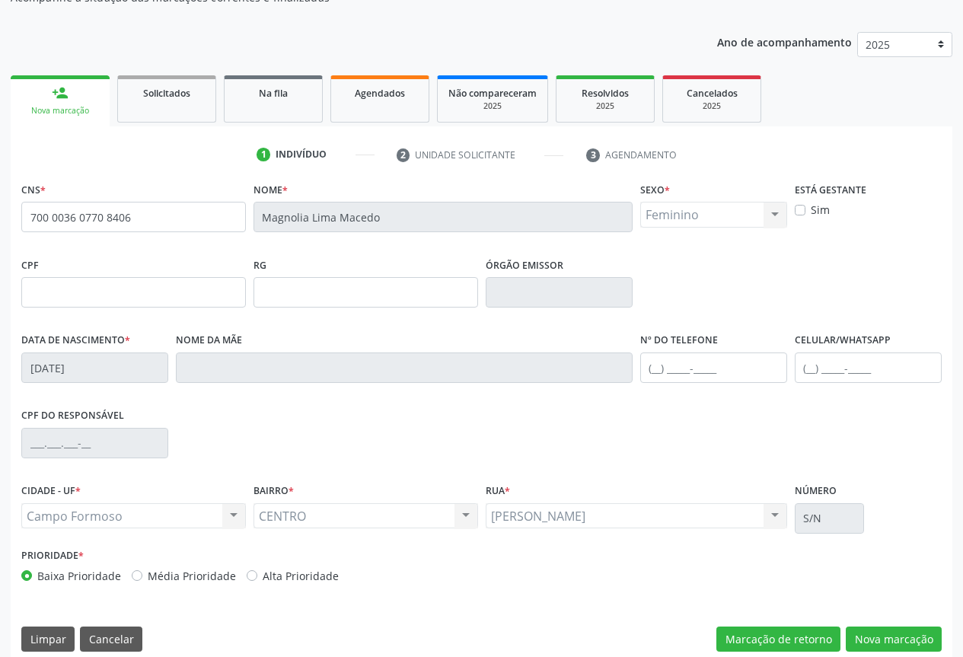
scroll to position [168, 0]
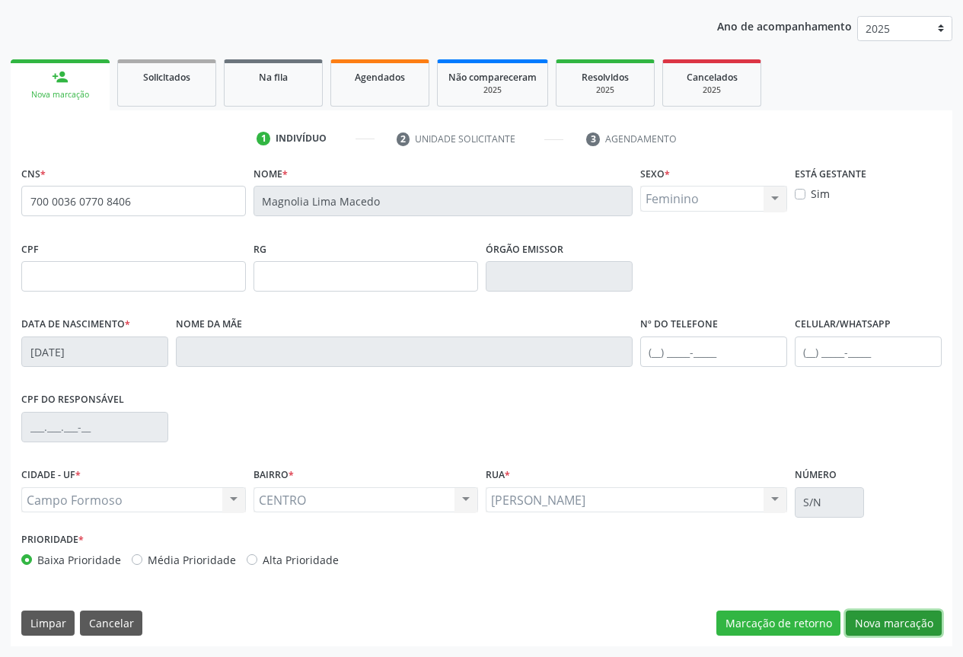
click at [889, 611] on button "Nova marcação" at bounding box center [893, 623] width 96 height 26
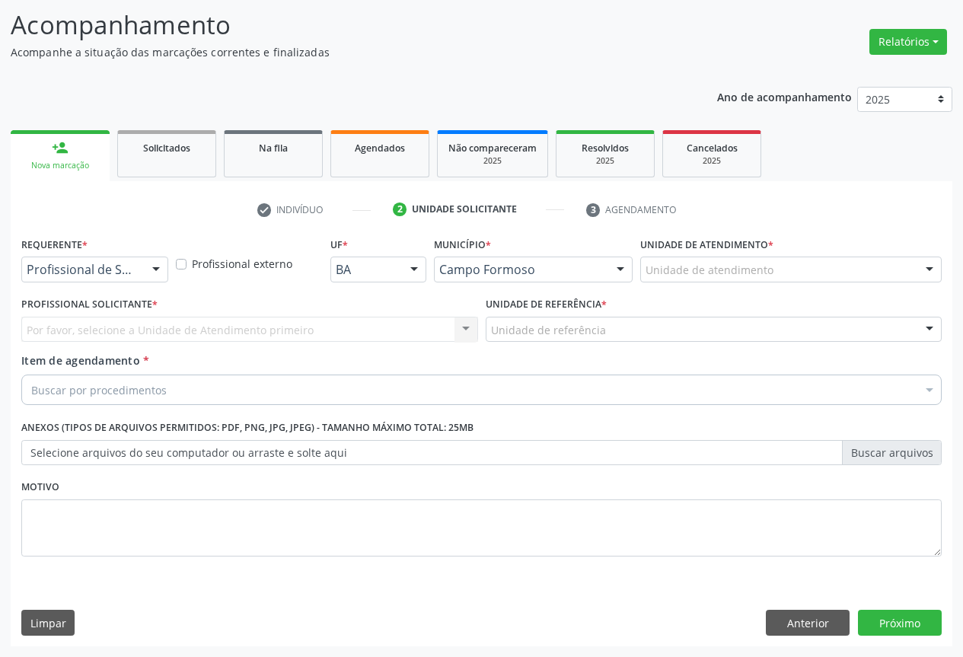
click at [154, 263] on div at bounding box center [156, 270] width 23 height 26
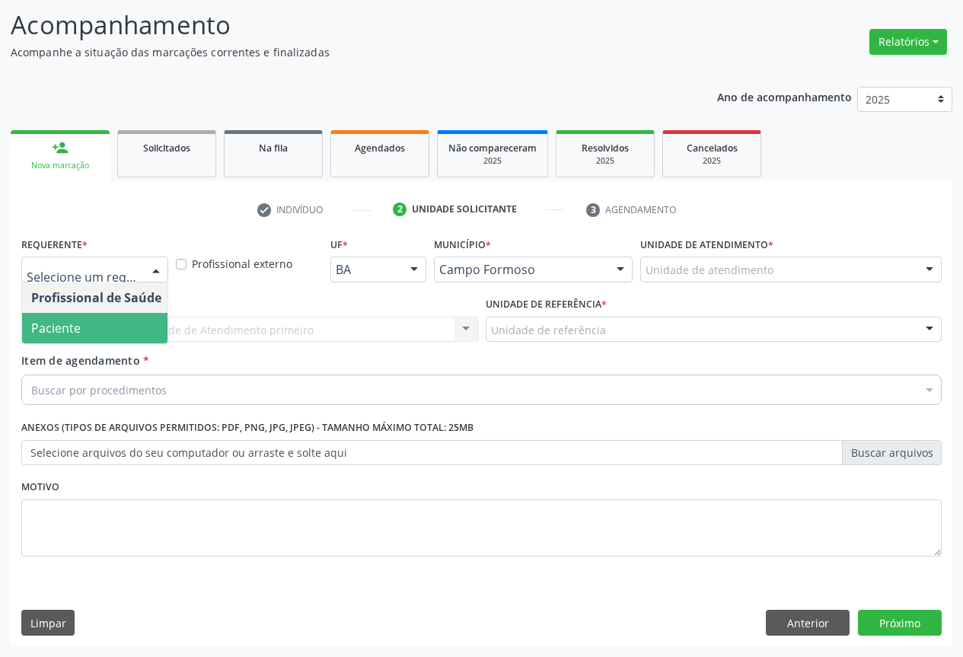
drag, startPoint x: 138, startPoint y: 321, endPoint x: 220, endPoint y: 326, distance: 82.4
click at [146, 321] on span "Paciente" at bounding box center [96, 328] width 148 height 30
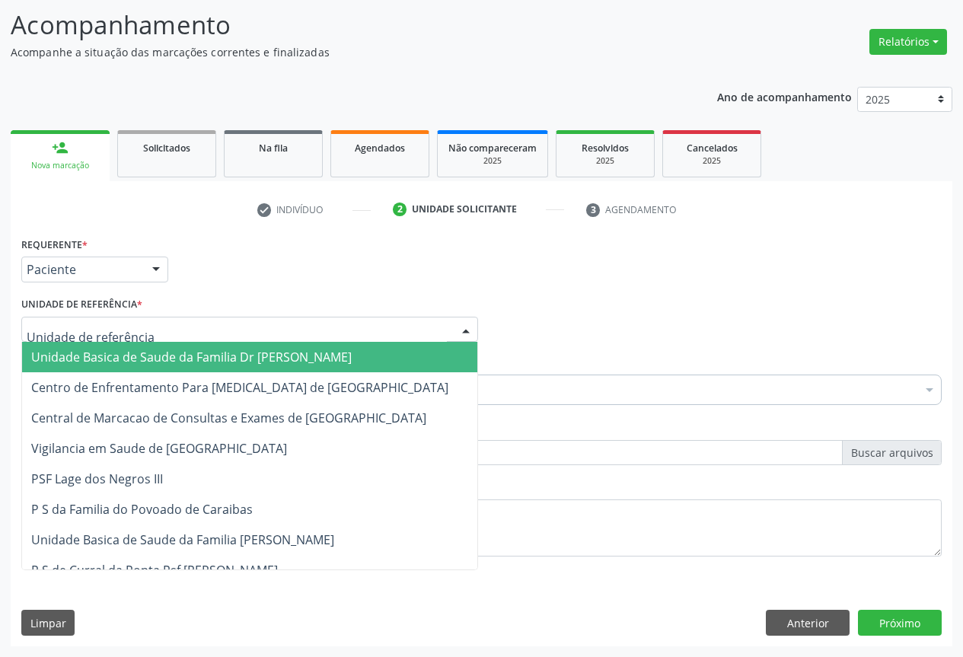
click at [237, 328] on div at bounding box center [249, 330] width 457 height 26
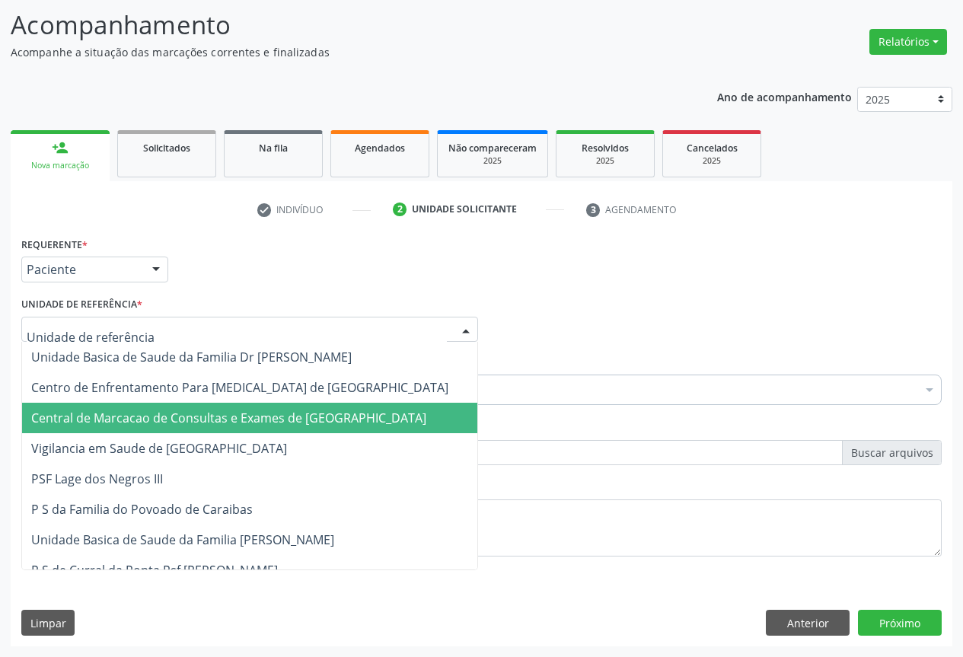
click at [250, 427] on span "Central de Marcacao de Consultas e Exames de [GEOGRAPHIC_DATA]" at bounding box center [249, 418] width 455 height 30
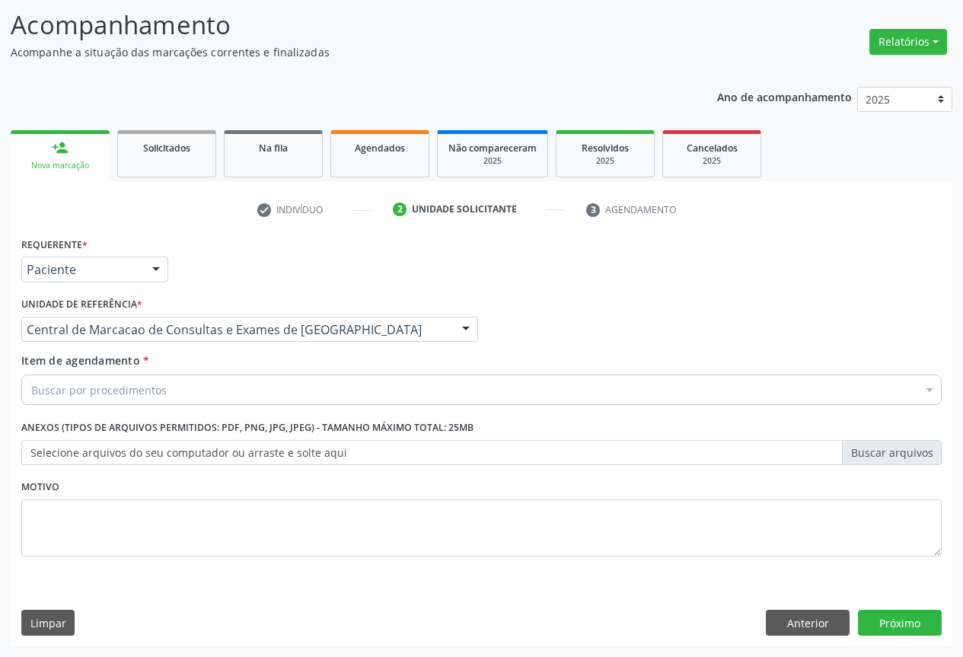
click at [267, 394] on div "Buscar por procedimentos" at bounding box center [481, 389] width 920 height 30
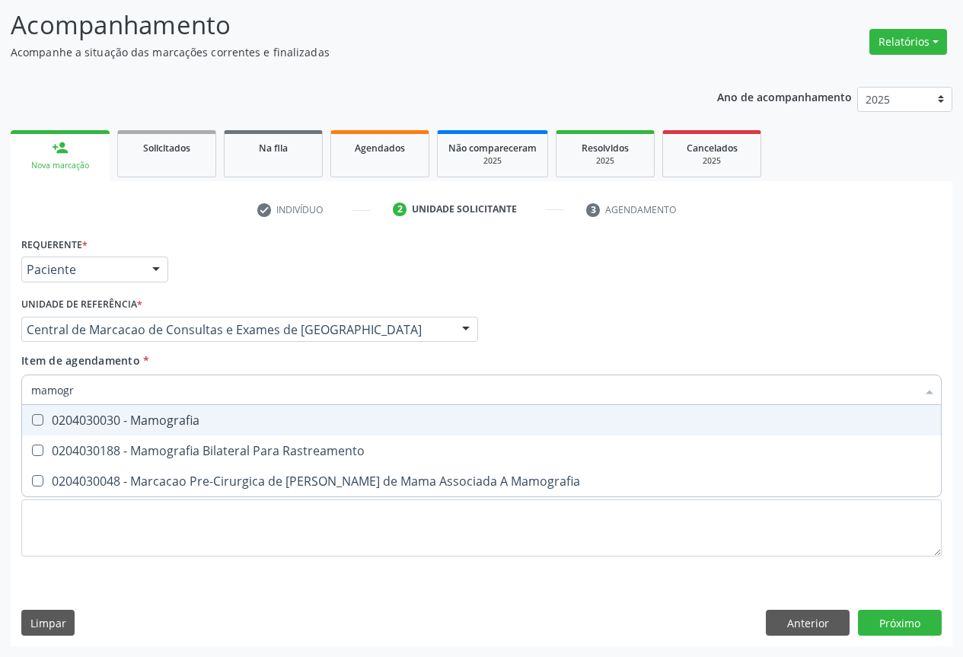
type input "mamogra"
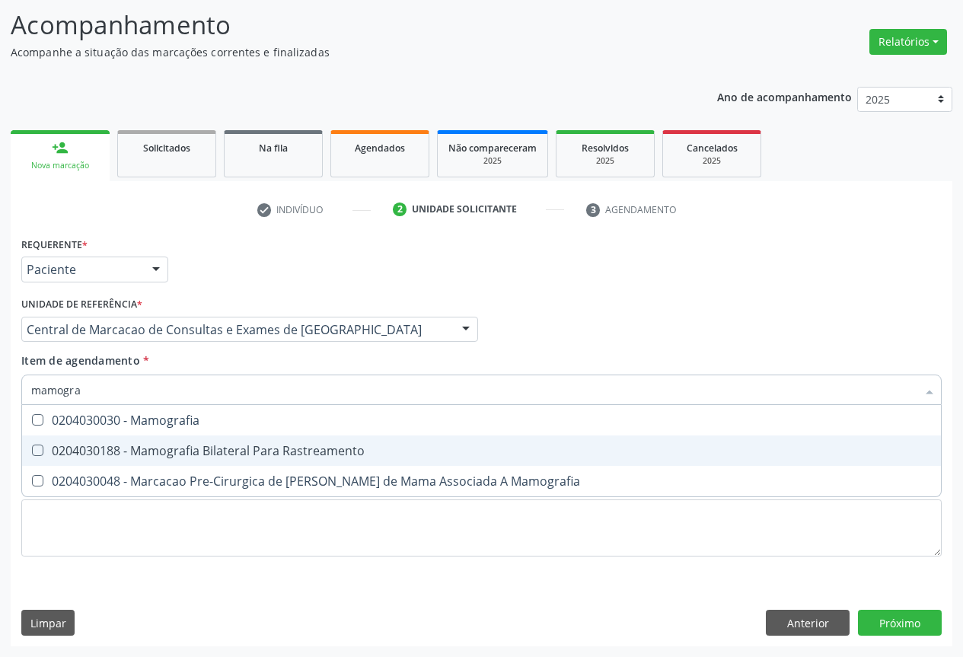
drag, startPoint x: 258, startPoint y: 444, endPoint x: 247, endPoint y: 437, distance: 13.7
click at [258, 444] on div "0204030188 - Mamografia Bilateral Para Rastreamento" at bounding box center [481, 450] width 900 height 12
checkbox Rastreamento "true"
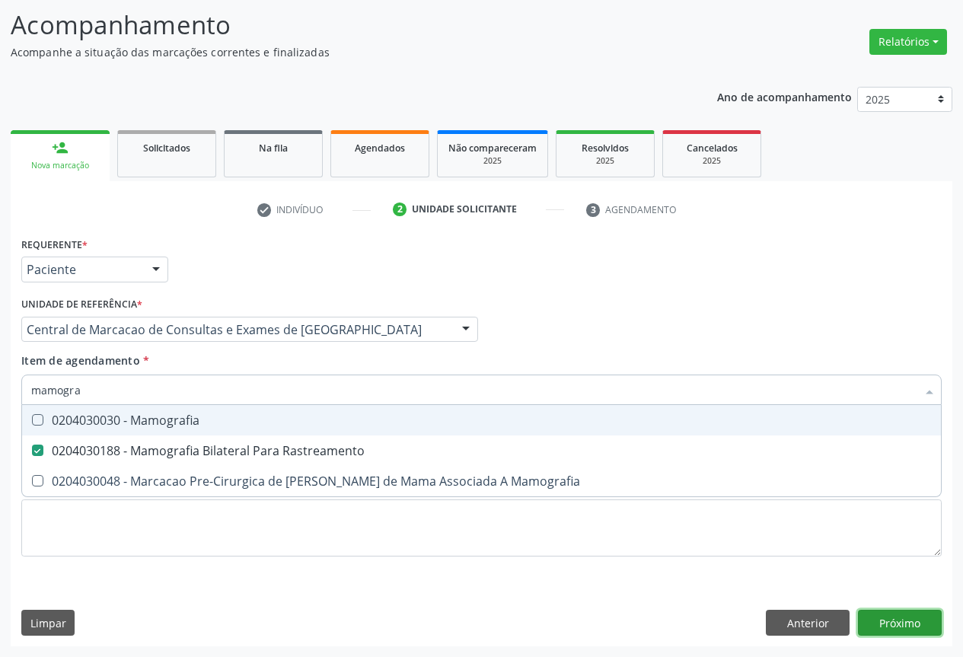
click at [890, 613] on div "Requerente * Paciente Profissional de Saúde Paciente Nenhum resultado encontrad…" at bounding box center [481, 439] width 941 height 413
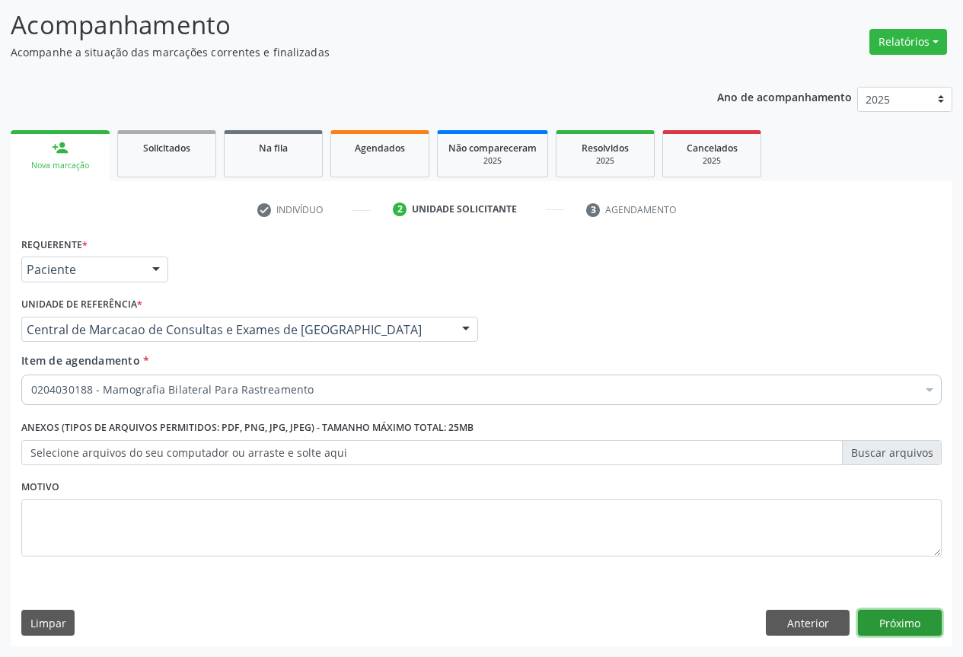
click at [892, 621] on button "Próximo" at bounding box center [900, 623] width 84 height 26
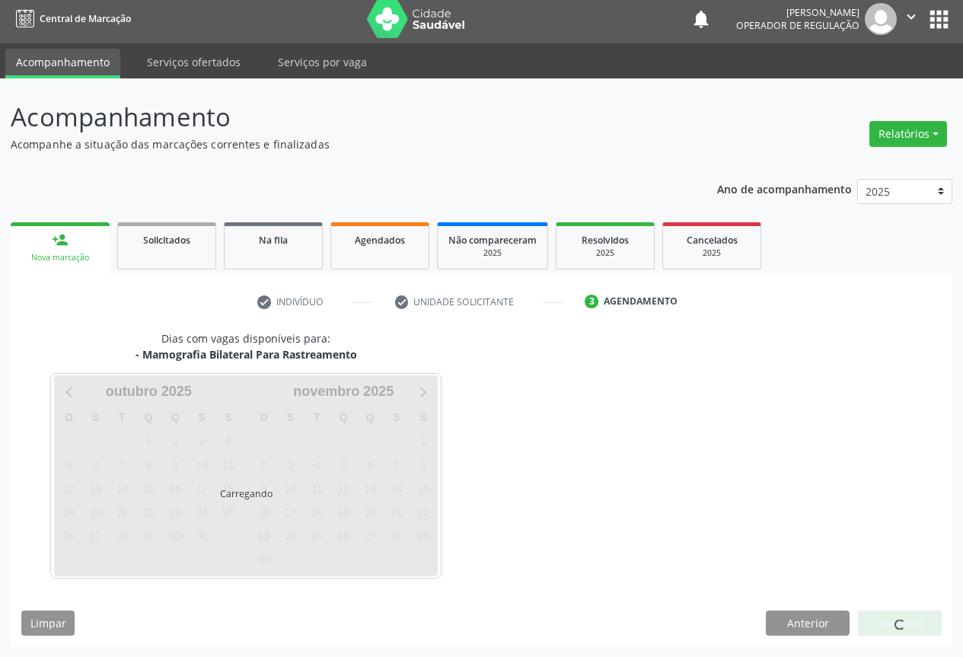
scroll to position [5, 0]
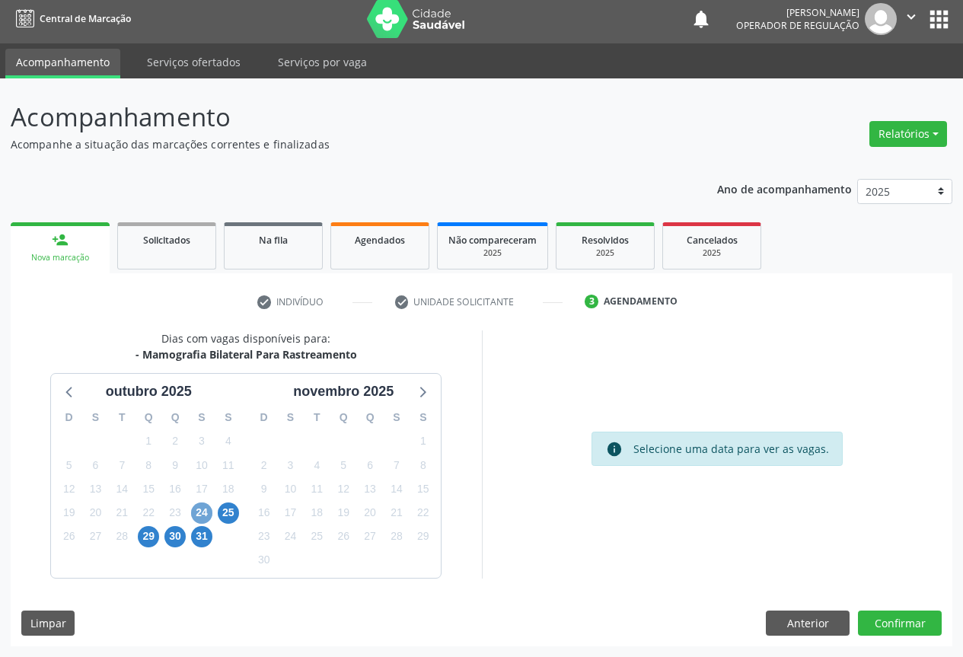
click at [199, 514] on span "24" at bounding box center [201, 512] width 21 height 21
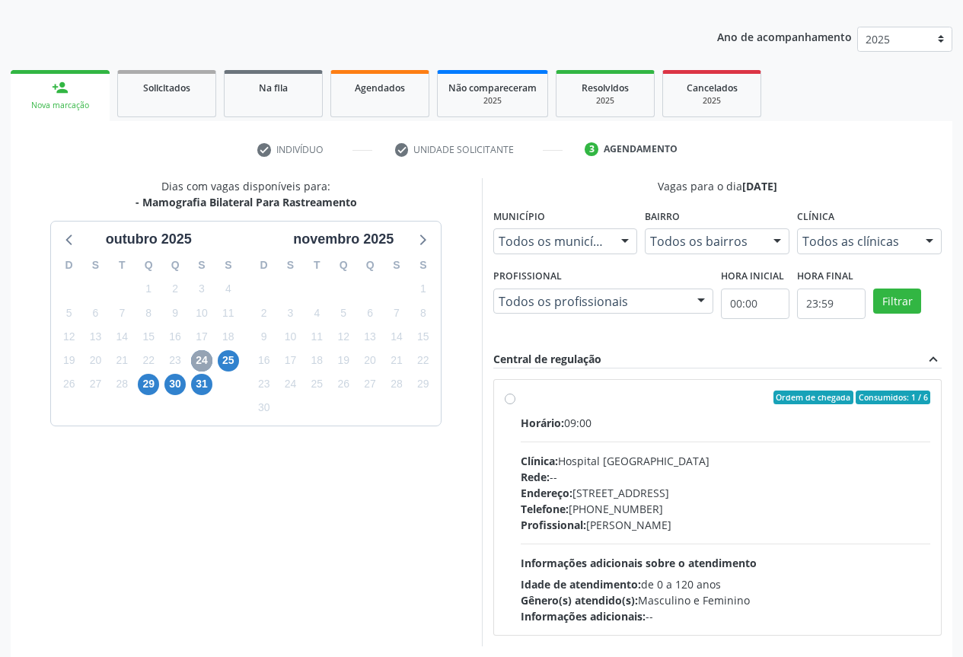
scroll to position [225, 0]
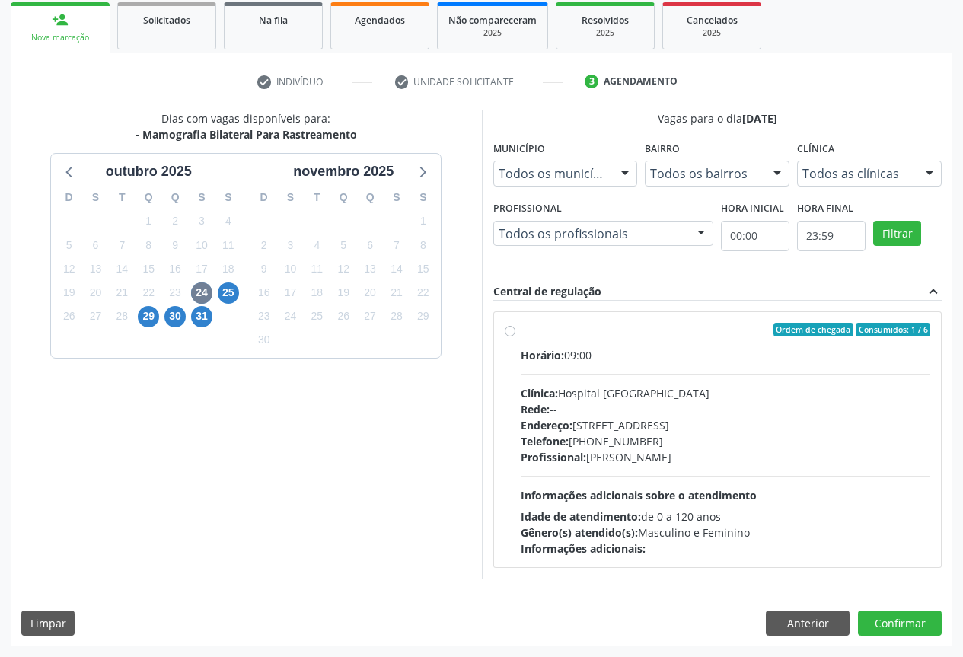
click at [598, 380] on div "Horário: 09:00 Clínica: Hospital [GEOGRAPHIC_DATA] Rede: -- Endereço: [STREET_A…" at bounding box center [725, 451] width 410 height 209
click at [515, 336] on input "Ordem de chegada Consumidos: 1 / 6 Horário: 09:00 Clínica: Hospital [GEOGRAPHIC…" at bounding box center [510, 330] width 11 height 14
radio input "true"
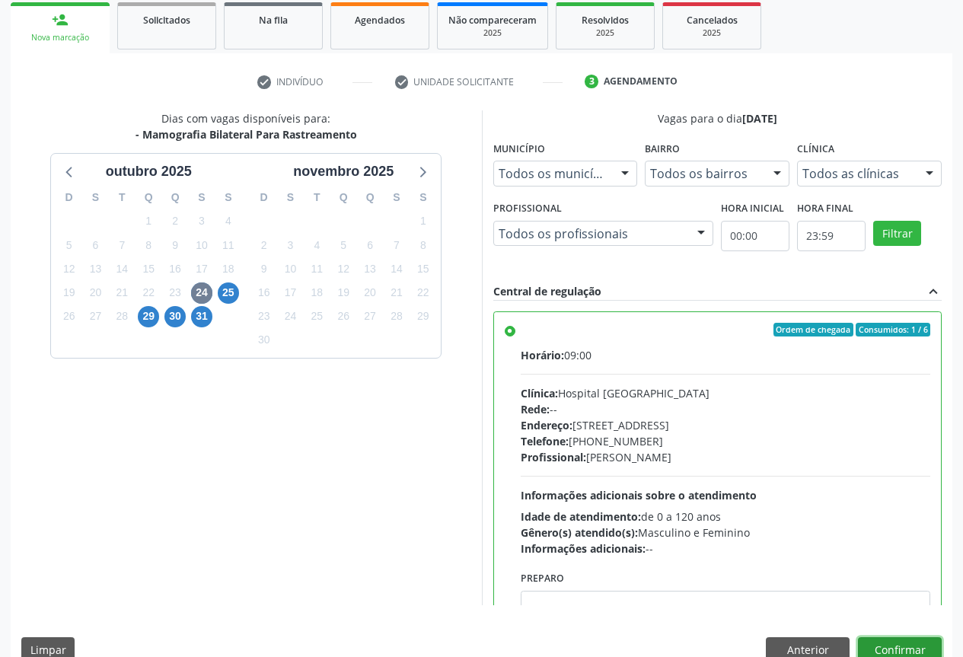
click at [882, 649] on button "Confirmar" at bounding box center [900, 650] width 84 height 26
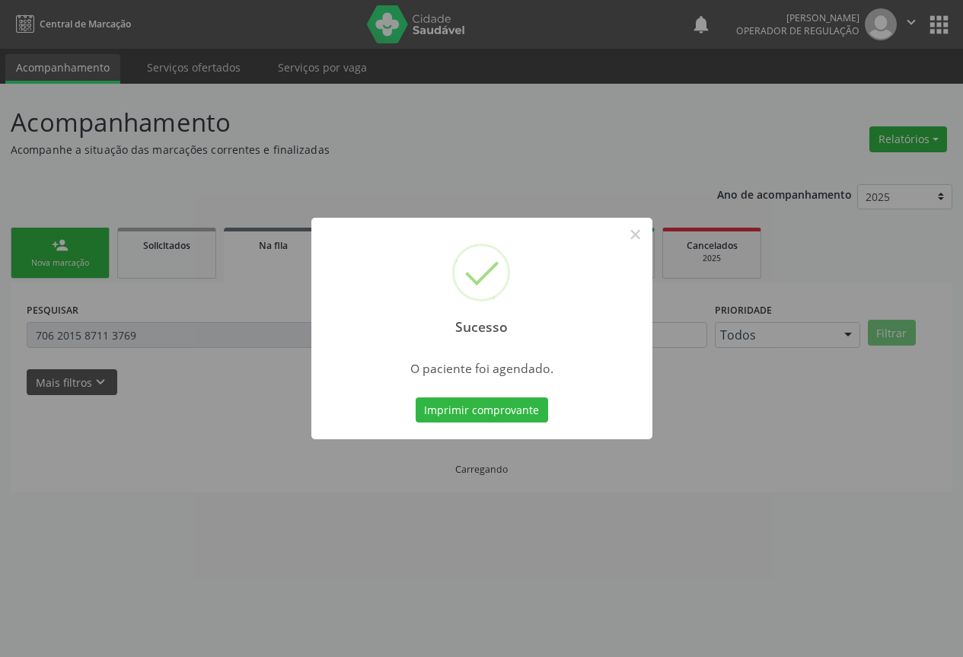
scroll to position [0, 0]
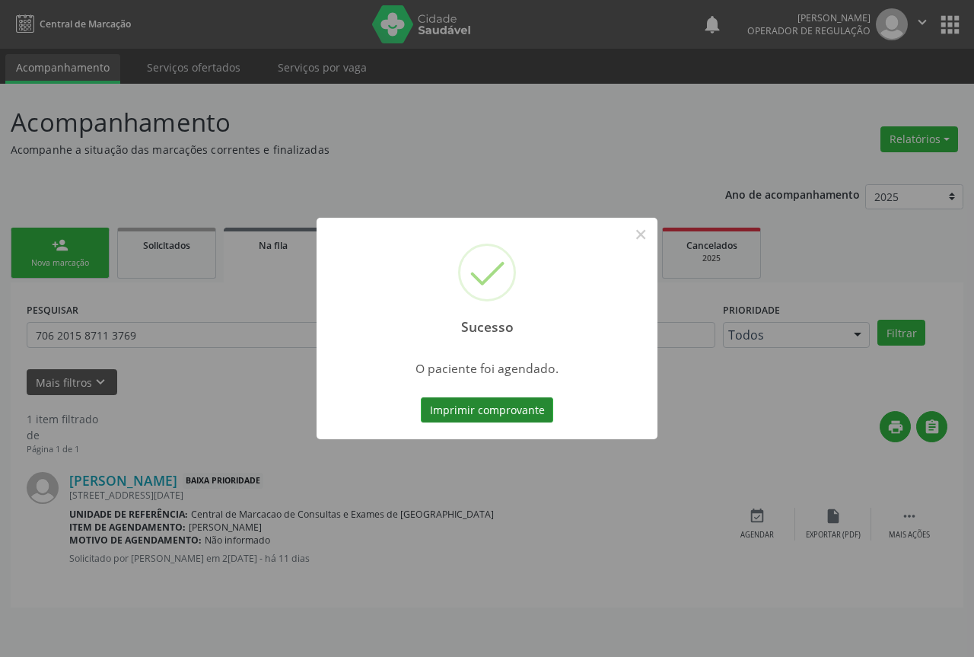
click at [524, 405] on button "Imprimir comprovante" at bounding box center [487, 410] width 132 height 26
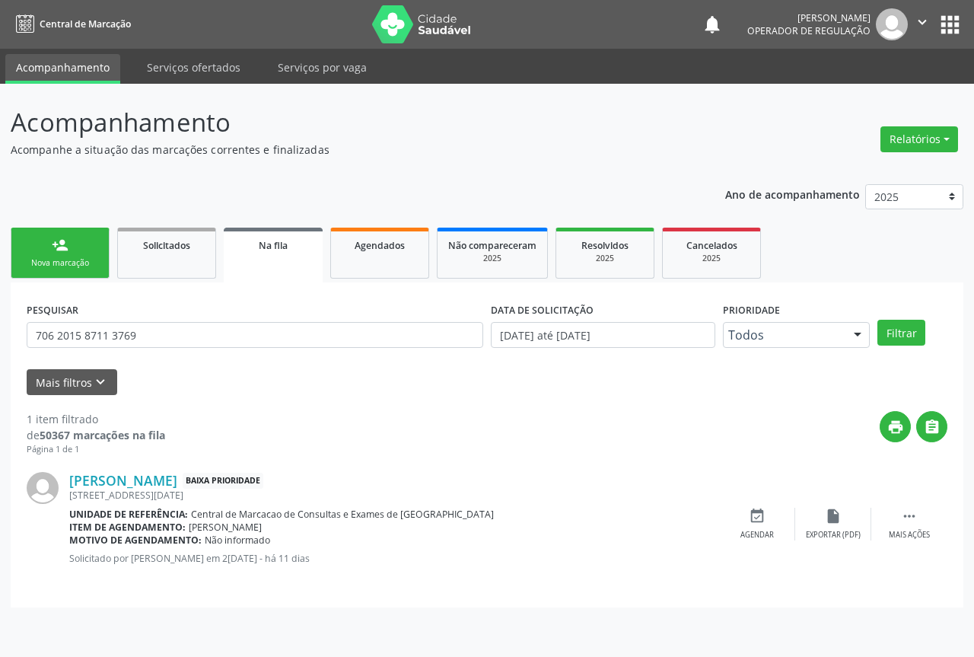
click at [56, 266] on div "Nova marcação" at bounding box center [60, 262] width 76 height 11
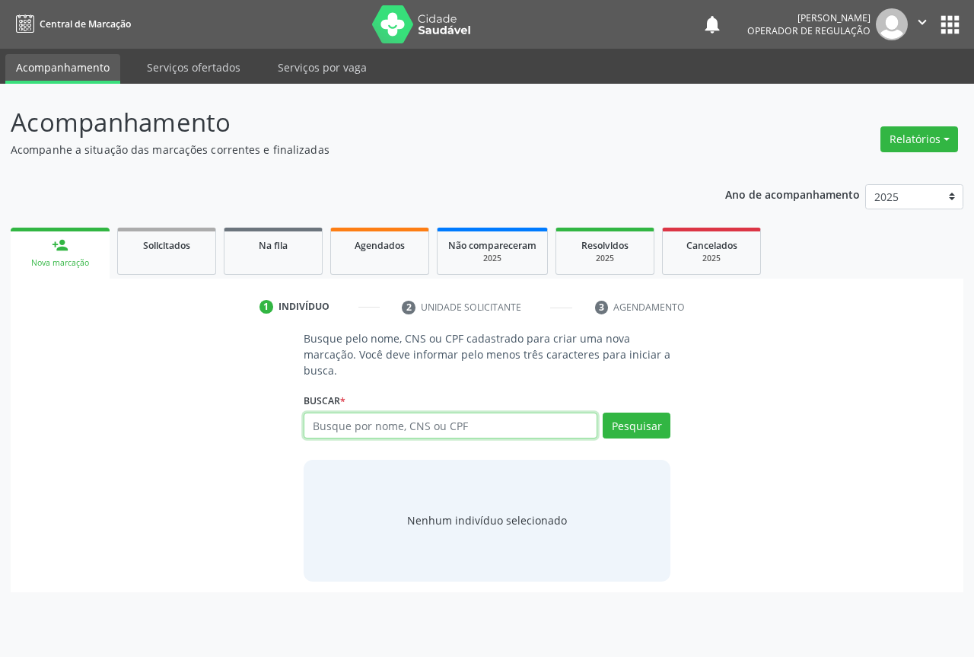
click at [324, 426] on input "text" at bounding box center [451, 425] width 294 height 26
click at [404, 426] on input "text" at bounding box center [451, 425] width 294 height 26
type input "705008850422755"
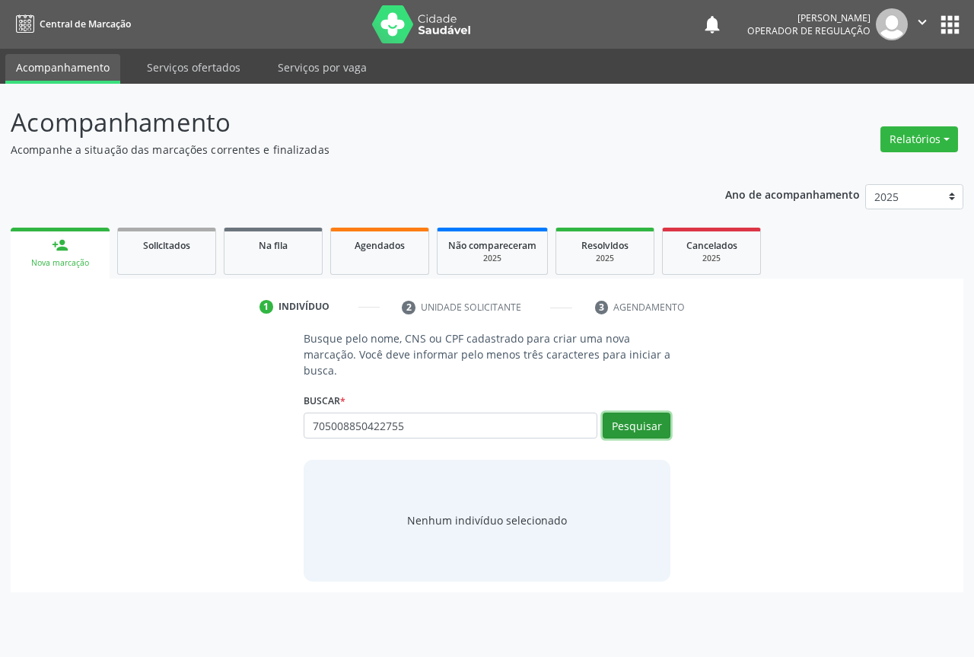
click at [633, 424] on button "Pesquisar" at bounding box center [637, 425] width 68 height 26
type input "705008850422755"
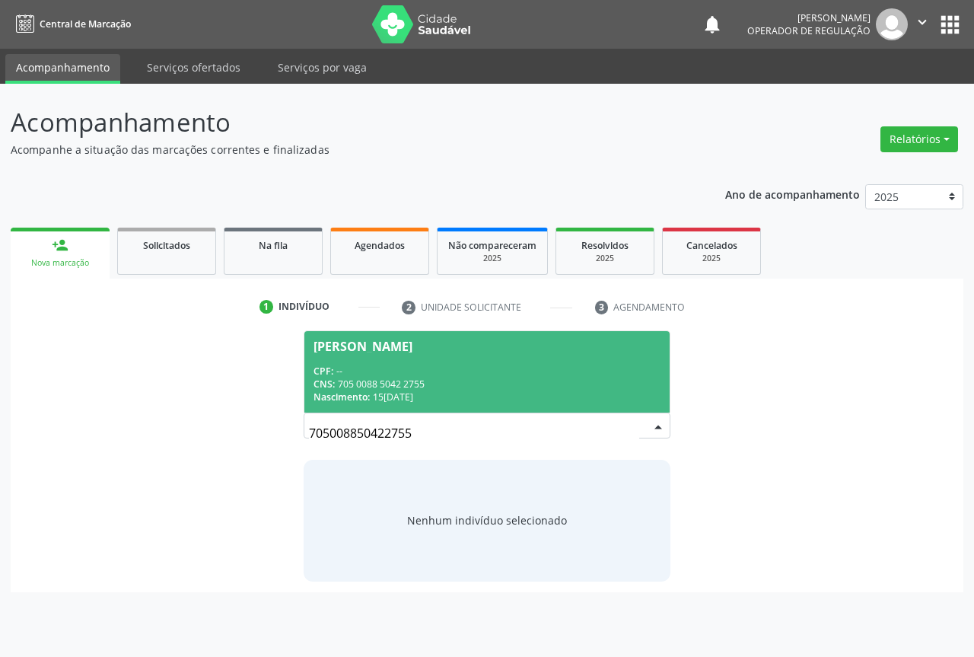
click at [444, 370] on div "CPF: --" at bounding box center [487, 370] width 347 height 13
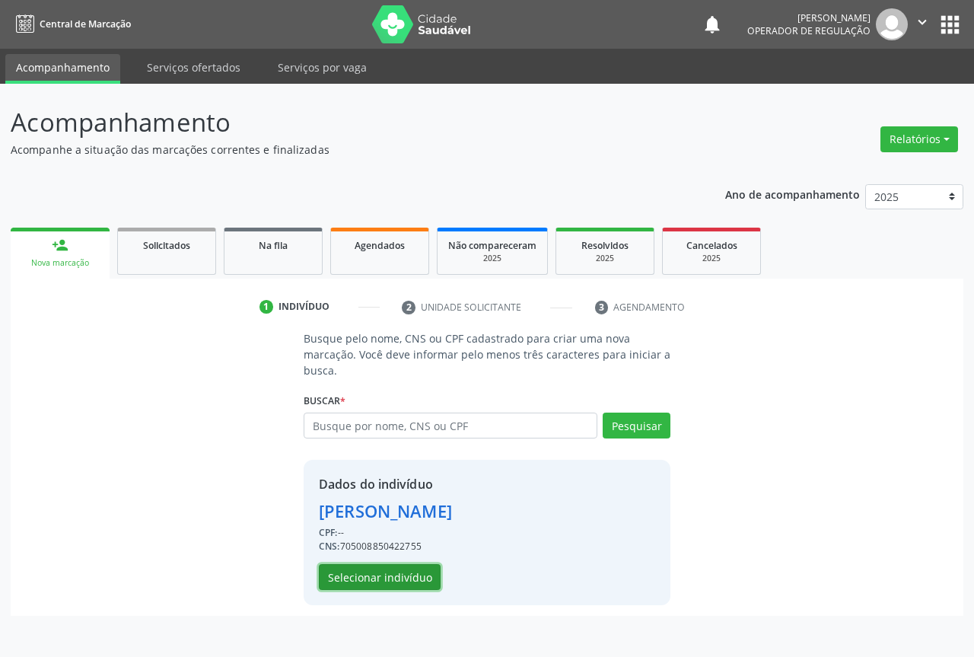
click at [361, 567] on button "Selecionar indivíduo" at bounding box center [380, 577] width 122 height 26
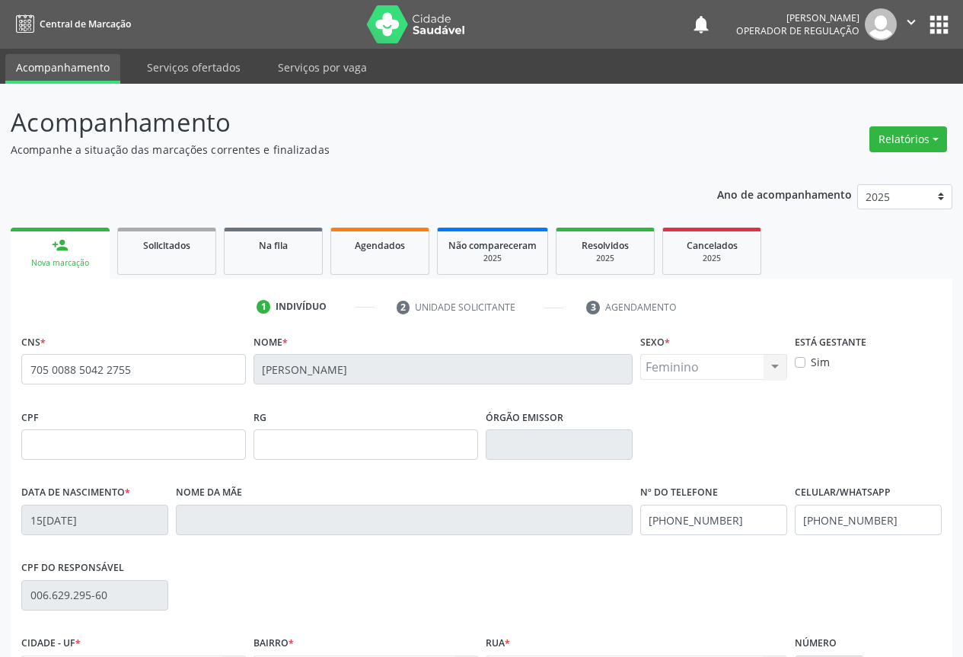
scroll to position [168, 0]
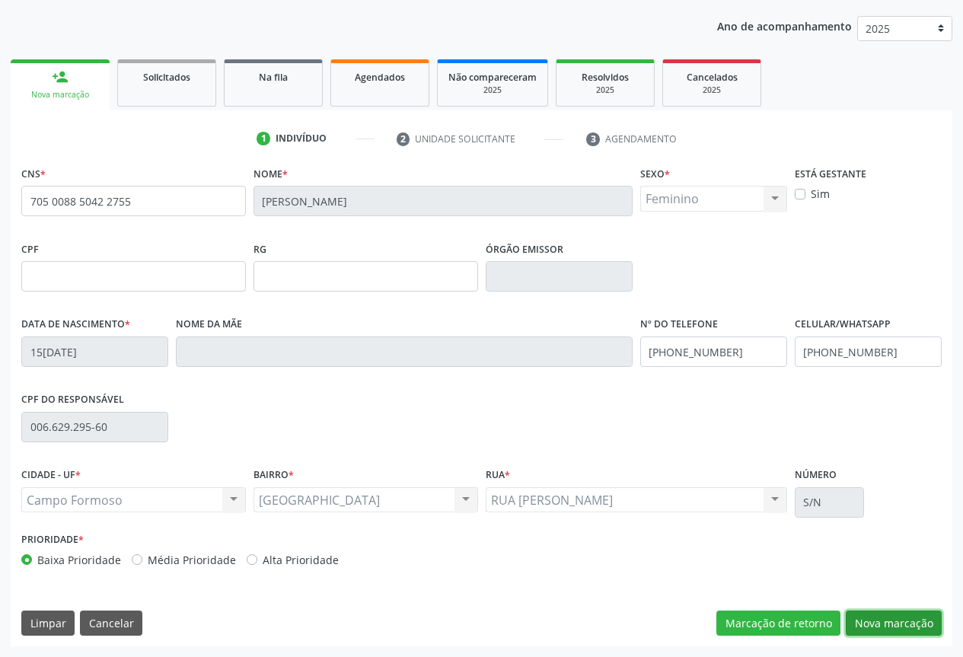
drag, startPoint x: 893, startPoint y: 620, endPoint x: 762, endPoint y: 572, distance: 139.4
click at [889, 619] on button "Nova marcação" at bounding box center [893, 623] width 96 height 26
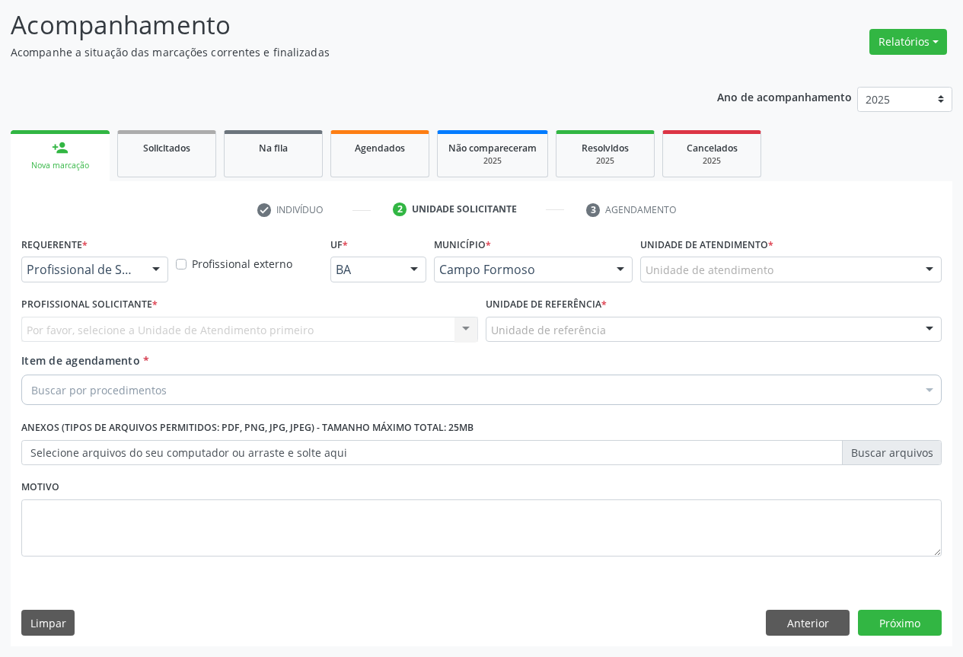
scroll to position [97, 0]
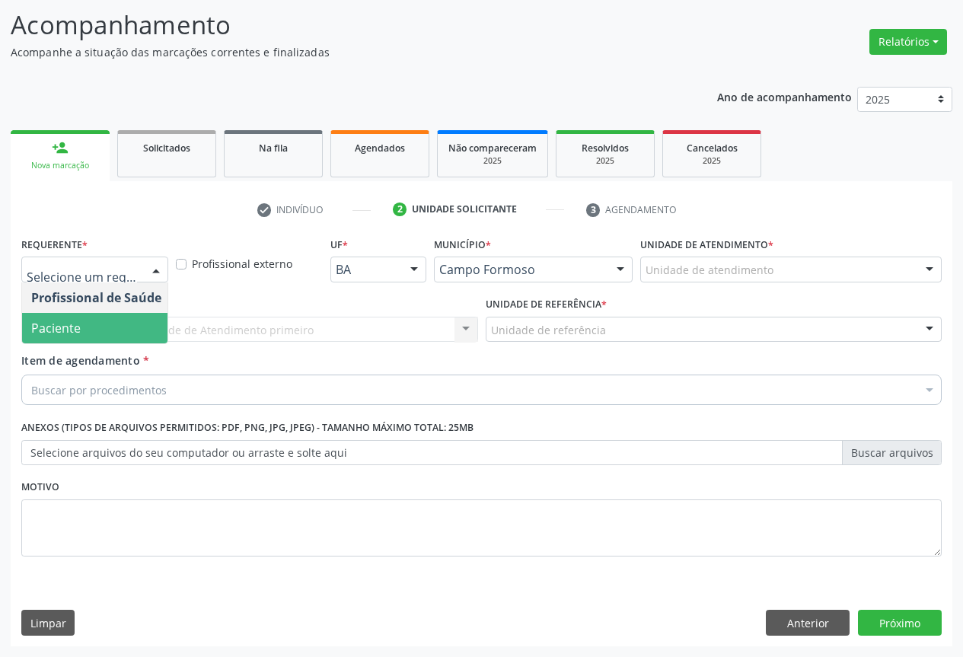
drag, startPoint x: 107, startPoint y: 333, endPoint x: 208, endPoint y: 336, distance: 100.5
click at [115, 333] on span "Paciente" at bounding box center [96, 328] width 148 height 30
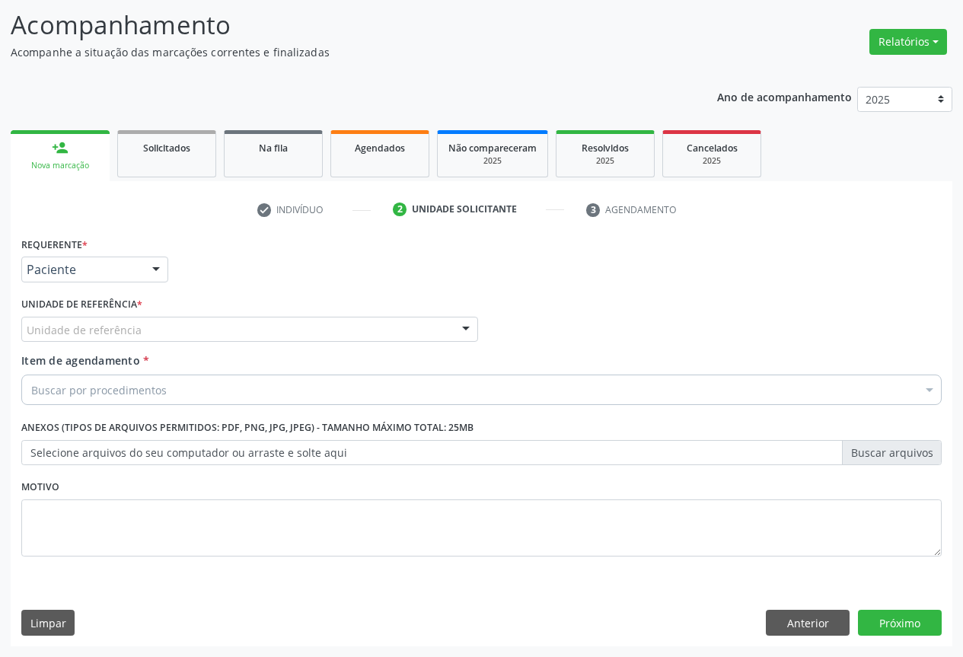
click at [215, 329] on div "Unidade de referência" at bounding box center [249, 330] width 457 height 26
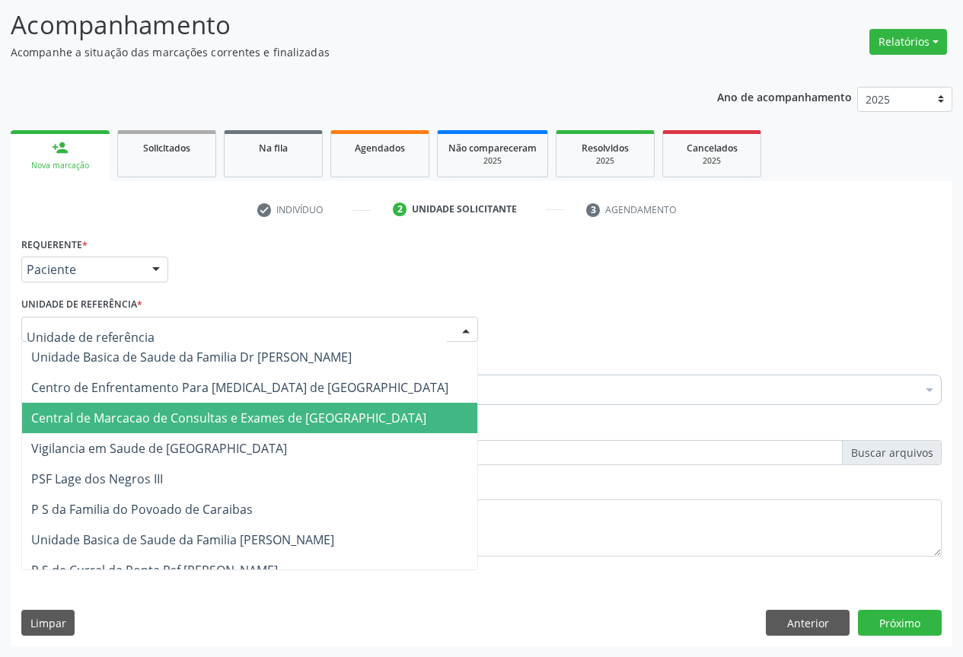
click at [216, 420] on span "Central de Marcacao de Consultas e Exames de [GEOGRAPHIC_DATA]" at bounding box center [228, 417] width 395 height 17
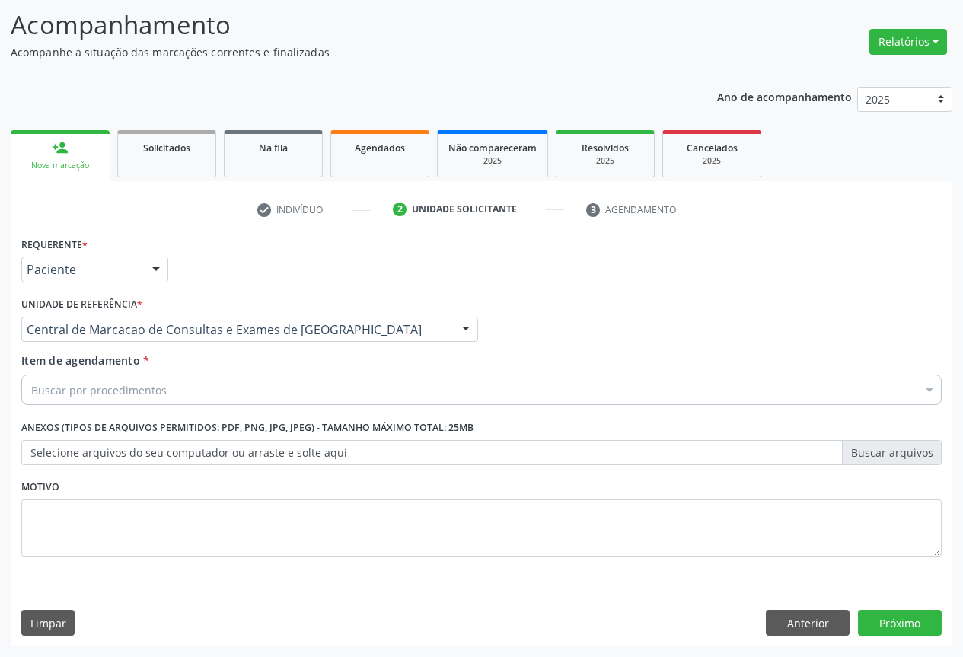
click at [244, 387] on div "Buscar por procedimentos" at bounding box center [481, 389] width 920 height 30
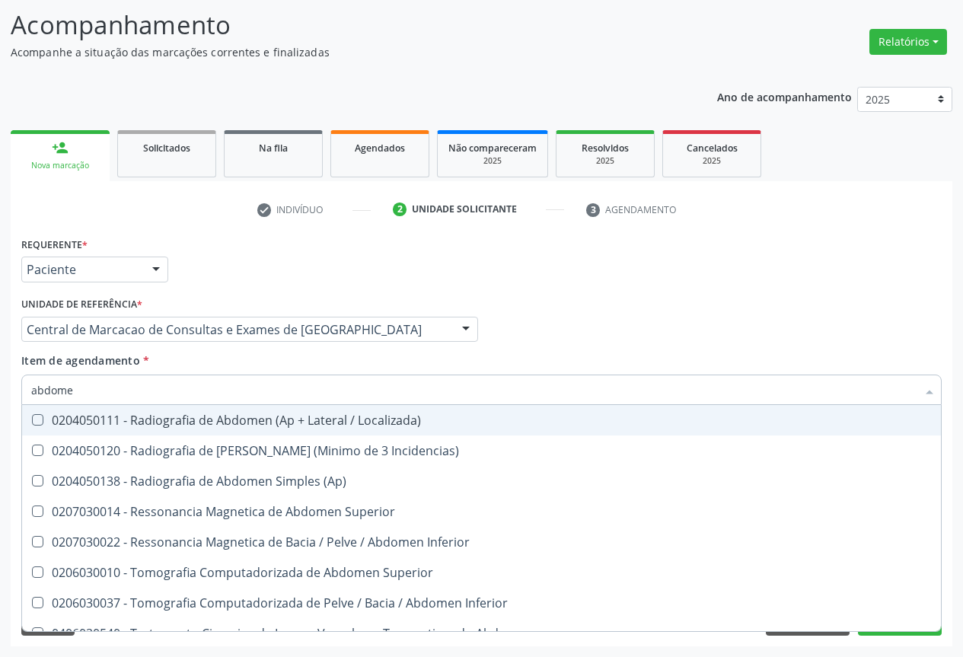
type input "abdomen"
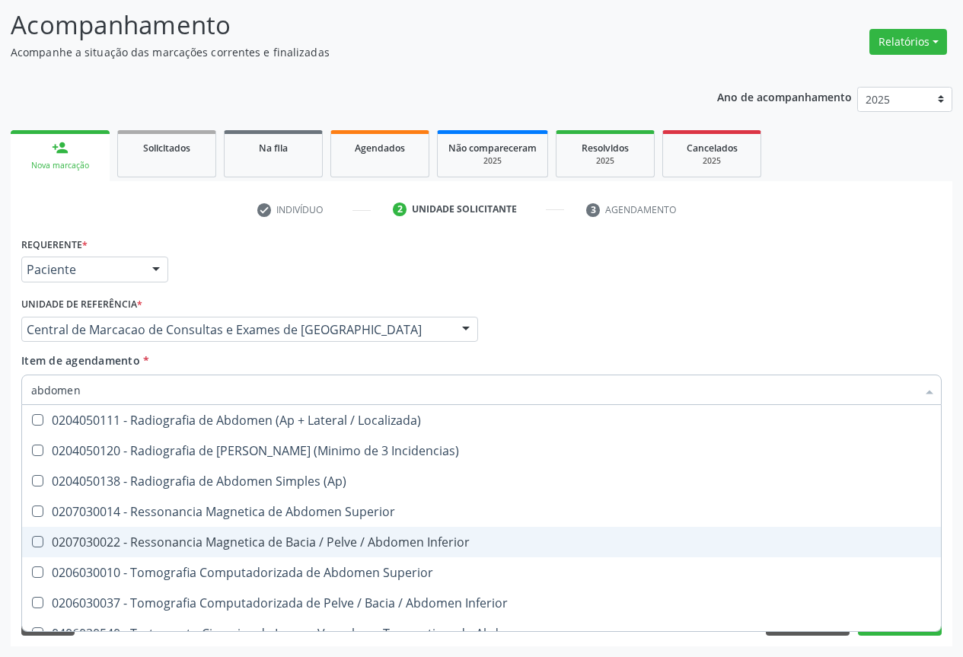
scroll to position [78, 0]
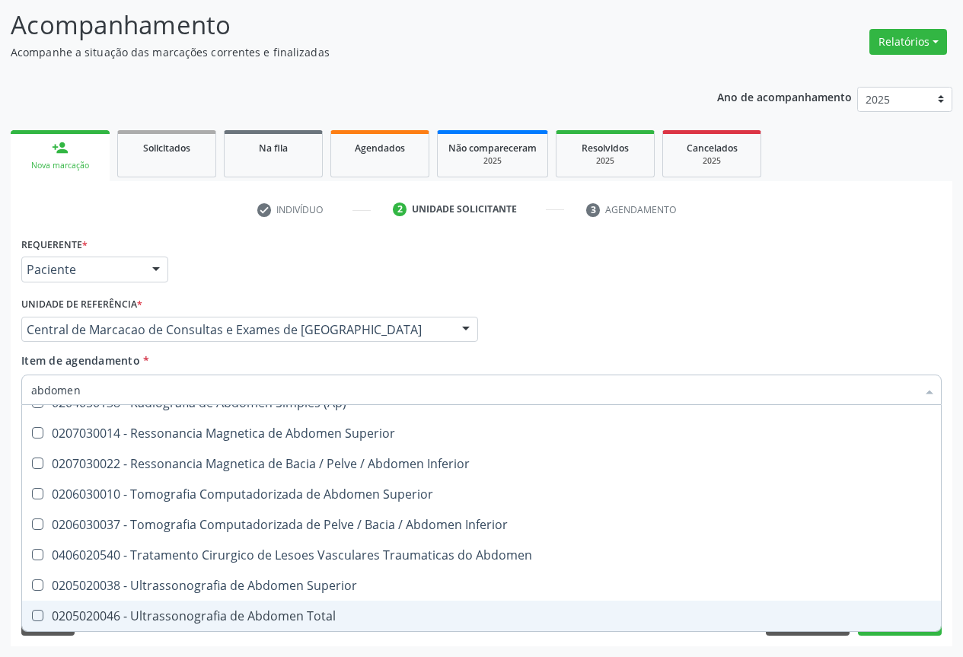
drag, startPoint x: 224, startPoint y: 611, endPoint x: 234, endPoint y: 500, distance: 111.6
click at [224, 610] on div "0205020046 - Ultrassonografia de Abdomen Total" at bounding box center [481, 616] width 900 height 12
checkbox Total "true"
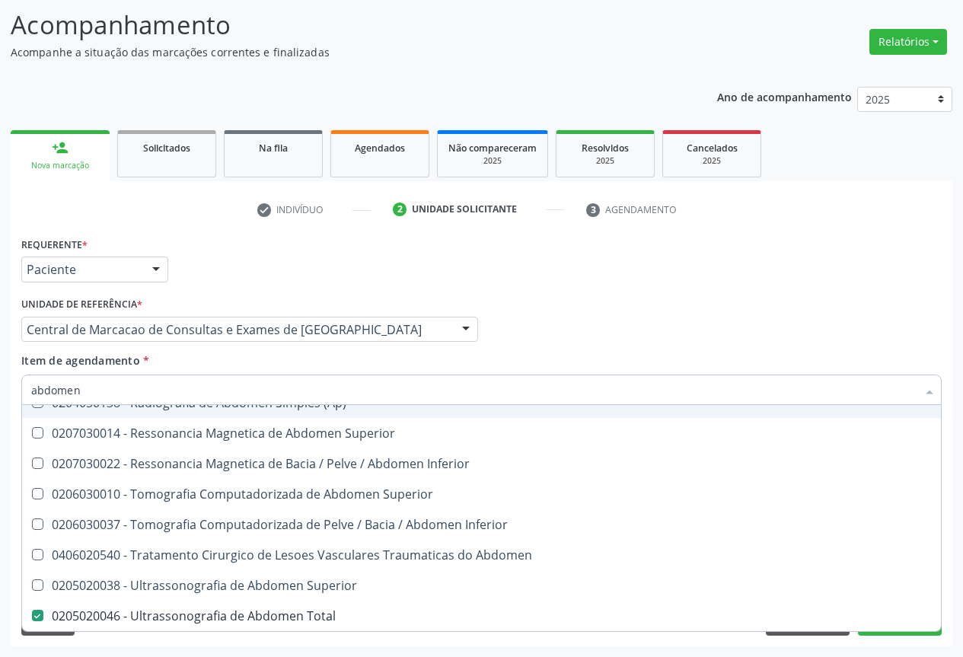
click at [231, 384] on input "abdomen" at bounding box center [473, 389] width 885 height 30
click at [548, 254] on div "Requerente * Paciente Profissional de Saúde Paciente Nenhum resultado encontrad…" at bounding box center [482, 262] width 928 height 59
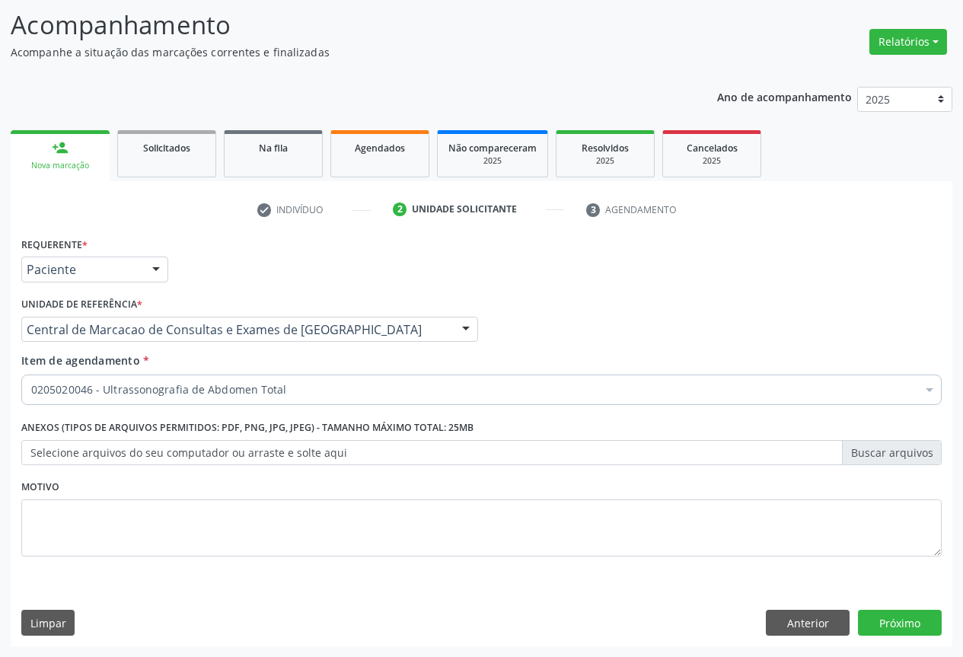
checkbox Total "true"
checkbox Adolescente\) "false"
click at [906, 613] on button "Próximo" at bounding box center [900, 623] width 84 height 26
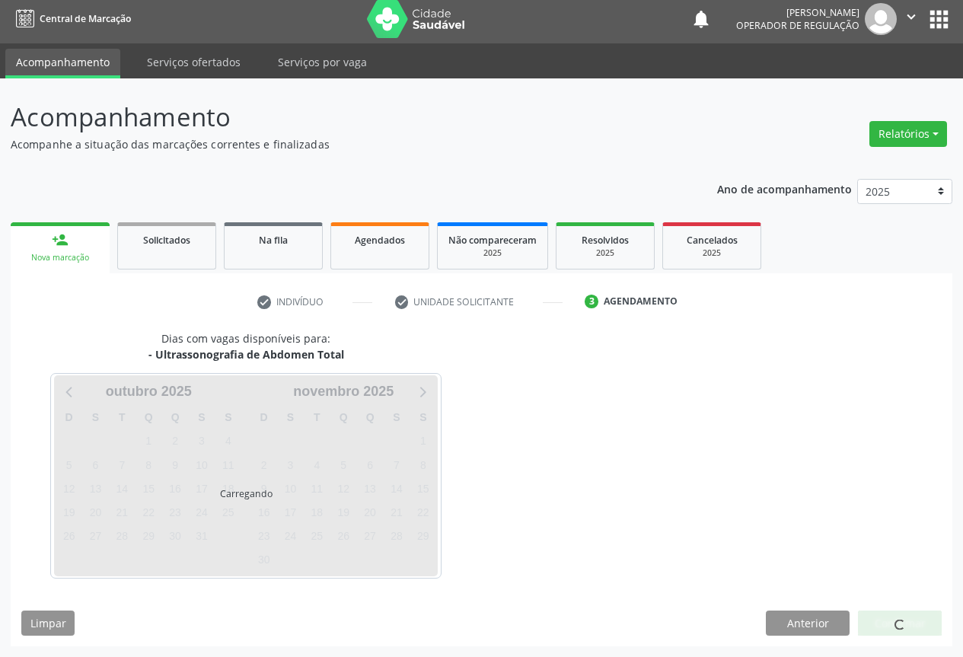
scroll to position [5, 0]
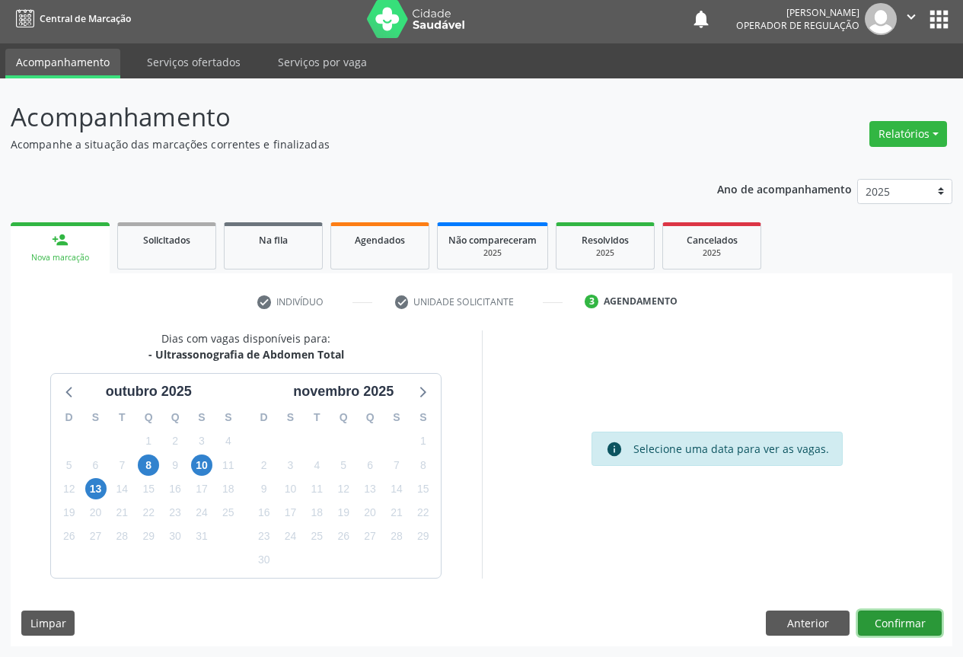
click at [911, 632] on button "Confirmar" at bounding box center [900, 623] width 84 height 26
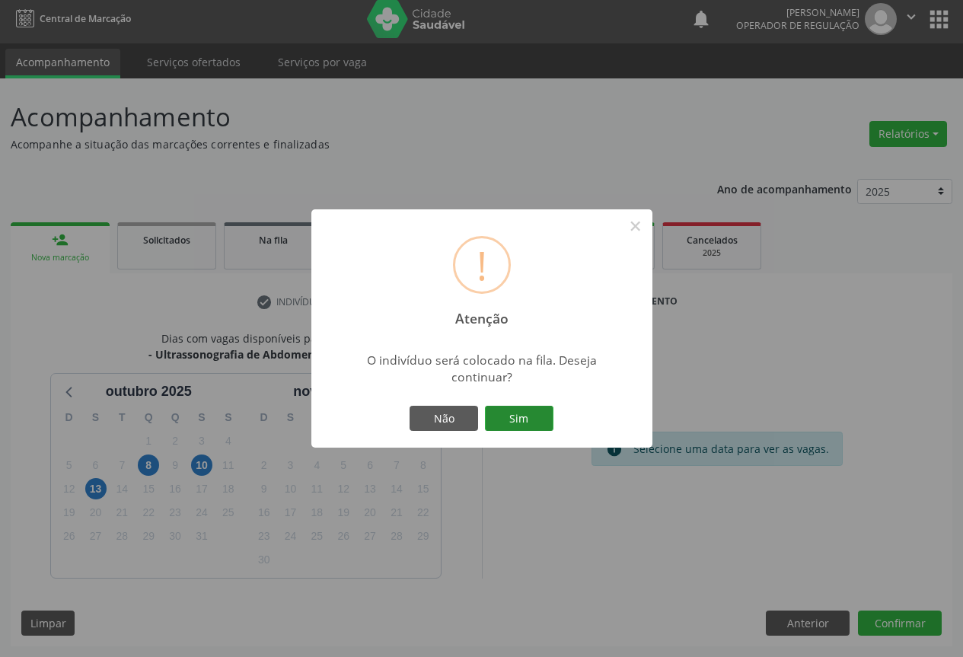
click at [530, 422] on button "Sim" at bounding box center [519, 419] width 68 height 26
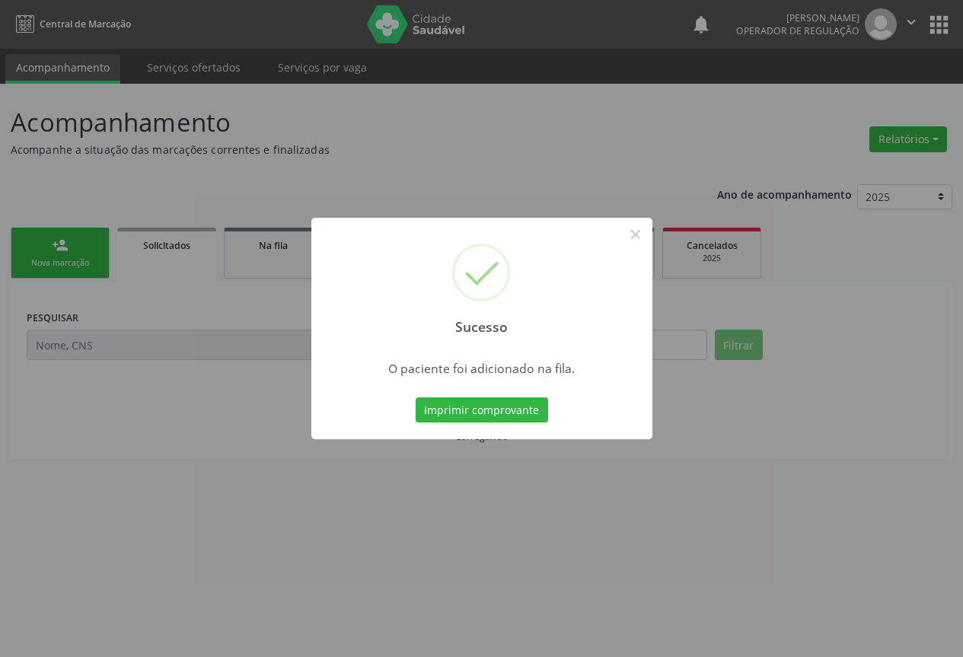
scroll to position [0, 0]
click at [461, 424] on div "Imprimir comprovante Cancel" at bounding box center [487, 410] width 139 height 32
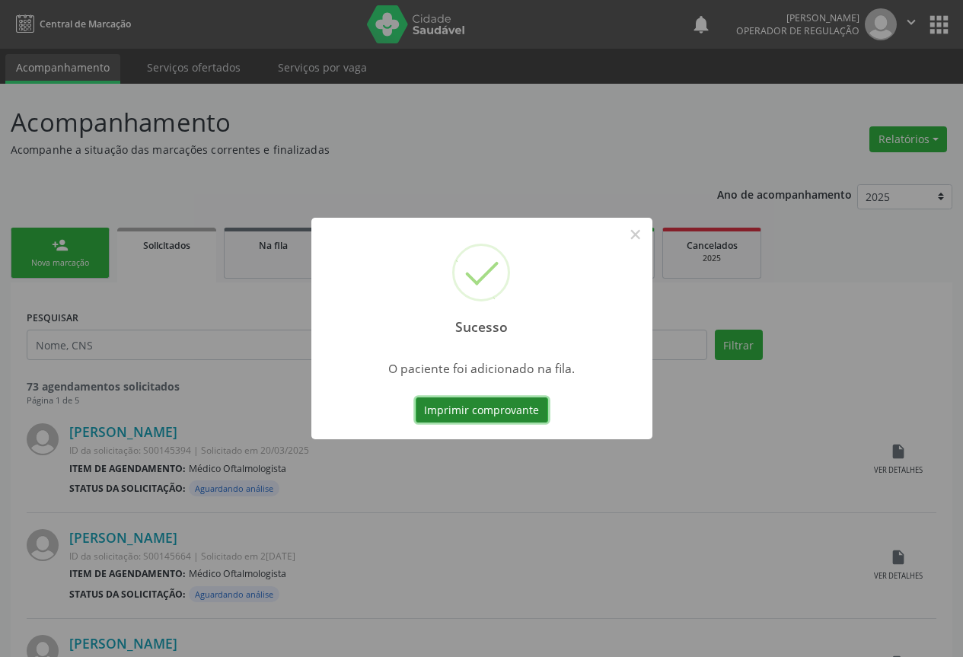
click at [490, 419] on button "Imprimir comprovante" at bounding box center [481, 410] width 132 height 26
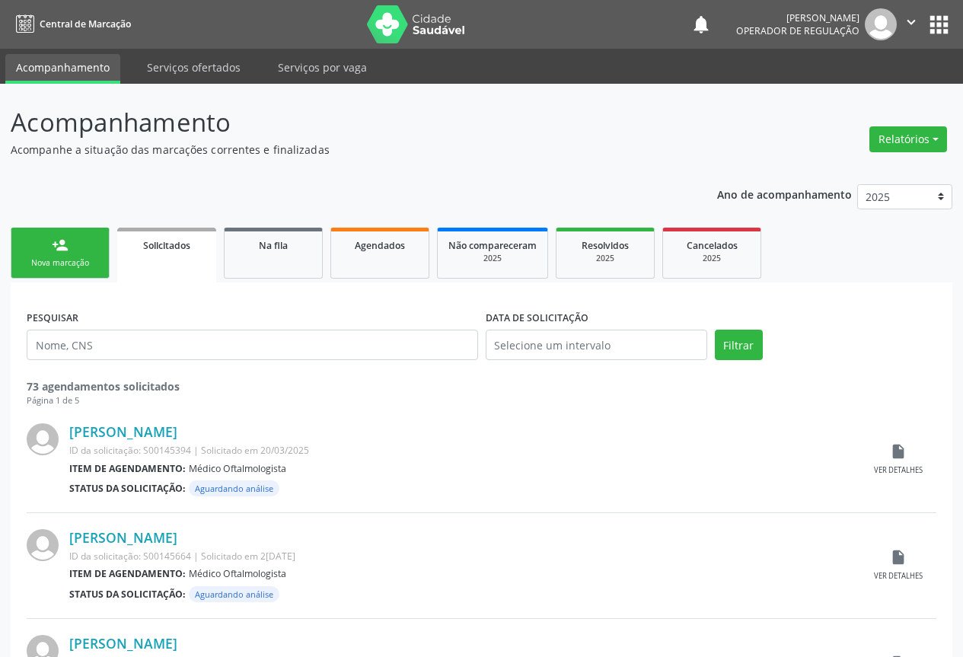
click at [40, 244] on link "person_add Nova marcação" at bounding box center [60, 253] width 99 height 51
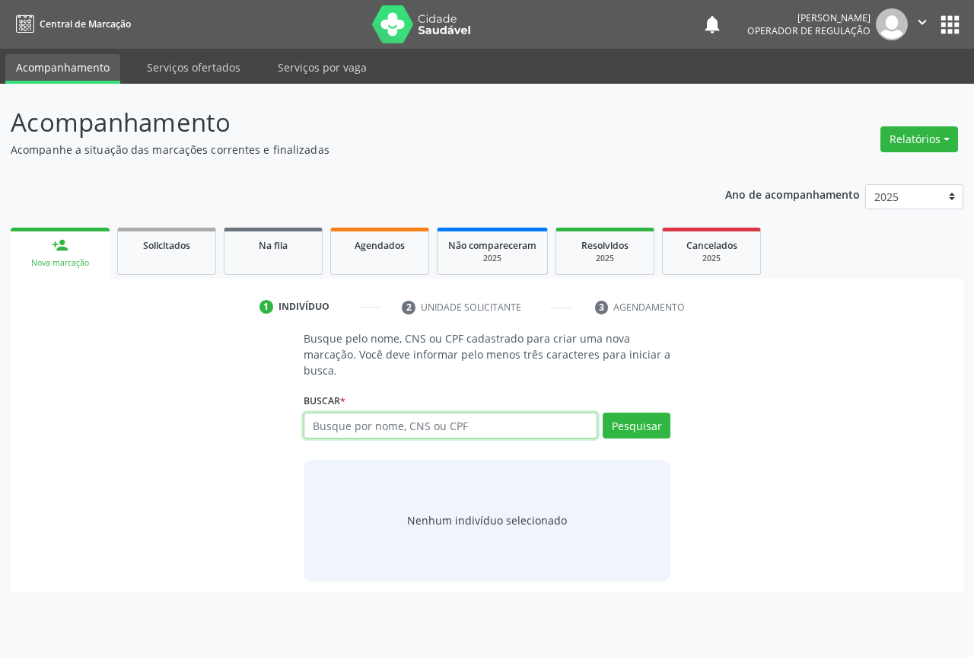
click at [317, 419] on input "text" at bounding box center [451, 425] width 294 height 26
type input "702501378064034"
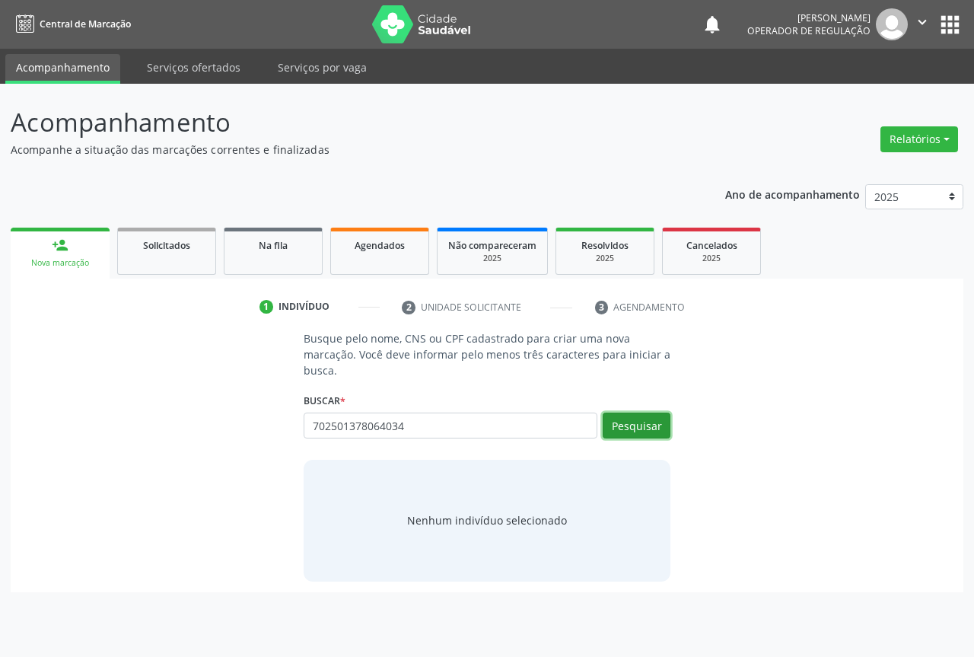
click at [628, 421] on button "Pesquisar" at bounding box center [637, 425] width 68 height 26
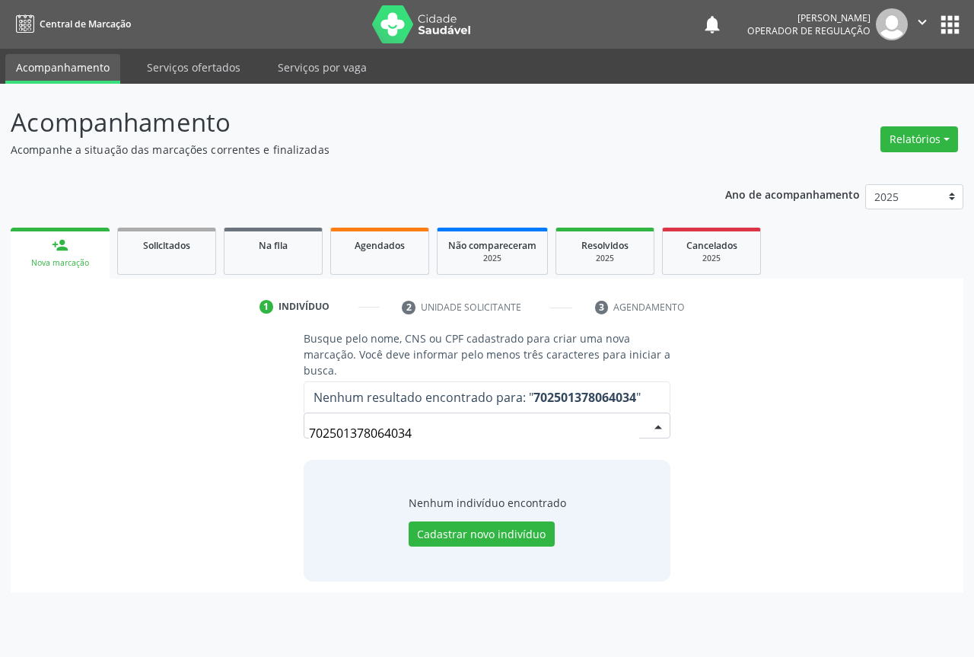
click at [445, 437] on input "702501378064034" at bounding box center [474, 433] width 330 height 30
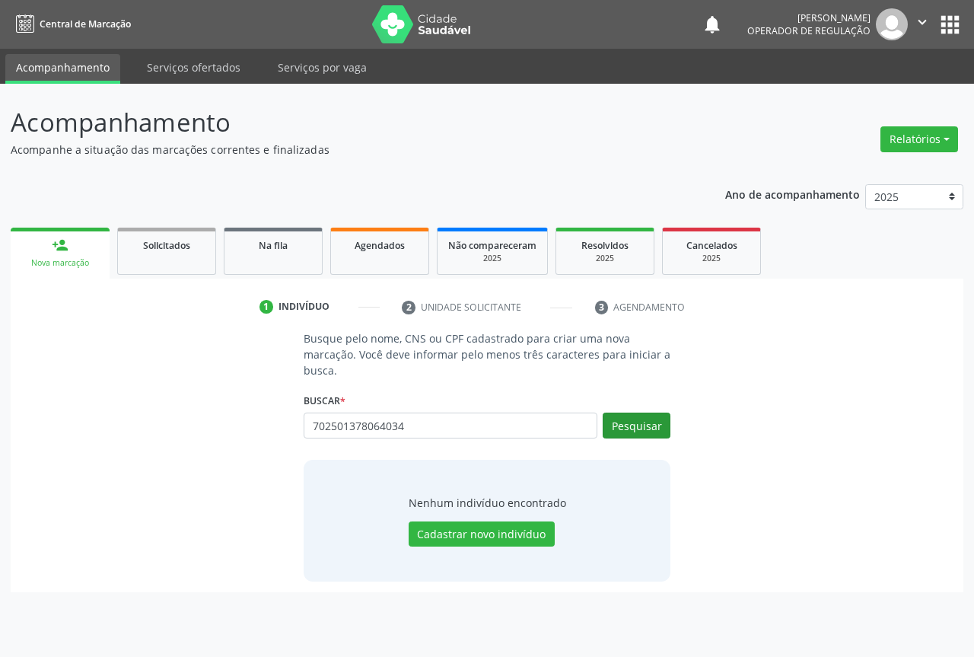
type input "702501378064034"
click at [606, 430] on button "Pesquisar" at bounding box center [637, 425] width 68 height 26
type input "702501378064034"
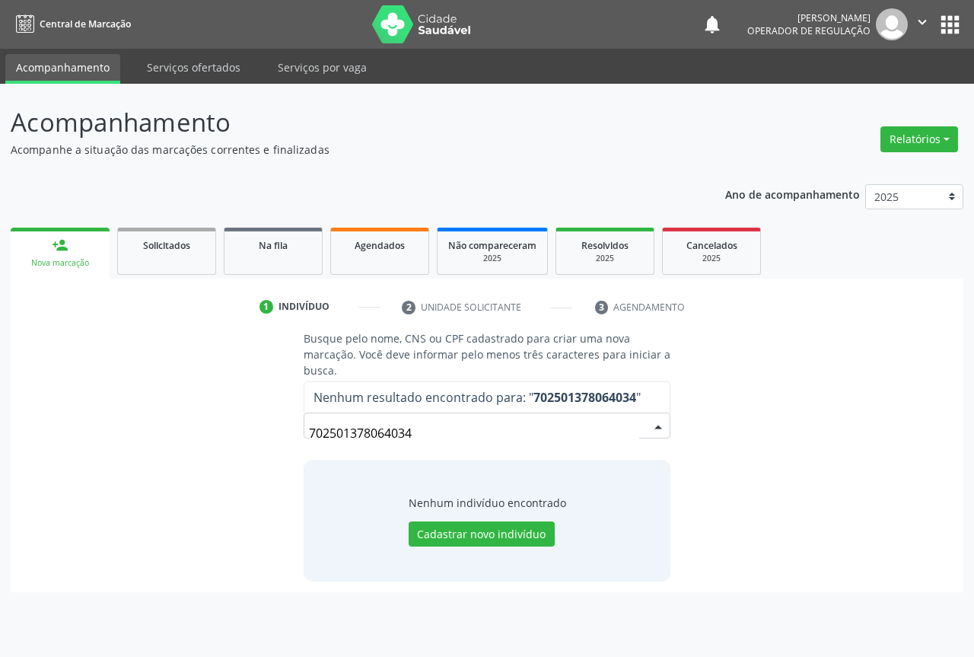
click at [439, 438] on input "702501378064034" at bounding box center [474, 433] width 330 height 30
click at [475, 533] on button "Cadastrar novo indivíduo" at bounding box center [482, 534] width 146 height 26
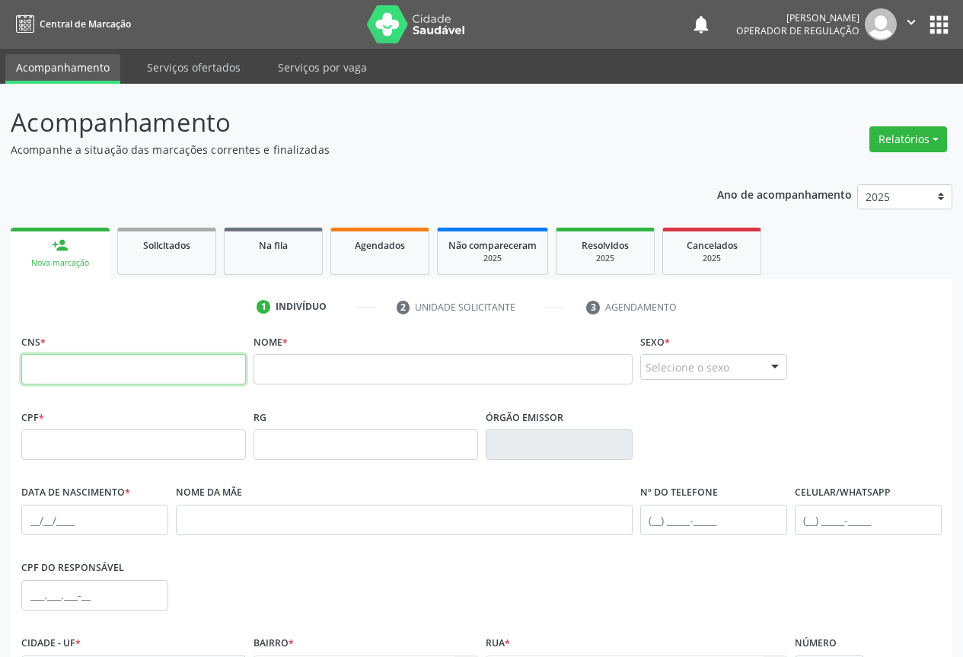
click at [70, 381] on input "text" at bounding box center [133, 369] width 224 height 30
paste input "702 5013 7806 4034"
type input "702 5013 7806 4034"
click at [314, 364] on input "text" at bounding box center [442, 369] width 379 height 30
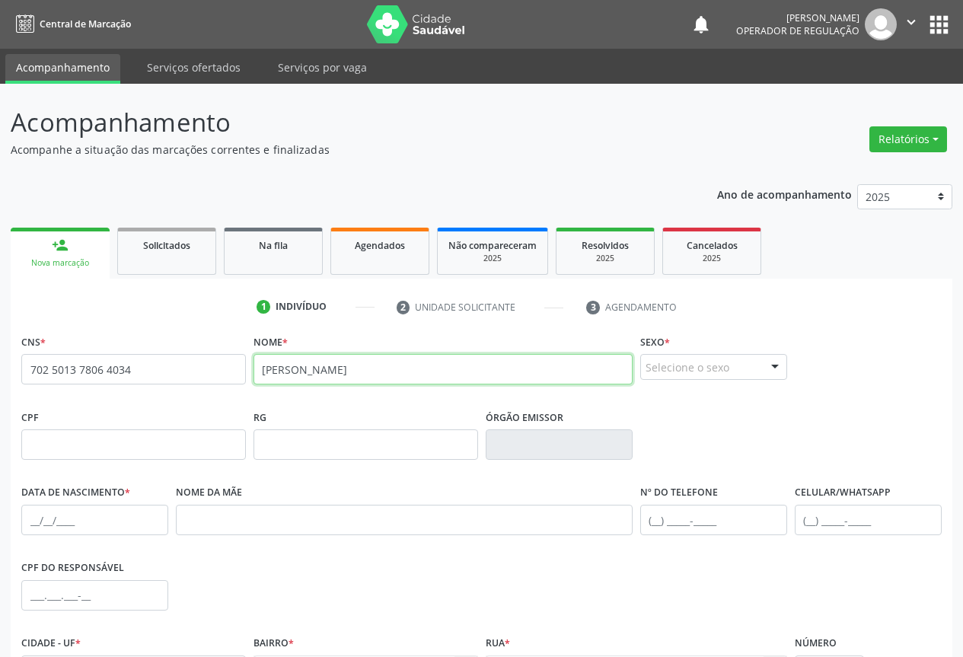
type input "[PERSON_NAME]"
click at [697, 364] on div "Selecione o sexo" at bounding box center [713, 367] width 147 height 26
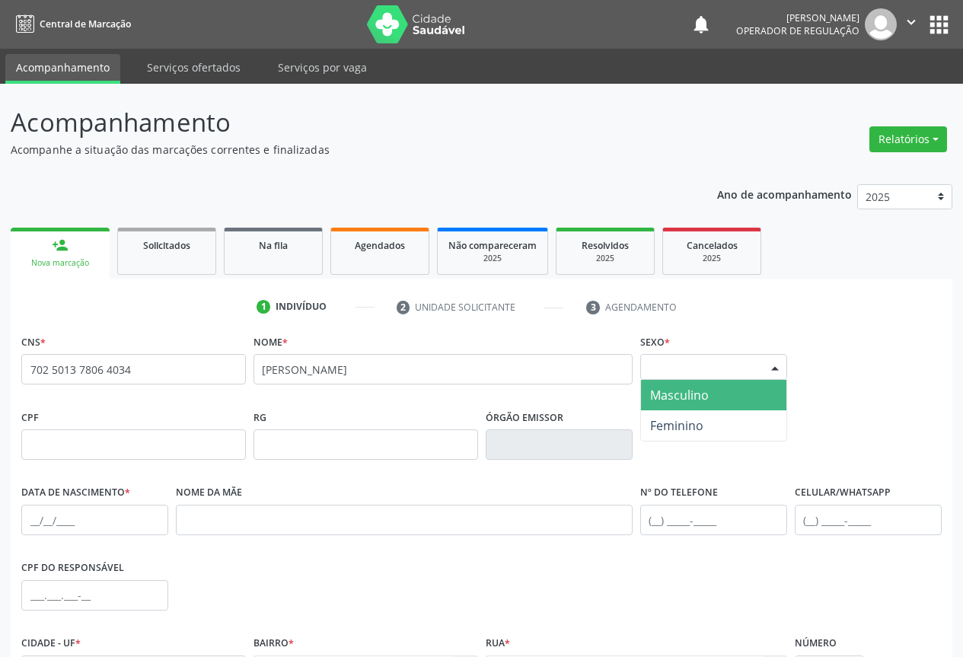
click at [681, 399] on span "Masculino" at bounding box center [679, 395] width 59 height 17
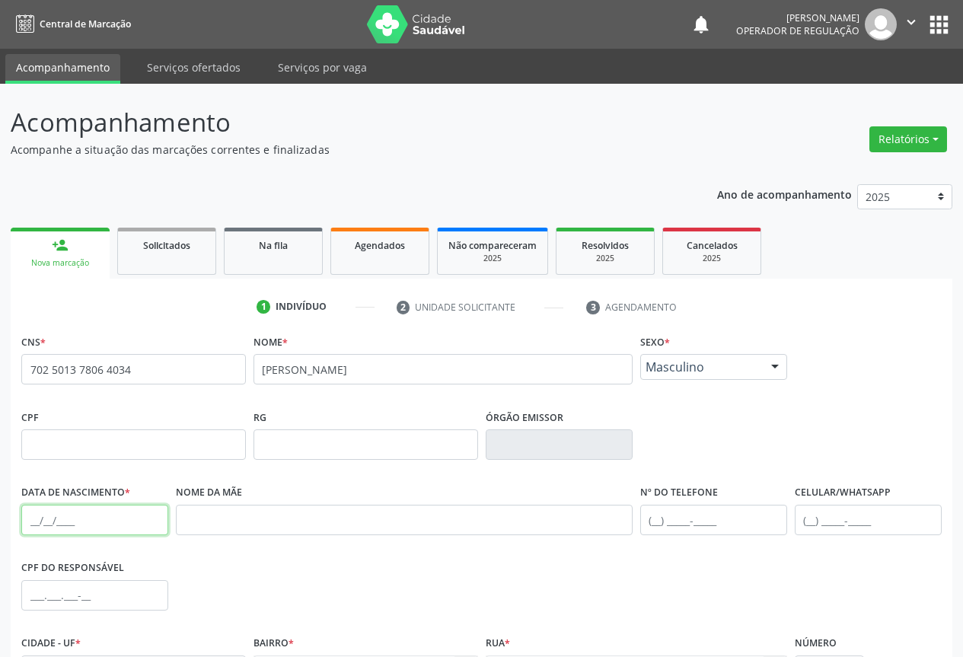
click at [27, 519] on input "text" at bounding box center [94, 520] width 147 height 30
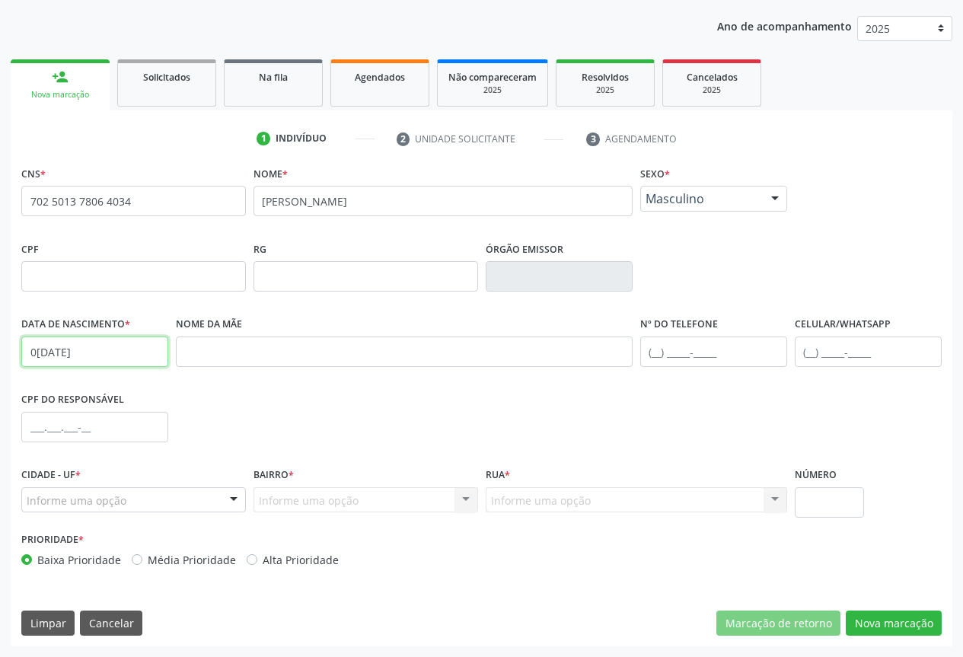
type input "0[DATE]"
click at [205, 493] on div "Informe uma opção" at bounding box center [133, 500] width 224 height 26
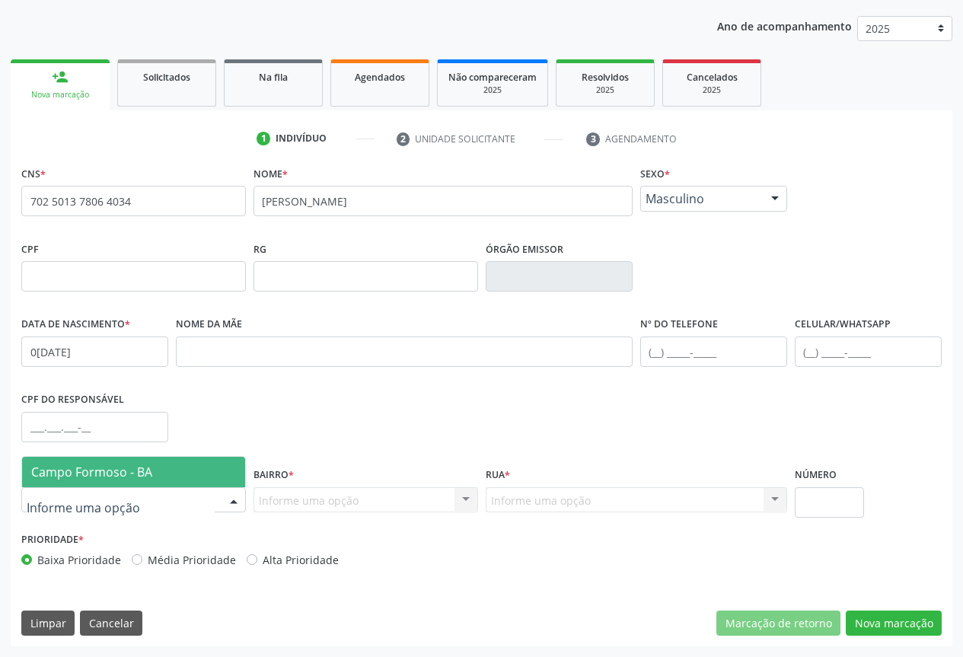
click at [204, 470] on span "Campo Formoso - BA" at bounding box center [133, 472] width 223 height 30
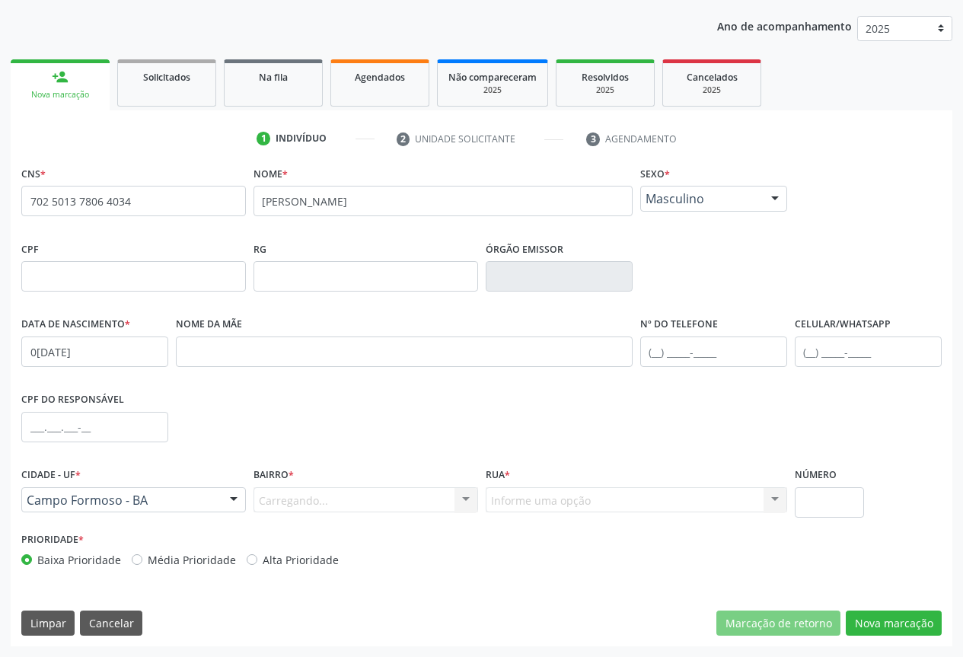
click at [438, 500] on div "Carregando... Nenhum resultado encontrado para: " " Nenhuma opção encontrada. D…" at bounding box center [365, 500] width 224 height 26
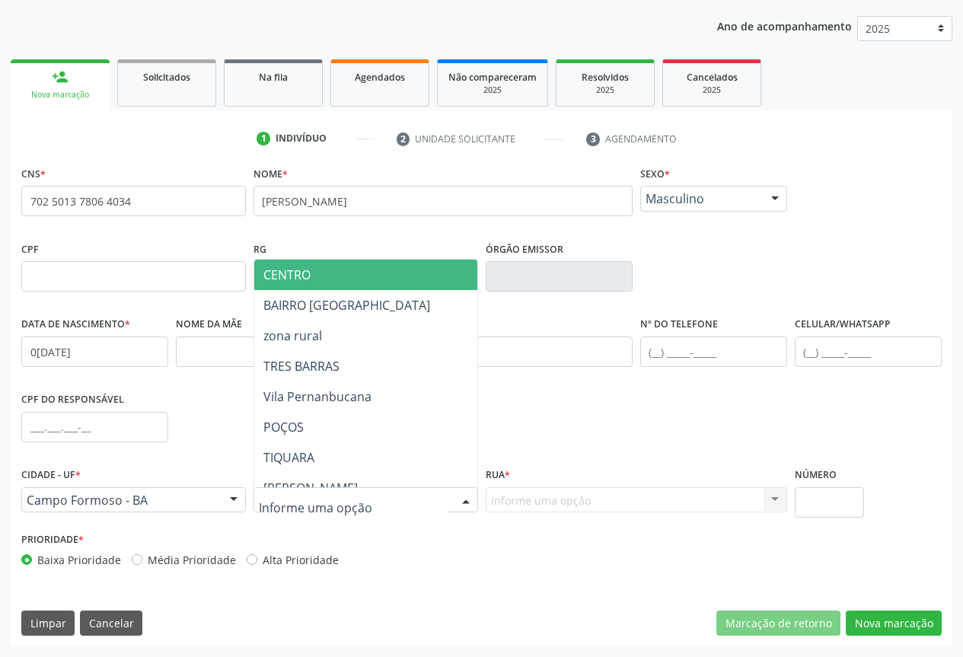
click at [379, 266] on span "CENTRO" at bounding box center [418, 274] width 329 height 30
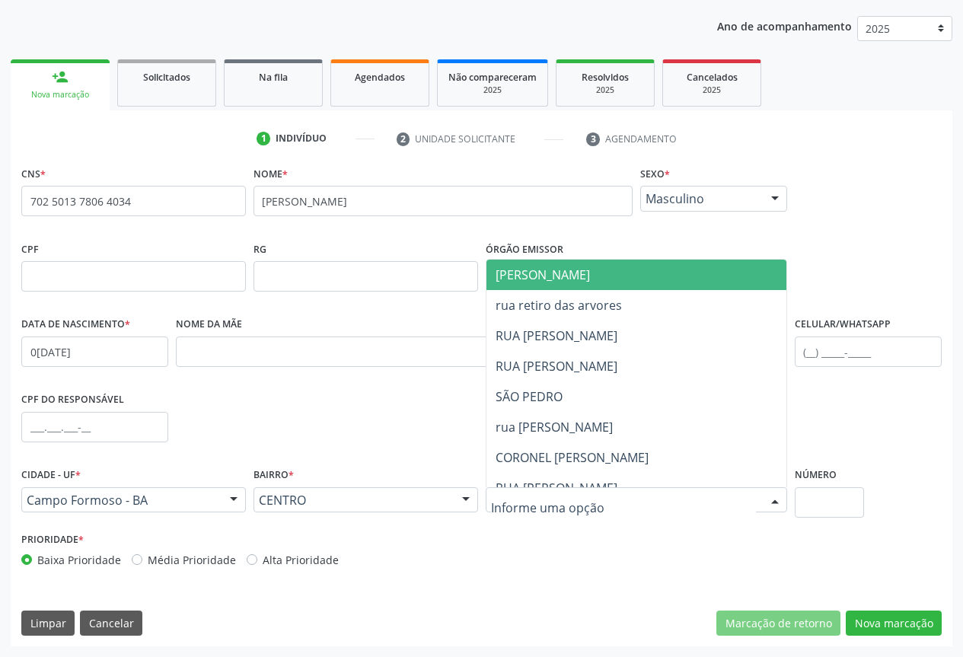
click at [584, 268] on span "[PERSON_NAME]" at bounding box center [542, 274] width 94 height 17
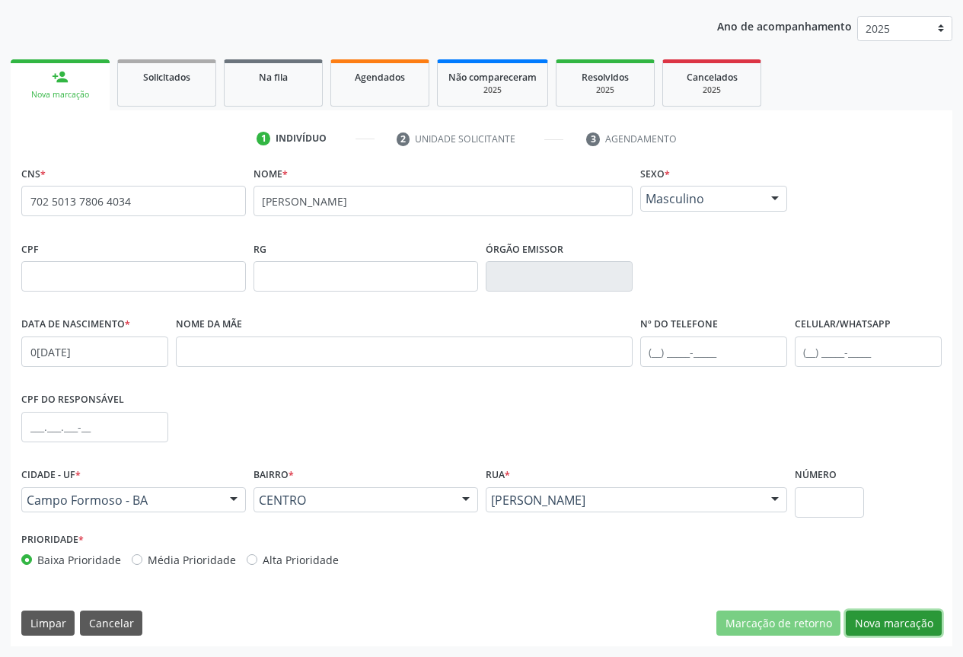
click at [879, 610] on button "Nova marcação" at bounding box center [893, 623] width 96 height 26
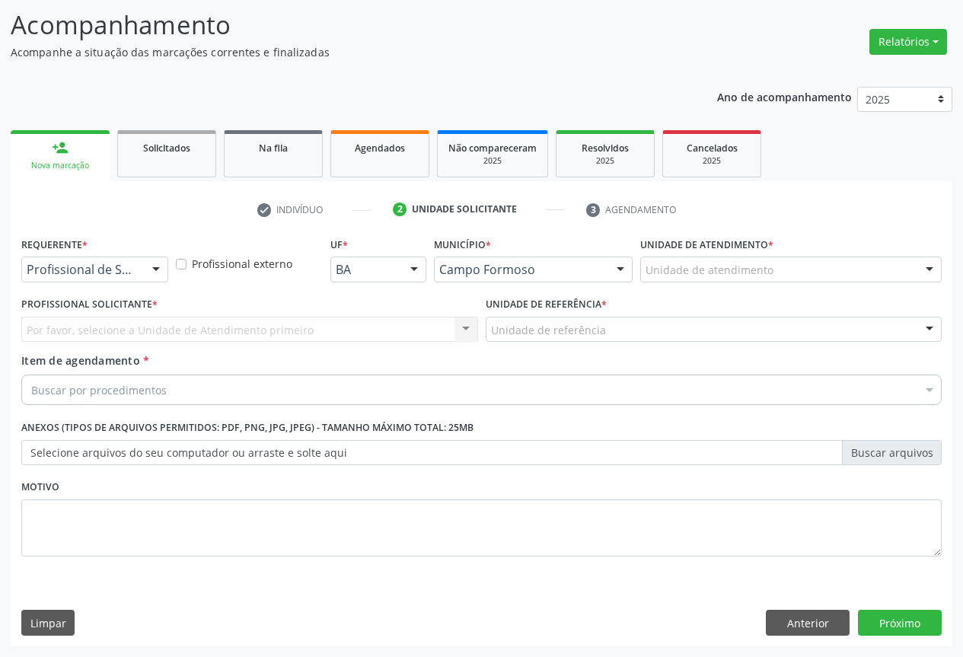
scroll to position [97, 0]
click at [139, 268] on div "Profissional de Saúde" at bounding box center [94, 269] width 147 height 26
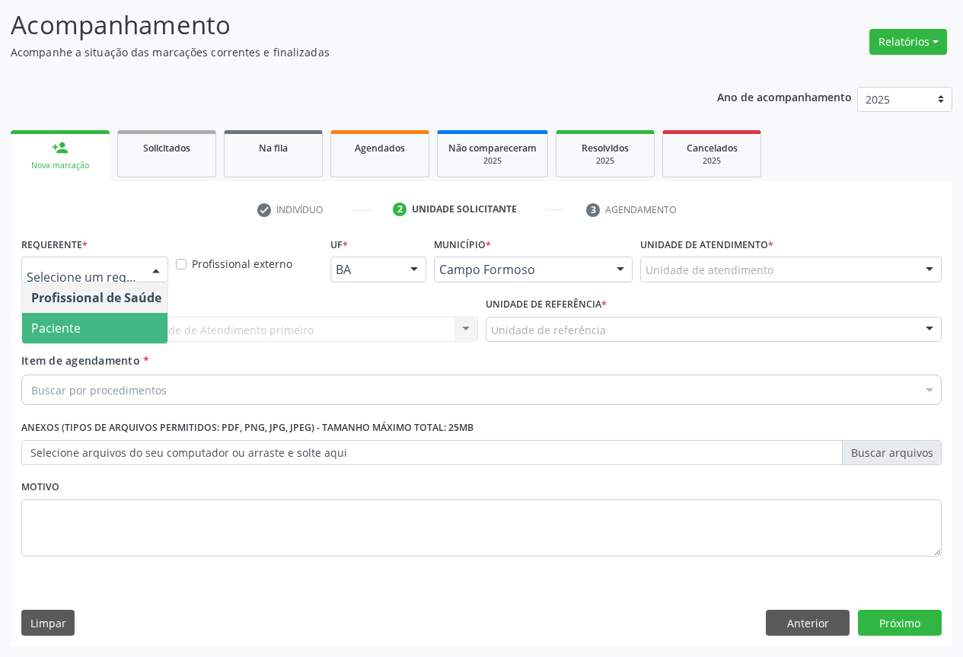
drag, startPoint x: 104, startPoint y: 321, endPoint x: 251, endPoint y: 345, distance: 148.7
click at [104, 322] on span "Paciente" at bounding box center [96, 328] width 148 height 30
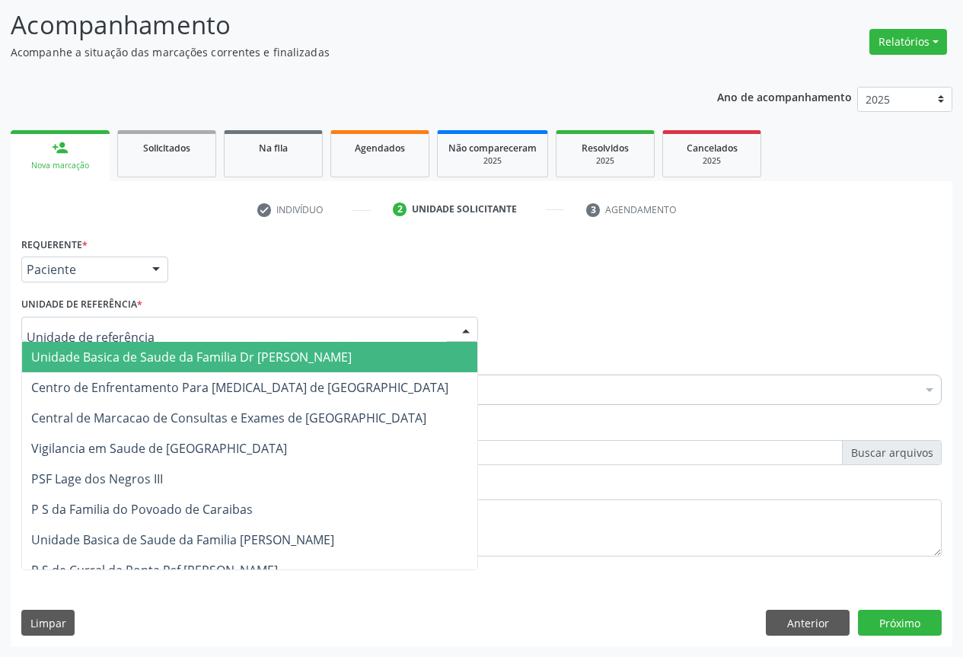
click at [256, 335] on div at bounding box center [249, 330] width 457 height 26
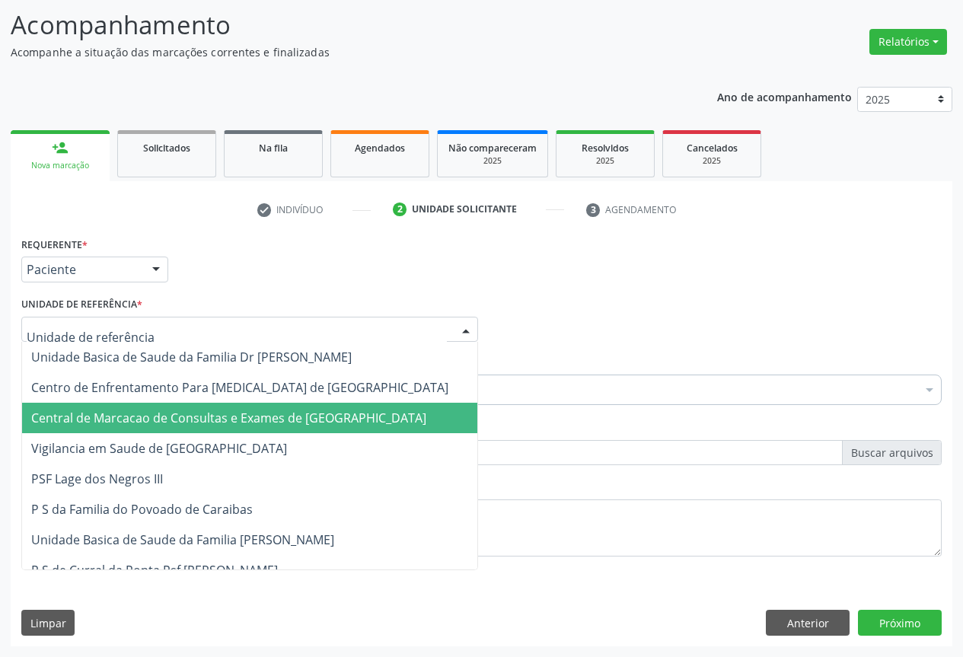
click at [269, 420] on span "Central de Marcacao de Consultas e Exames de [GEOGRAPHIC_DATA]" at bounding box center [228, 417] width 395 height 17
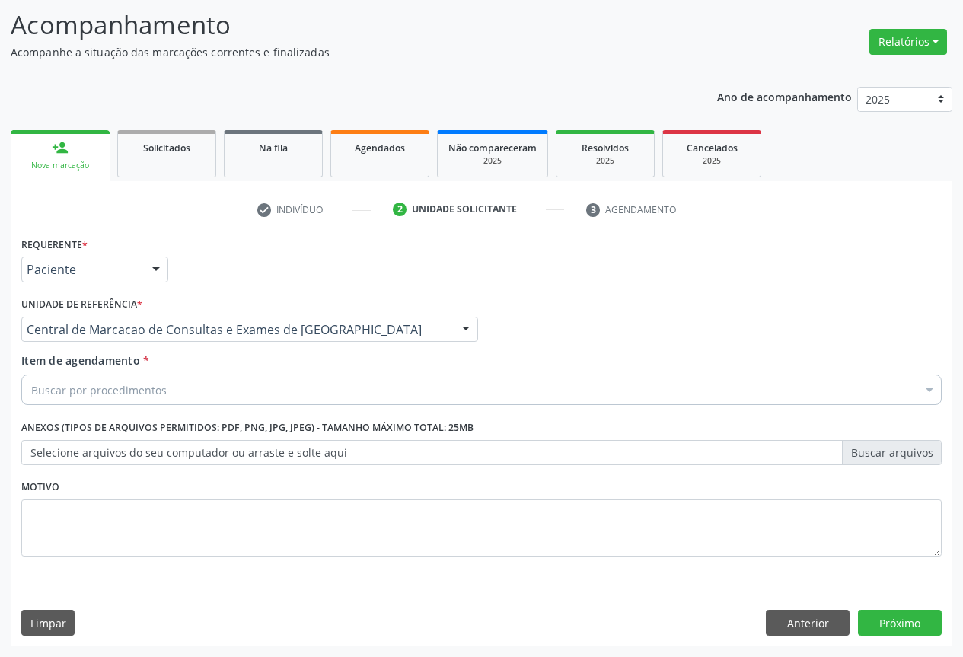
click at [307, 387] on div "Buscar por procedimentos" at bounding box center [481, 389] width 920 height 30
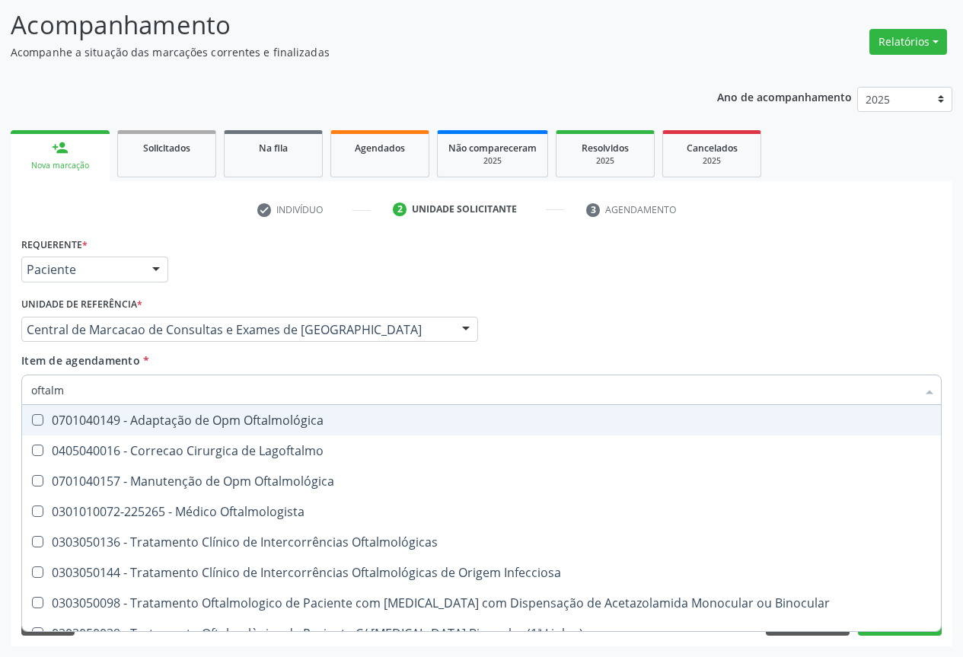
type input "oftalmo"
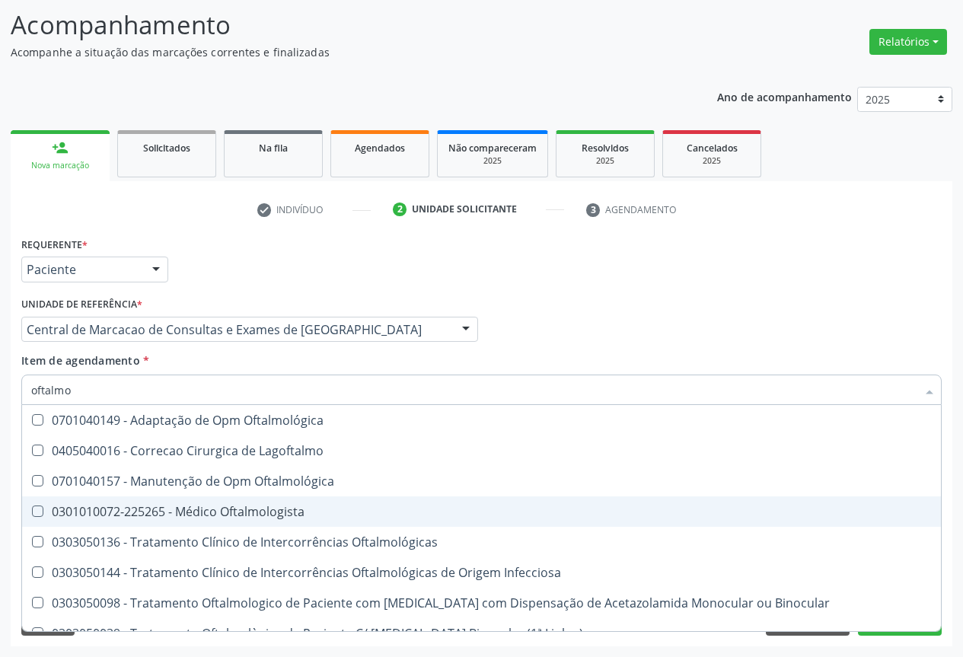
click at [167, 510] on div "0301010072-225265 - Médico Oftalmologista" at bounding box center [481, 511] width 900 height 12
checkbox Oftalmologista "true"
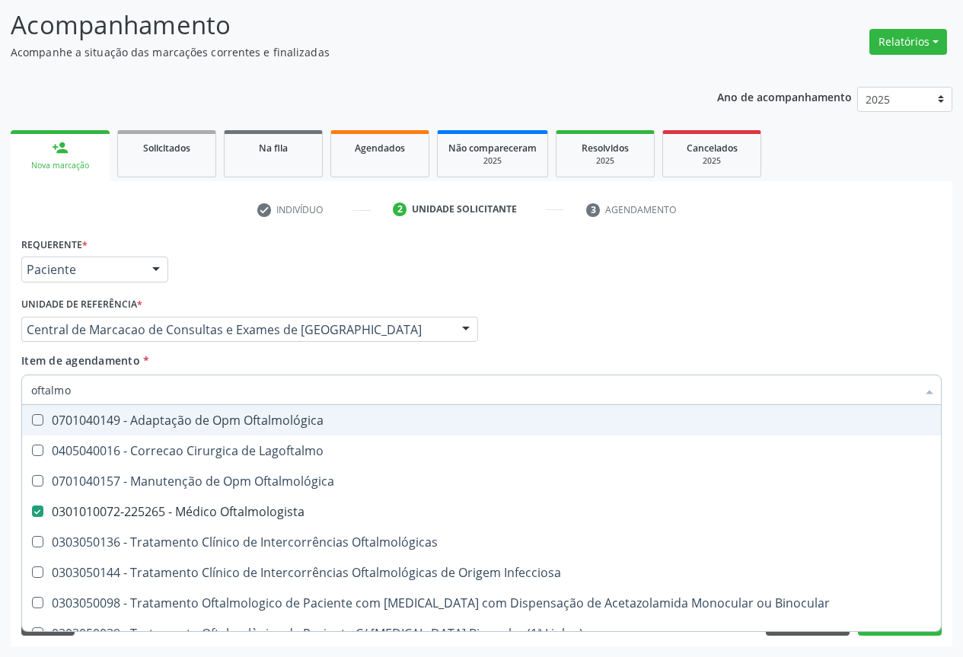
click at [575, 313] on div "Profissional Solicitante Por favor, selecione a Unidade de Atendimento primeiro…" at bounding box center [482, 322] width 928 height 59
checkbox Lagoftalmo "true"
checkbox Oftalmologista "false"
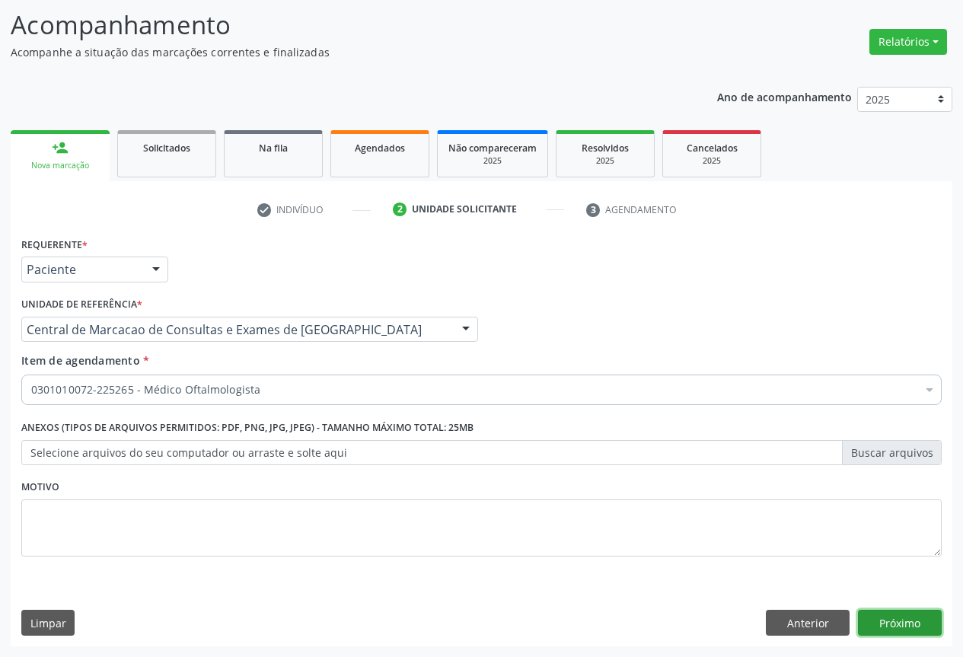
click at [912, 629] on button "Próximo" at bounding box center [900, 623] width 84 height 26
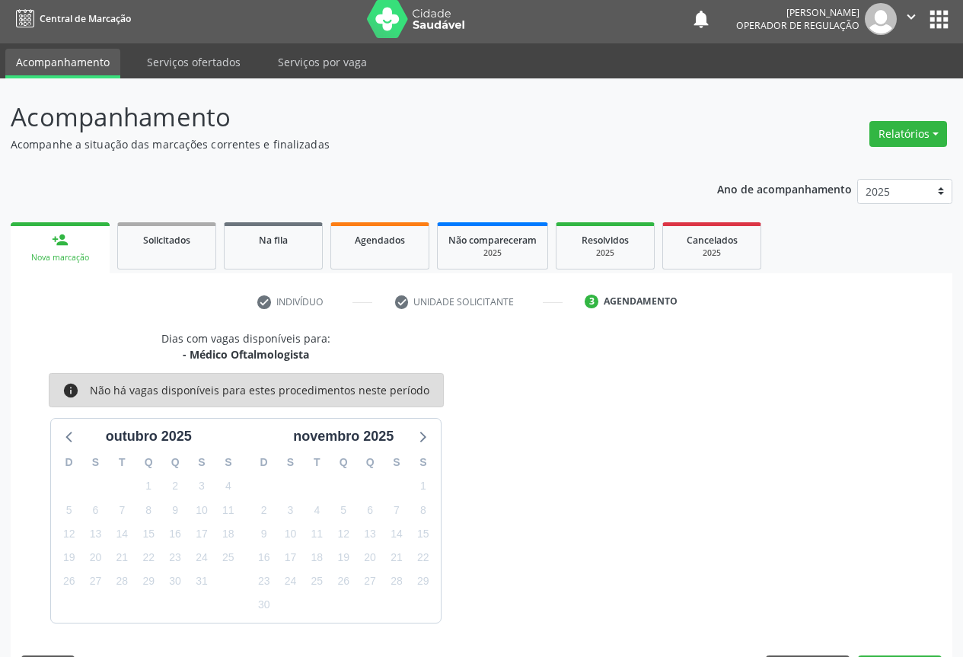
scroll to position [50, 0]
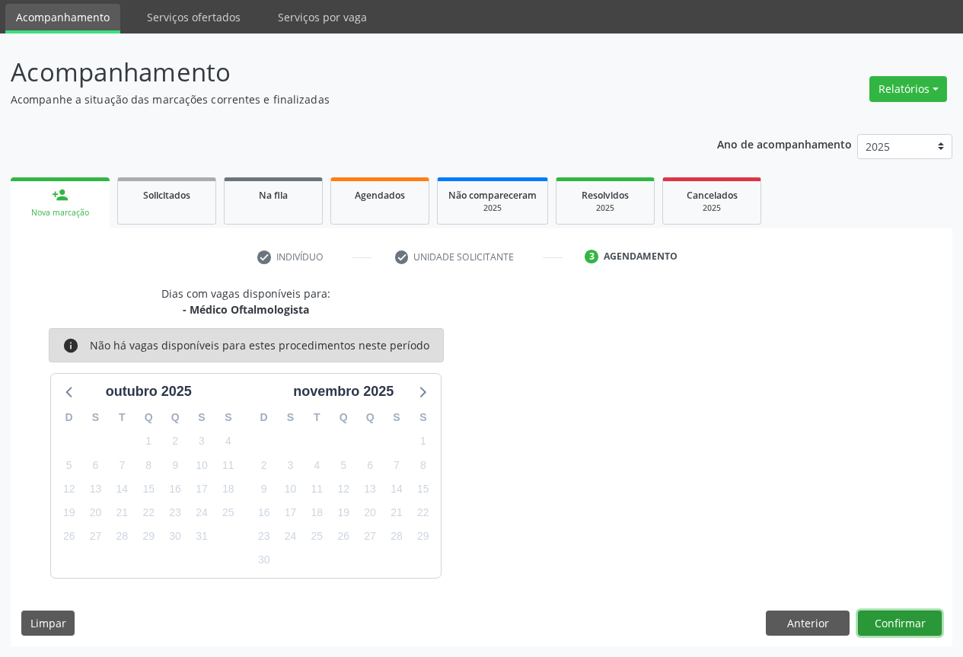
click at [877, 611] on button "Confirmar" at bounding box center [900, 623] width 84 height 26
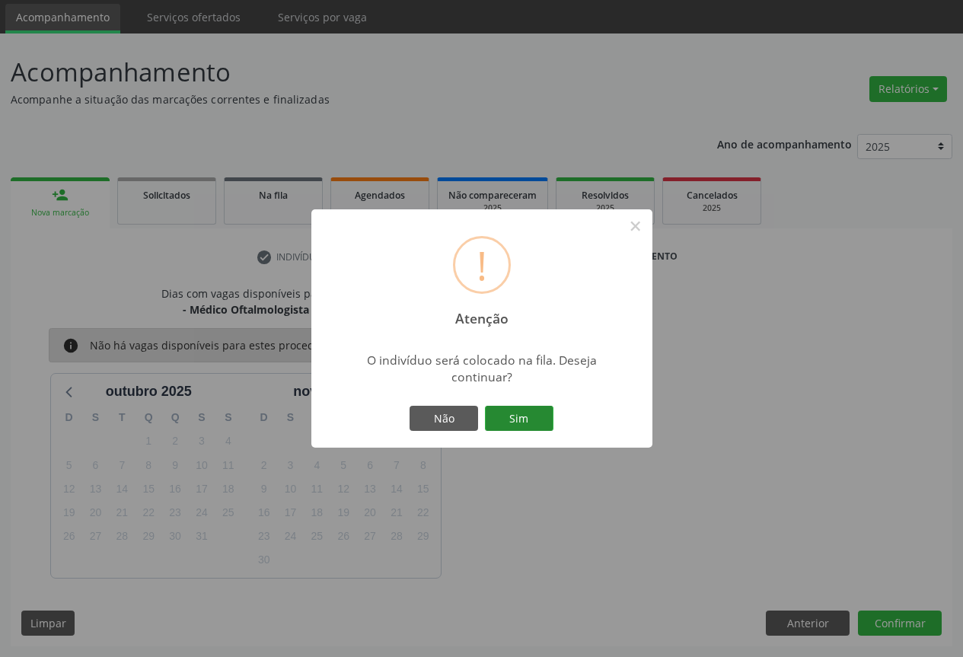
click at [517, 408] on button "Sim" at bounding box center [519, 419] width 68 height 26
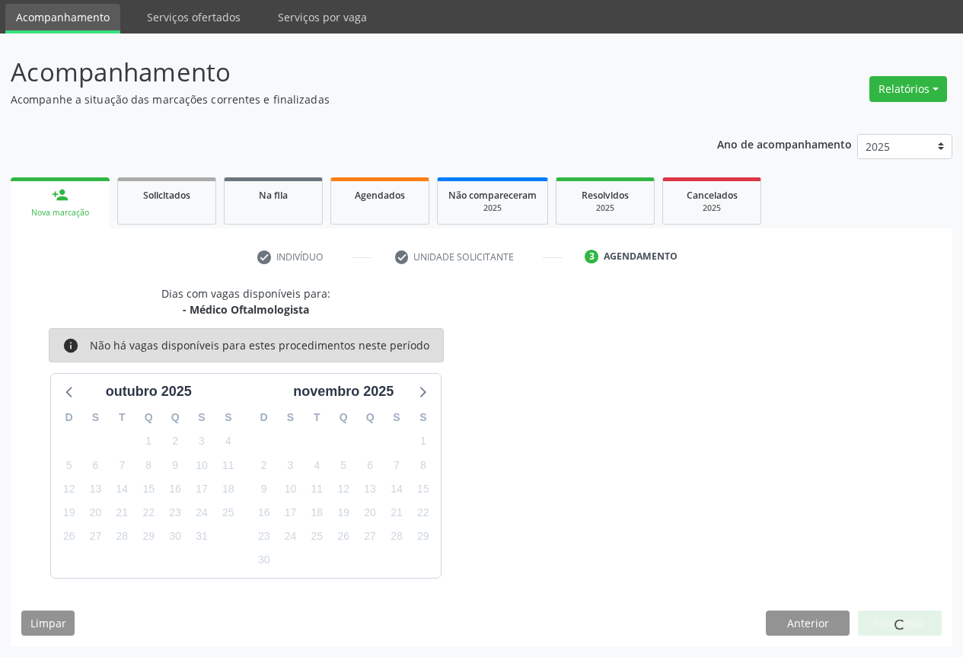
scroll to position [0, 0]
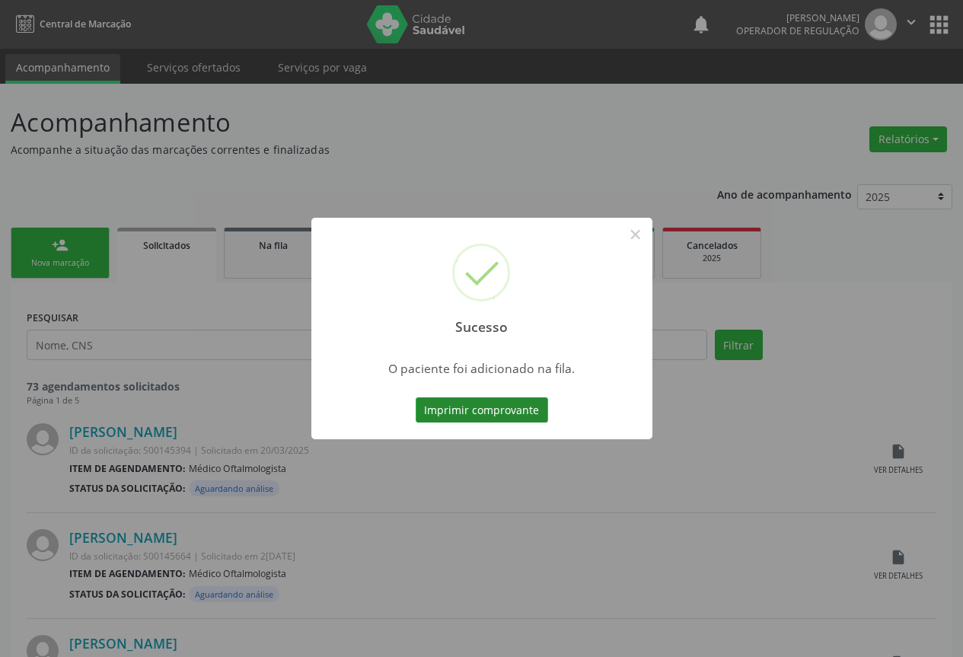
click at [517, 408] on button "Imprimir comprovante" at bounding box center [481, 410] width 132 height 26
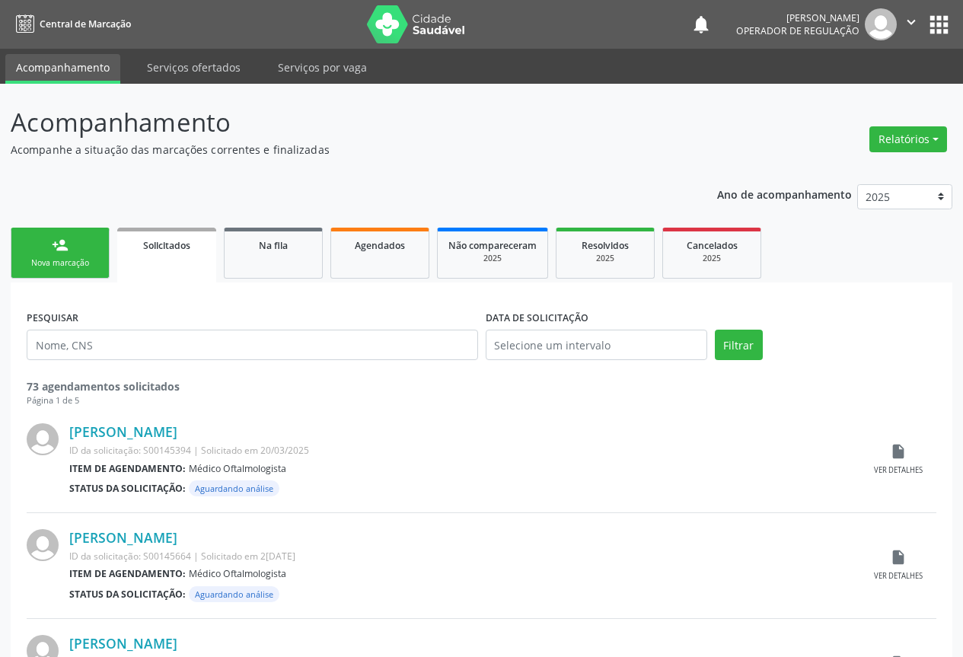
click at [44, 263] on div "Nova marcação" at bounding box center [60, 262] width 76 height 11
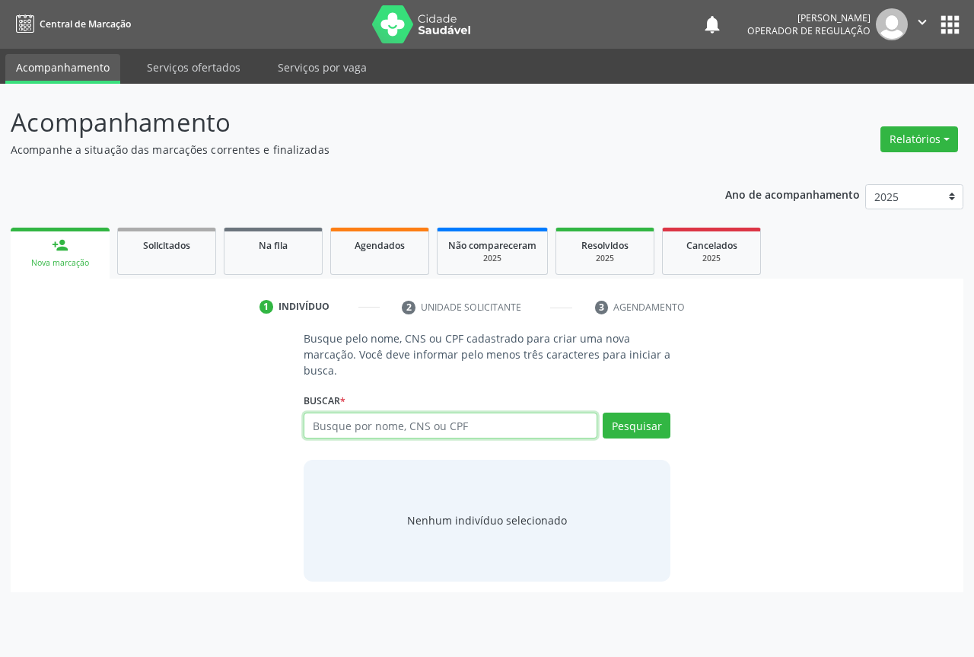
click at [361, 426] on input "text" at bounding box center [451, 425] width 294 height 26
type input "708806771830910"
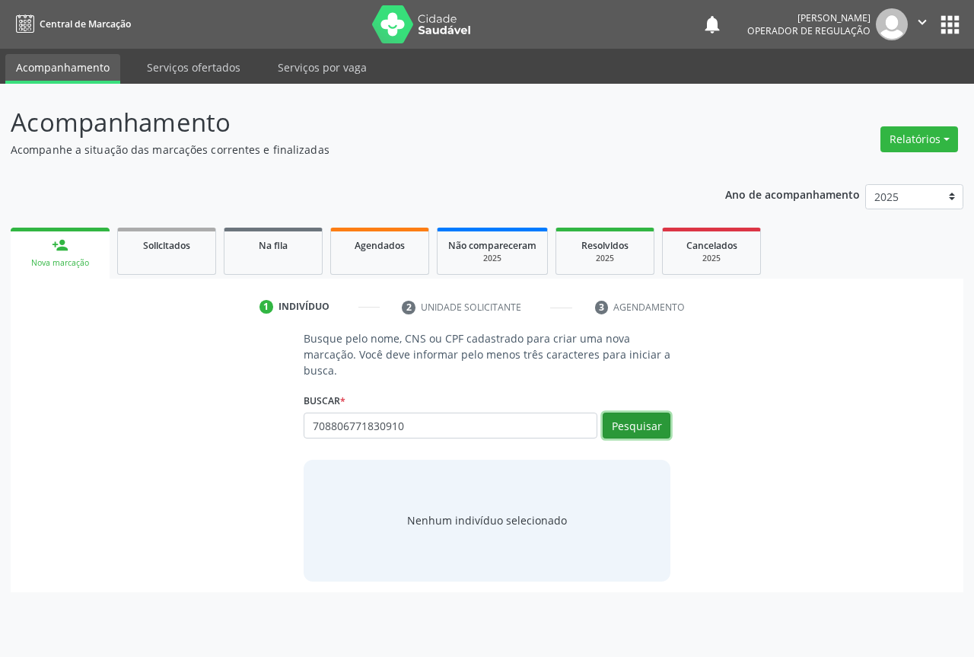
click at [614, 420] on button "Pesquisar" at bounding box center [637, 425] width 68 height 26
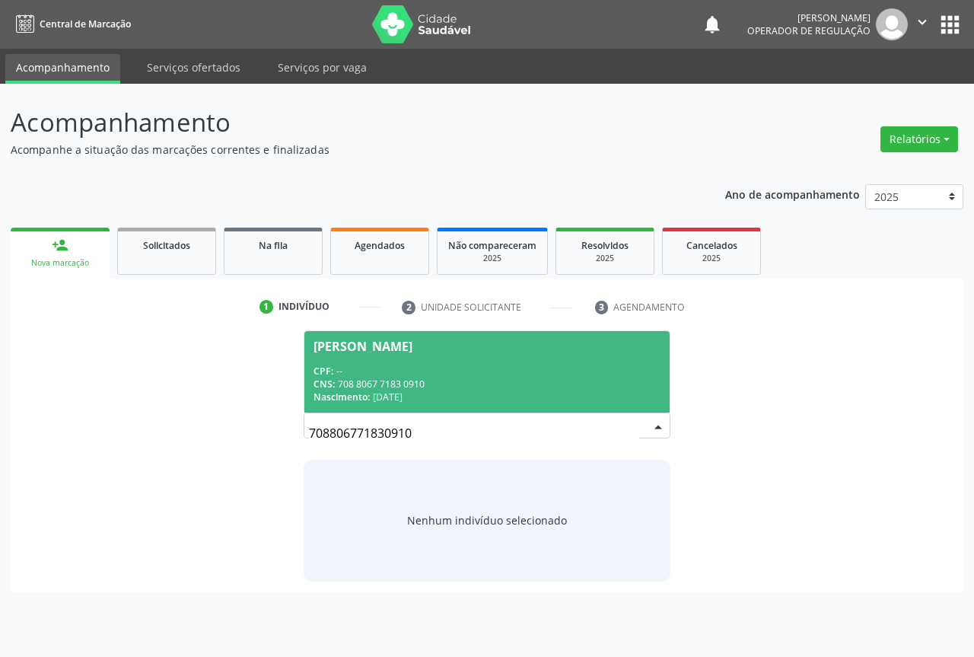
click at [411, 387] on div "CNS: 708 8067 7183 0910" at bounding box center [487, 383] width 347 height 13
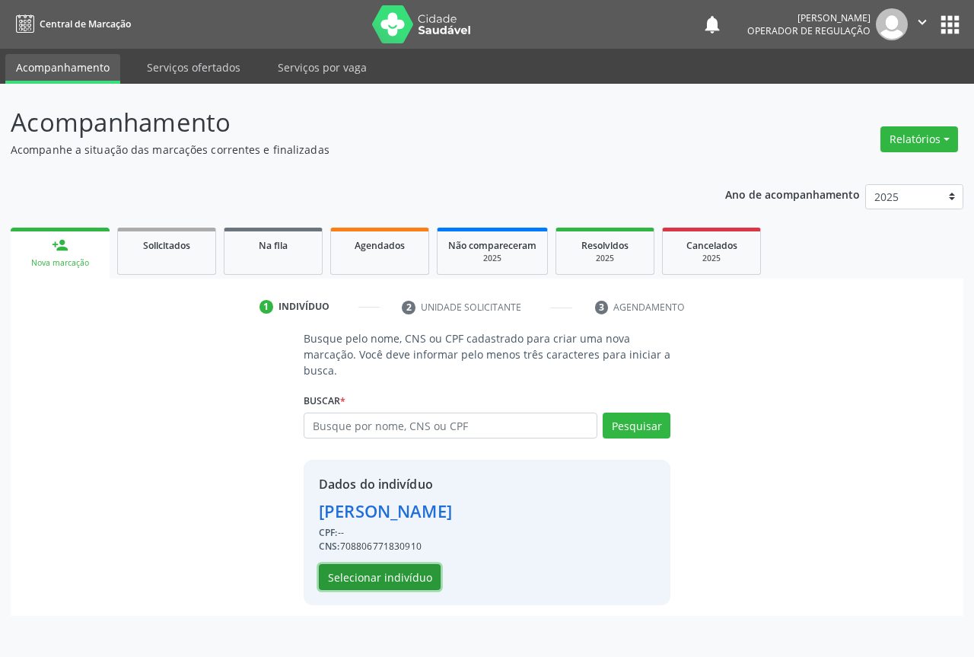
click at [358, 581] on button "Selecionar indivíduo" at bounding box center [380, 577] width 122 height 26
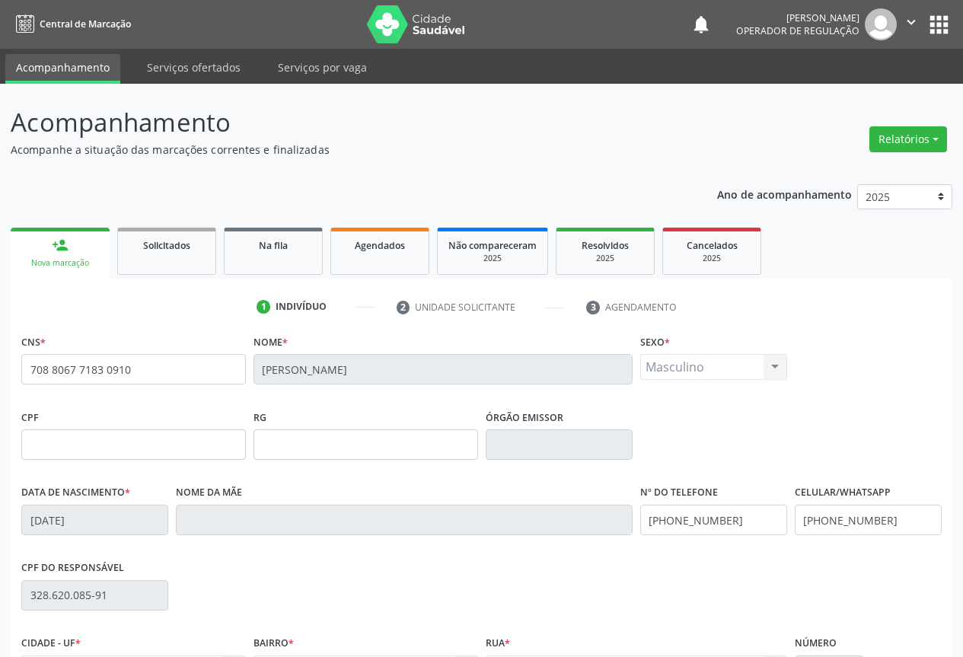
scroll to position [168, 0]
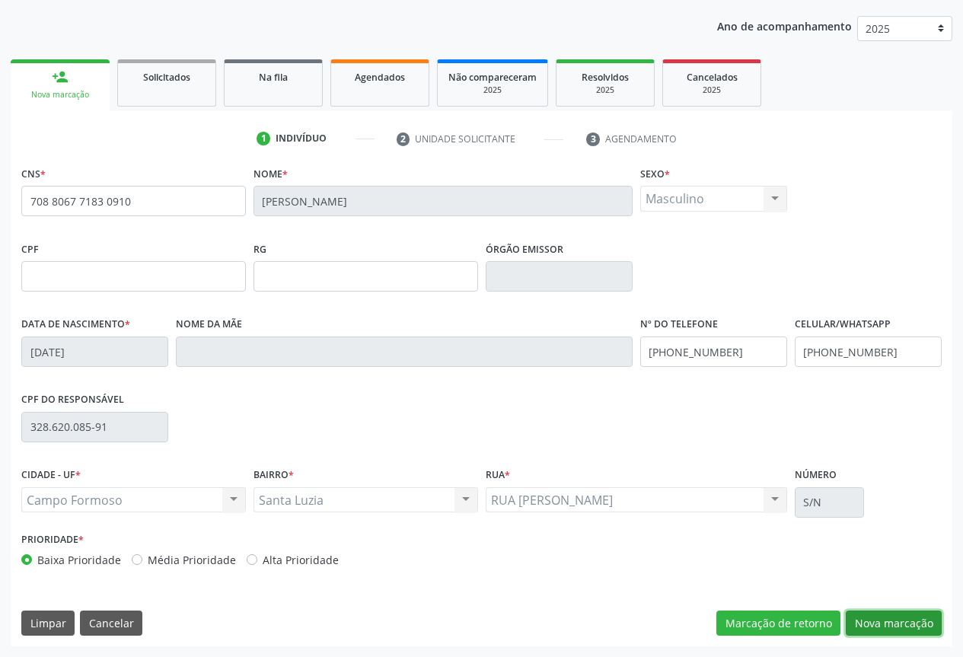
click at [909, 610] on button "Nova marcação" at bounding box center [893, 623] width 96 height 26
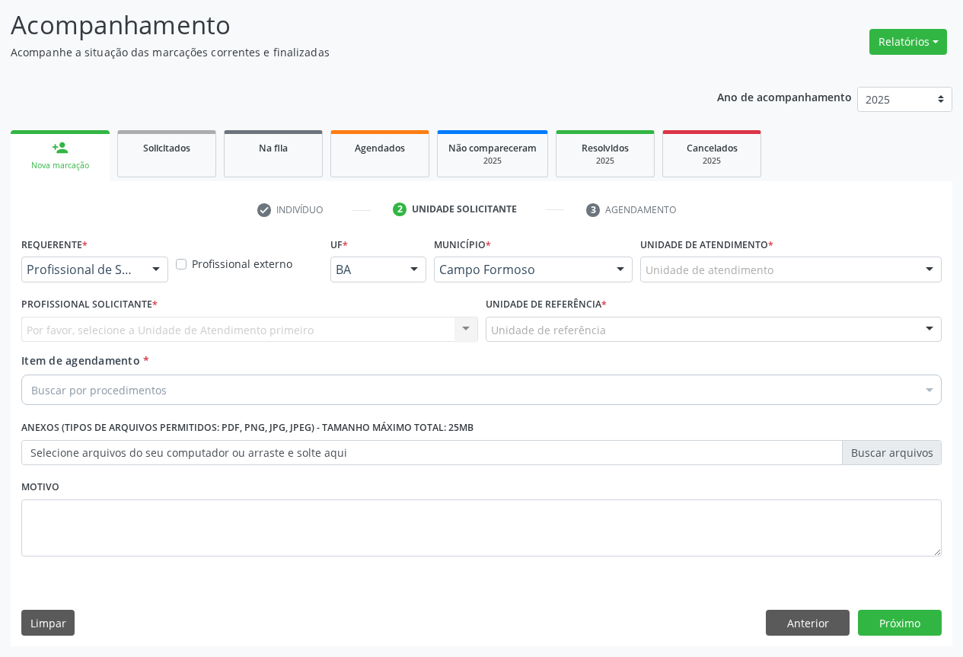
click at [138, 279] on div "Profissional de Saúde" at bounding box center [94, 269] width 147 height 26
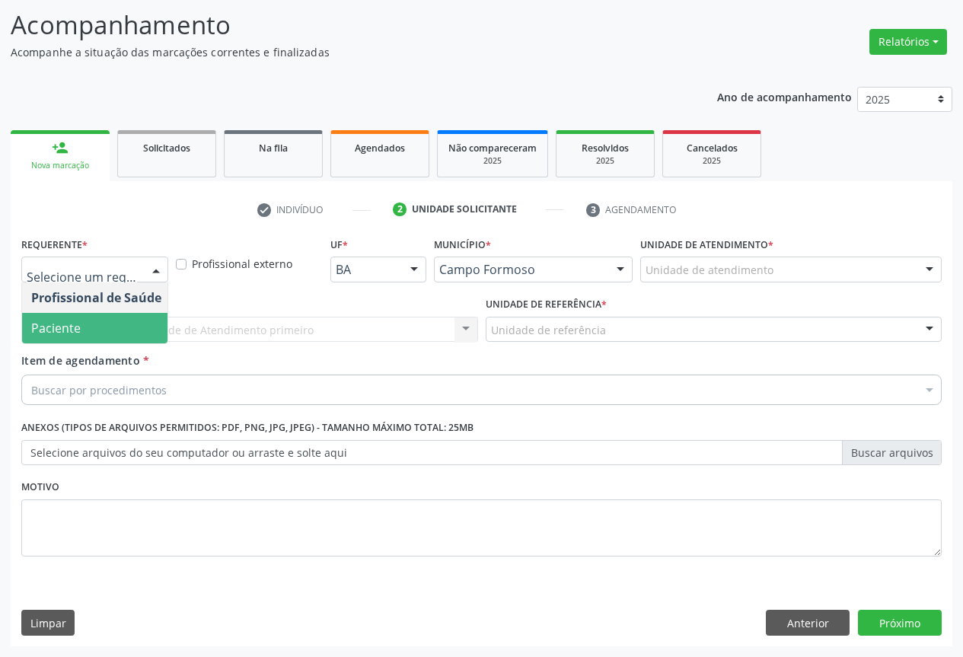
click at [92, 321] on span "Paciente" at bounding box center [96, 328] width 148 height 30
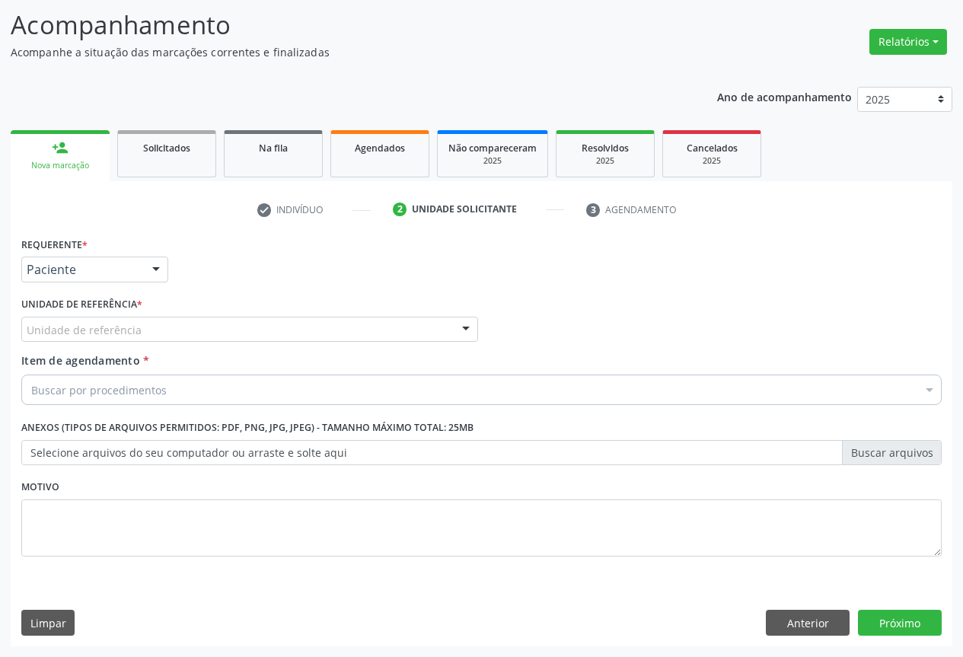
click at [247, 336] on div "Unidade de referência" at bounding box center [249, 330] width 457 height 26
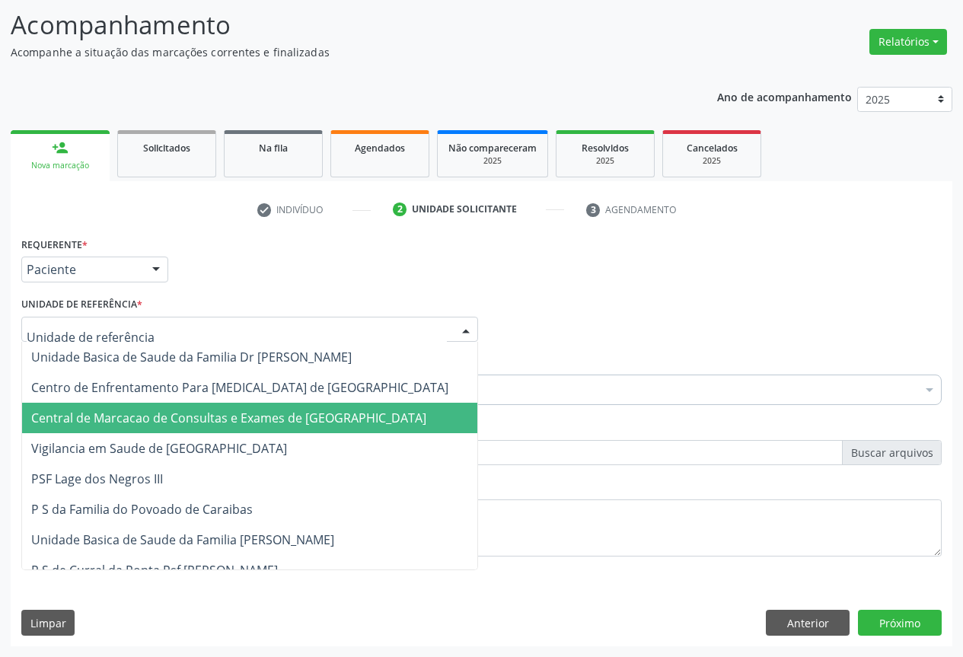
click at [244, 408] on span "Central de Marcacao de Consultas e Exames de [GEOGRAPHIC_DATA]" at bounding box center [249, 418] width 455 height 30
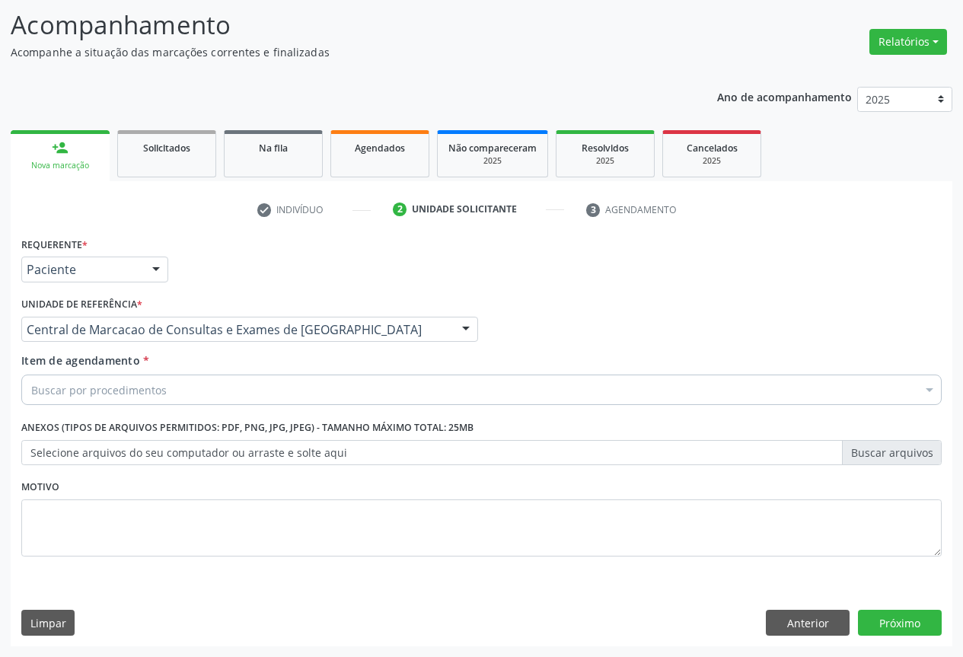
click at [278, 382] on div "Buscar por procedimentos" at bounding box center [481, 389] width 920 height 30
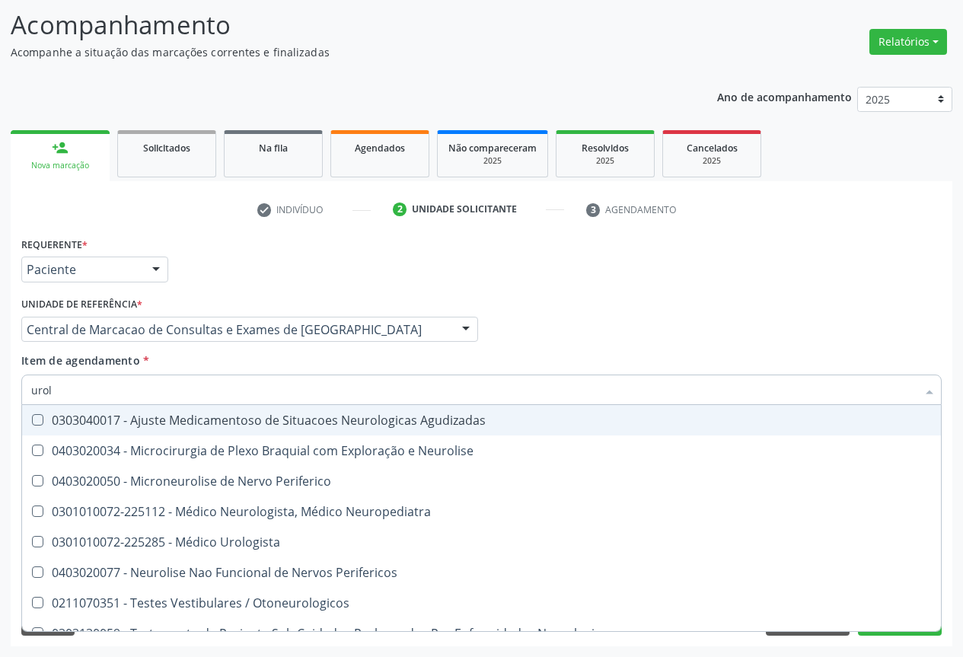
type input "urolo"
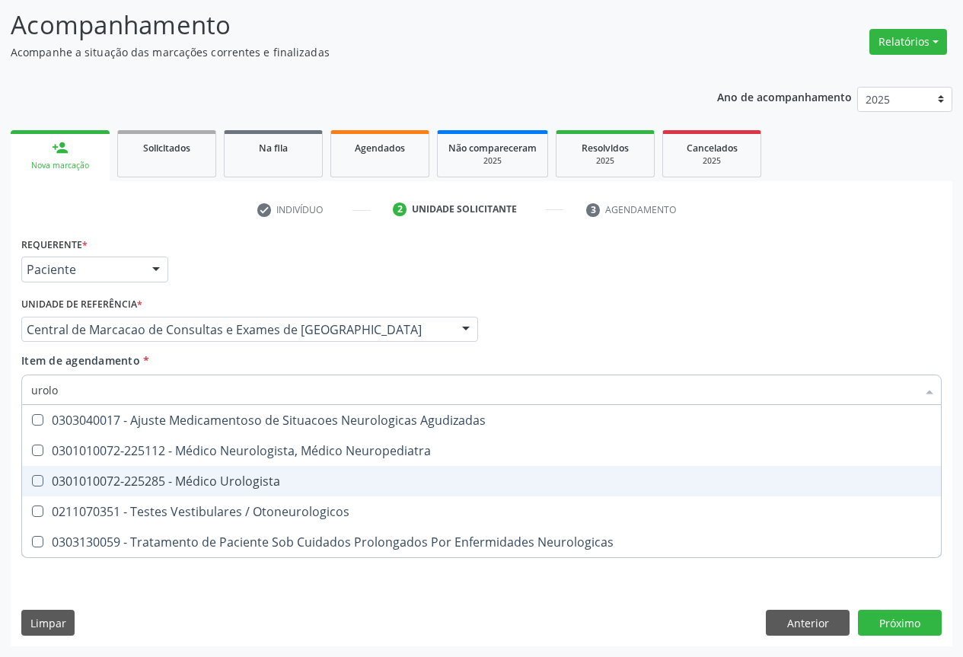
click at [269, 477] on div "0301010072-225285 - Médico Urologista" at bounding box center [481, 481] width 900 height 12
checkbox Urologista "true"
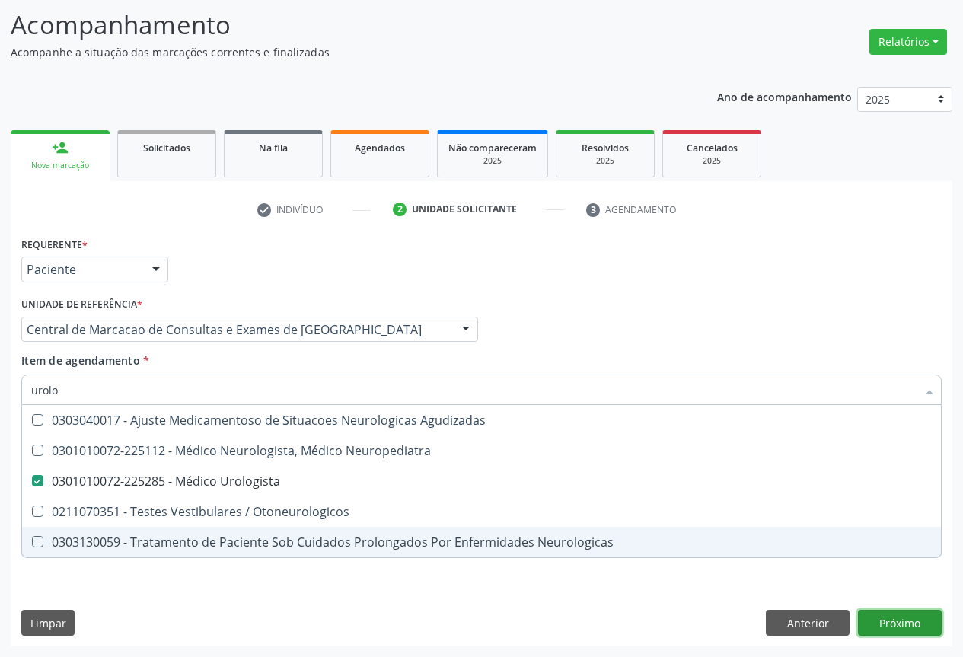
click at [905, 624] on div "Requerente * Paciente Profissional de Saúde Paciente Nenhum resultado encontrad…" at bounding box center [481, 439] width 941 height 413
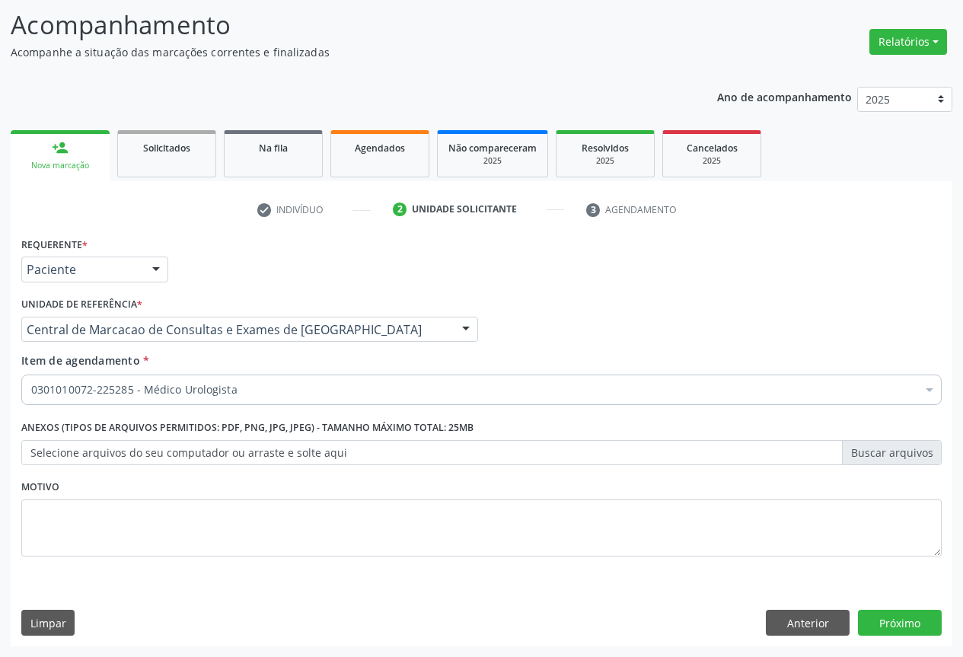
click at [896, 609] on div "Requerente * Paciente Profissional de Saúde Paciente Nenhum resultado encontrad…" at bounding box center [481, 439] width 941 height 413
click at [891, 622] on button "Próximo" at bounding box center [900, 623] width 84 height 26
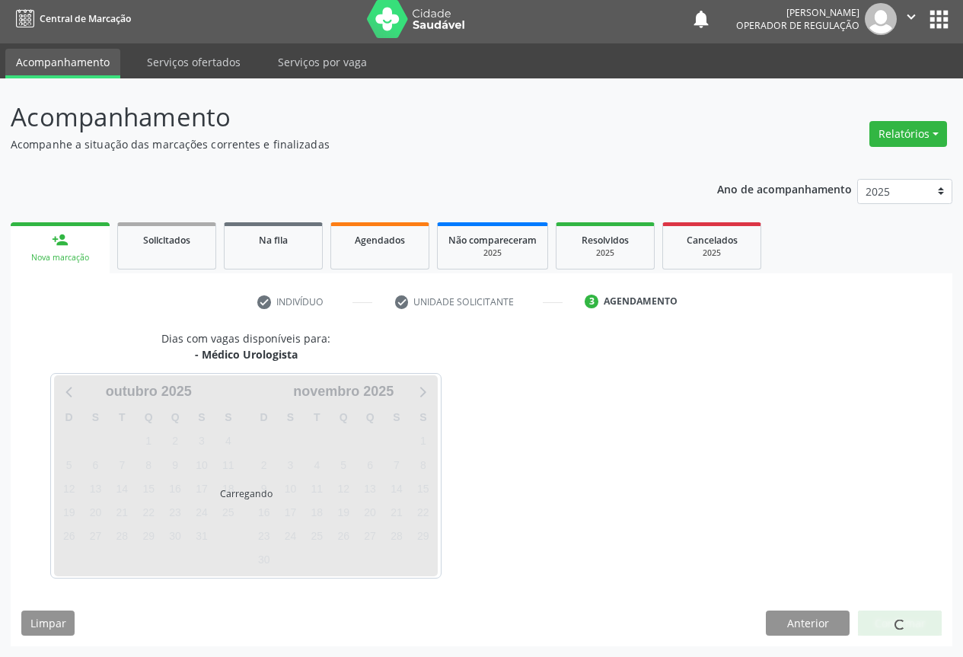
scroll to position [5, 0]
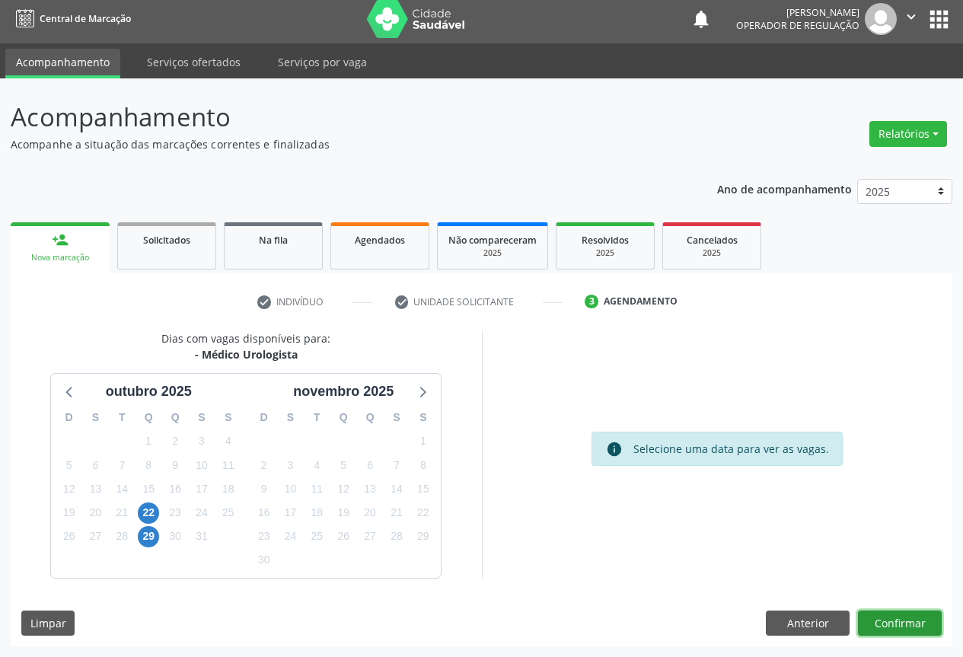
click at [900, 620] on button "Confirmar" at bounding box center [900, 623] width 84 height 26
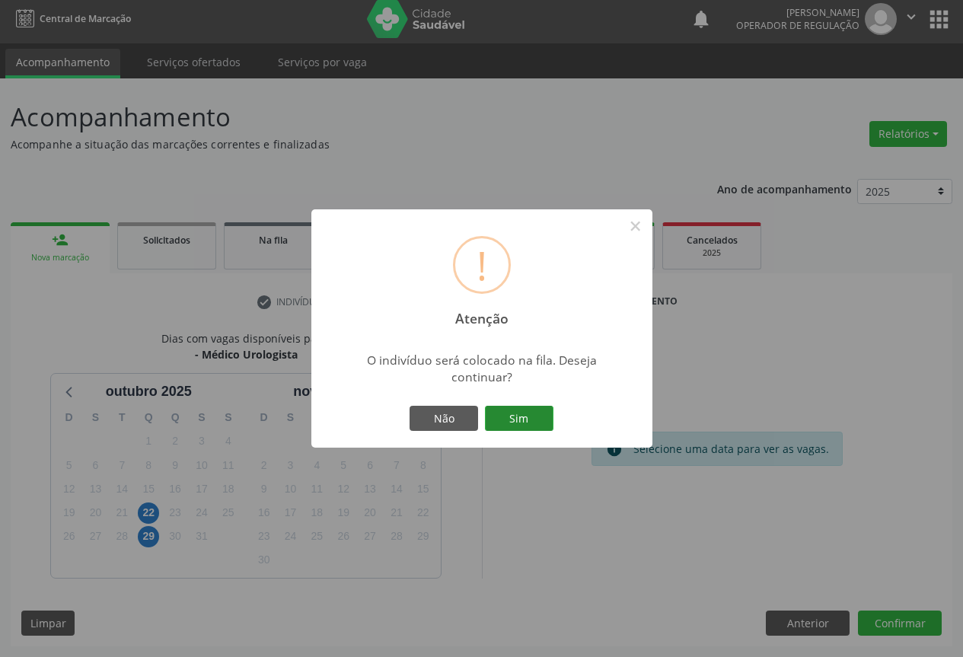
click at [534, 412] on button "Sim" at bounding box center [519, 419] width 68 height 26
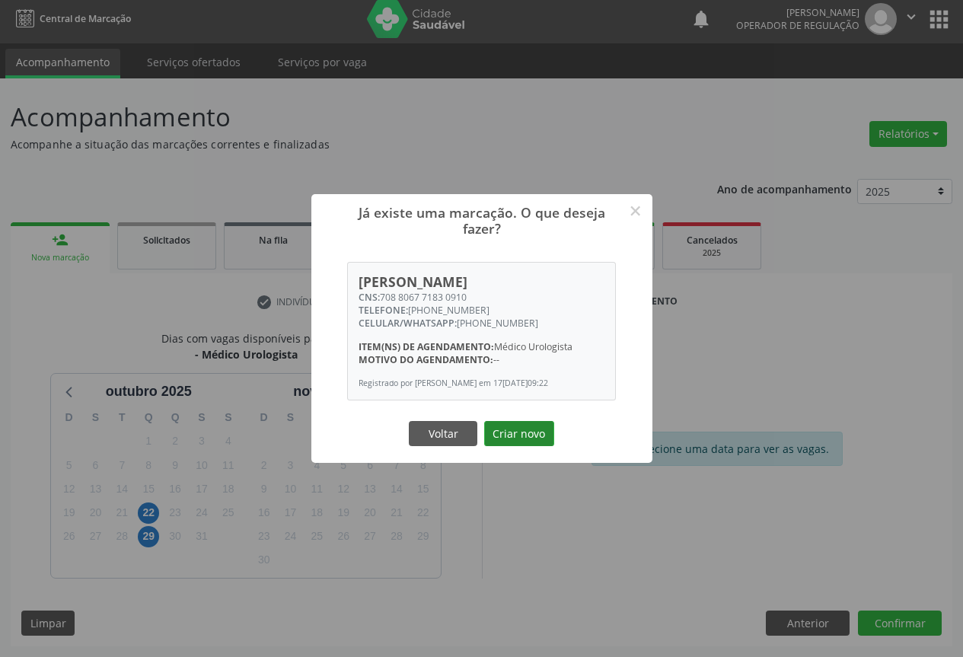
click at [549, 437] on button "Criar novo" at bounding box center [519, 434] width 70 height 26
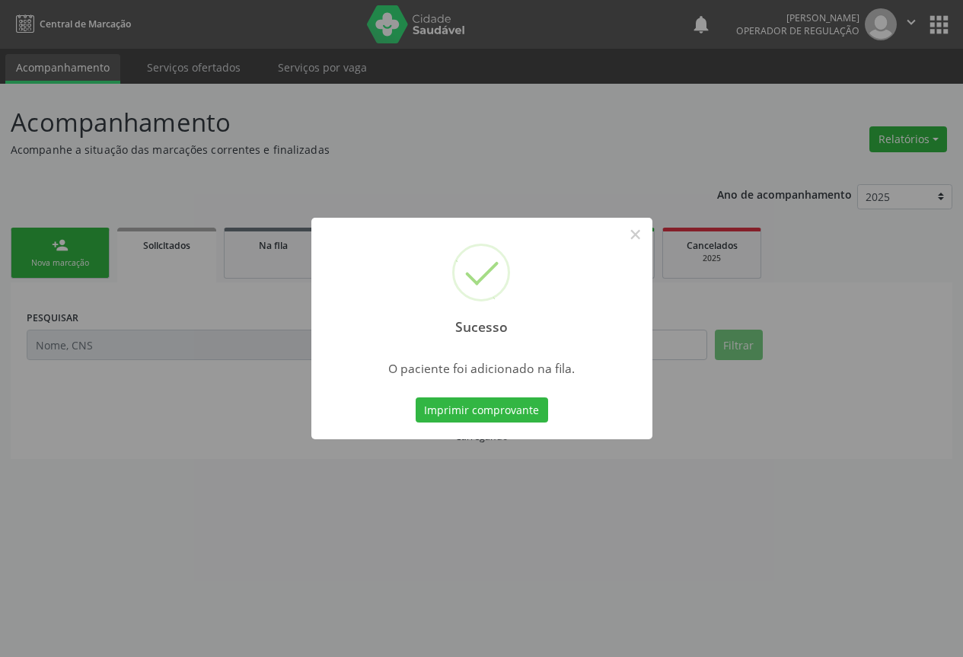
scroll to position [0, 0]
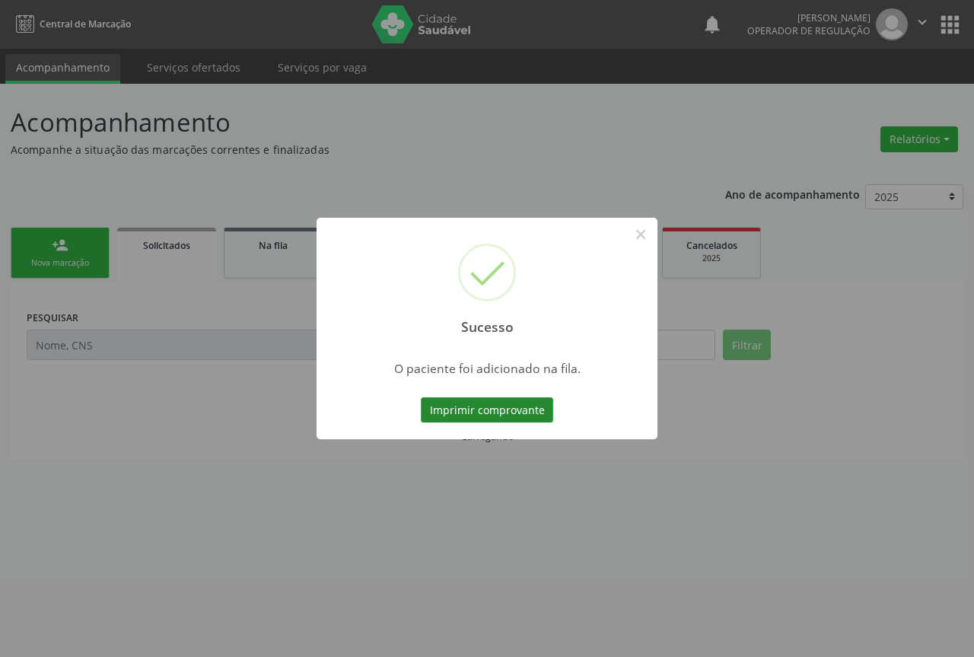
click at [533, 411] on button "Imprimir comprovante" at bounding box center [487, 410] width 132 height 26
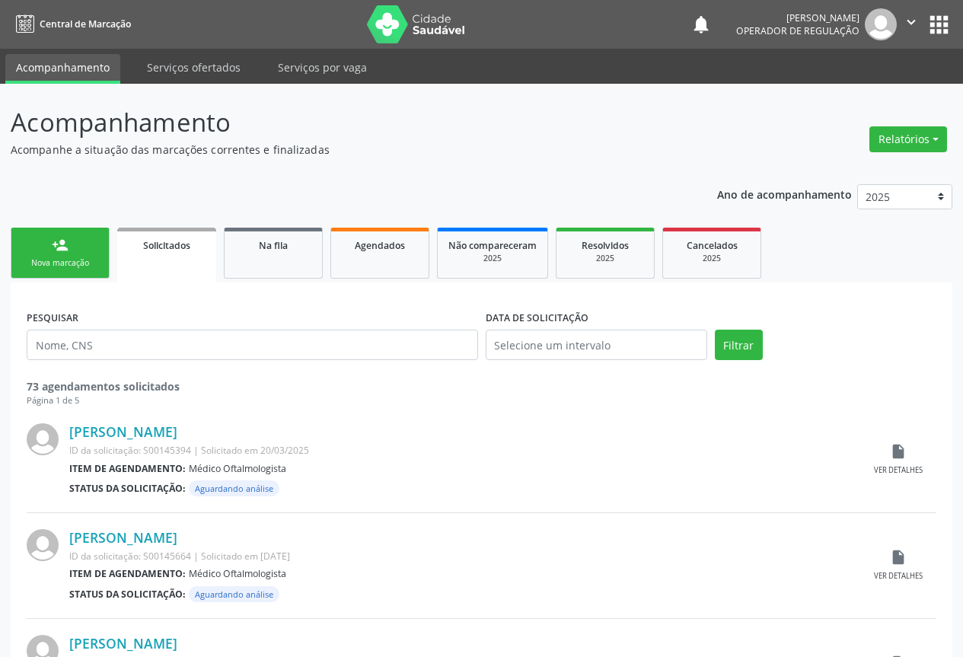
click at [74, 258] on div "Nova marcação" at bounding box center [60, 262] width 76 height 11
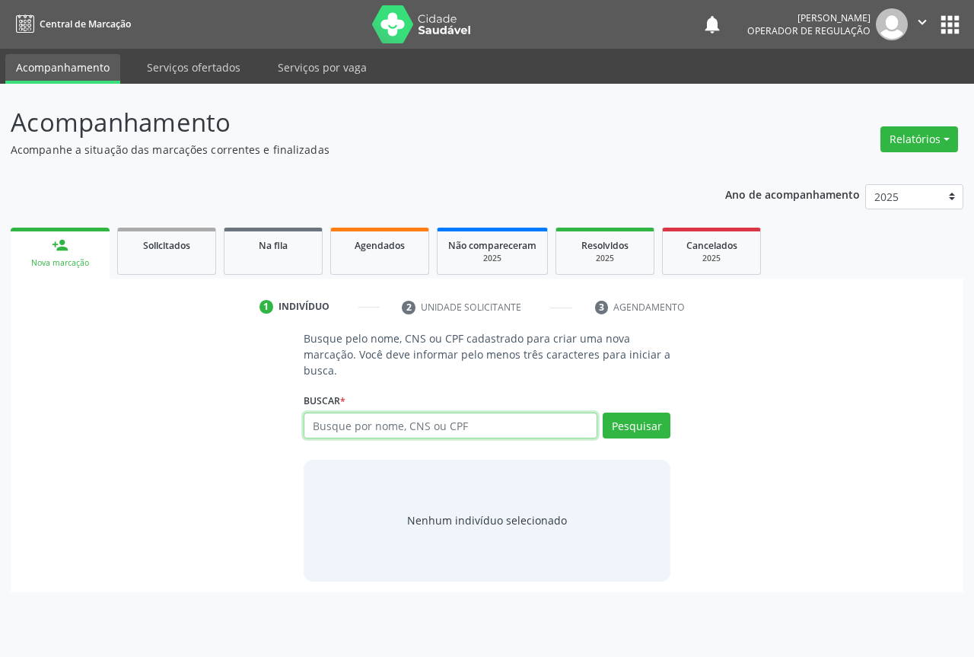
drag, startPoint x: 400, startPoint y: 412, endPoint x: 401, endPoint y: 425, distance: 12.2
click at [400, 414] on input "text" at bounding box center [451, 425] width 294 height 26
type input "700003322291906"
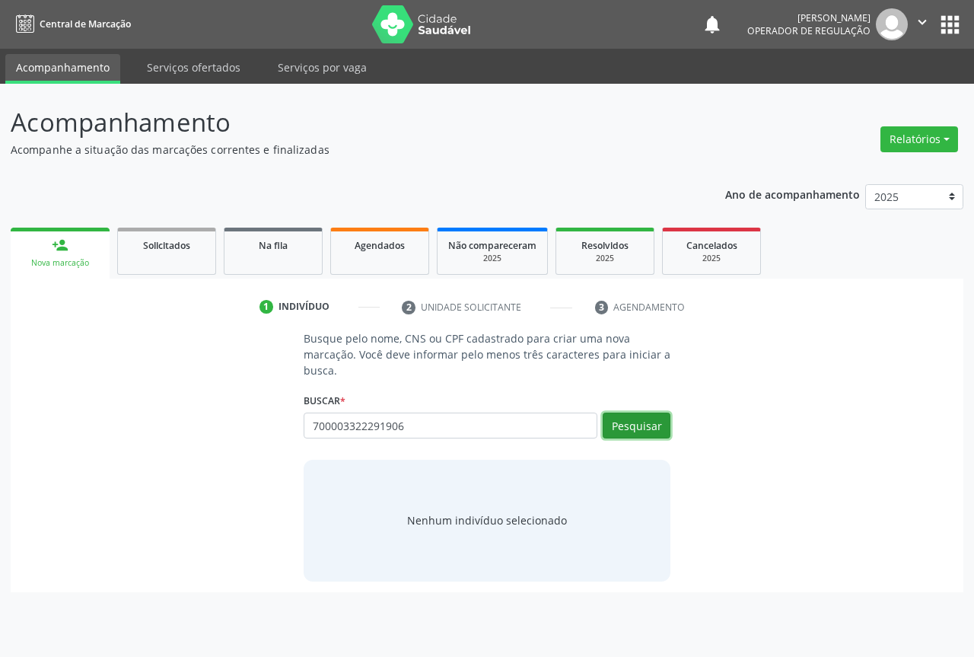
click at [641, 436] on button "Pesquisar" at bounding box center [637, 425] width 68 height 26
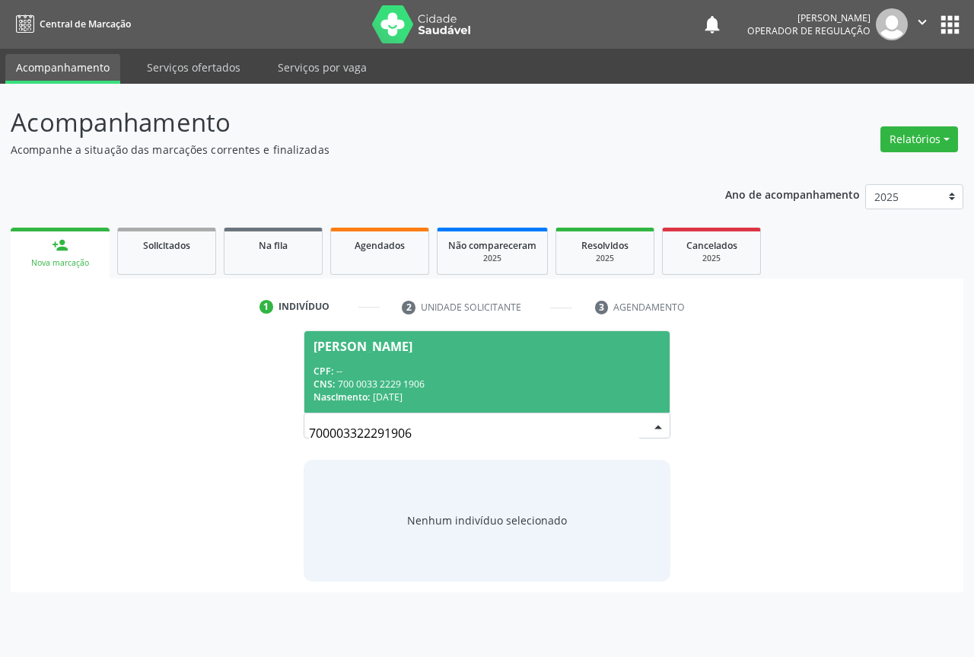
click at [441, 376] on div "CPF: --" at bounding box center [487, 370] width 347 height 13
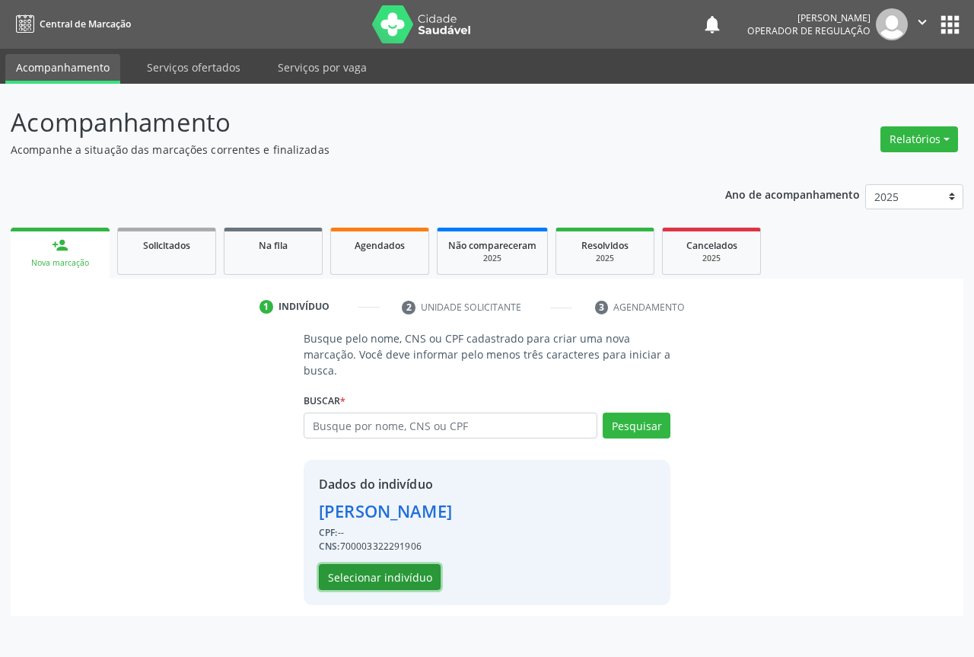
click at [399, 571] on button "Selecionar indivíduo" at bounding box center [380, 577] width 122 height 26
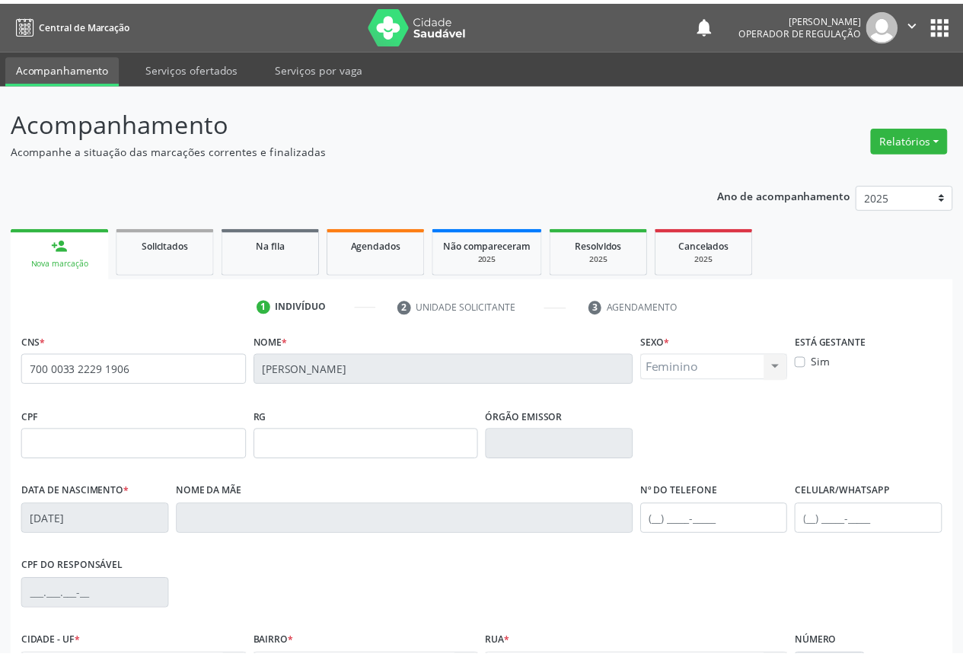
scroll to position [168, 0]
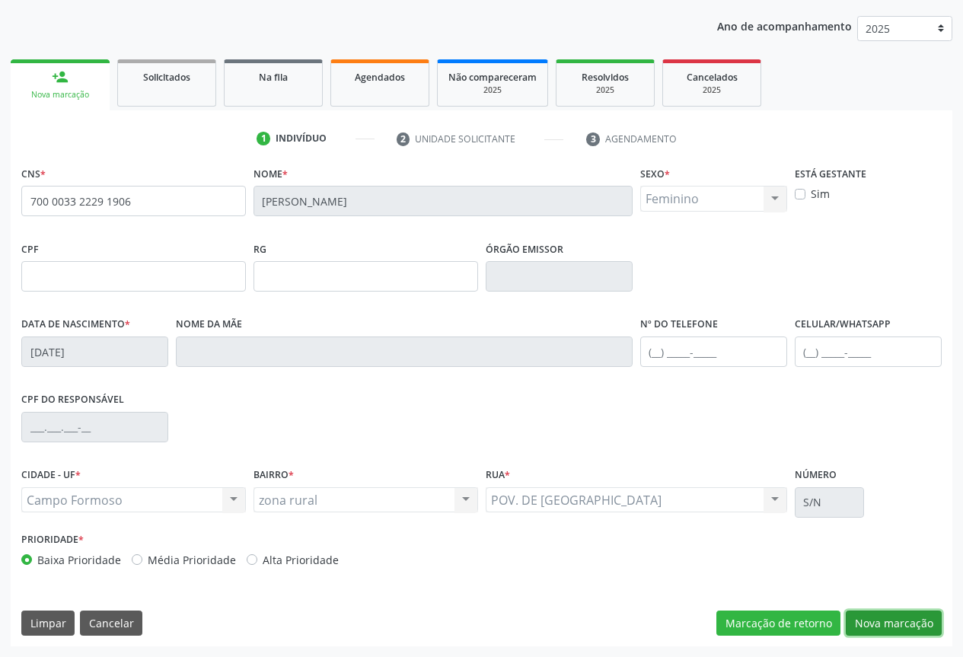
click at [877, 632] on button "Nova marcação" at bounding box center [893, 623] width 96 height 26
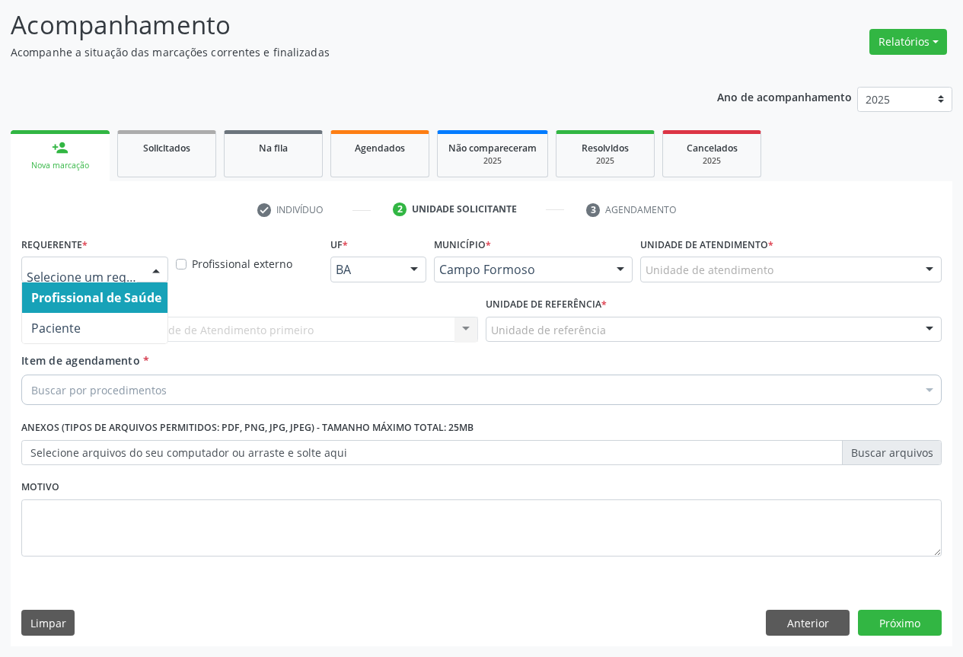
drag, startPoint x: 152, startPoint y: 264, endPoint x: 132, endPoint y: 307, distance: 47.3
click at [151, 264] on div at bounding box center [156, 270] width 23 height 26
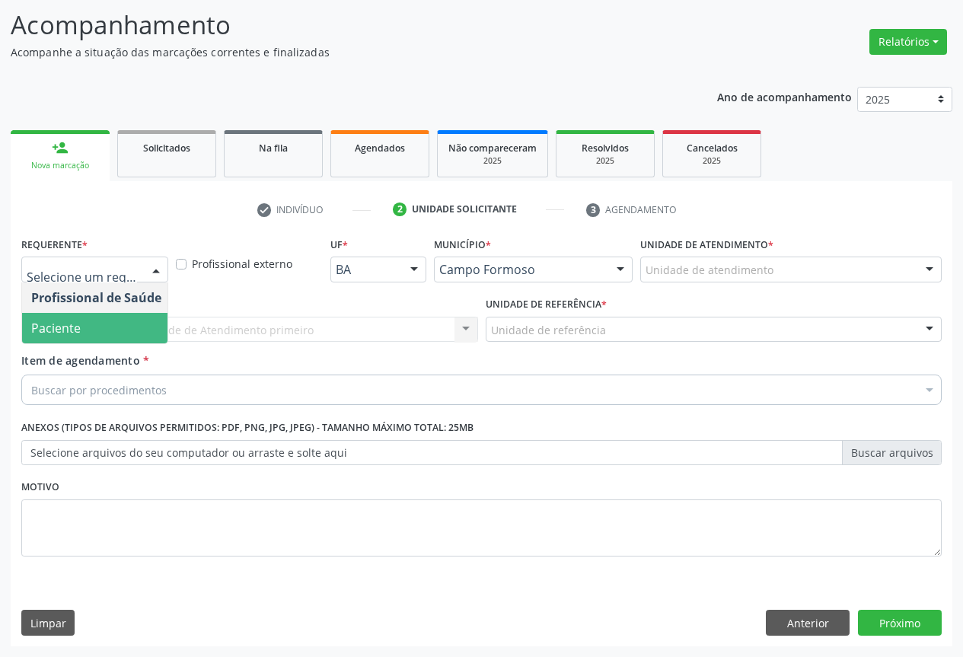
click at [109, 326] on span "Paciente" at bounding box center [96, 328] width 148 height 30
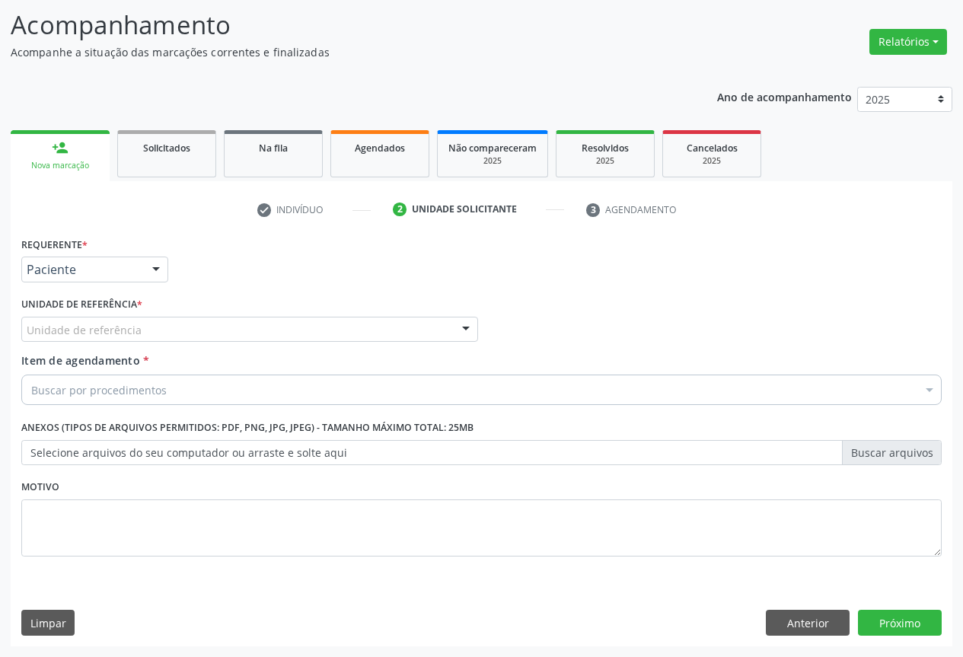
drag, startPoint x: 238, startPoint y: 327, endPoint x: 241, endPoint y: 383, distance: 55.6
click at [238, 329] on div "Unidade de referência" at bounding box center [249, 330] width 457 height 26
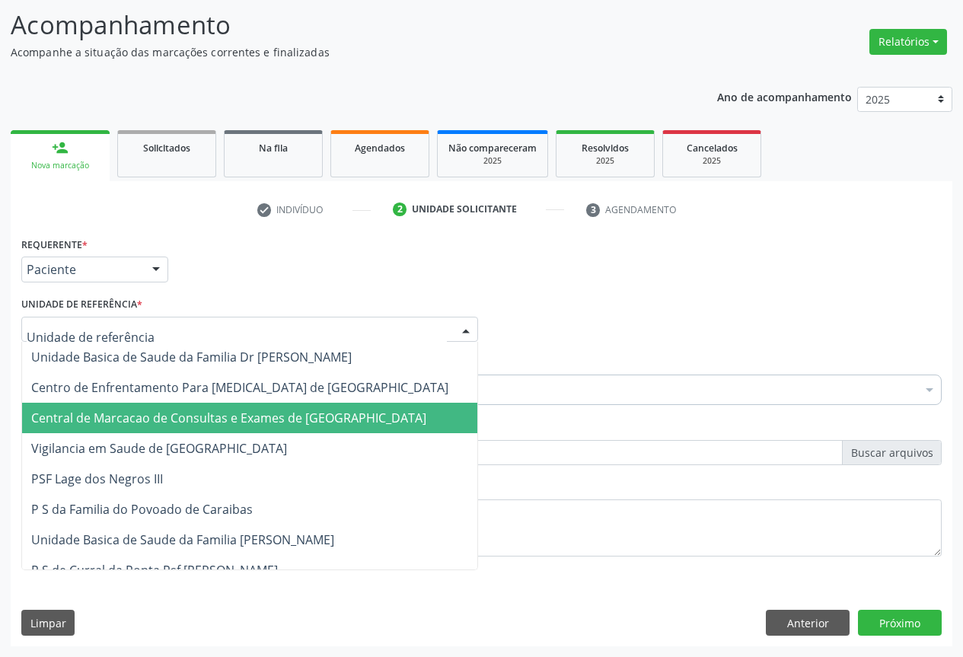
click at [245, 413] on span "Central de Marcacao de Consultas e Exames de [GEOGRAPHIC_DATA]" at bounding box center [228, 417] width 395 height 17
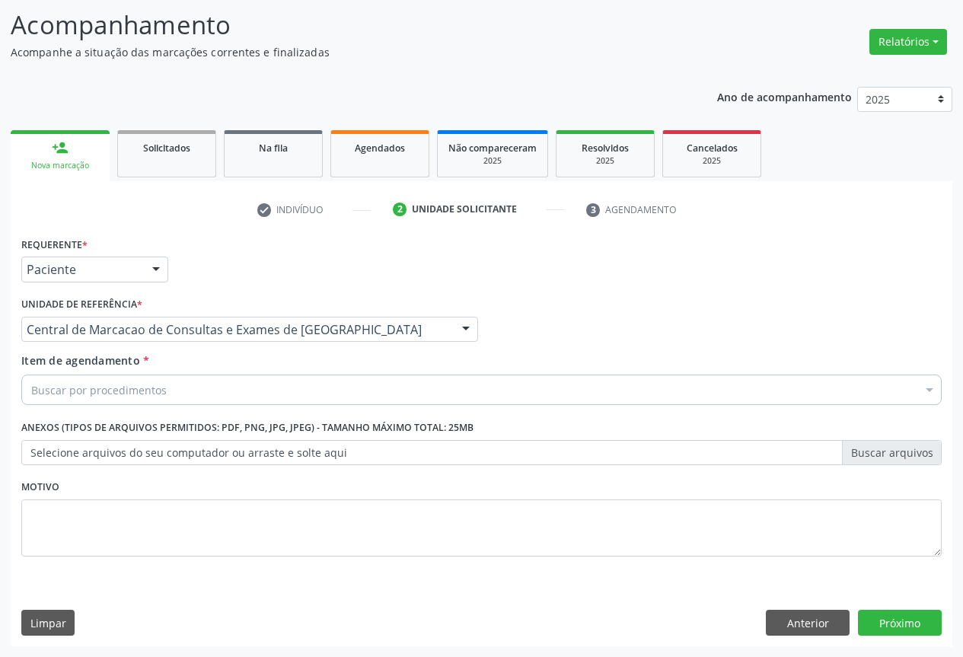
click at [272, 385] on div "Buscar por procedimentos" at bounding box center [481, 389] width 920 height 30
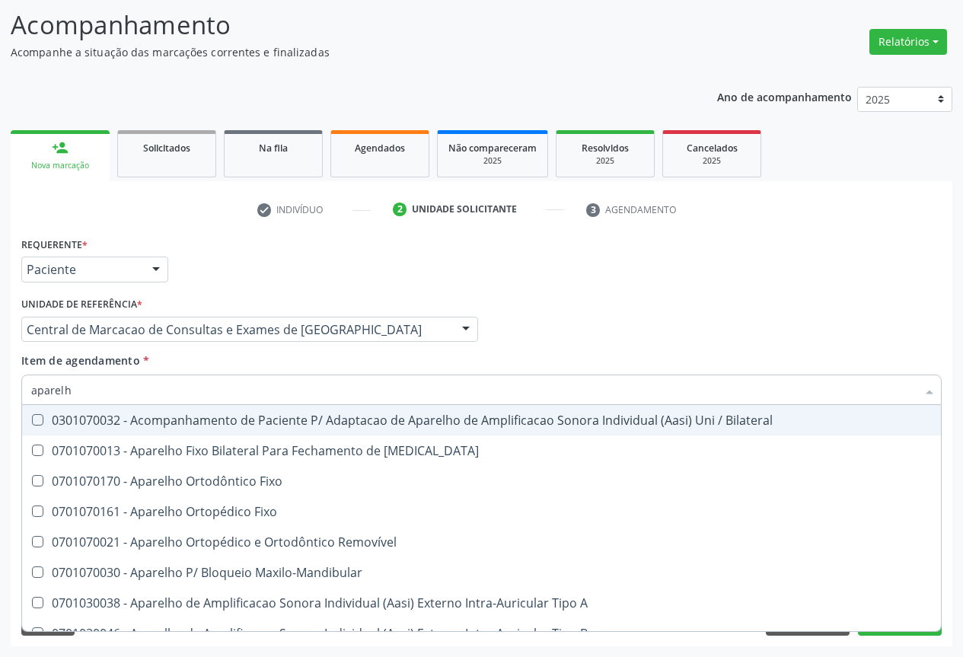
type input "aparelho"
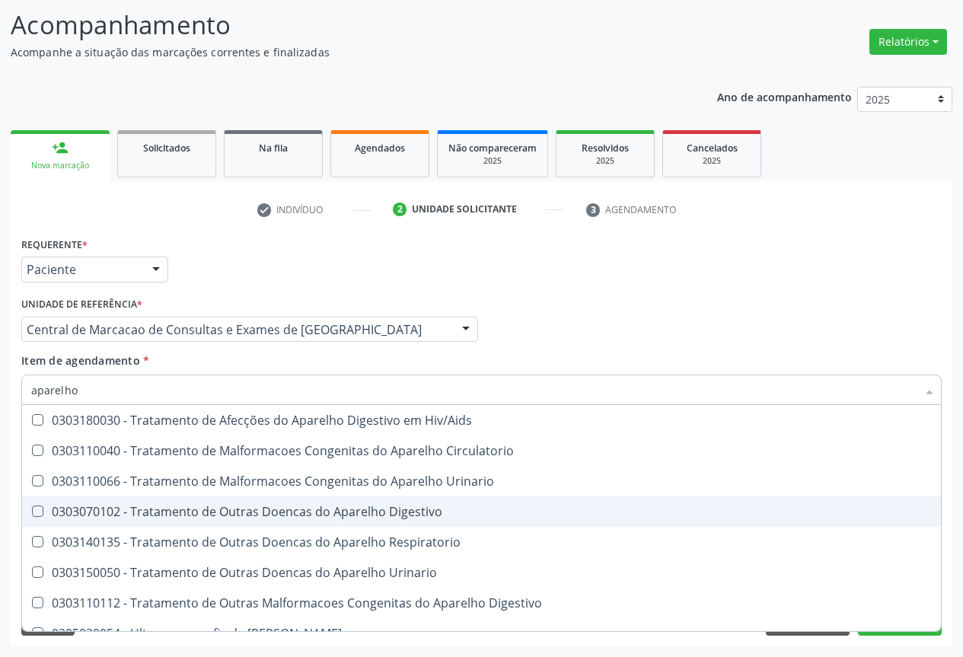
scroll to position [931, 0]
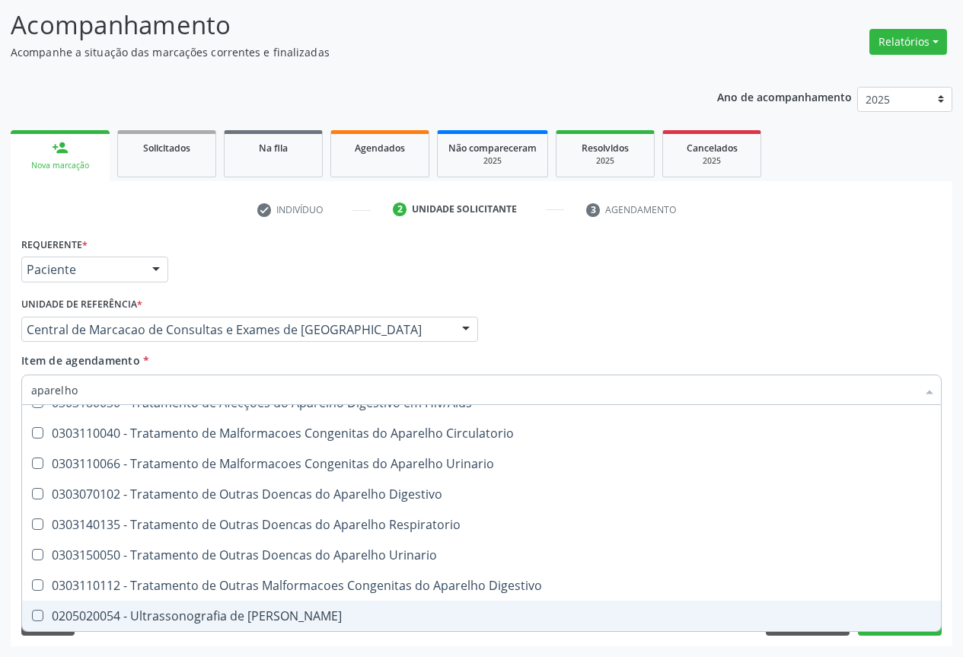
click at [211, 617] on div "0205020054 - Ultrassonografia de [PERSON_NAME]" at bounding box center [481, 616] width 900 height 12
checkbox Urinario "true"
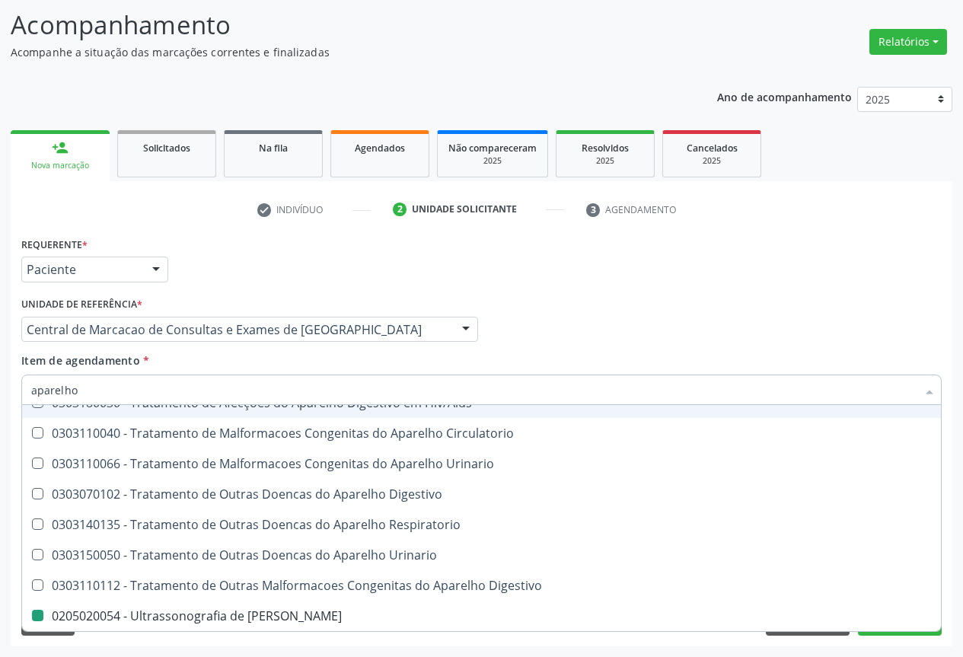
click at [619, 294] on div "Profissional Solicitante Por favor, selecione a Unidade de Atendimento primeiro…" at bounding box center [482, 322] width 928 height 59
checkbox Diastema "true"
checkbox Urinario "false"
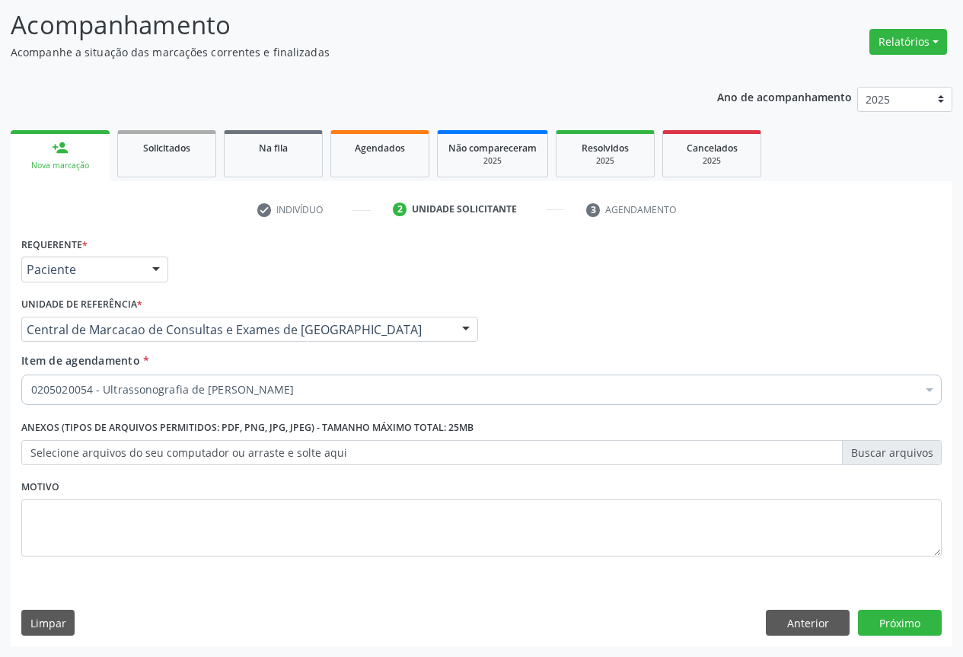
scroll to position [0, 0]
click at [884, 626] on button "Próximo" at bounding box center [900, 623] width 84 height 26
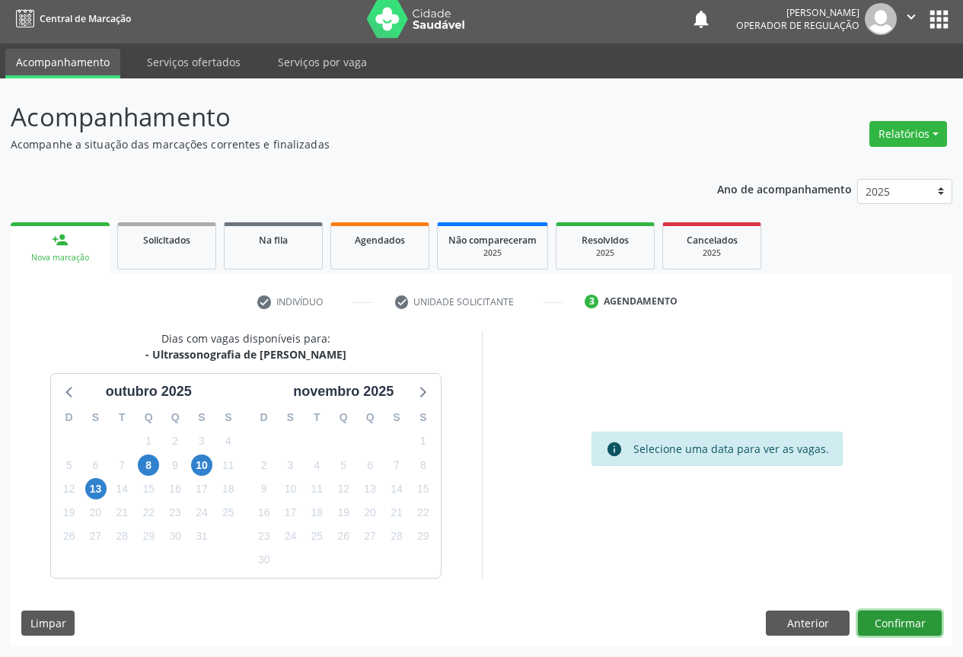
click at [893, 626] on button "Confirmar" at bounding box center [900, 623] width 84 height 26
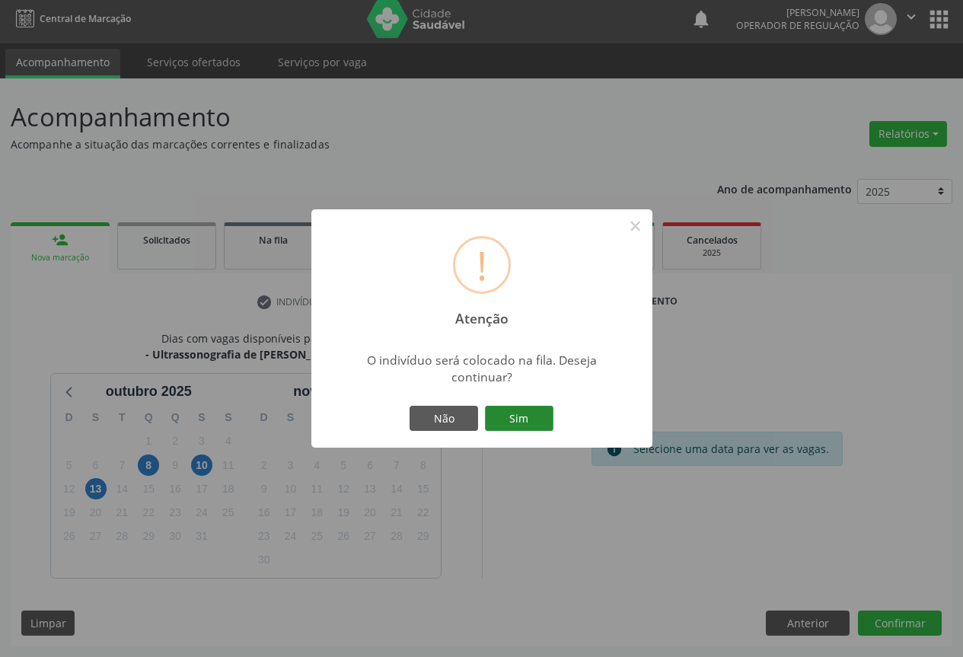
click at [511, 415] on button "Sim" at bounding box center [519, 419] width 68 height 26
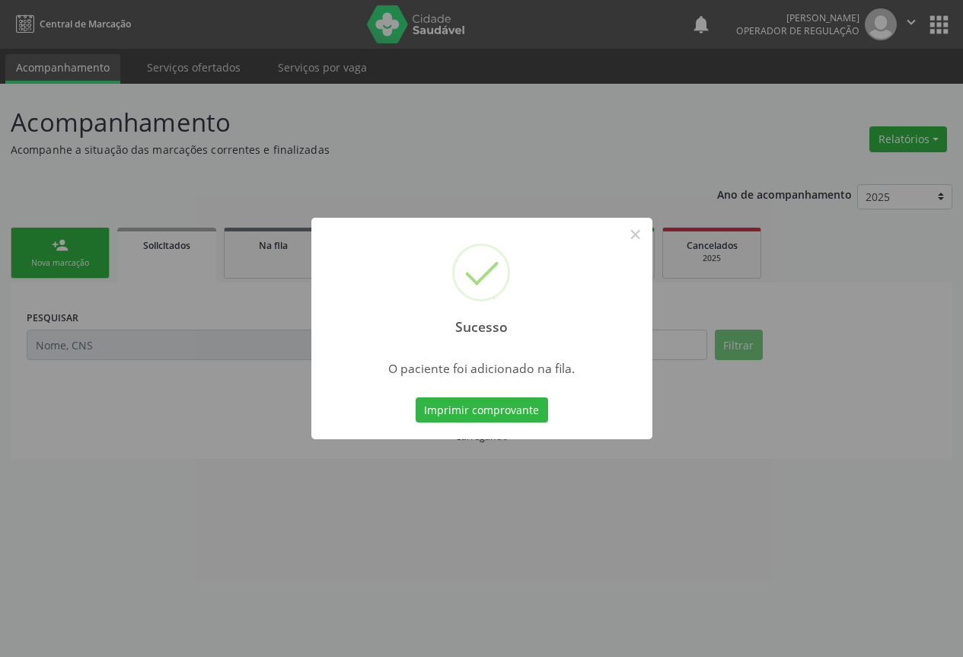
scroll to position [0, 0]
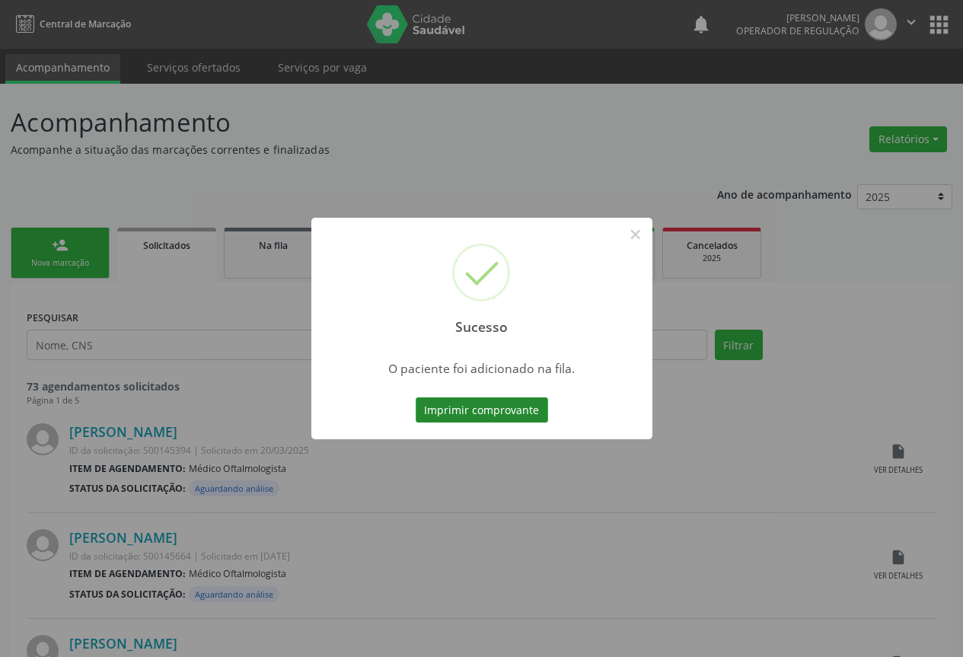
click at [516, 402] on button "Imprimir comprovante" at bounding box center [481, 410] width 132 height 26
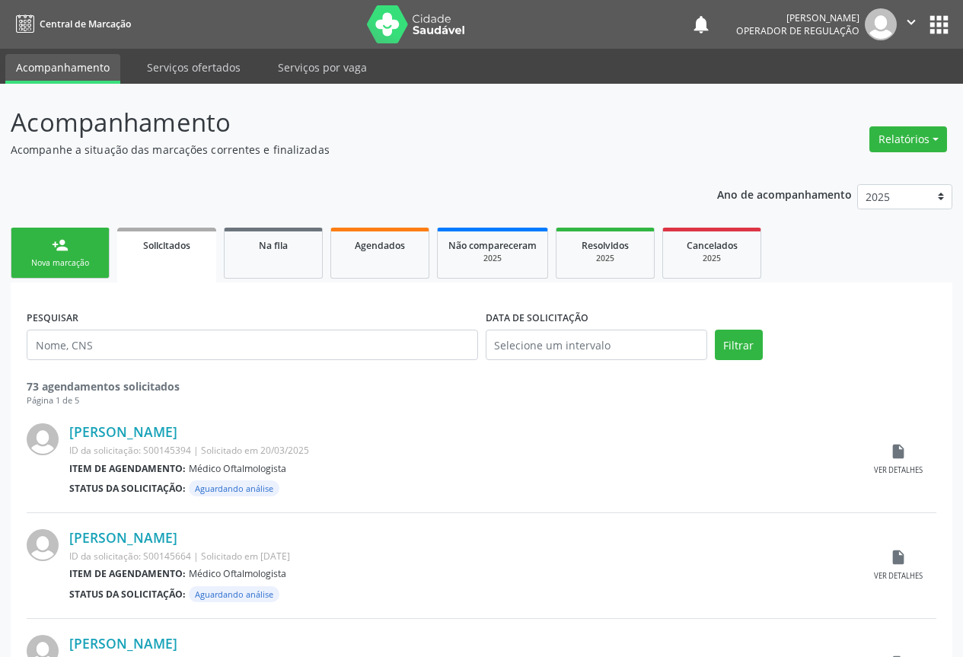
click at [57, 238] on div "person_add" at bounding box center [60, 245] width 17 height 17
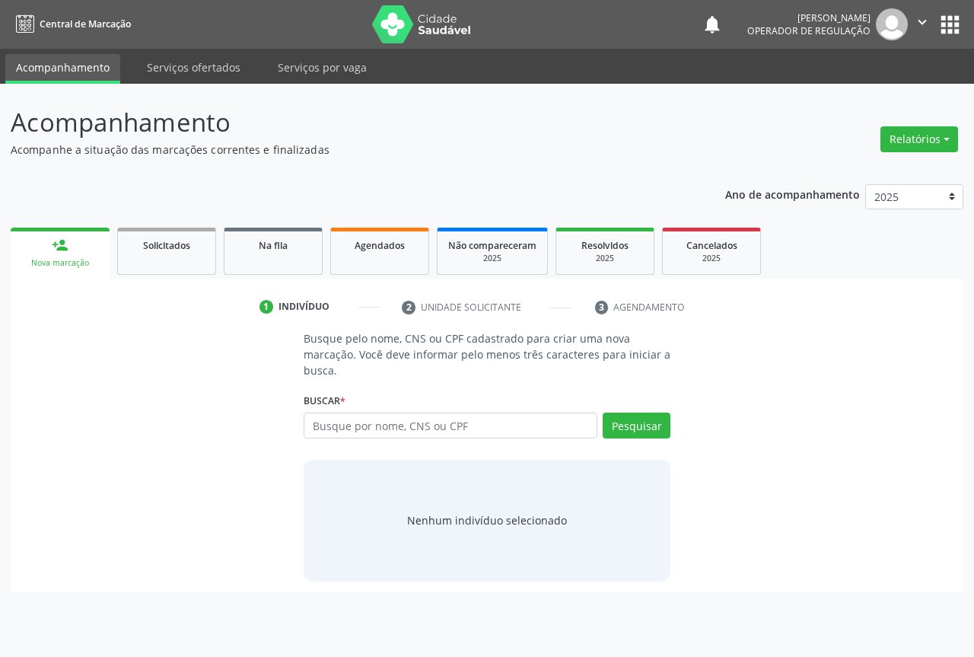
click at [246, 358] on div "Busque pelo nome, CNS ou CPF cadastrado para criar uma nova marcação. Você deve…" at bounding box center [486, 455] width 931 height 250
click at [331, 416] on input "text" at bounding box center [451, 425] width 294 height 26
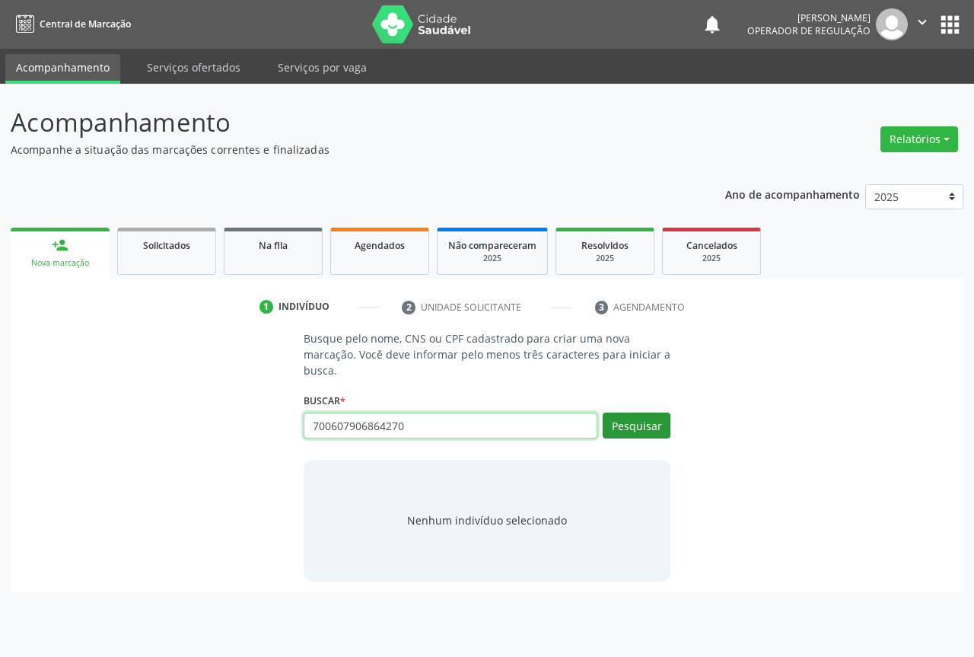
type input "700607906864270"
click at [641, 427] on button "Pesquisar" at bounding box center [637, 425] width 68 height 26
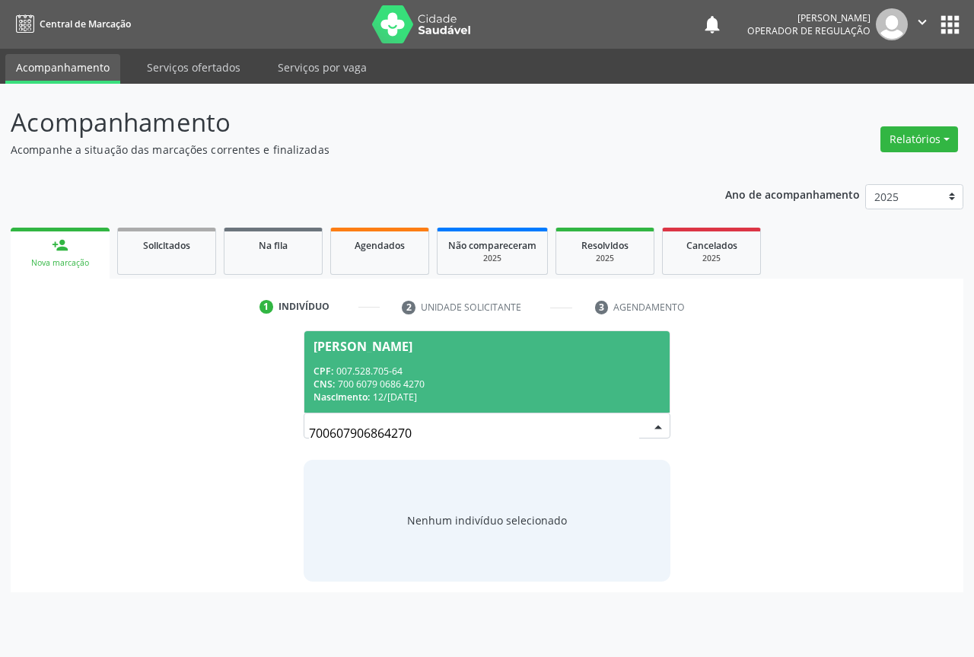
click at [363, 377] on div "CNS: 700 6079 0686 4270" at bounding box center [487, 383] width 347 height 13
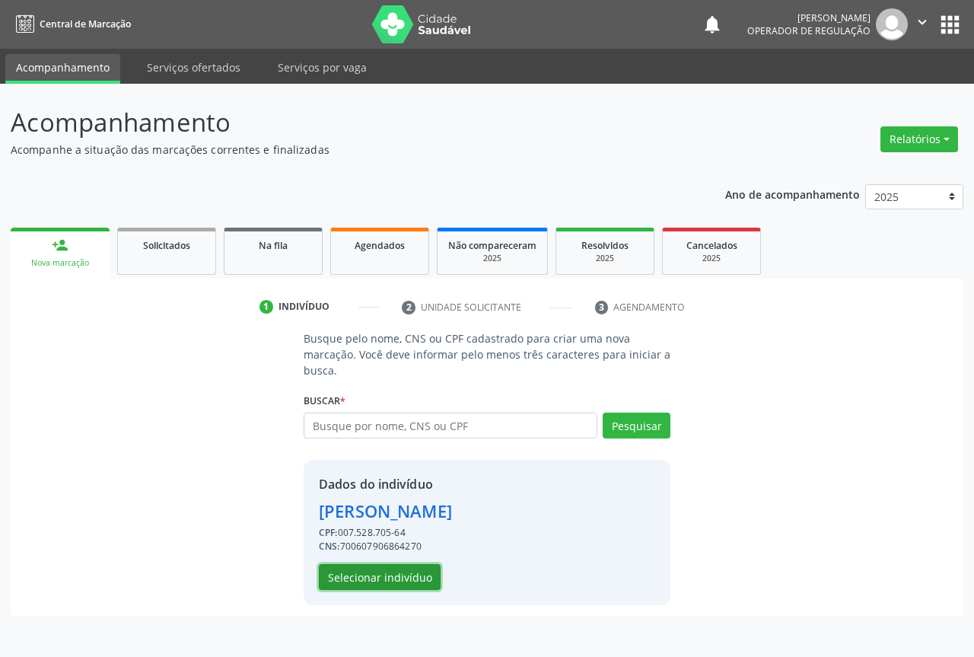
click at [393, 585] on button "Selecionar indivíduo" at bounding box center [380, 577] width 122 height 26
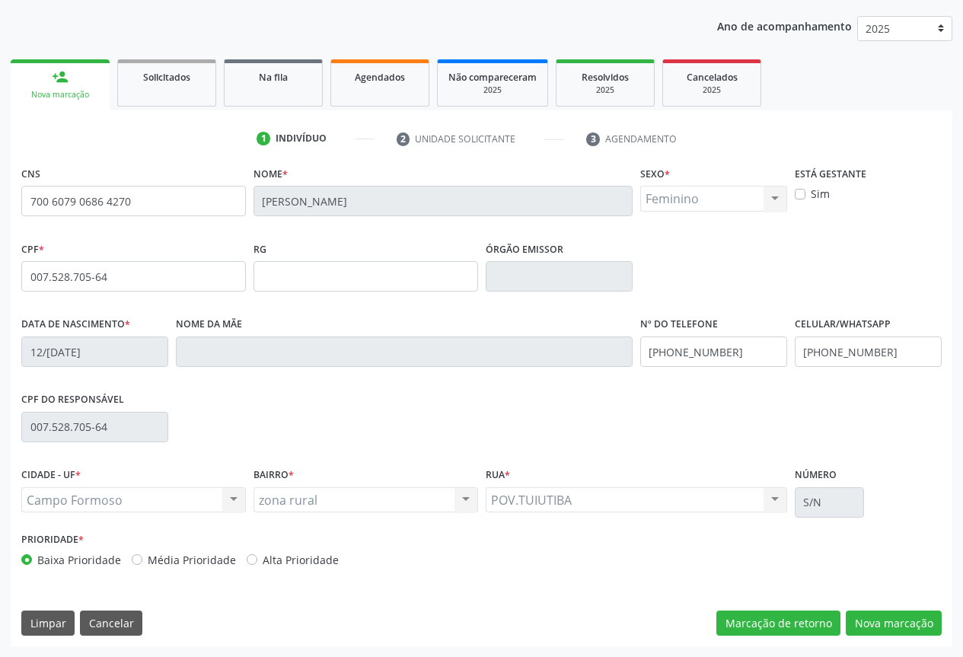
click at [884, 641] on div "CNS 700 6079 0686 4270 Nome * Zelia dos Santos Sexo * Feminino Masculino Femini…" at bounding box center [481, 404] width 941 height 484
click at [887, 626] on button "Nova marcação" at bounding box center [893, 623] width 96 height 26
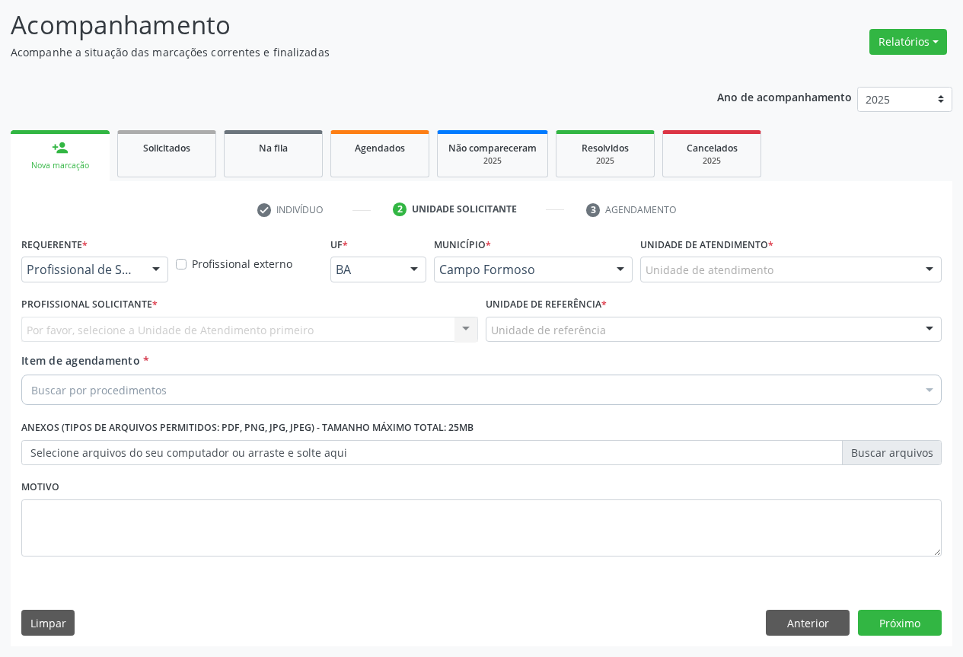
click at [150, 272] on div at bounding box center [156, 270] width 23 height 26
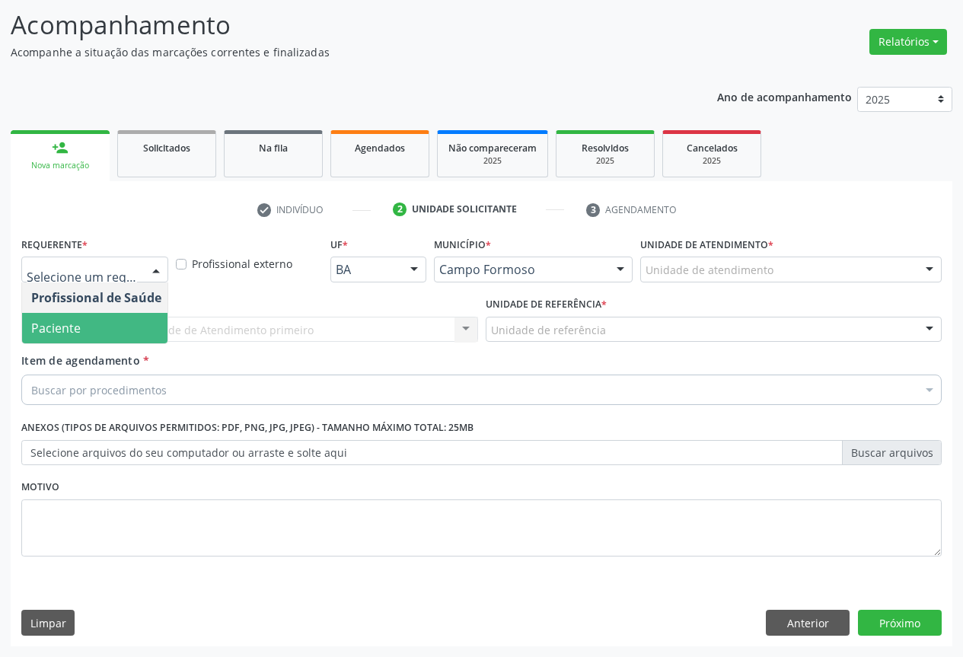
click at [138, 319] on span "Paciente" at bounding box center [96, 328] width 148 height 30
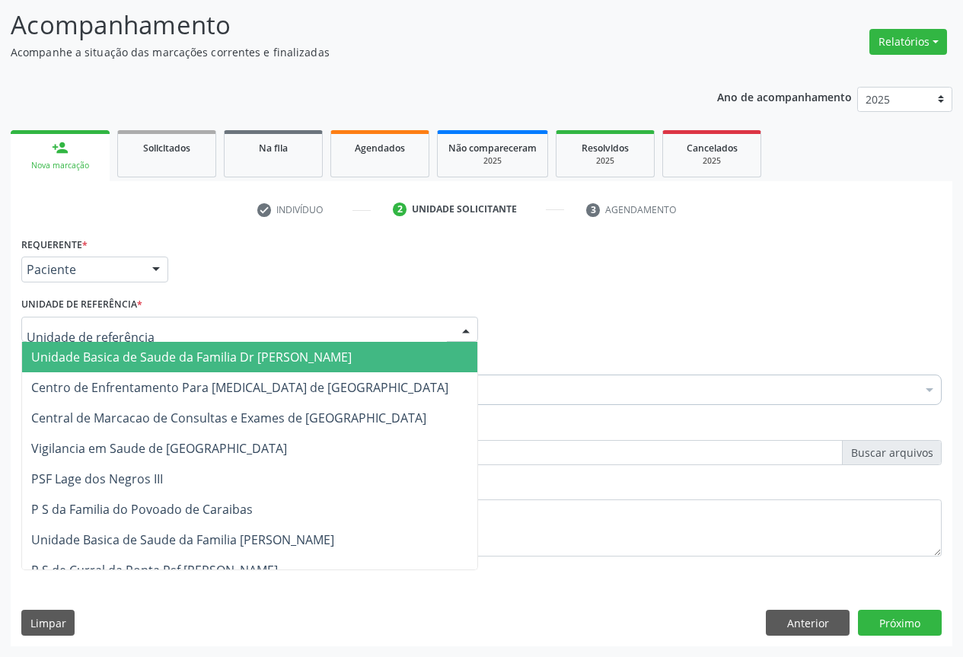
drag, startPoint x: 198, startPoint y: 324, endPoint x: 214, endPoint y: 387, distance: 64.4
click at [199, 325] on div at bounding box center [249, 330] width 457 height 26
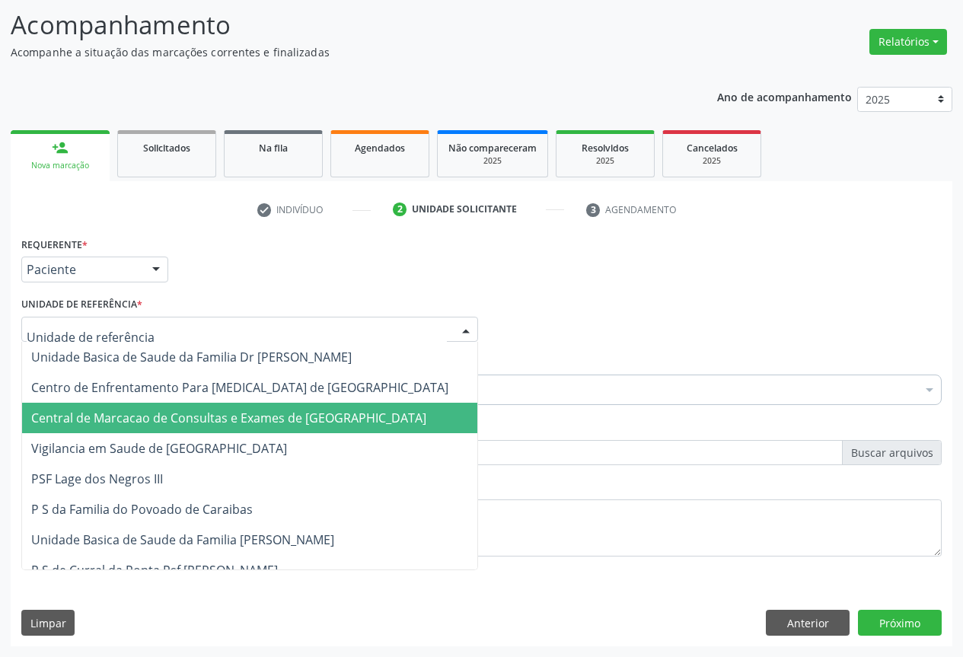
click at [215, 422] on span "Central de Marcacao de Consultas e Exames de [GEOGRAPHIC_DATA]" at bounding box center [228, 417] width 395 height 17
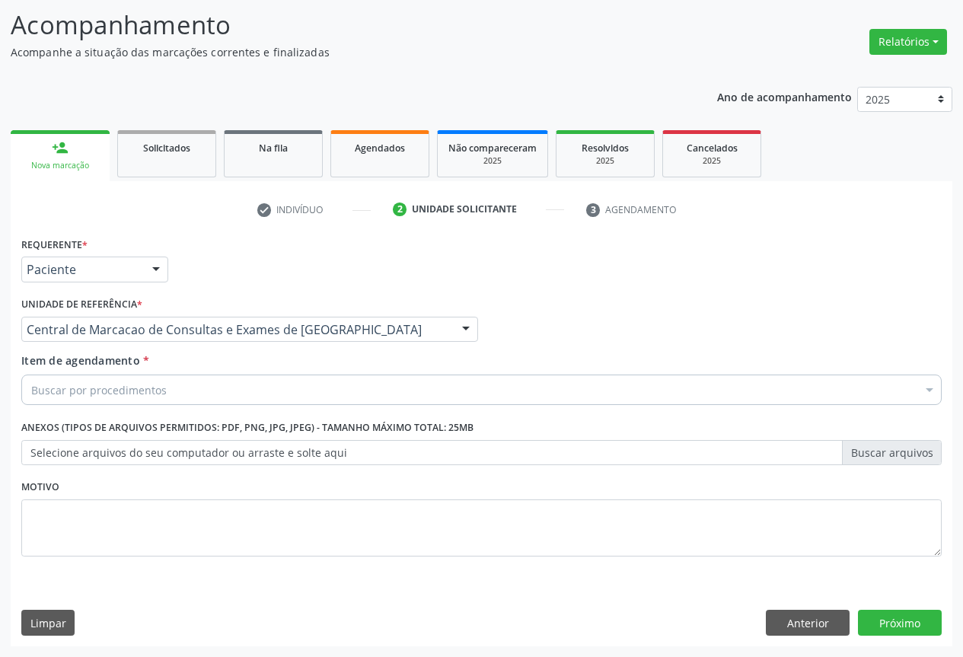
click at [247, 391] on div "Buscar por procedimentos" at bounding box center [481, 389] width 920 height 30
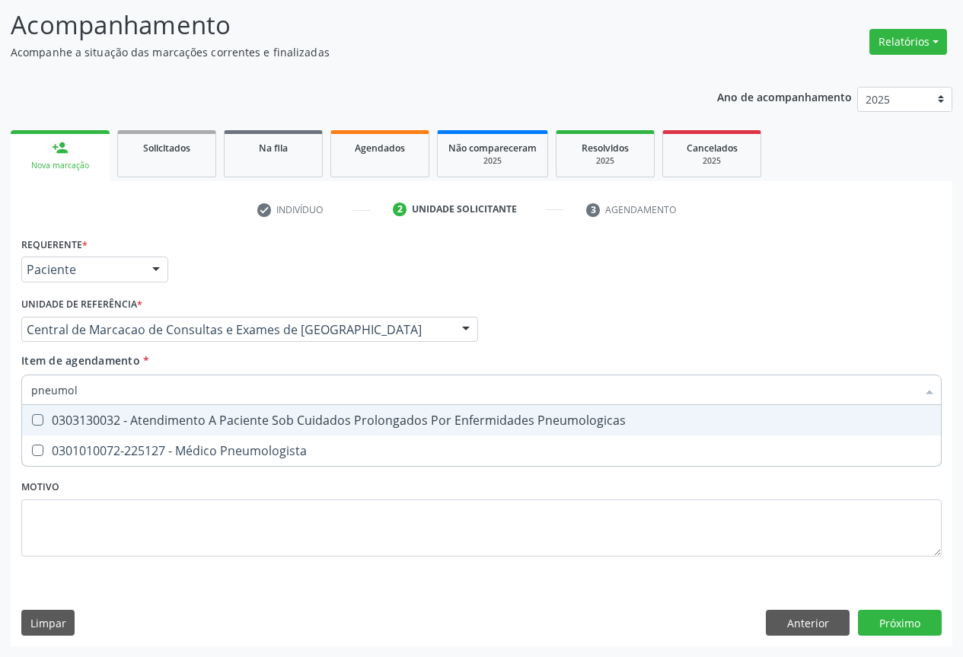
type input "pneumolo"
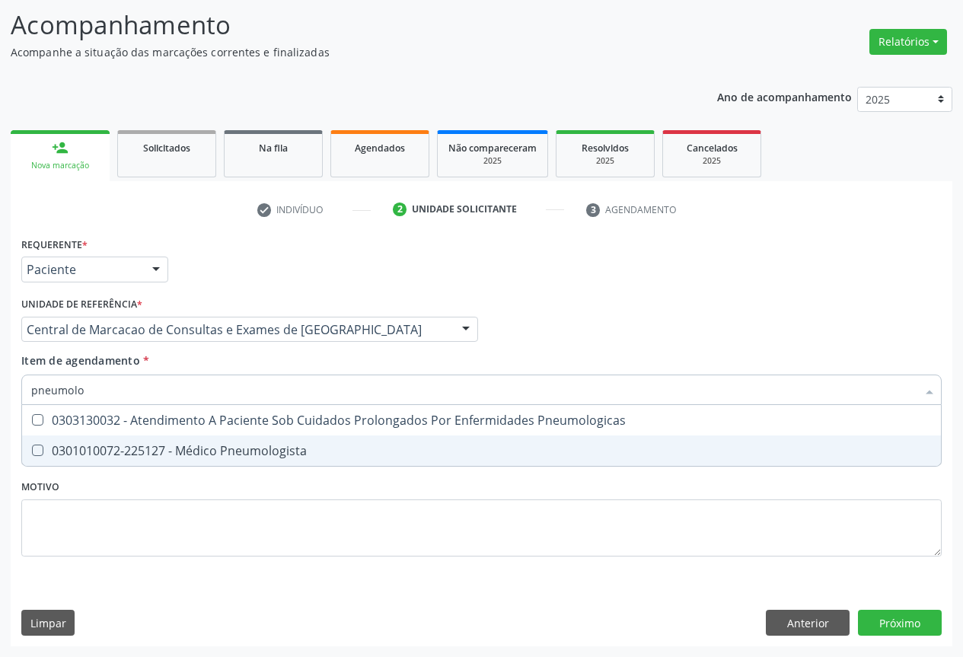
click at [253, 453] on div "0301010072-225127 - Médico Pneumologista" at bounding box center [481, 450] width 900 height 12
checkbox Pneumologista "true"
click at [918, 616] on div "Requerente * Paciente Profissional de Saúde Paciente Nenhum resultado encontrad…" at bounding box center [481, 439] width 941 height 413
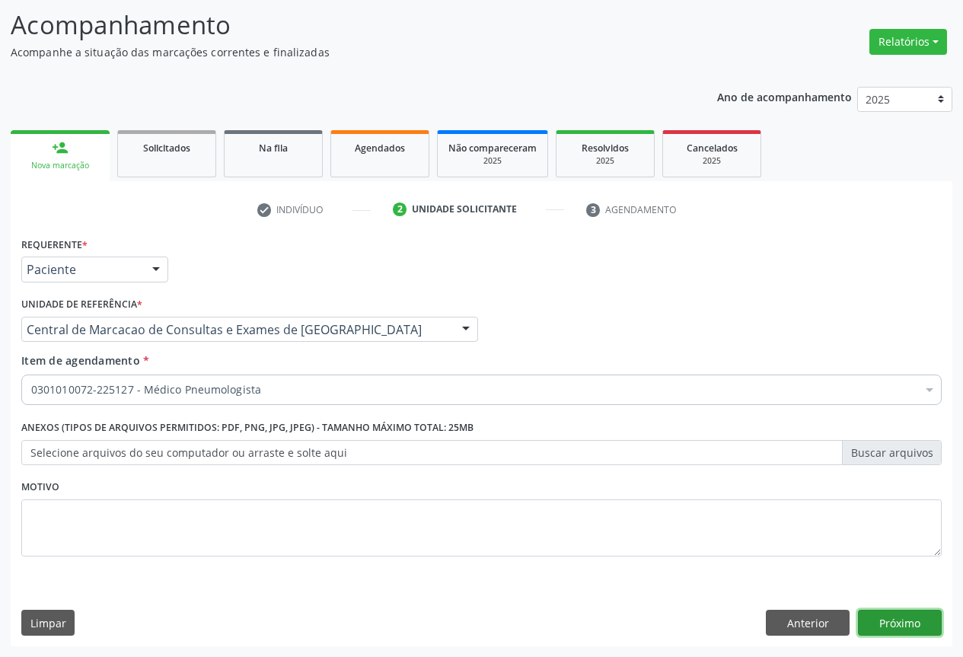
click at [905, 622] on button "Próximo" at bounding box center [900, 623] width 84 height 26
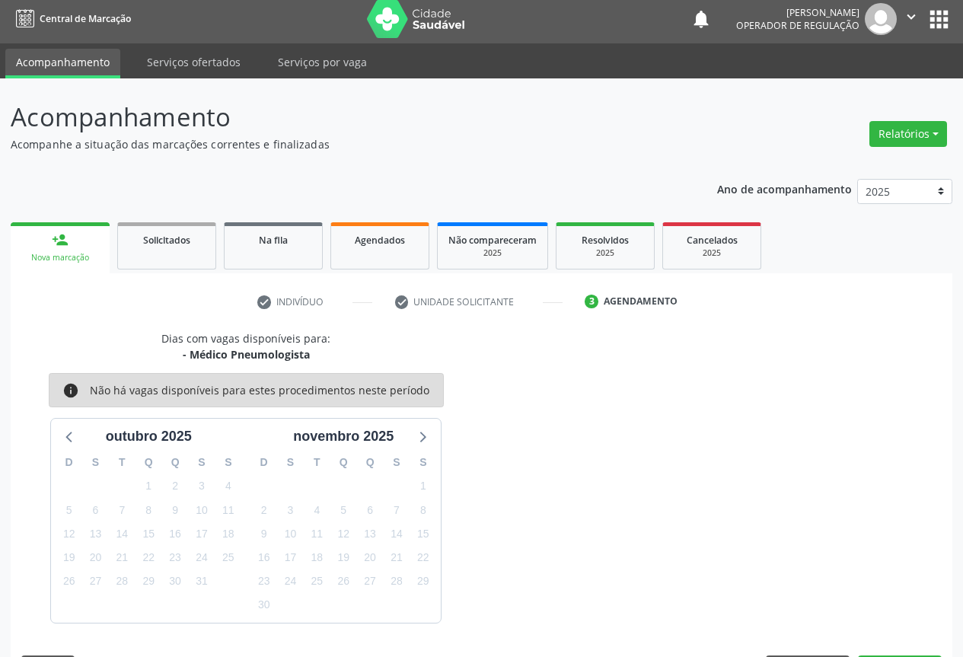
scroll to position [50, 0]
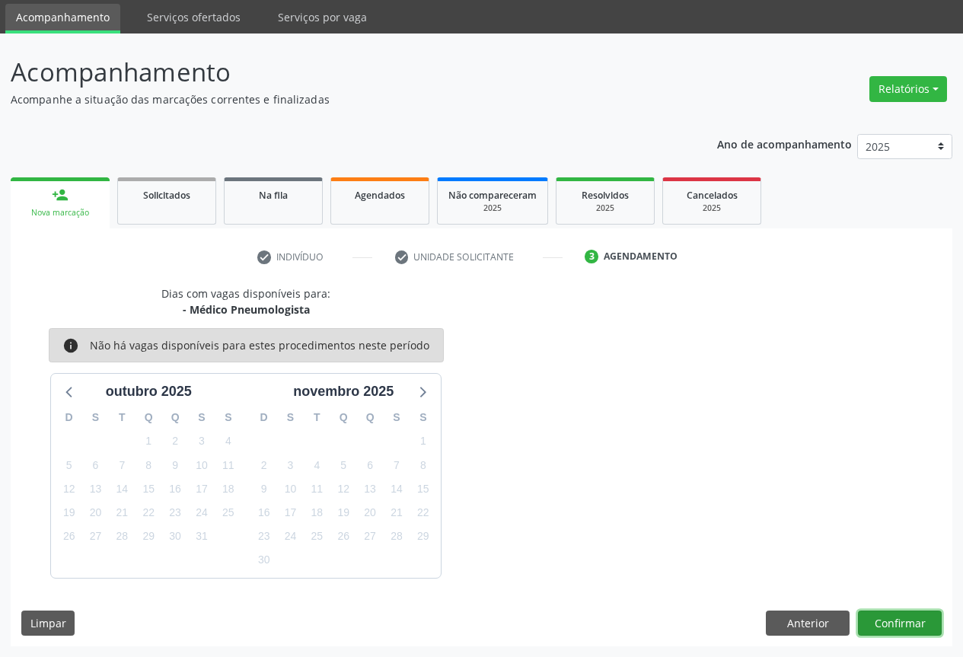
click at [922, 631] on button "Confirmar" at bounding box center [900, 623] width 84 height 26
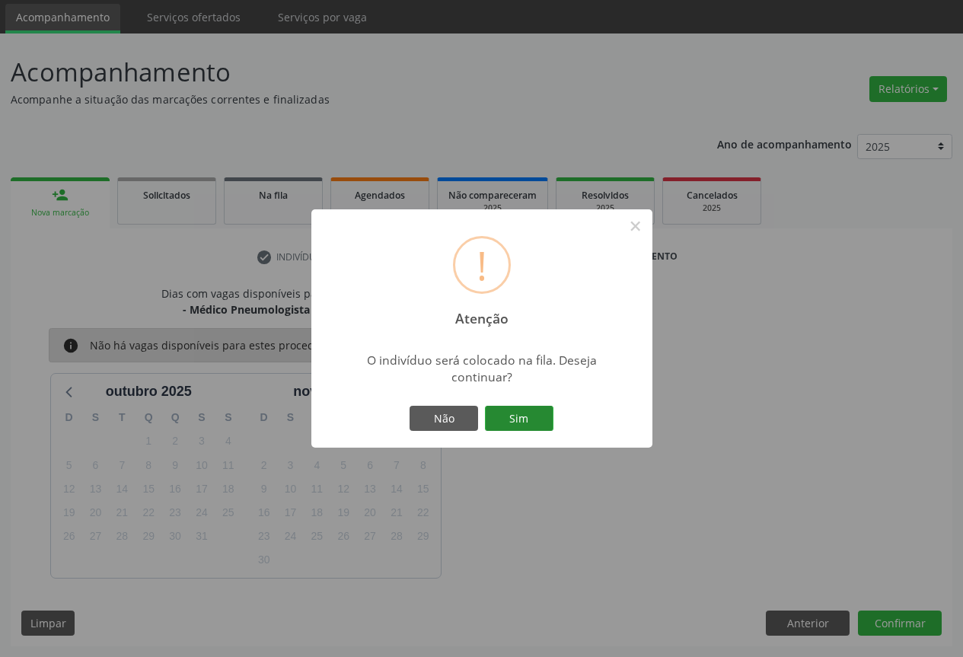
click at [509, 411] on button "Sim" at bounding box center [519, 419] width 68 height 26
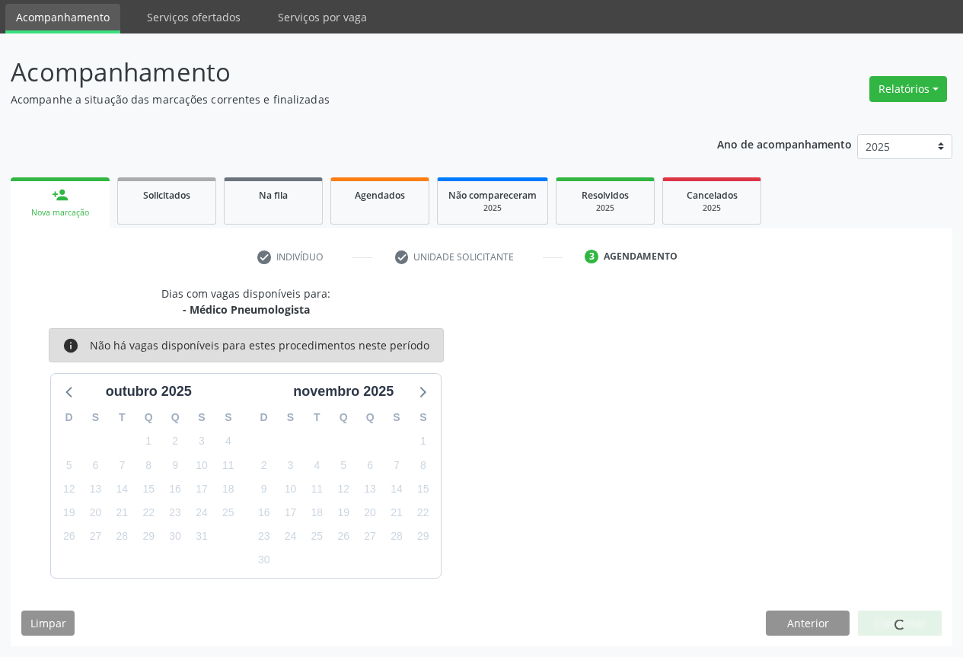
scroll to position [0, 0]
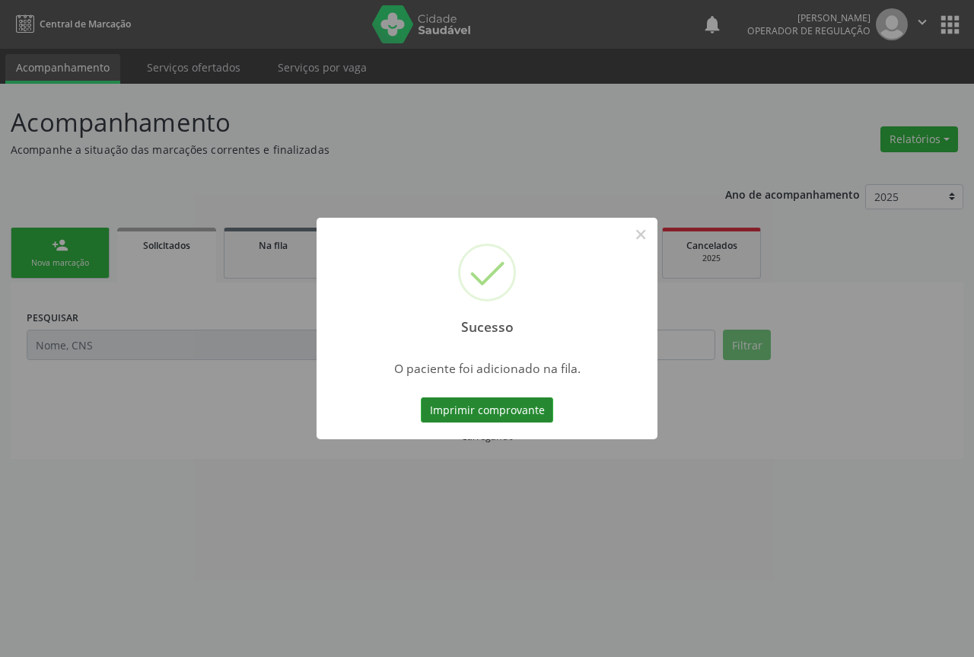
click at [532, 412] on button "Imprimir comprovante" at bounding box center [487, 410] width 132 height 26
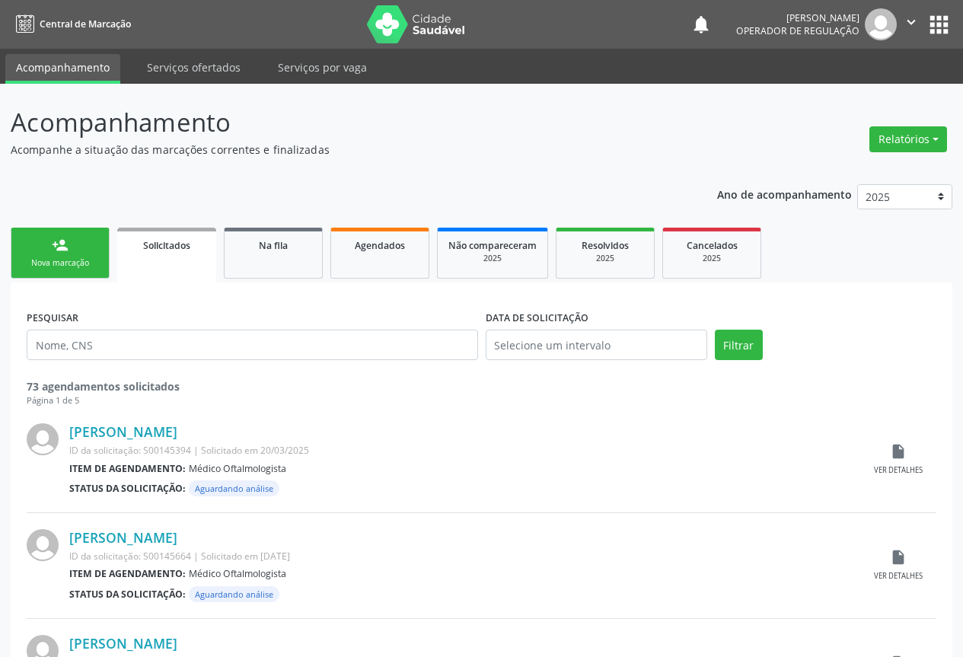
click at [64, 259] on div "Nova marcação" at bounding box center [60, 262] width 76 height 11
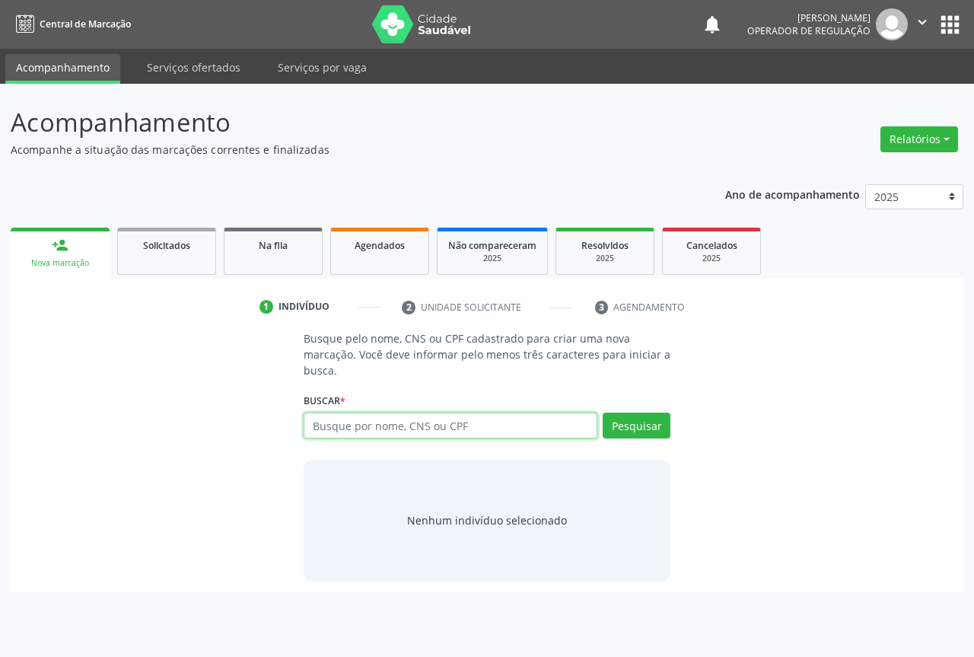
click at [476, 426] on input "text" at bounding box center [451, 425] width 294 height 26
type input "704000812039766"
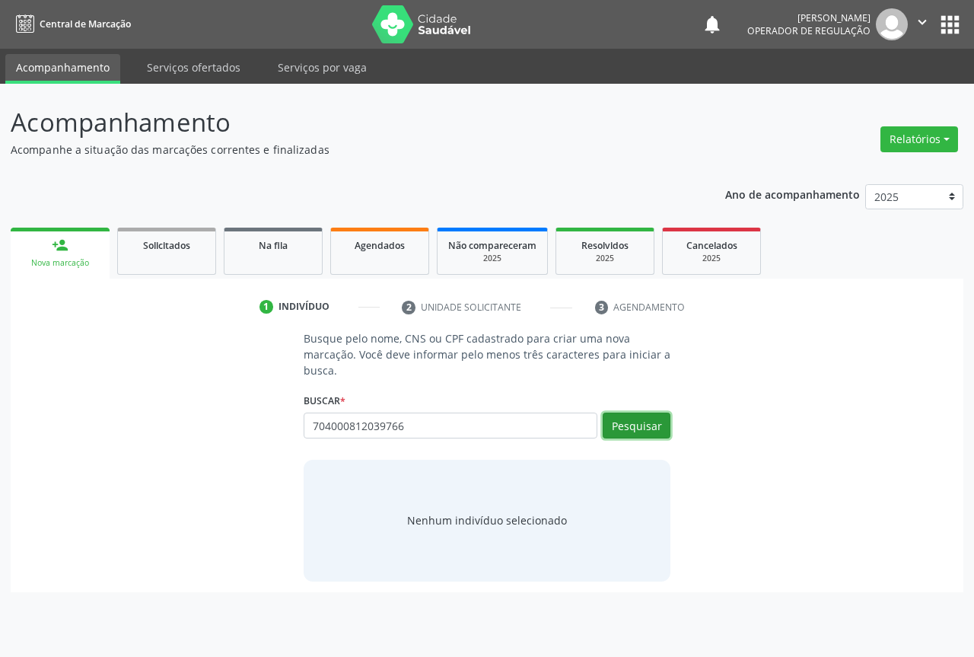
click at [634, 425] on button "Pesquisar" at bounding box center [637, 425] width 68 height 26
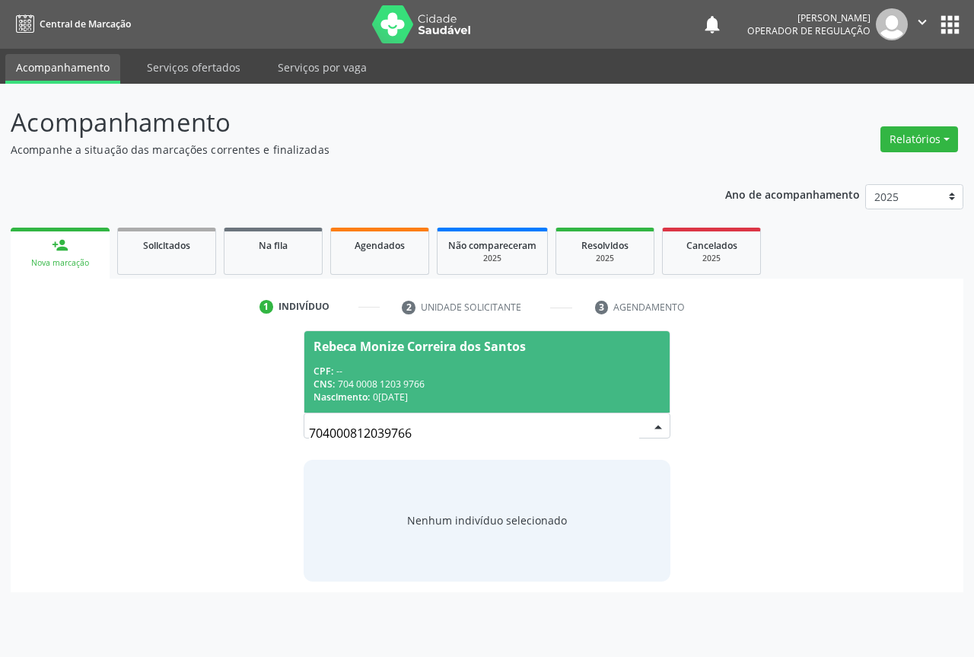
click at [426, 383] on div "CNS: 704 0008 1203 9766" at bounding box center [487, 383] width 347 height 13
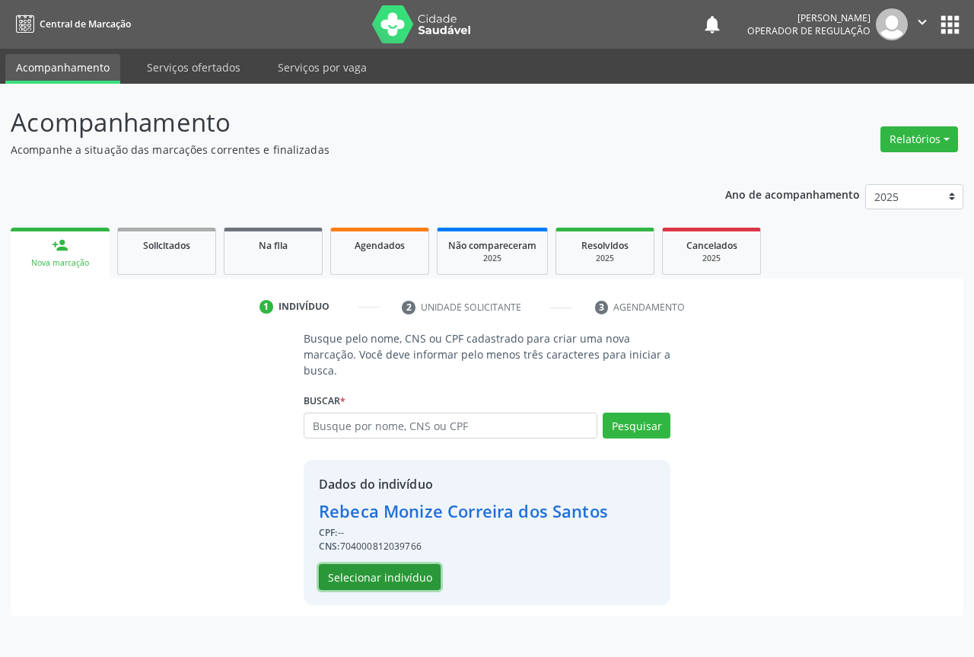
click at [419, 580] on button "Selecionar indivíduo" at bounding box center [380, 577] width 122 height 26
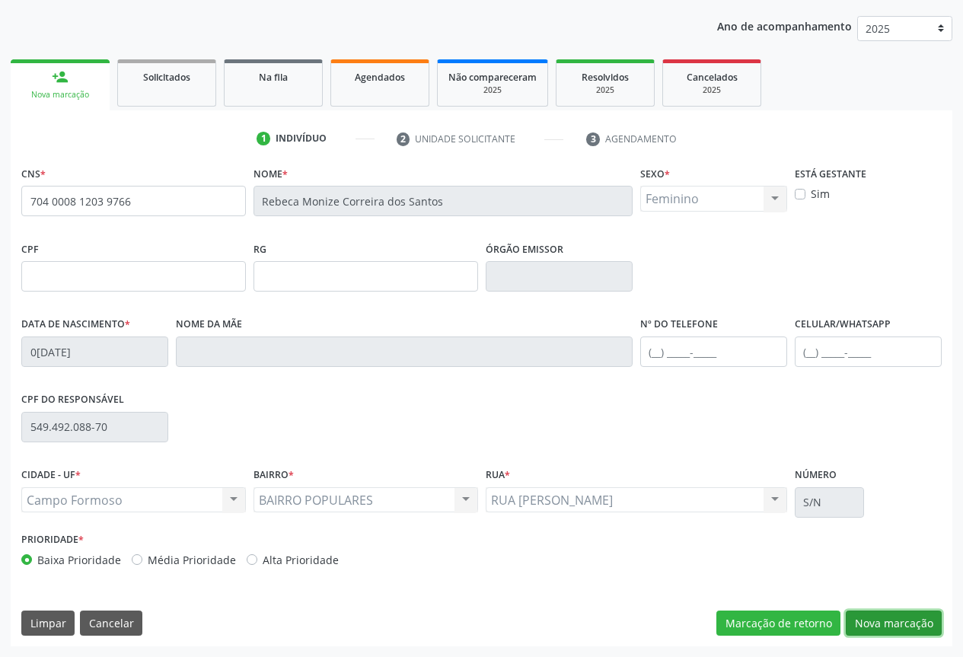
drag, startPoint x: 914, startPoint y: 621, endPoint x: 577, endPoint y: 541, distance: 346.4
click at [906, 621] on button "Nova marcação" at bounding box center [893, 623] width 96 height 26
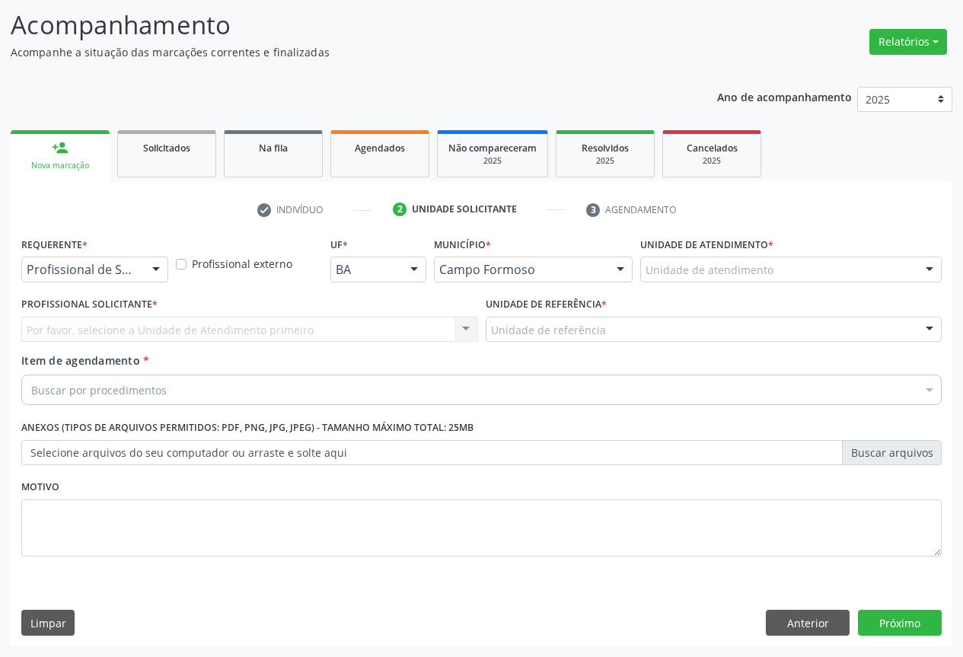
drag, startPoint x: 137, startPoint y: 278, endPoint x: 138, endPoint y: 300, distance: 22.1
click at [138, 279] on div "Profissional de Saúde" at bounding box center [94, 269] width 147 height 26
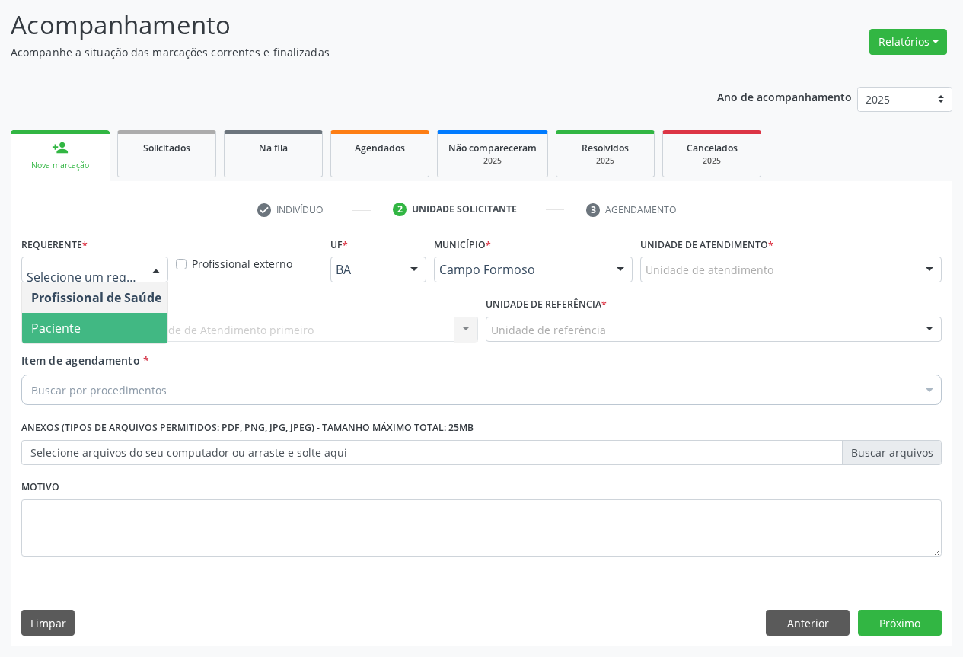
click at [125, 333] on span "Paciente" at bounding box center [96, 328] width 148 height 30
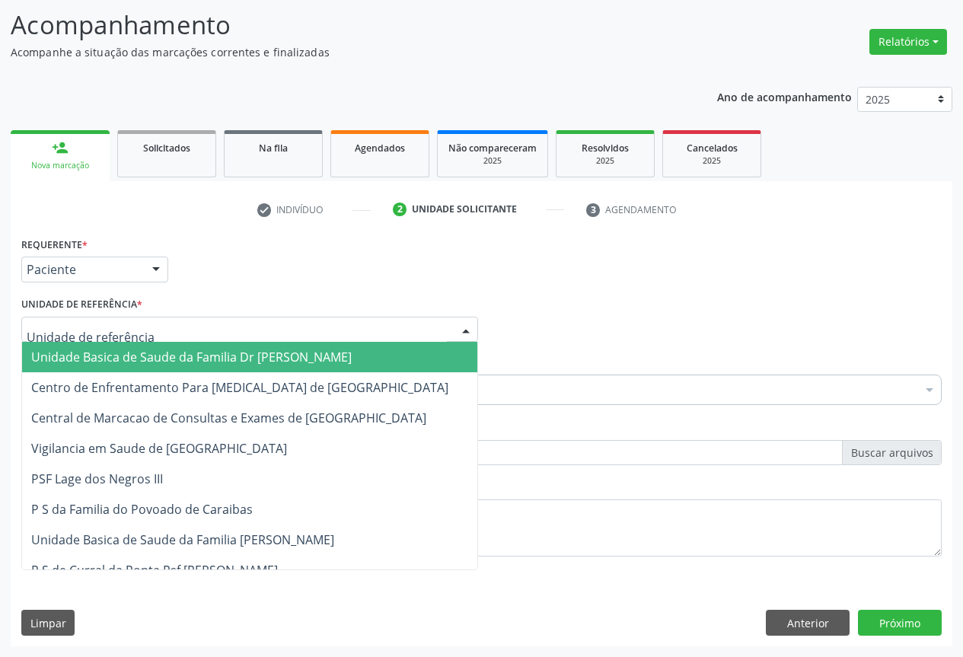
drag, startPoint x: 218, startPoint y: 324, endPoint x: 218, endPoint y: 334, distance: 9.9
click at [218, 325] on div at bounding box center [249, 330] width 457 height 26
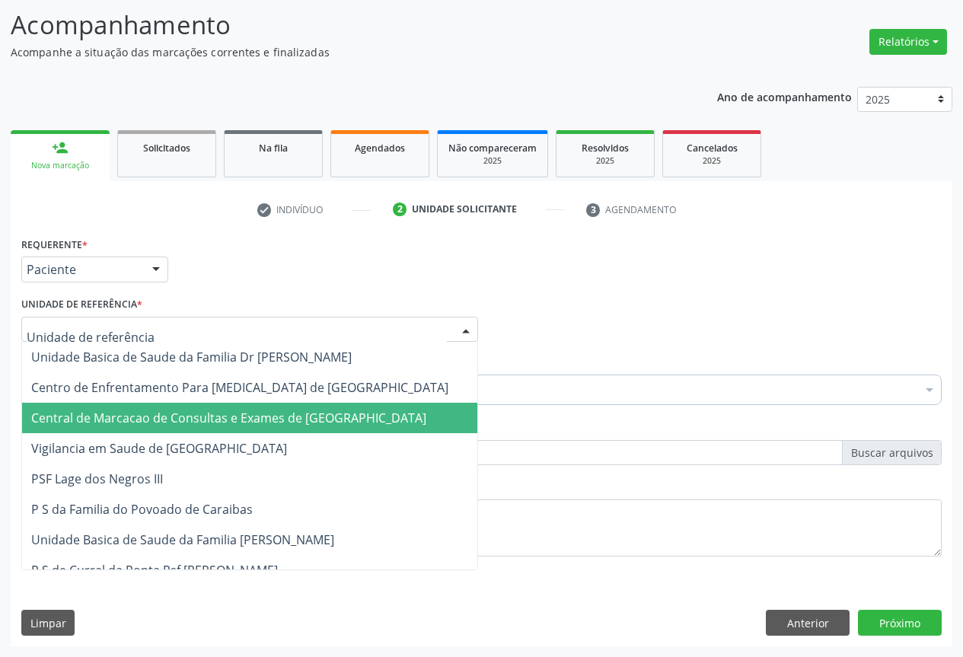
click at [227, 417] on span "Central de Marcacao de Consultas e Exames de [GEOGRAPHIC_DATA]" at bounding box center [228, 417] width 395 height 17
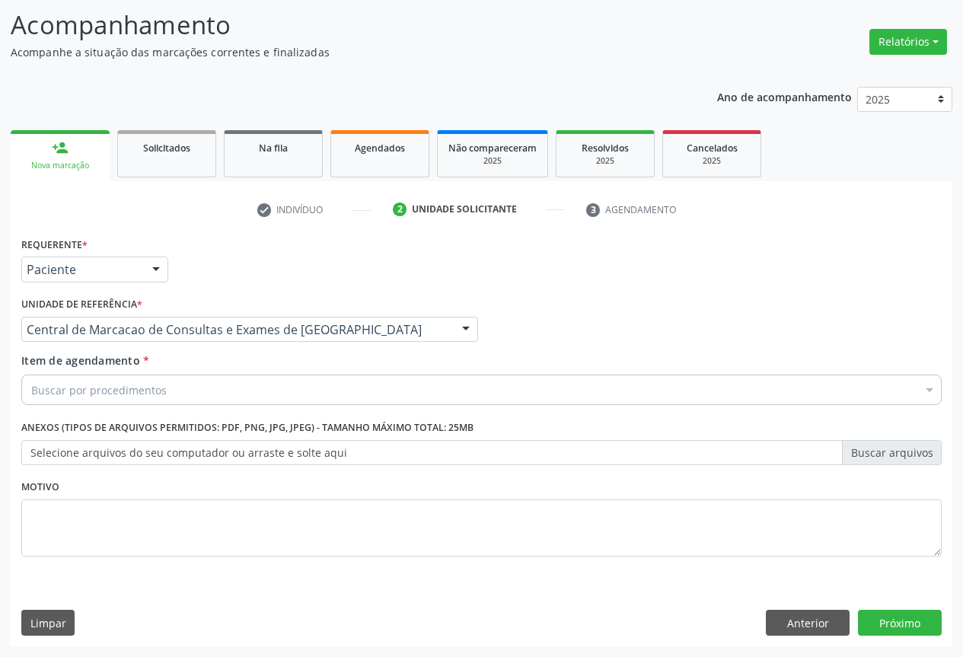
click at [255, 379] on div "Buscar por procedimentos" at bounding box center [481, 389] width 920 height 30
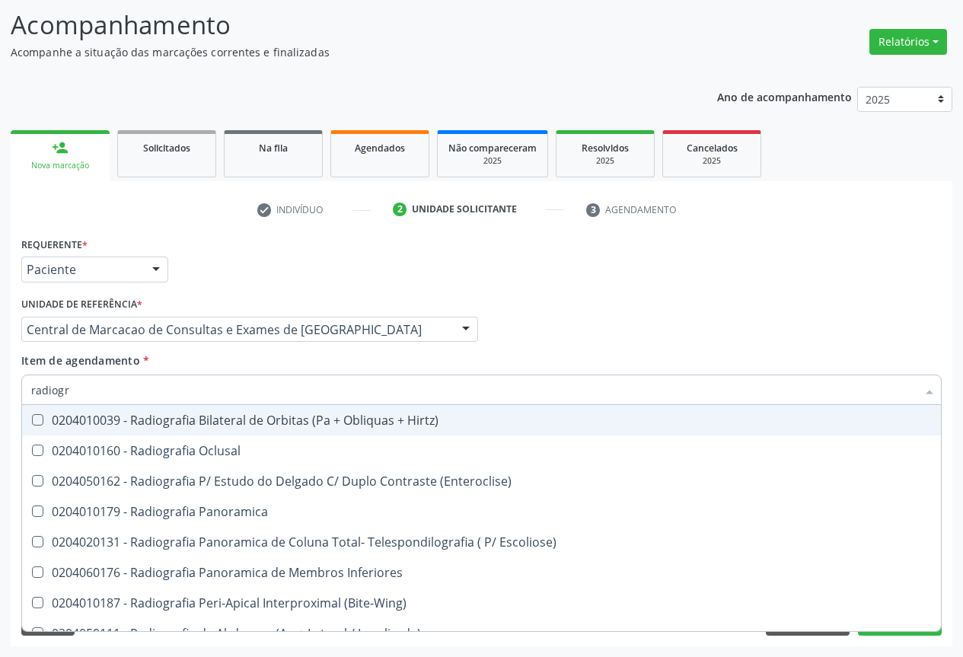
type input "radiogra"
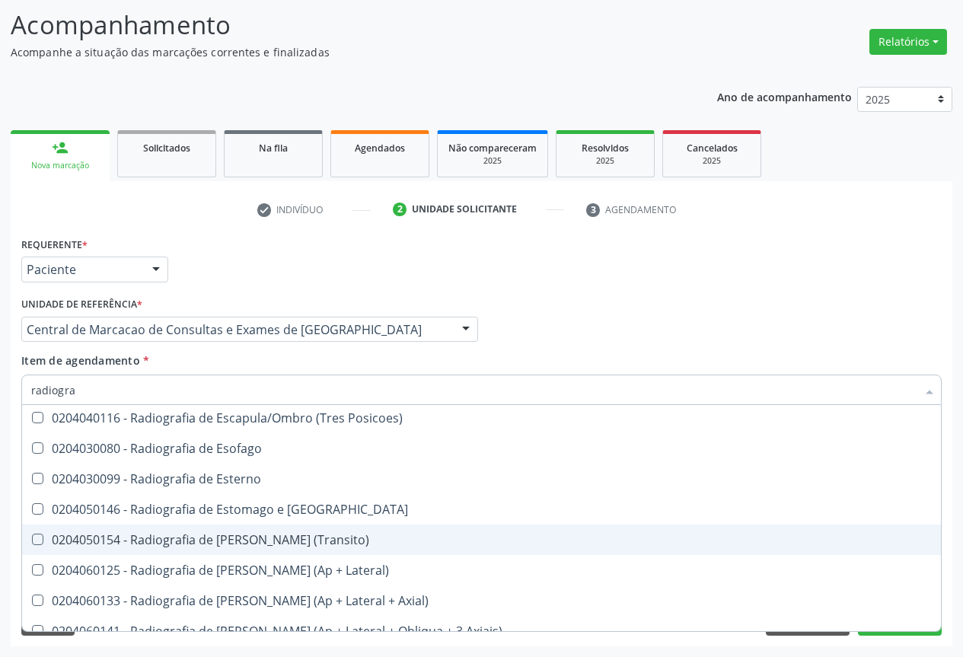
scroll to position [1326, 0]
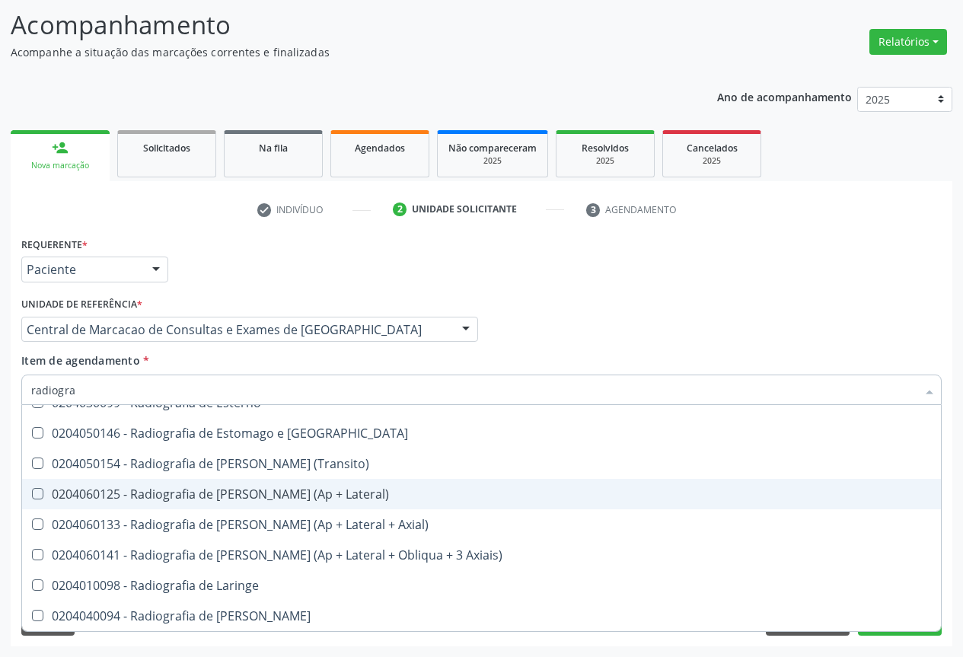
click at [269, 498] on div "0204060125 - Radiografia de Joelho (Ap + Lateral)" at bounding box center [481, 494] width 900 height 12
checkbox Lateral\) "true"
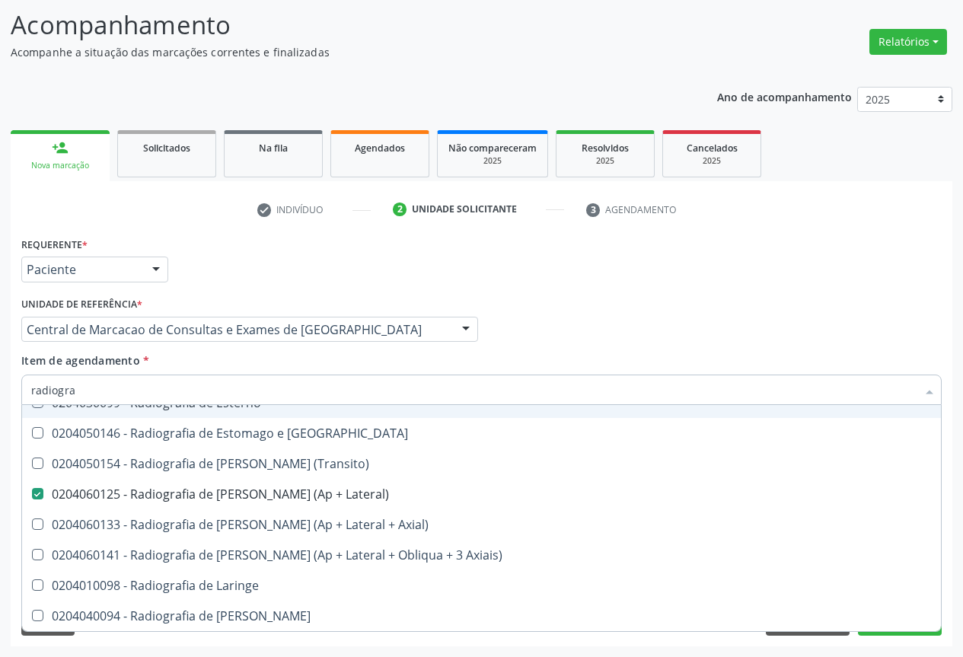
click at [288, 395] on input "radiogra" at bounding box center [473, 389] width 885 height 30
type input "re"
checkbox Lateral\) "false"
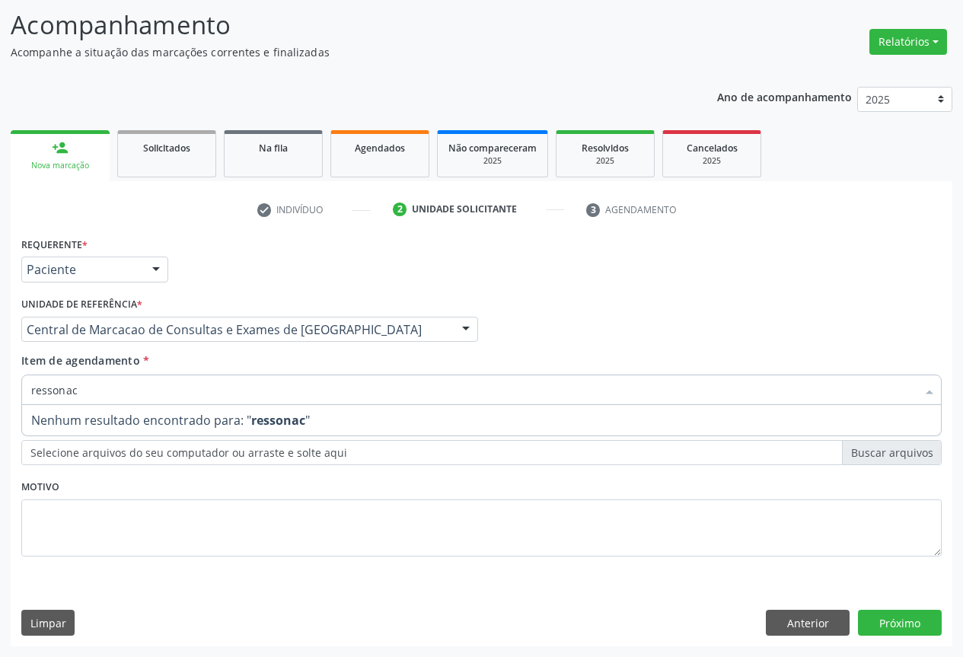
scroll to position [0, 0]
type input "ressona"
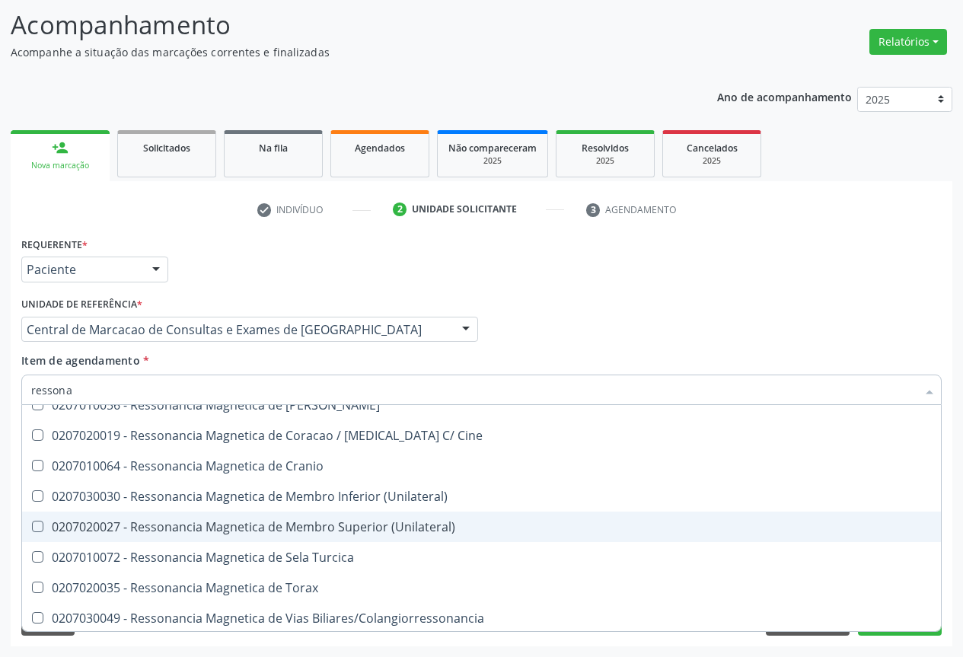
scroll to position [231, 0]
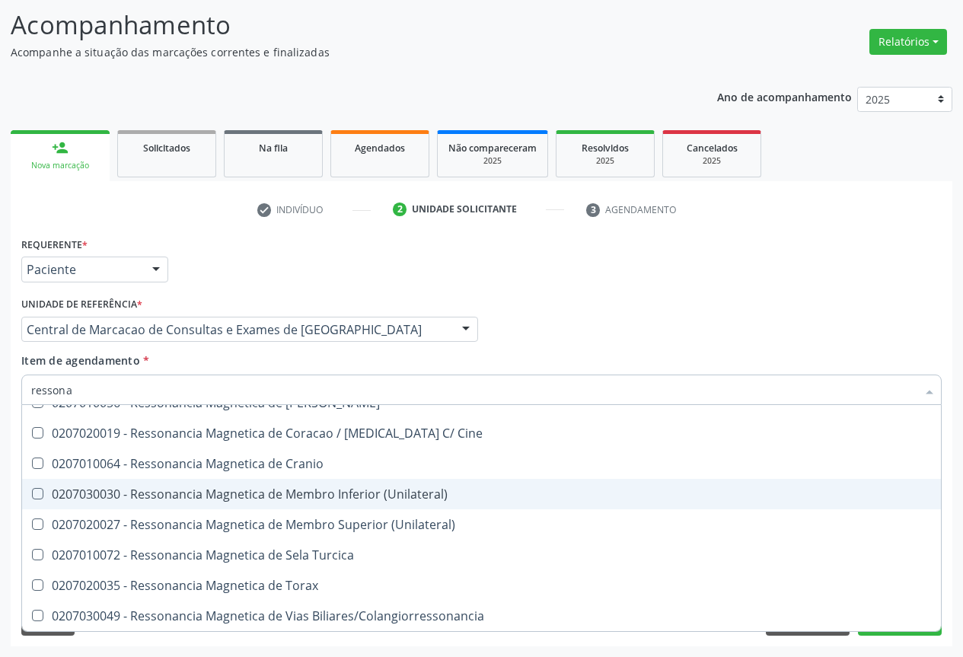
click at [339, 503] on span "0207030030 - Ressonancia Magnetica de Membro Inferior (Unilateral)" at bounding box center [481, 494] width 918 height 30
checkbox \(Unilateral\) "true"
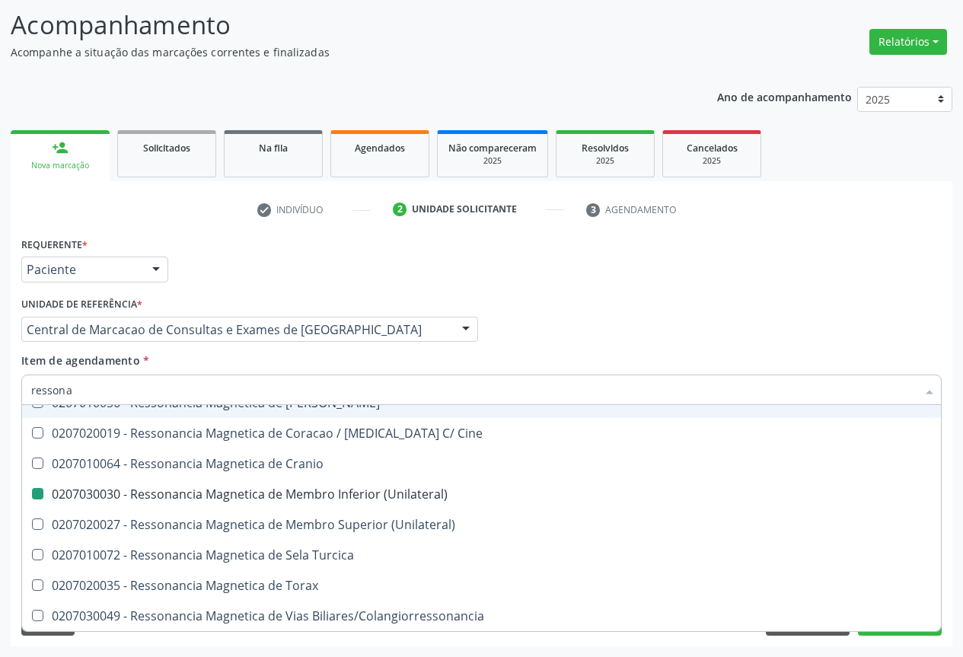
click at [588, 315] on div "Profissional Solicitante Por favor, selecione a Unidade de Atendimento primeiro…" at bounding box center [482, 322] width 928 height 59
checkbox X "true"
checkbox Superior "true"
checkbox \(Unilateral\) "false"
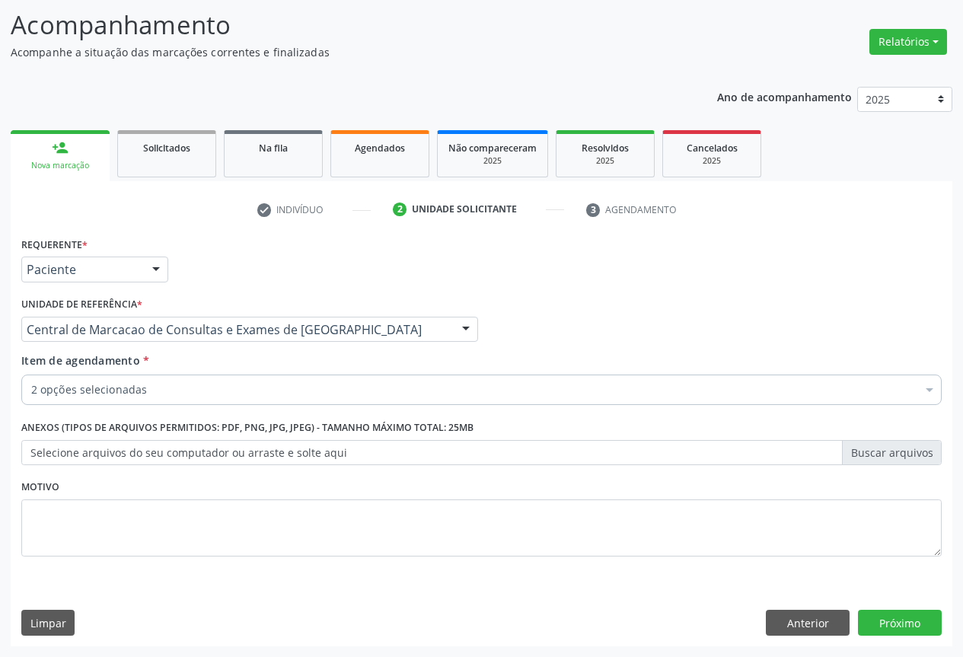
scroll to position [0, 0]
click at [893, 620] on button "Próximo" at bounding box center [900, 623] width 84 height 26
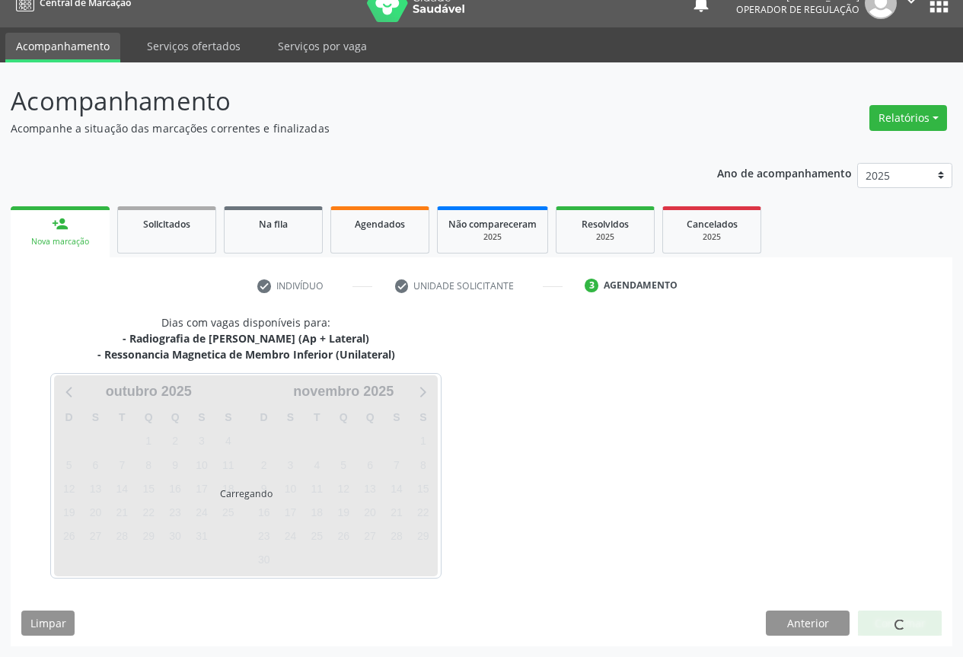
scroll to position [66, 0]
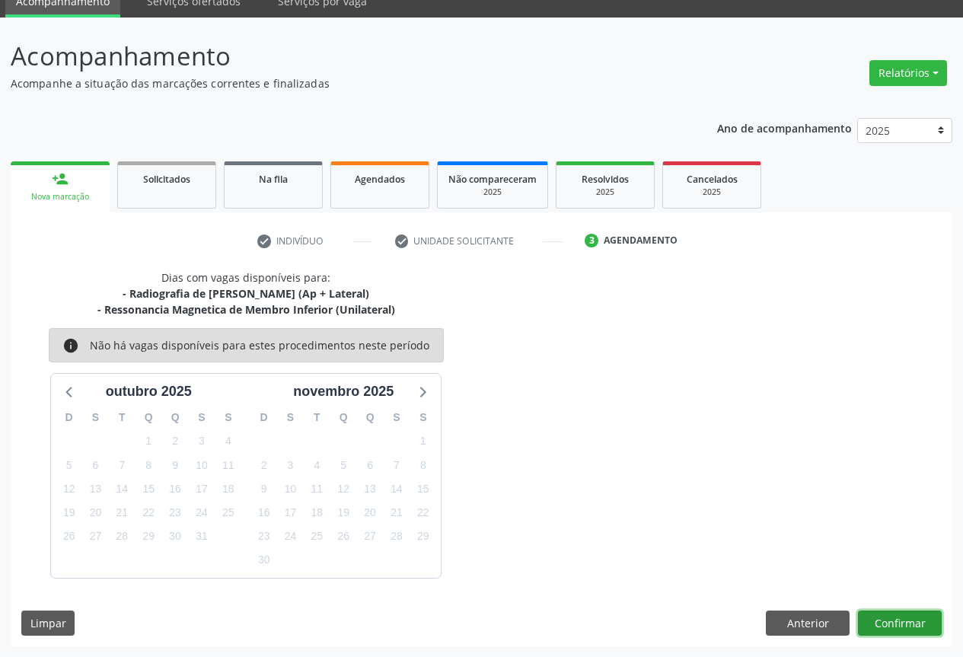
click at [893, 623] on button "Confirmar" at bounding box center [900, 623] width 84 height 26
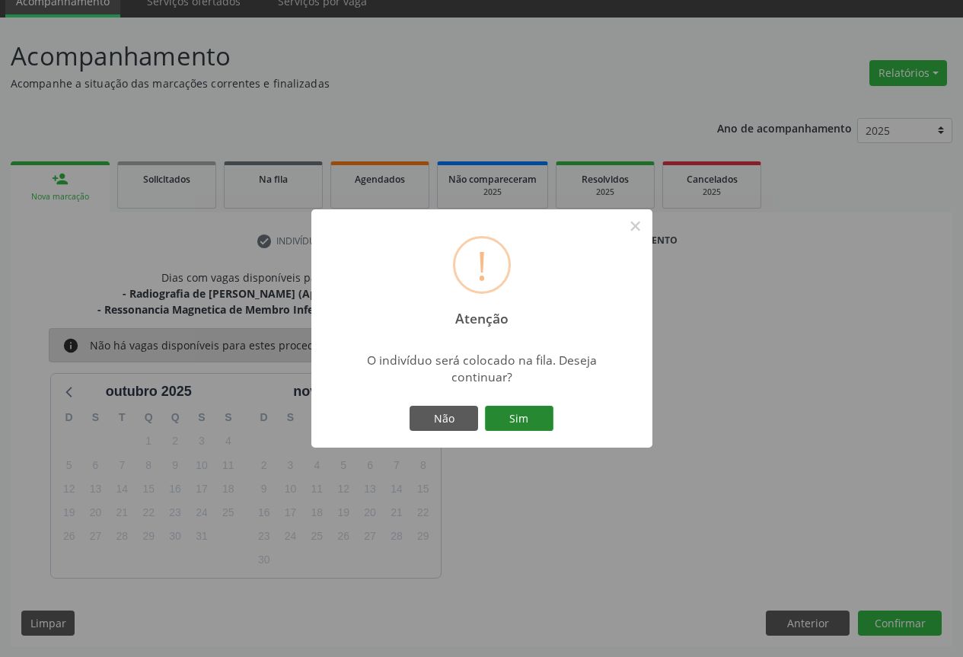
click at [505, 408] on button "Sim" at bounding box center [519, 419] width 68 height 26
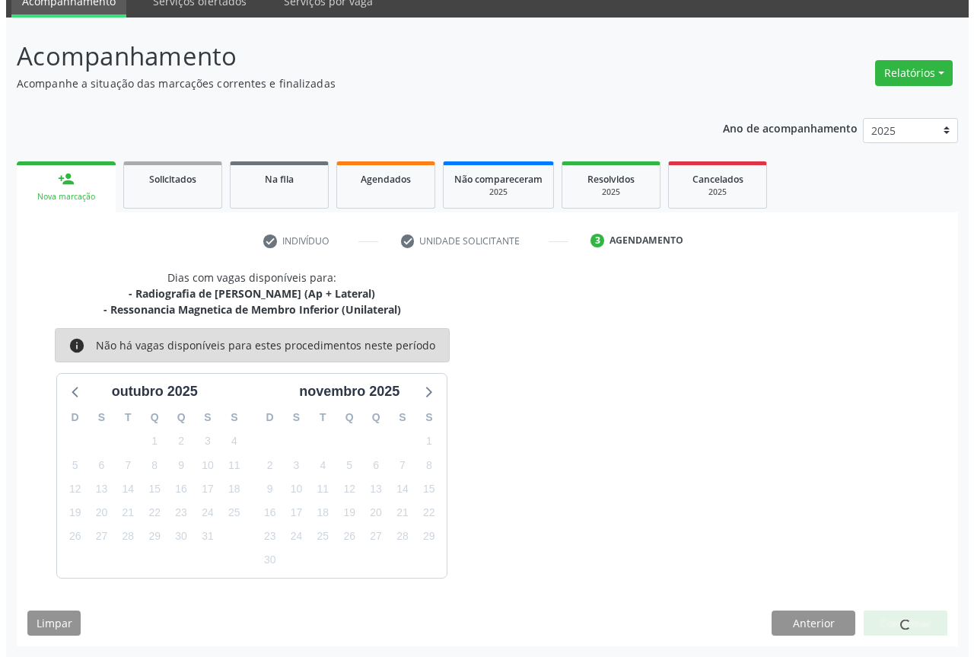
scroll to position [0, 0]
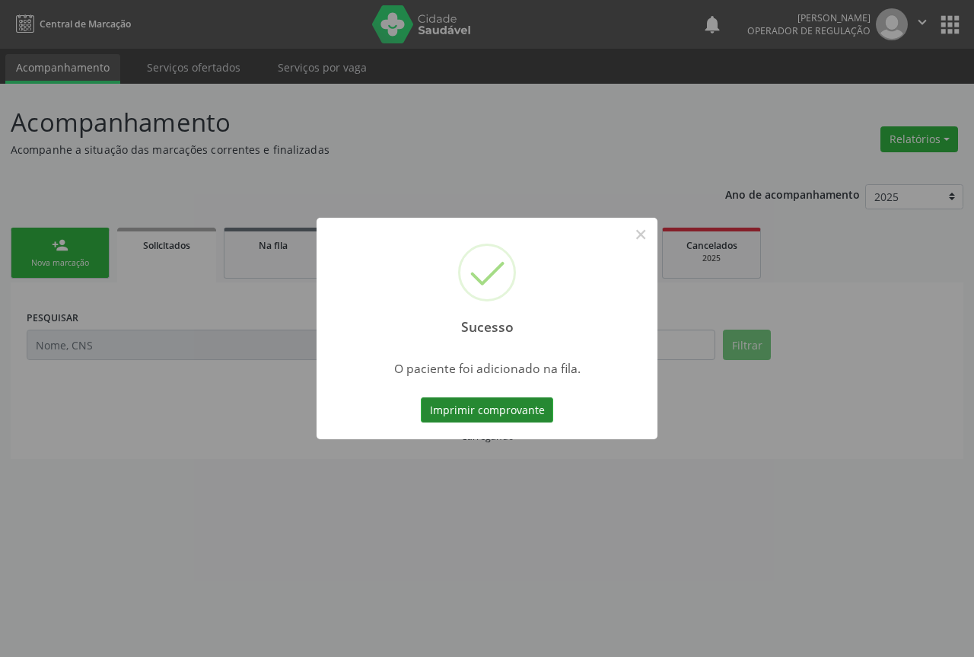
click at [520, 415] on button "Imprimir comprovante" at bounding box center [487, 410] width 132 height 26
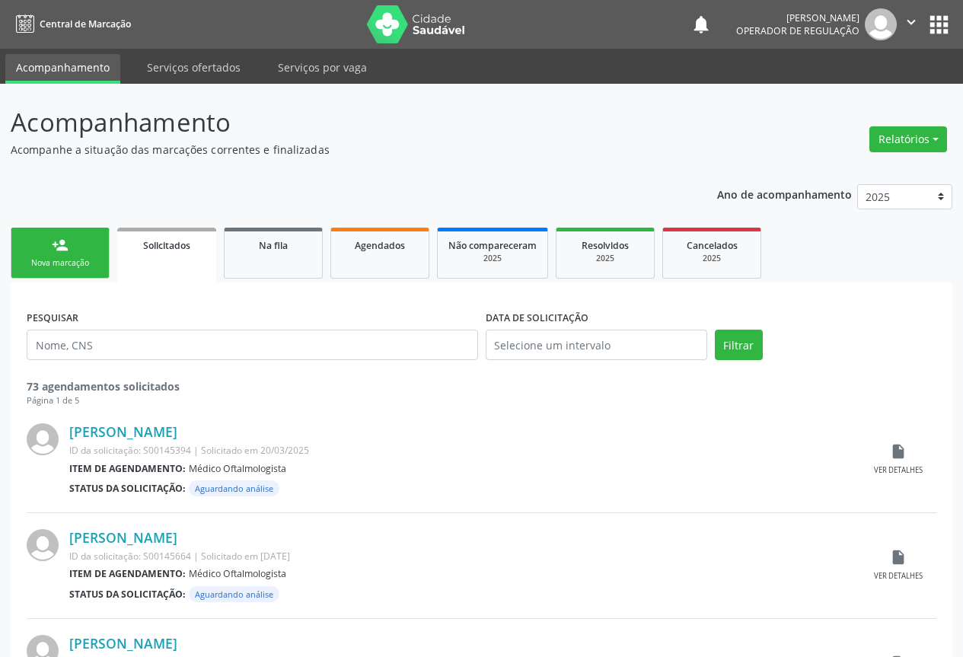
click at [88, 247] on link "person_add Nova marcação" at bounding box center [60, 253] width 99 height 51
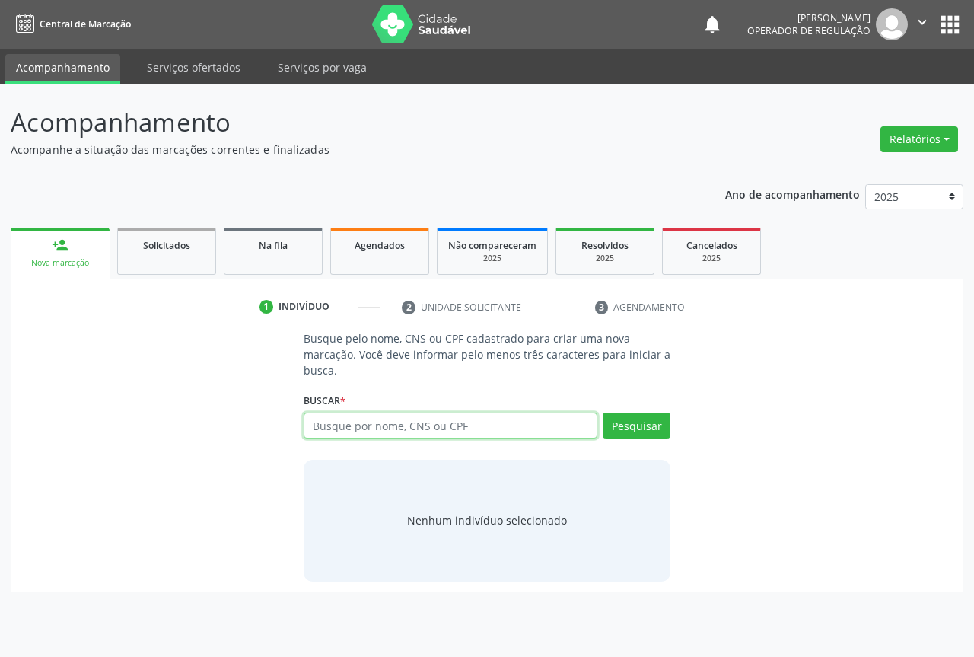
click at [435, 424] on input "text" at bounding box center [451, 425] width 294 height 26
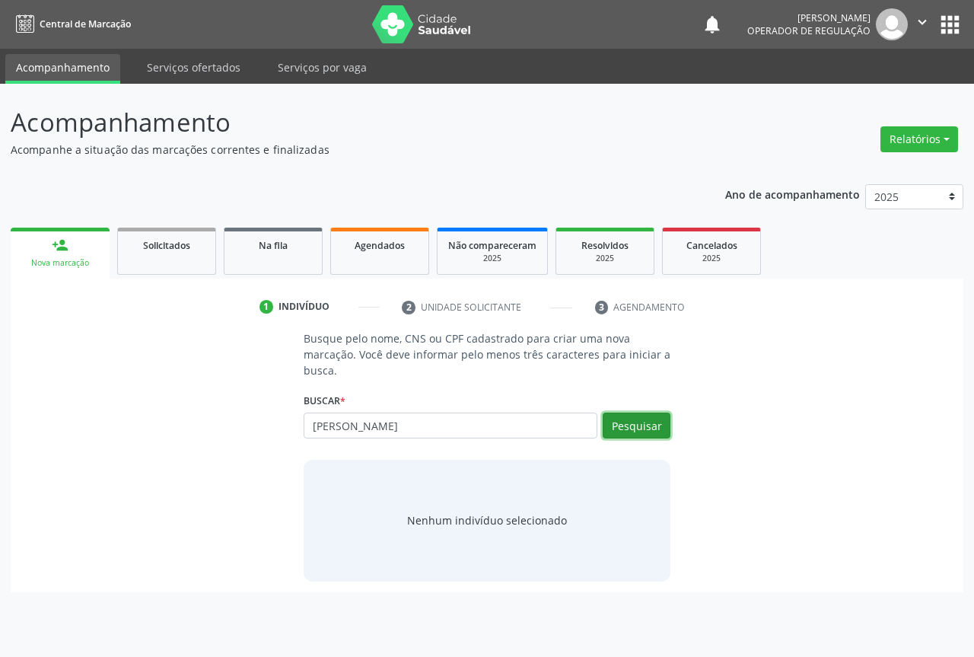
click at [650, 431] on button "Pesquisar" at bounding box center [637, 425] width 68 height 26
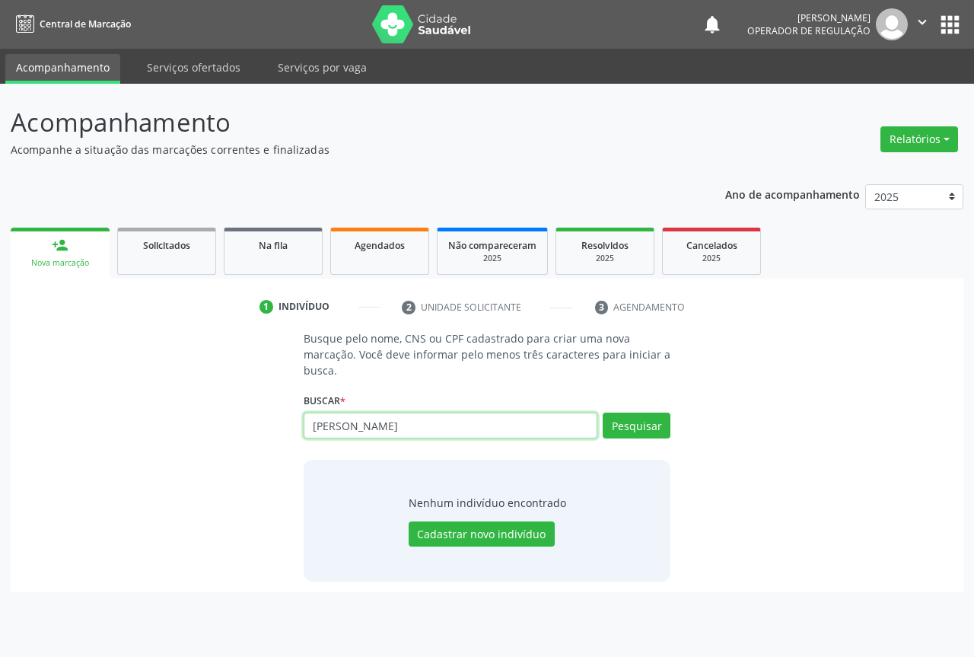
click at [431, 424] on input "enzo maia batista" at bounding box center [451, 425] width 294 height 26
click at [636, 430] on button "Pesquisar" at bounding box center [637, 425] width 68 height 26
click at [635, 421] on button "Pesquisar" at bounding box center [637, 425] width 68 height 26
click at [629, 428] on button "Pesquisar" at bounding box center [637, 425] width 68 height 26
click at [424, 413] on input "enzo maia batista" at bounding box center [451, 425] width 294 height 26
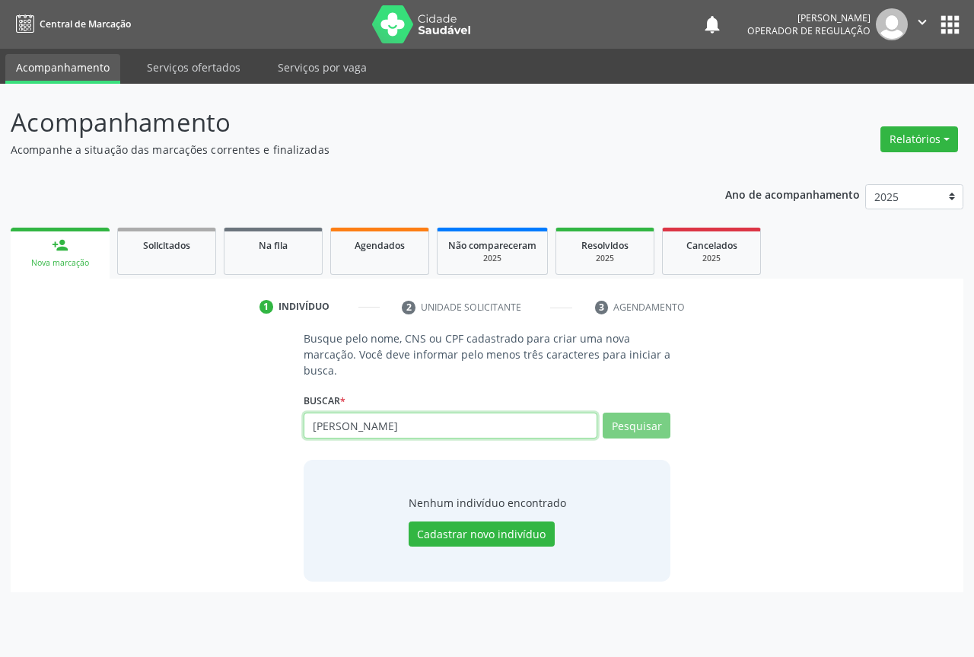
click at [424, 413] on input "enzo maia batista" at bounding box center [451, 425] width 294 height 26
type input "enzo maia"
click at [645, 428] on button "Pesquisar" at bounding box center [637, 425] width 68 height 26
click at [368, 422] on input "enzo maia" at bounding box center [451, 425] width 294 height 26
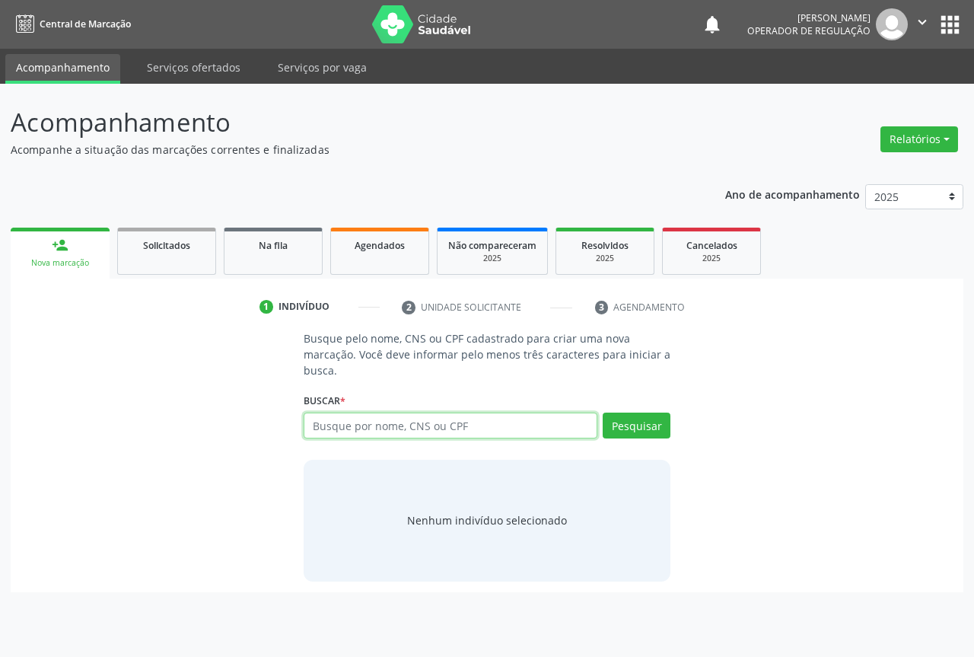
click at [422, 424] on input "text" at bounding box center [451, 425] width 294 height 26
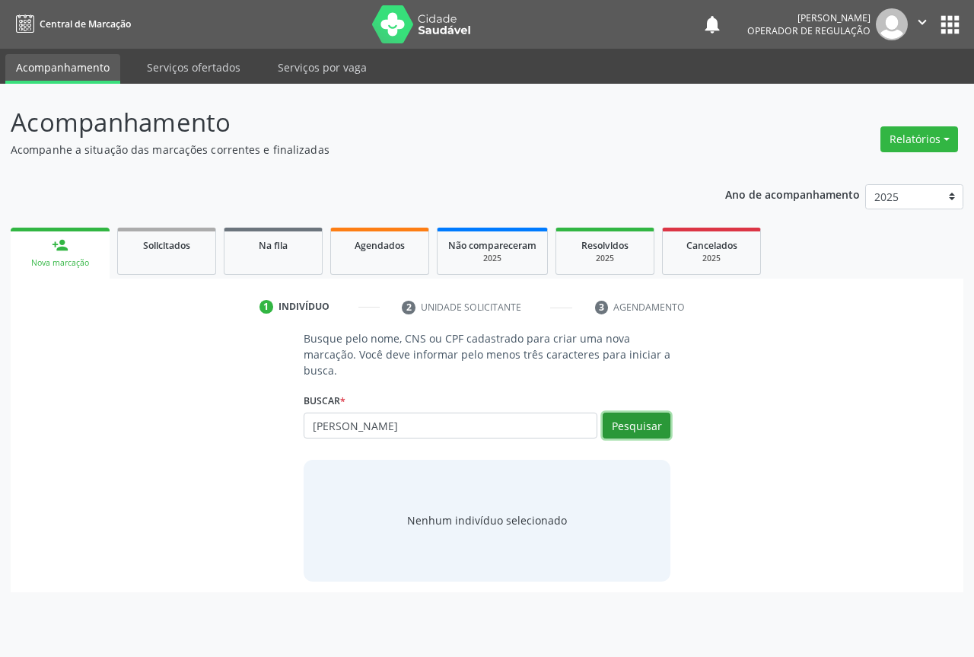
click at [622, 419] on button "Pesquisar" at bounding box center [637, 425] width 68 height 26
click at [656, 425] on button "Pesquisar" at bounding box center [637, 425] width 68 height 26
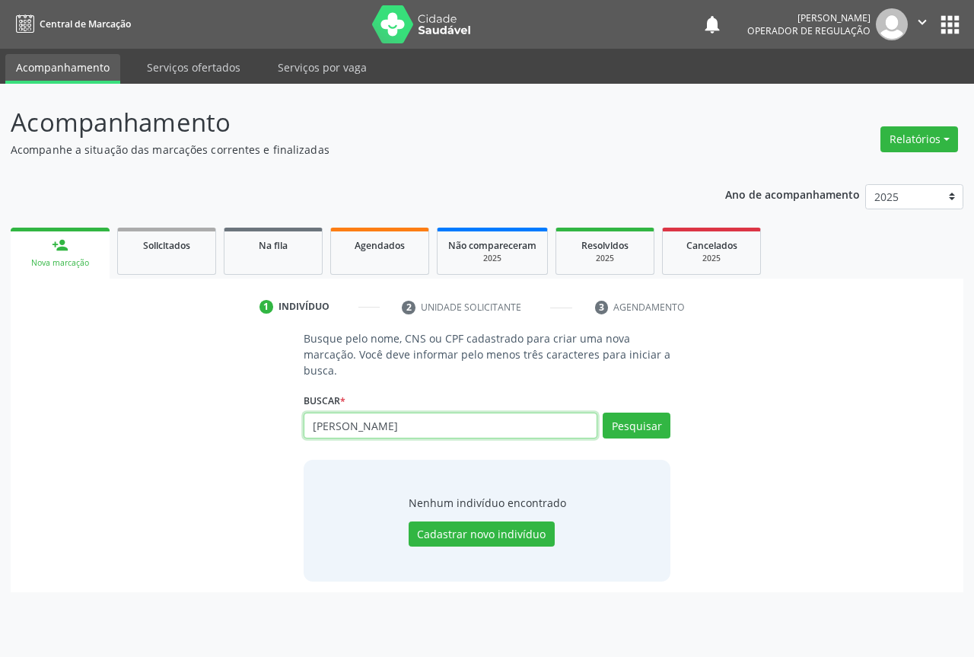
click at [435, 427] on input "enzo maia" at bounding box center [451, 425] width 294 height 26
type input "enzo maia batista rodrigues"
click at [656, 425] on button "Pesquisar" at bounding box center [637, 425] width 68 height 26
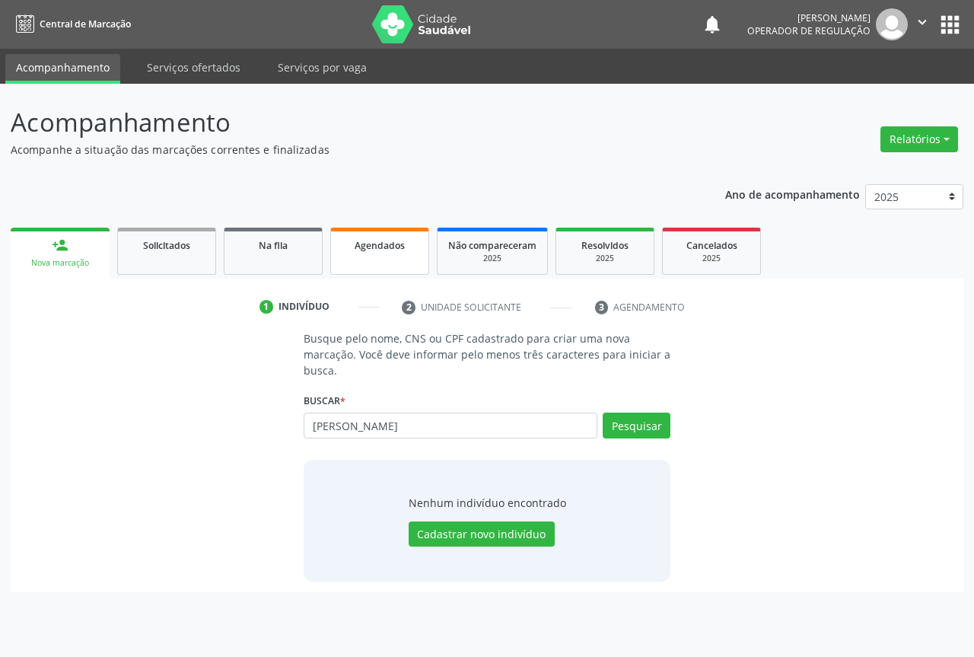
click at [364, 247] on span "Agendados" at bounding box center [380, 245] width 50 height 13
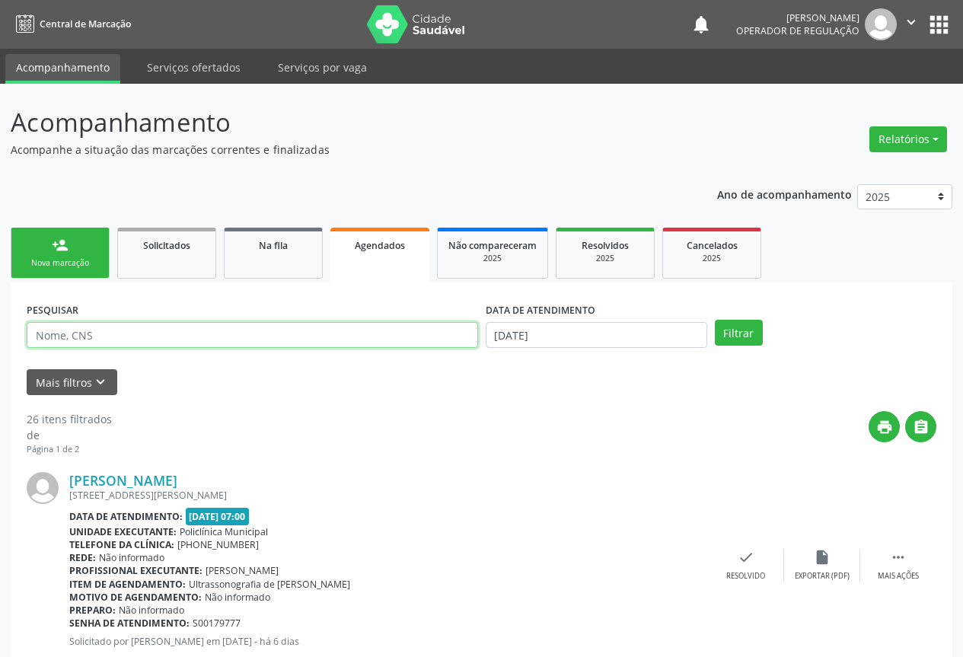
click at [299, 340] on input "text" at bounding box center [252, 335] width 451 height 26
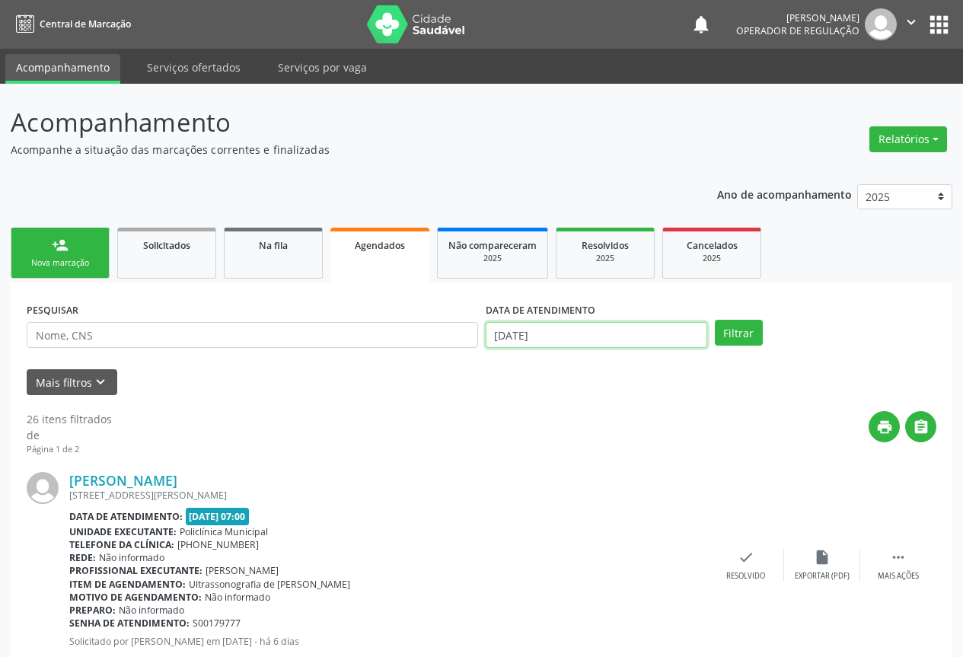
click at [552, 335] on body "Central de Marcação notifications Emilly Maia Operador de regulação  Configura…" at bounding box center [481, 328] width 963 height 657
click at [298, 258] on link "Na fila" at bounding box center [273, 253] width 99 height 51
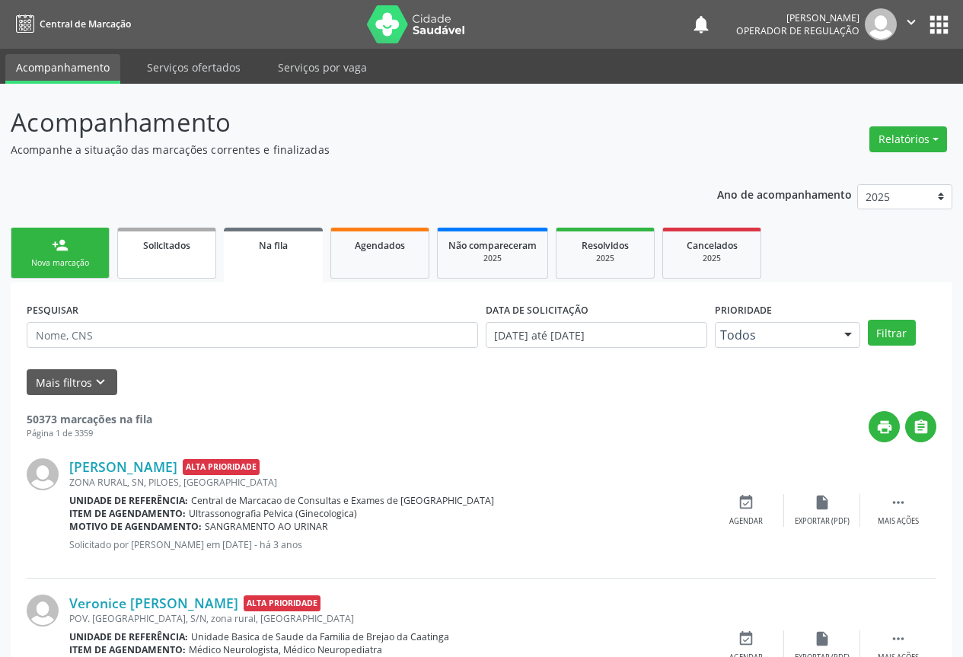
click at [172, 242] on span "Solicitados" at bounding box center [166, 245] width 47 height 13
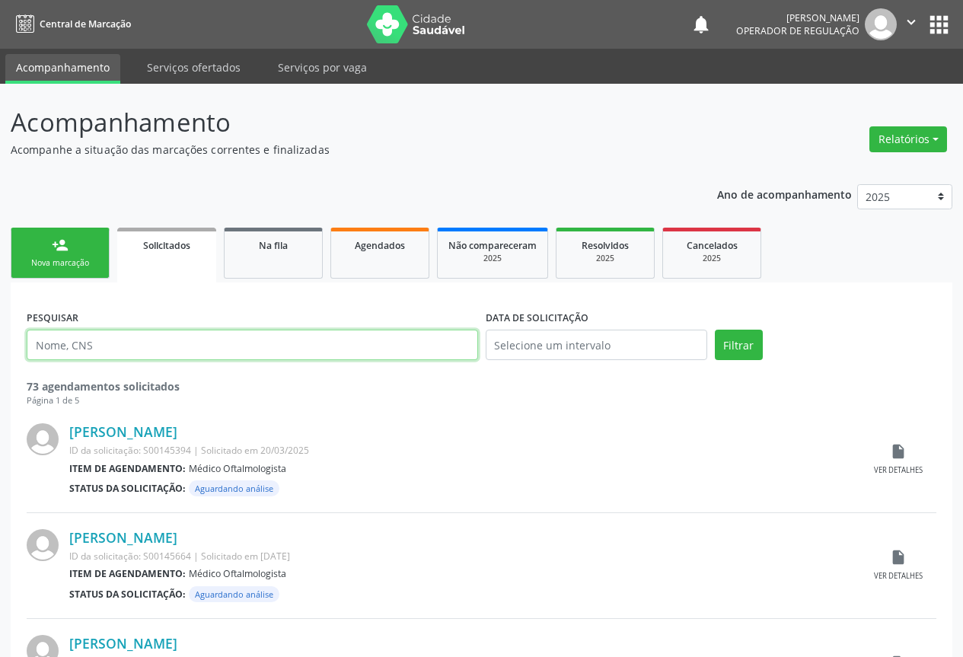
click at [146, 350] on input "text" at bounding box center [252, 344] width 451 height 30
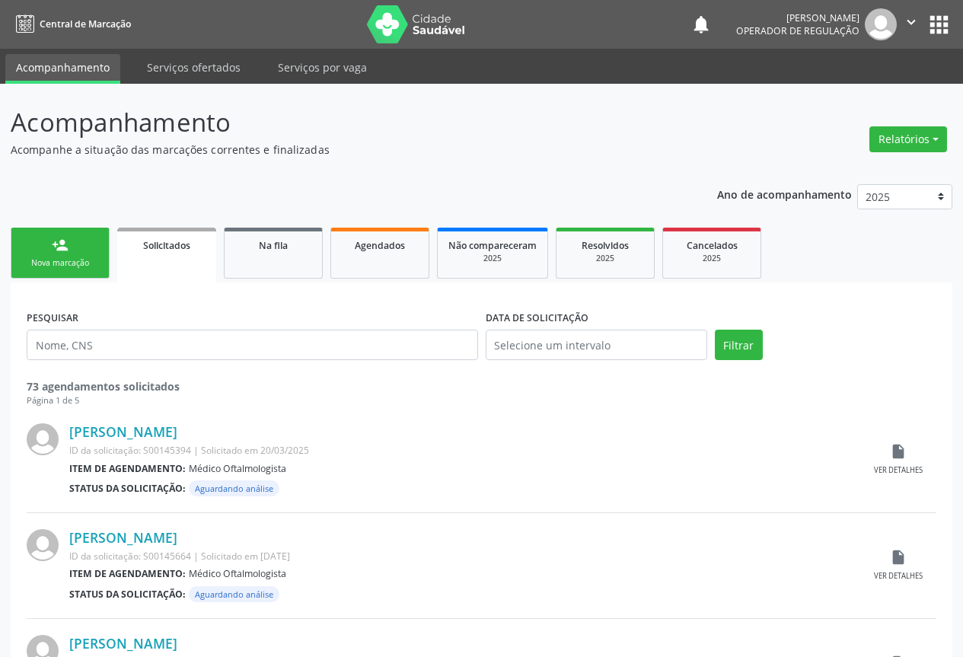
click at [54, 256] on link "person_add Nova marcação" at bounding box center [60, 253] width 99 height 51
